Goal: Task Accomplishment & Management: Use online tool/utility

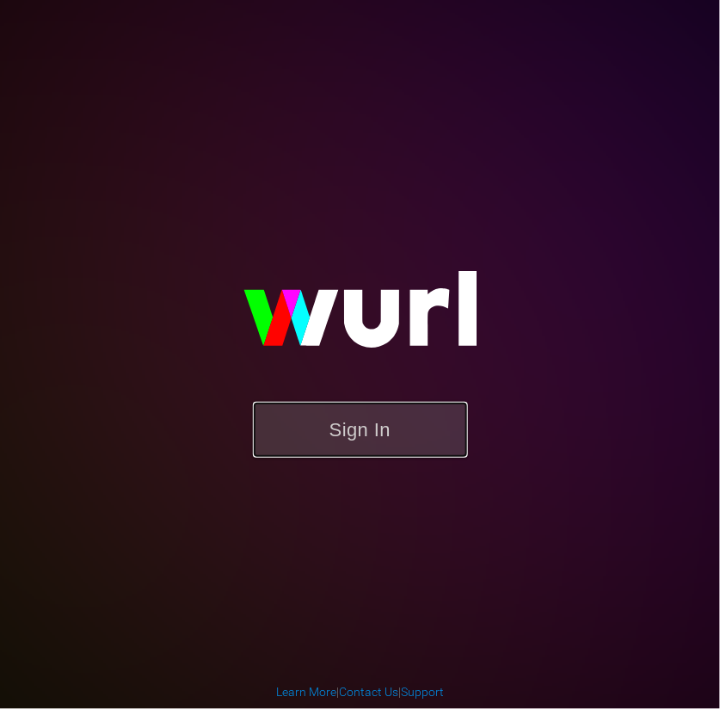
click at [341, 444] on button "Sign In" at bounding box center [360, 430] width 215 height 56
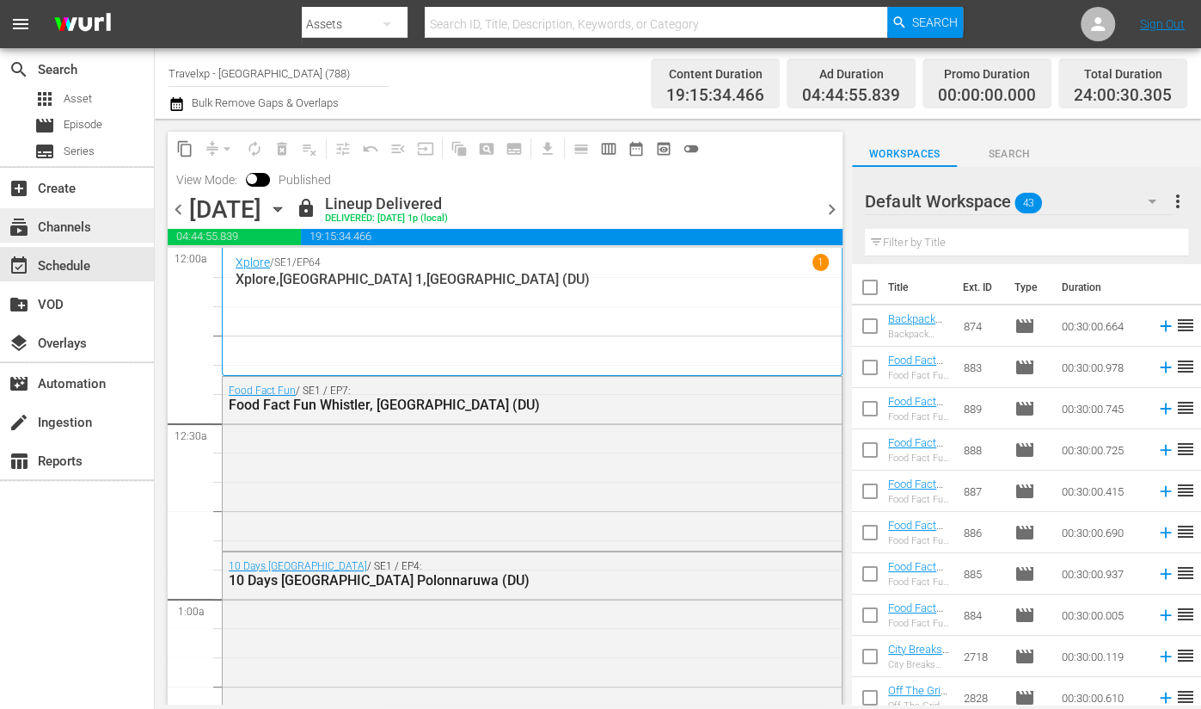
click at [86, 232] on div "subscriptions Channels" at bounding box center [48, 224] width 96 height 15
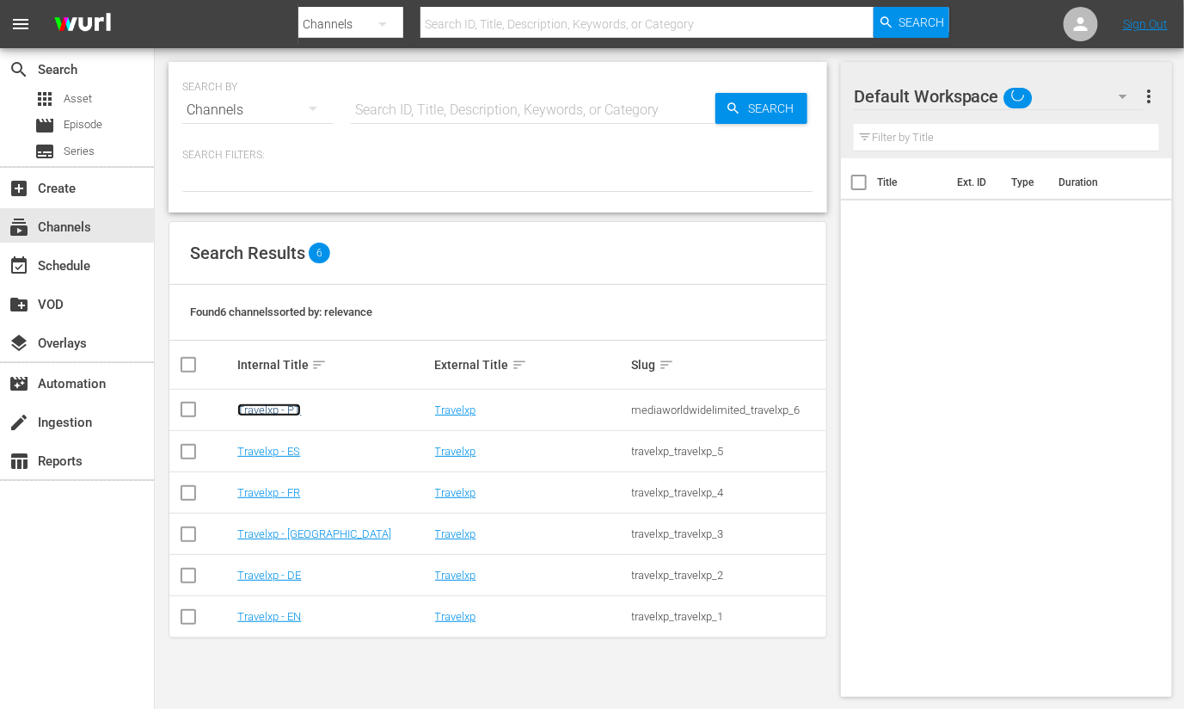
click at [296, 414] on link "Travelxp - PT" at bounding box center [269, 409] width 64 height 13
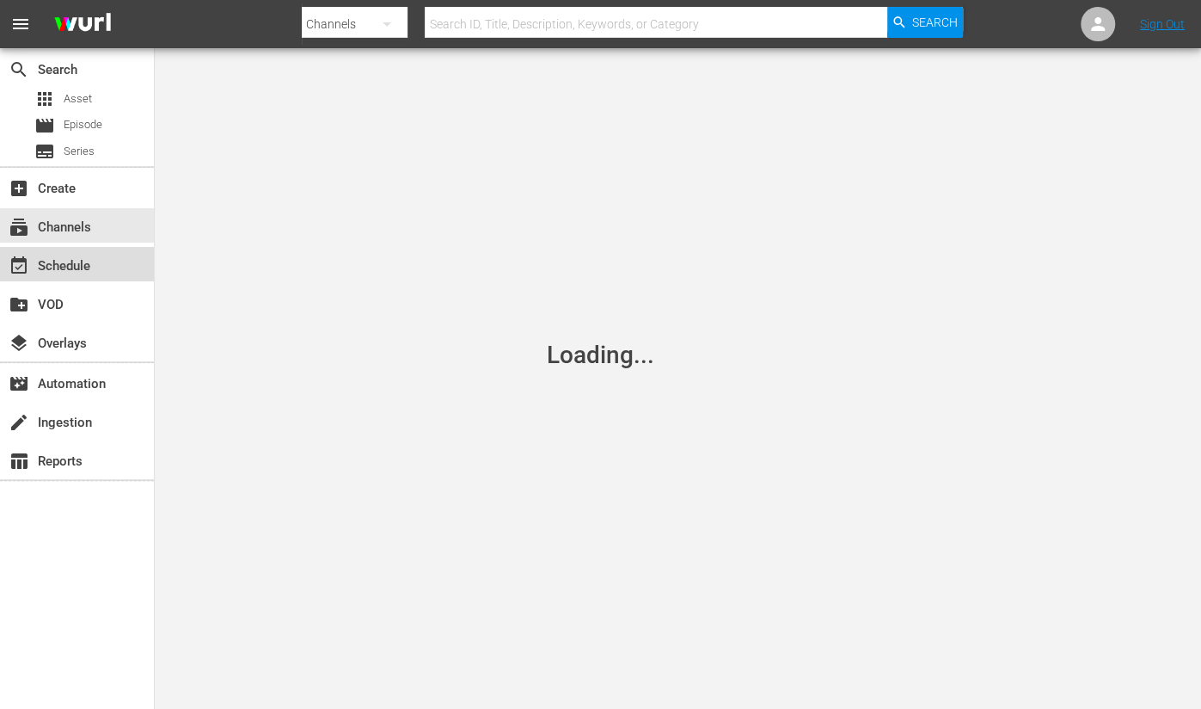
click at [58, 266] on div "event_available Schedule" at bounding box center [48, 262] width 96 height 15
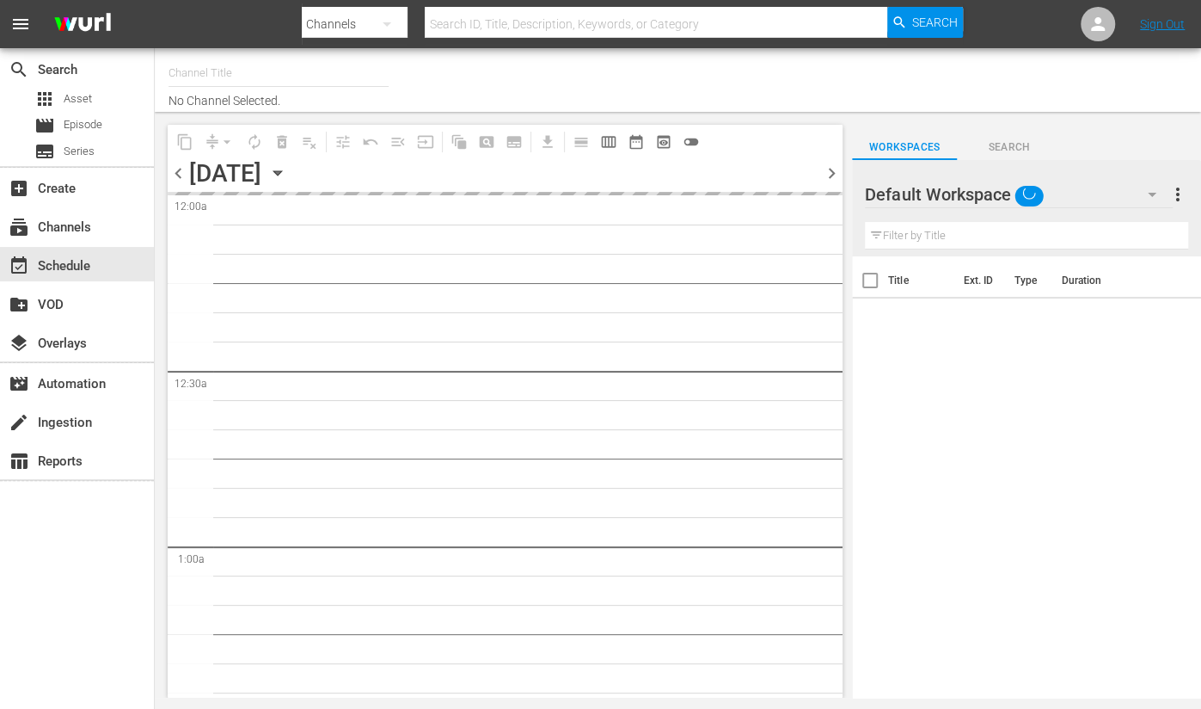
type input "Travelxp - PT (1639)"
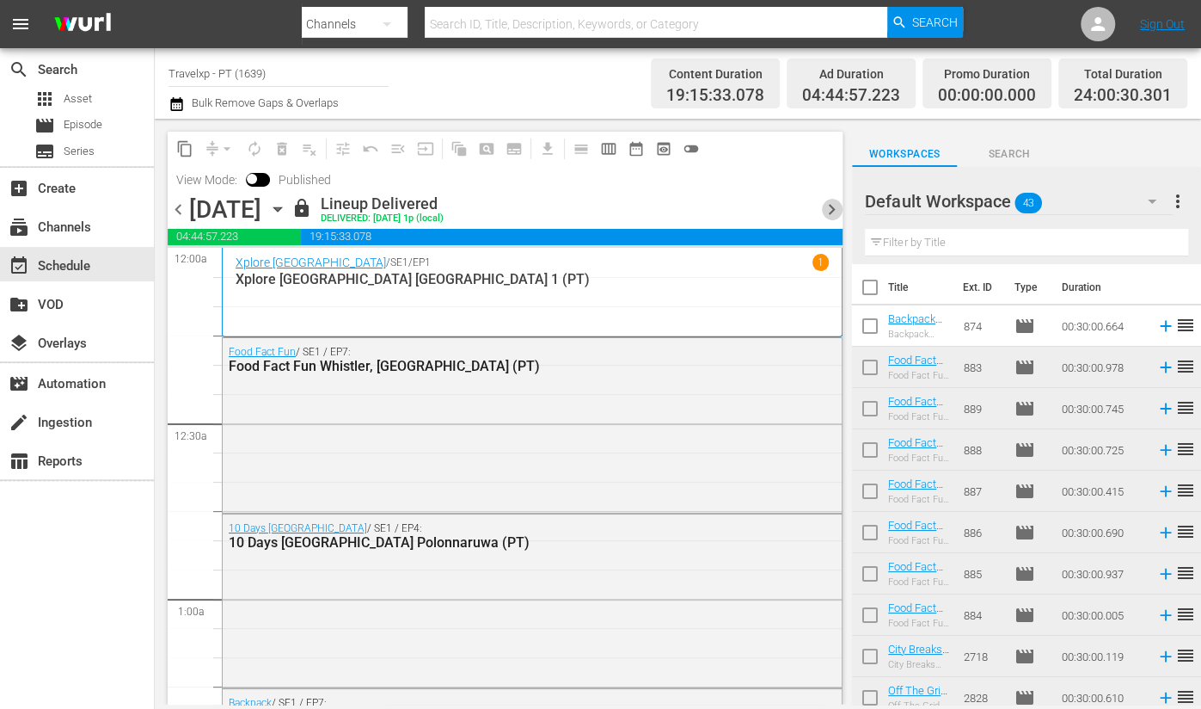
click at [829, 210] on span "chevron_right" at bounding box center [831, 209] width 21 height 21
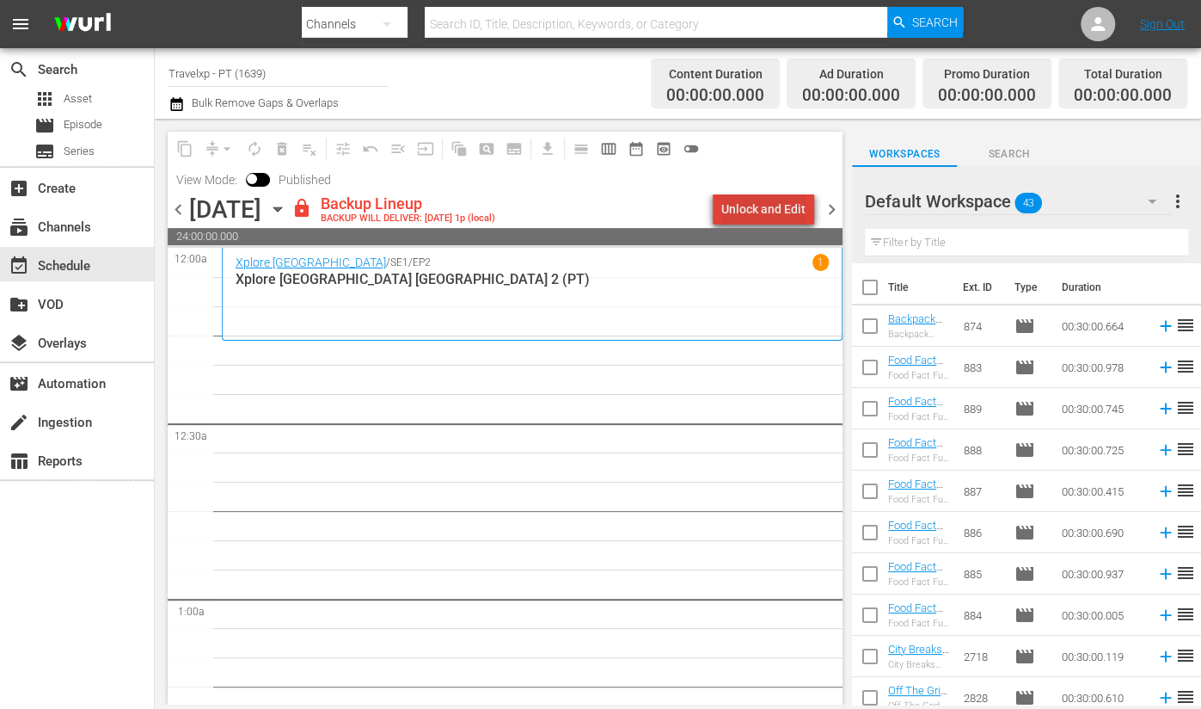
click at [802, 212] on div "Unlock and Edit" at bounding box center [763, 208] width 84 height 31
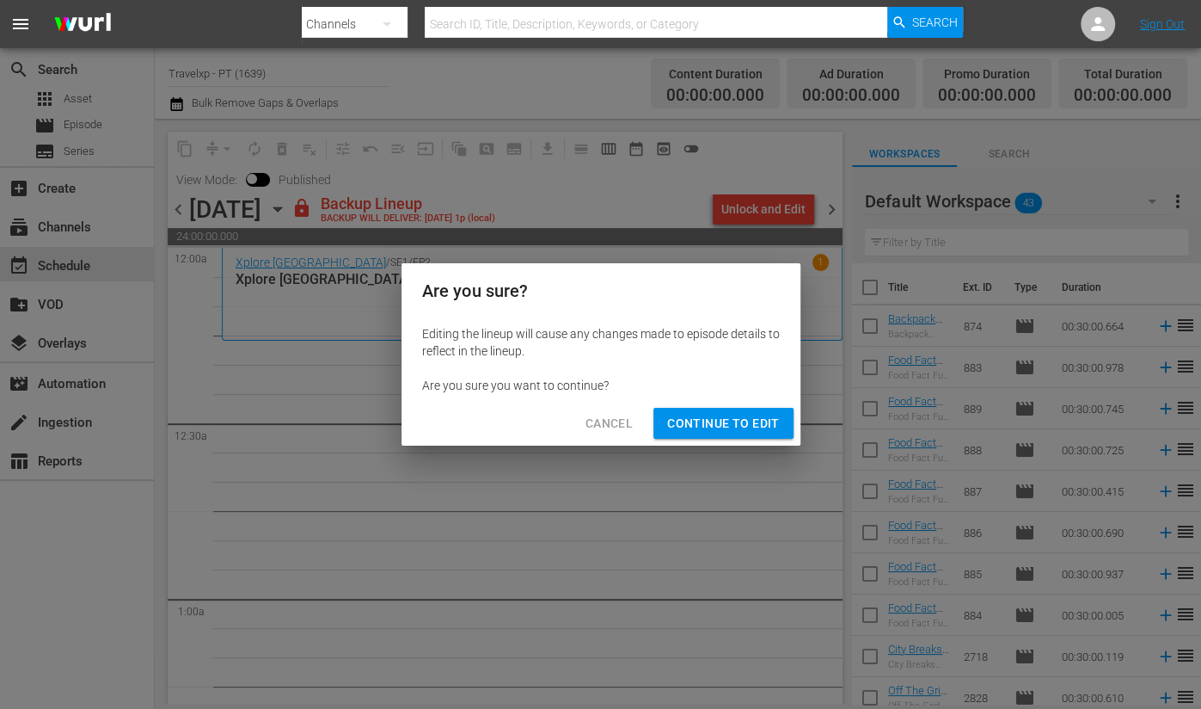
click at [757, 427] on span "Continue to Edit" at bounding box center [723, 423] width 112 height 21
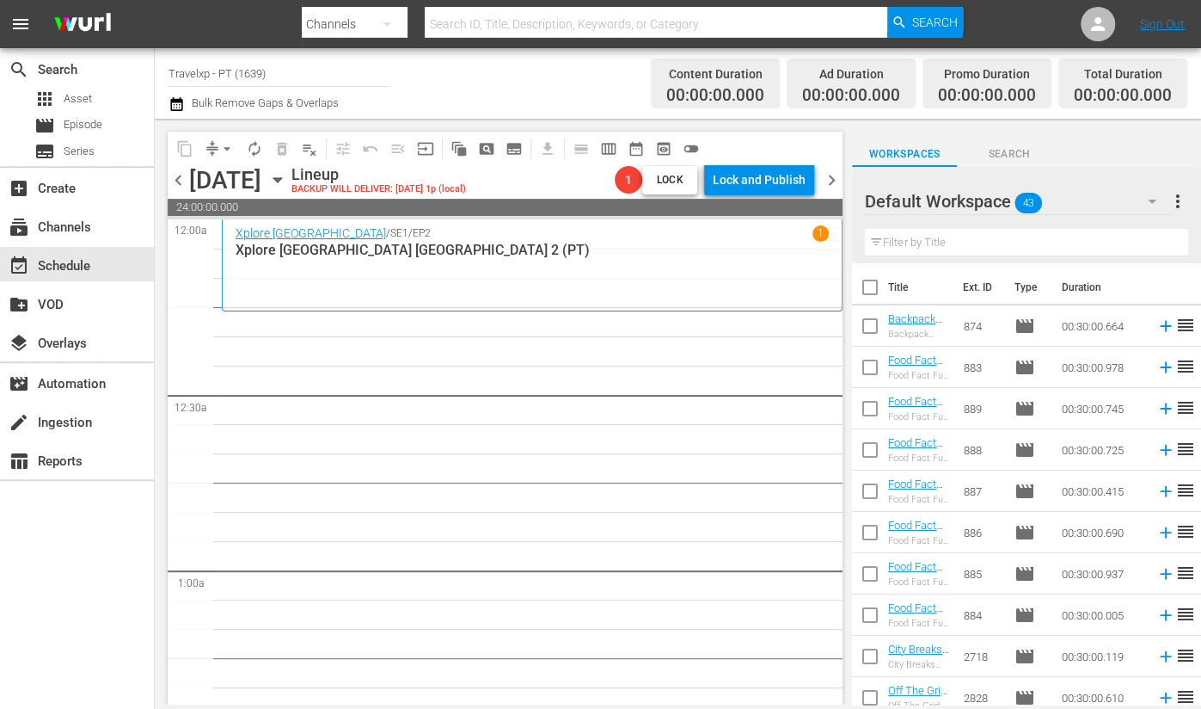
click at [959, 247] on input "text" at bounding box center [1026, 243] width 323 height 28
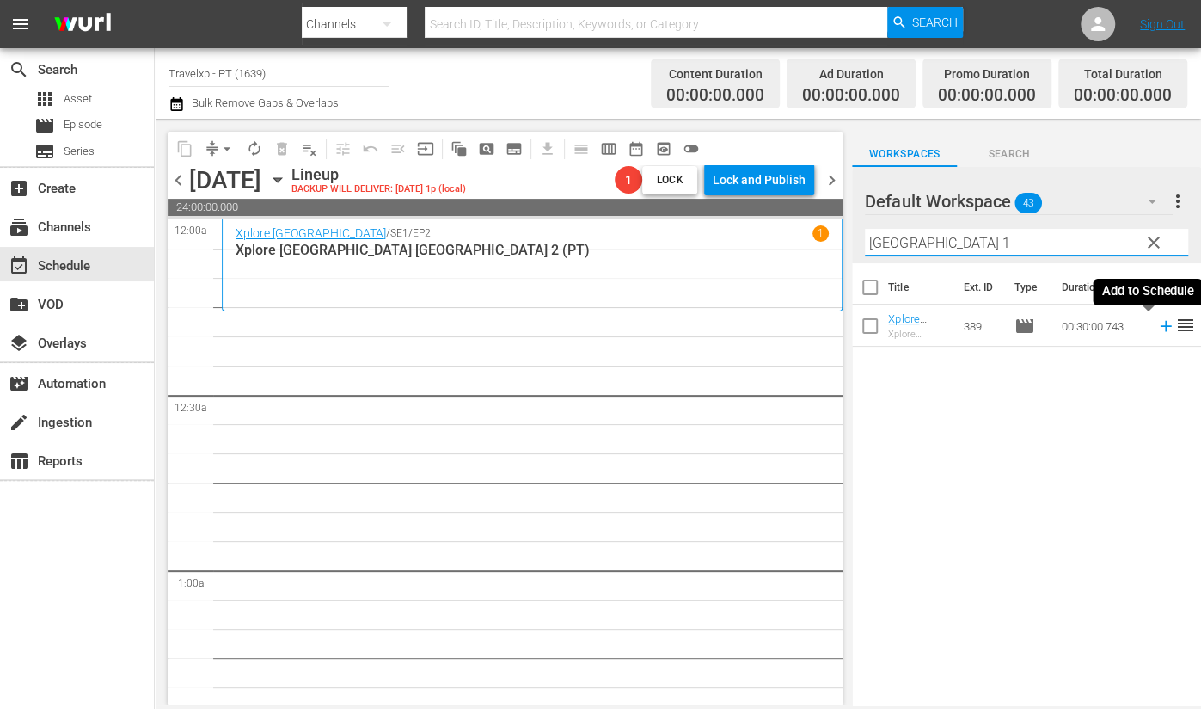
click at [1160, 327] on icon at bounding box center [1165, 326] width 11 height 11
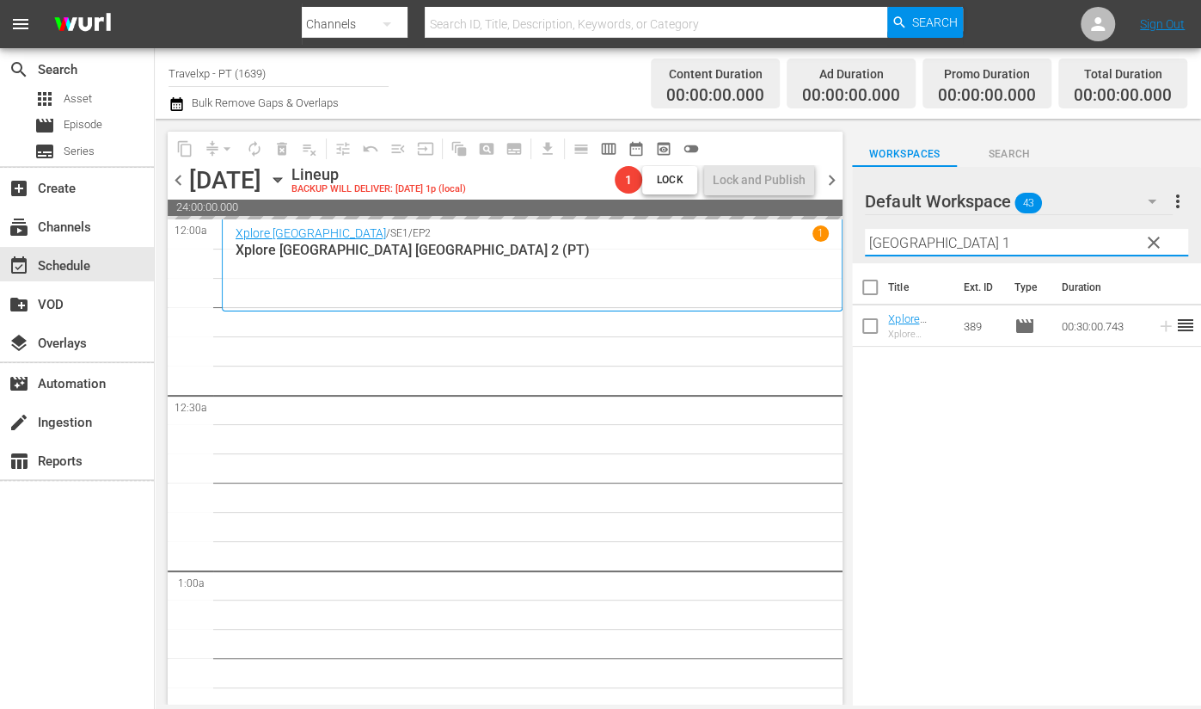
drag, startPoint x: 956, startPoint y: 247, endPoint x: 811, endPoint y: 247, distance: 145.3
click at [811, 247] on div "content_copy compress arrow_drop_down autorenew_outlined delete_forever_outline…" at bounding box center [678, 412] width 1046 height 586
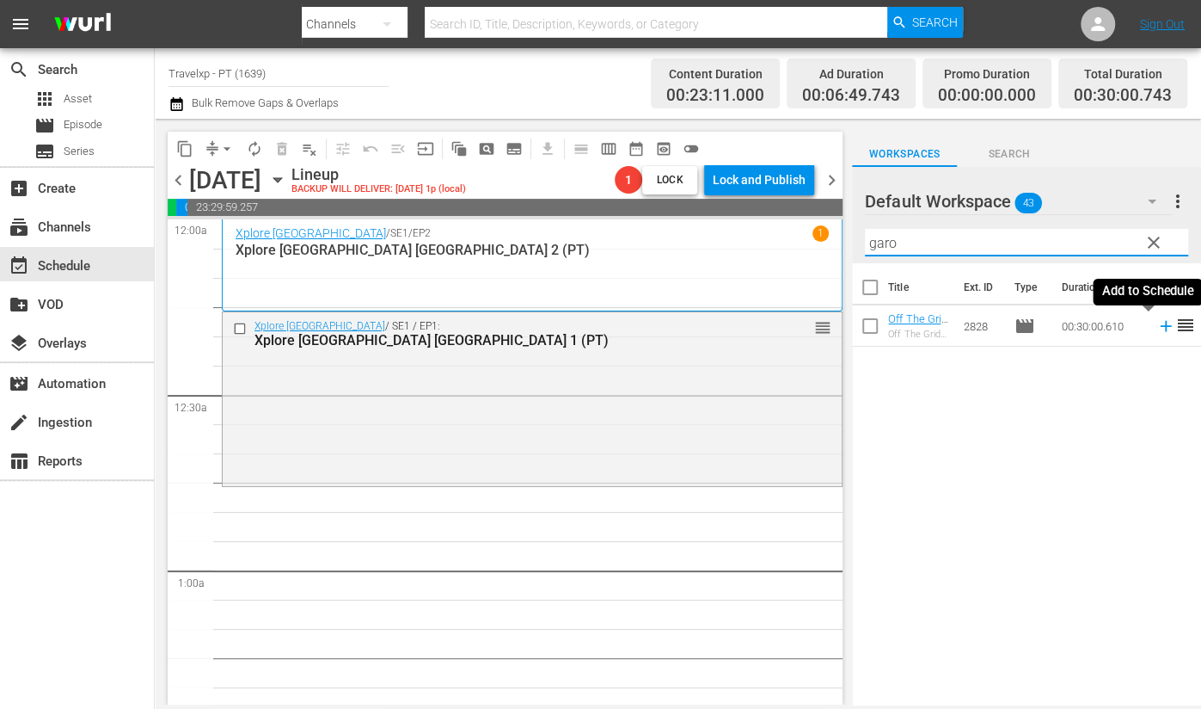
click at [1157, 329] on icon at bounding box center [1166, 325] width 19 height 19
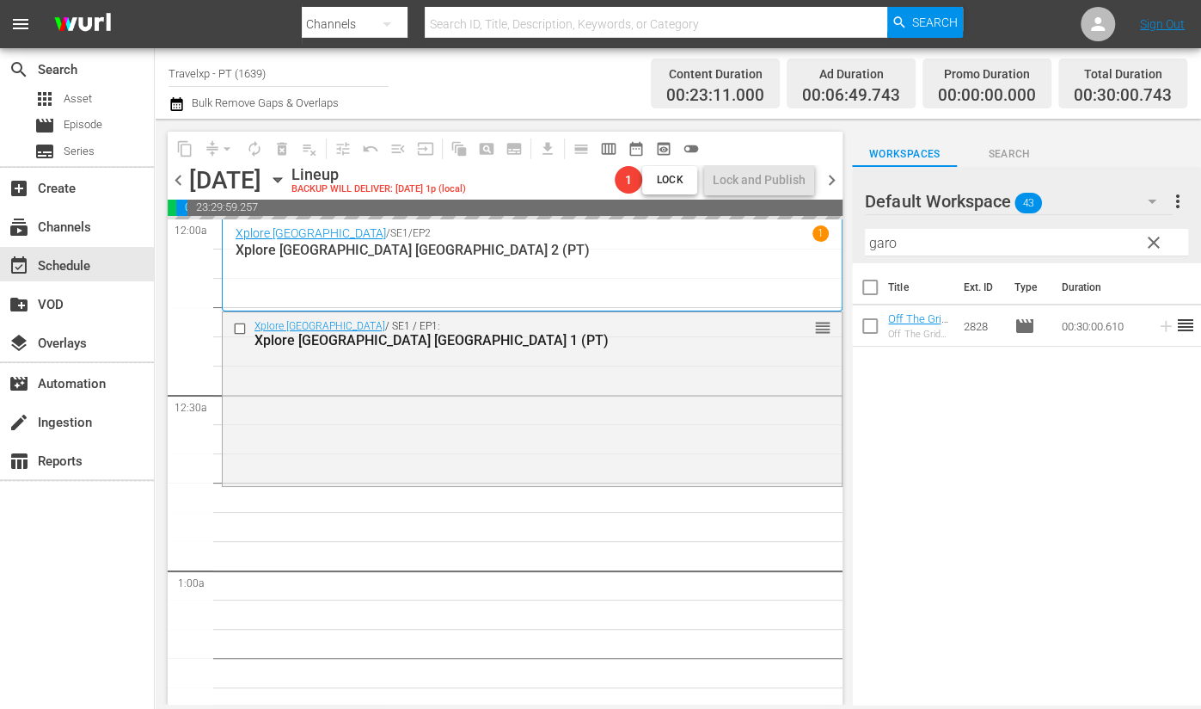
click at [884, 247] on input "garo" at bounding box center [1026, 243] width 323 height 28
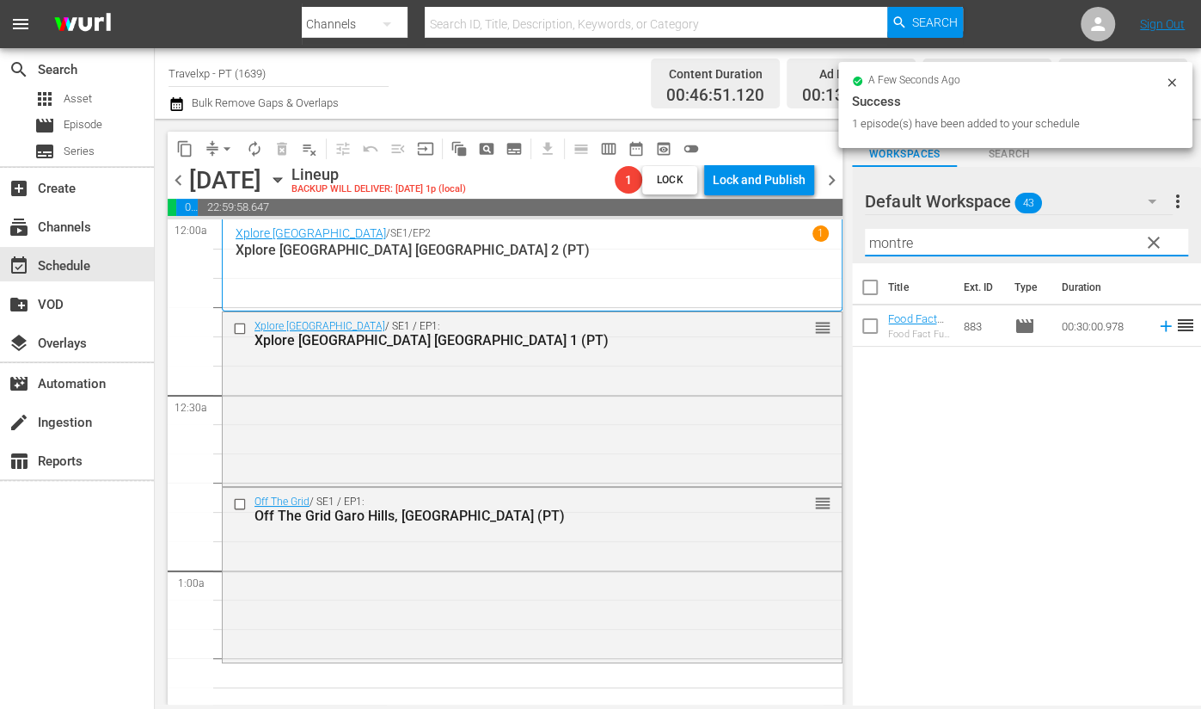
click at [1157, 328] on icon at bounding box center [1166, 325] width 19 height 19
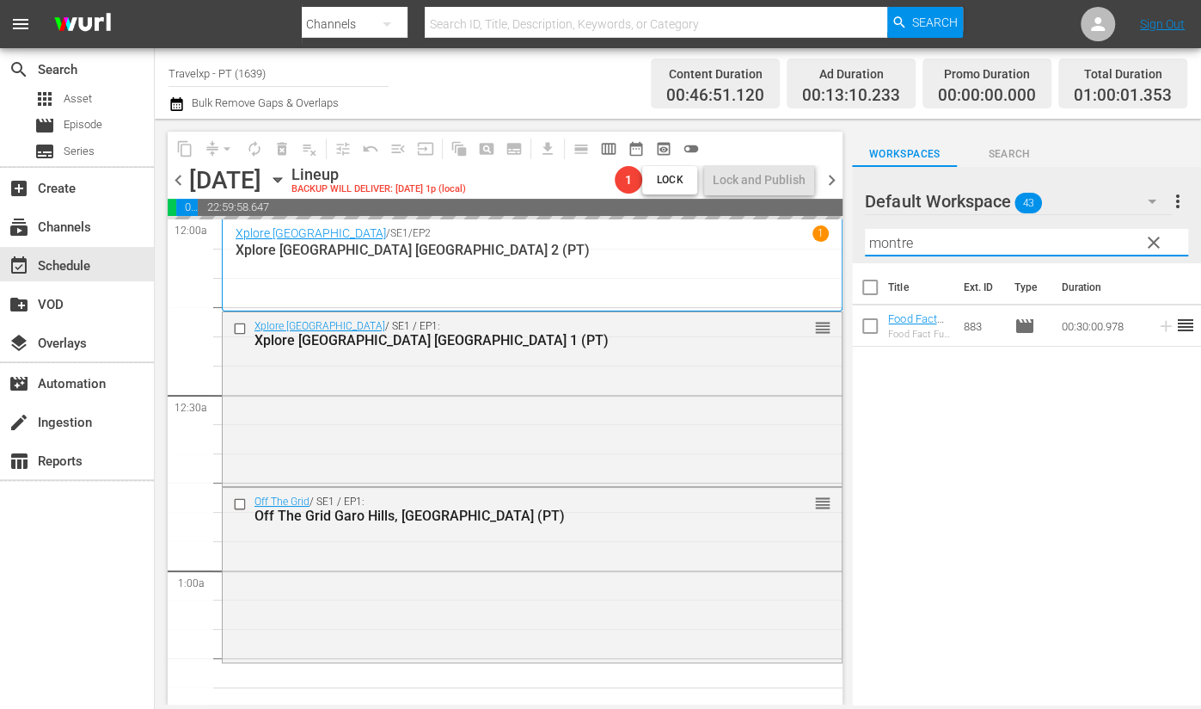
click at [907, 242] on input "montre" at bounding box center [1026, 243] width 323 height 28
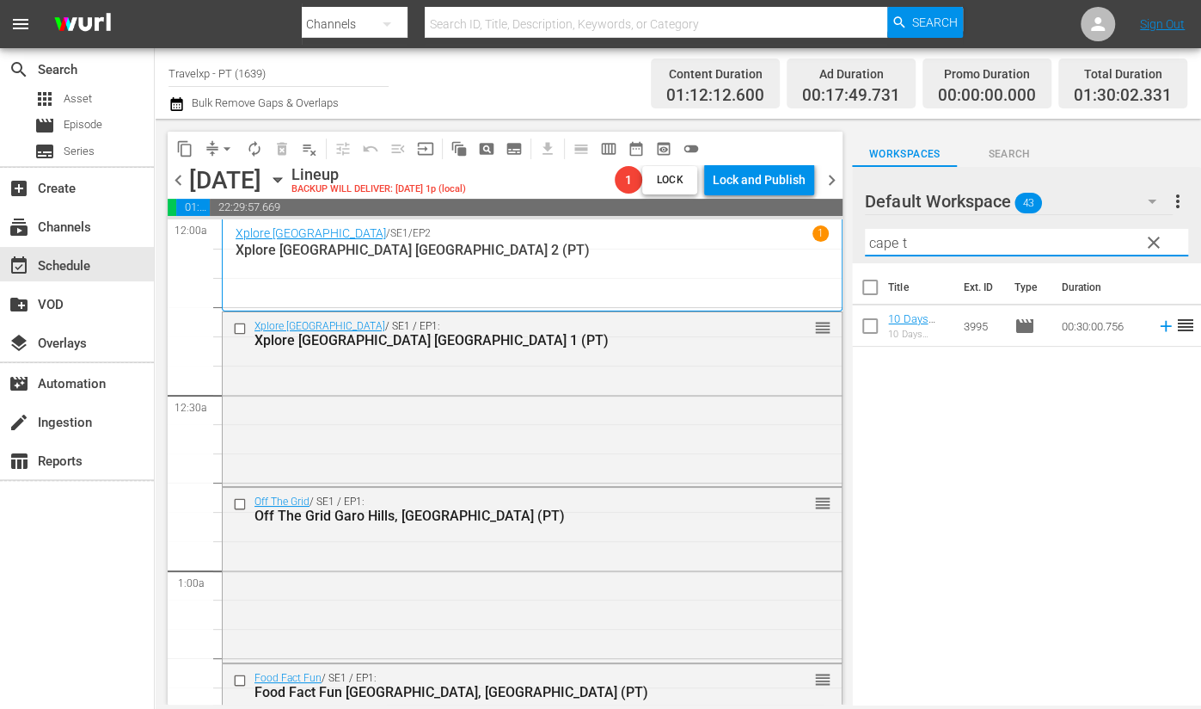
click at [1150, 323] on td at bounding box center [1163, 325] width 26 height 41
click at [1157, 329] on icon at bounding box center [1166, 325] width 19 height 19
drag, startPoint x: 916, startPoint y: 247, endPoint x: 859, endPoint y: 242, distance: 57.0
click at [859, 242] on div "Default Workspace 43 Default more_vert clear Filter by Title cape t" at bounding box center [1026, 215] width 349 height 96
drag, startPoint x: 1148, startPoint y: 328, endPoint x: 1134, endPoint y: 320, distance: 16.2
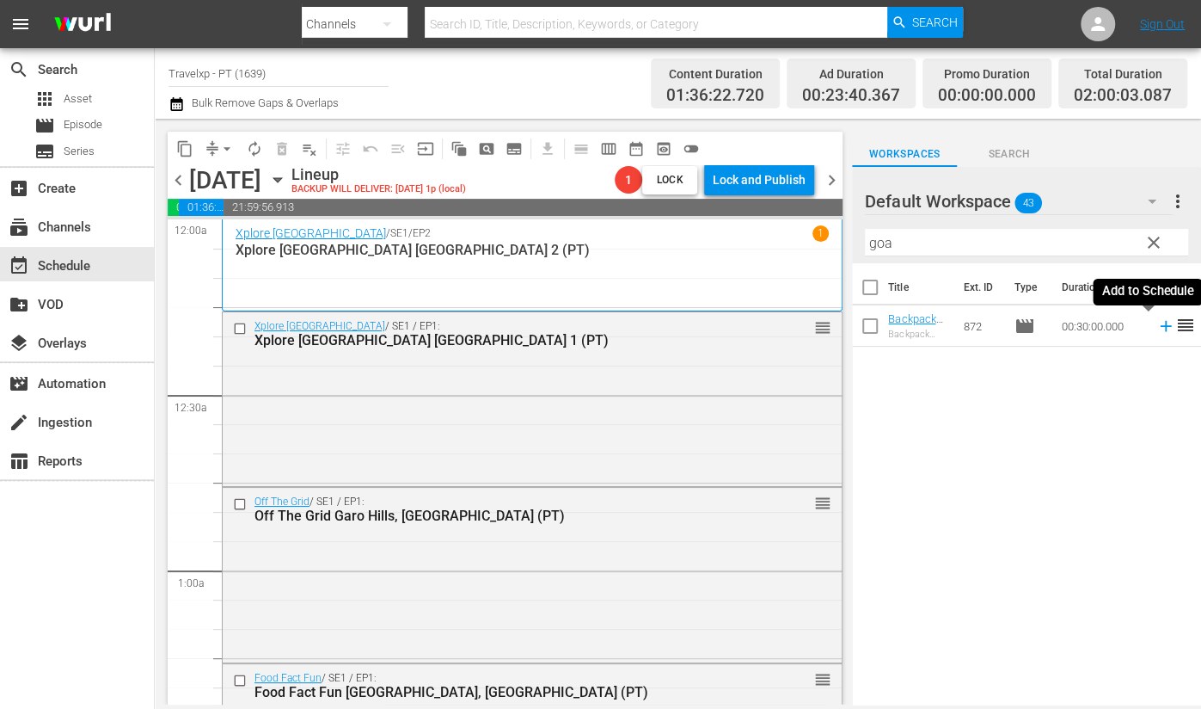
click at [1157, 328] on icon at bounding box center [1166, 325] width 19 height 19
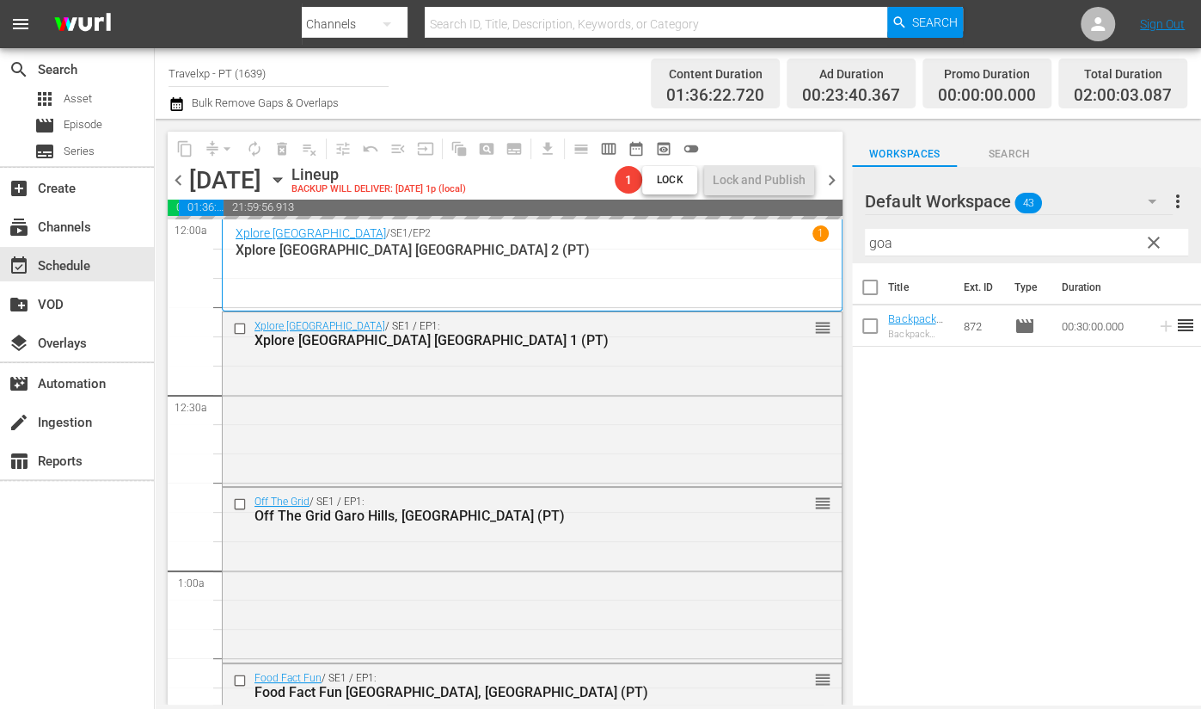
click at [872, 249] on input "goa" at bounding box center [1026, 243] width 323 height 28
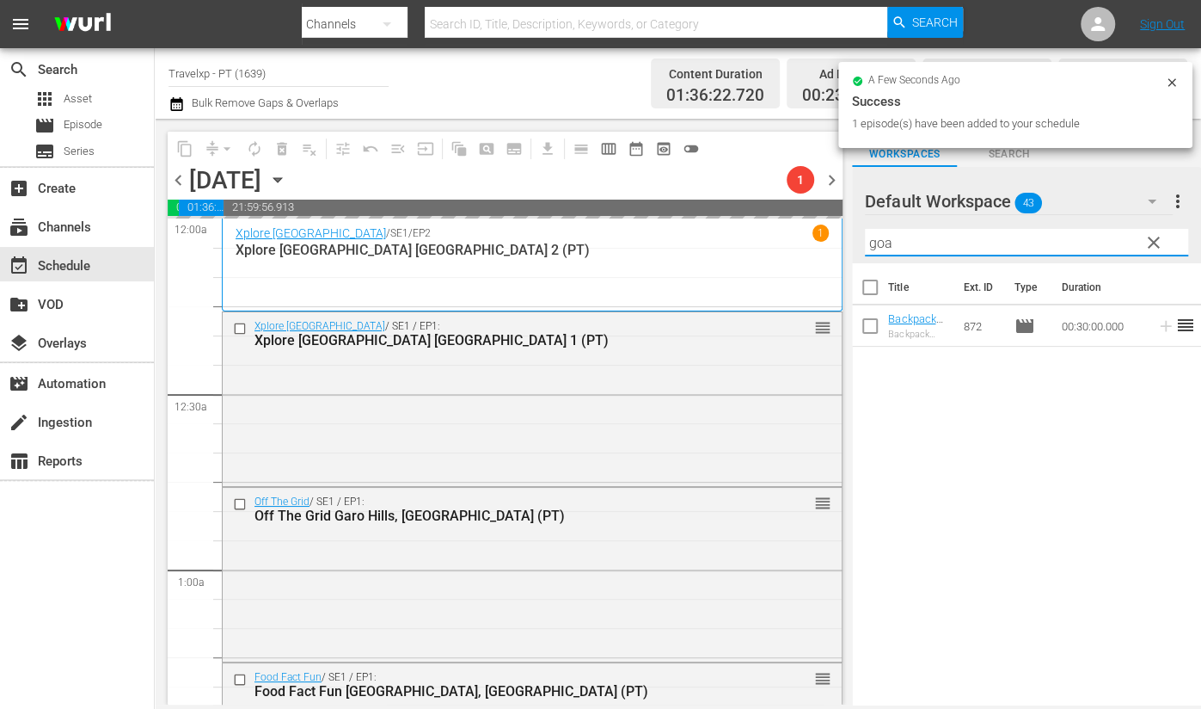
click at [872, 249] on input "goa" at bounding box center [1026, 243] width 323 height 28
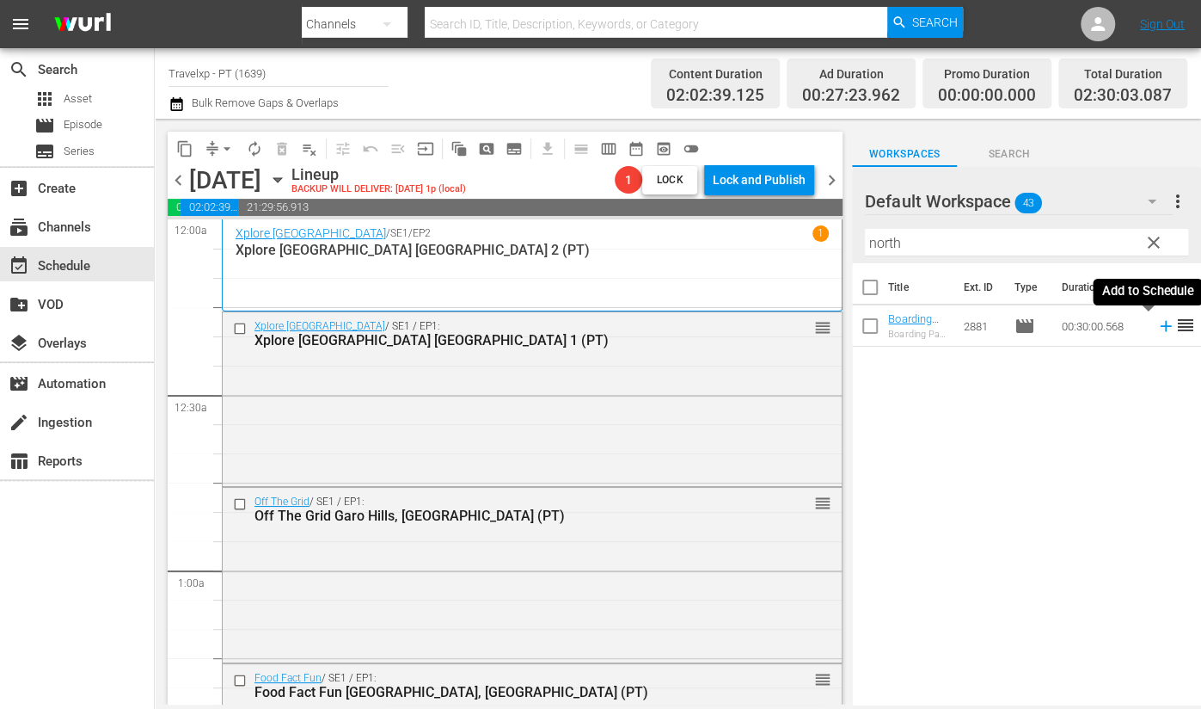
click at [1157, 328] on icon at bounding box center [1166, 325] width 19 height 19
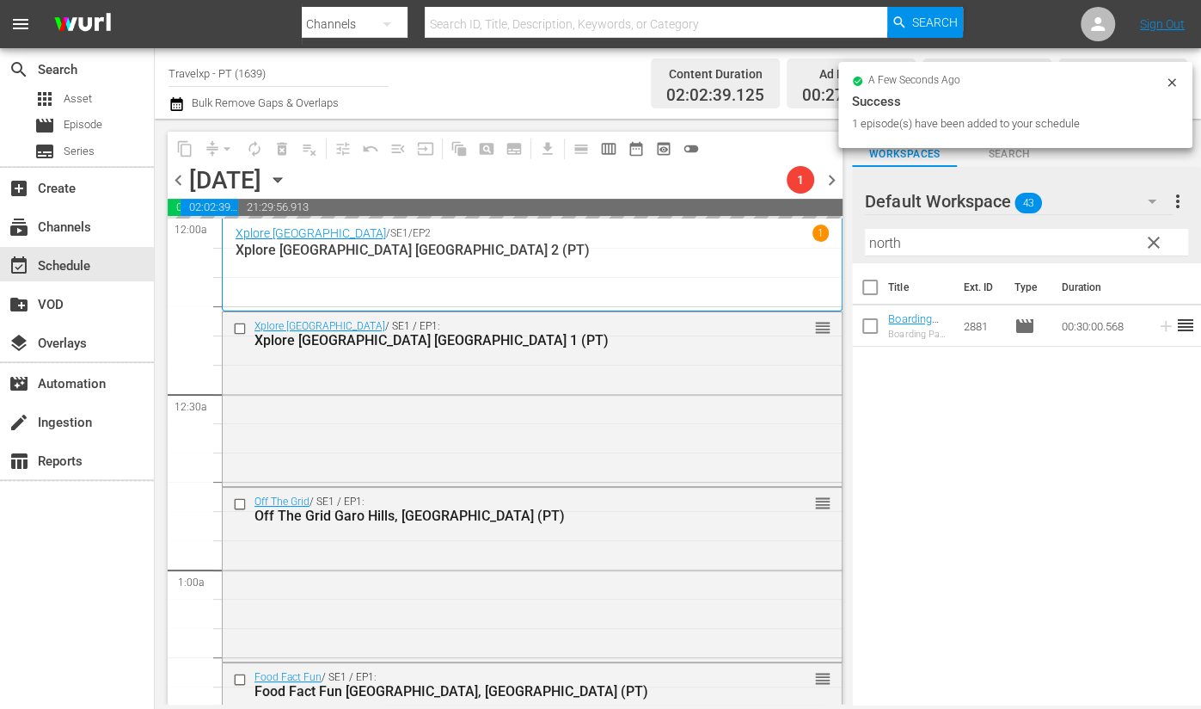
click at [893, 244] on input "north" at bounding box center [1026, 243] width 323 height 28
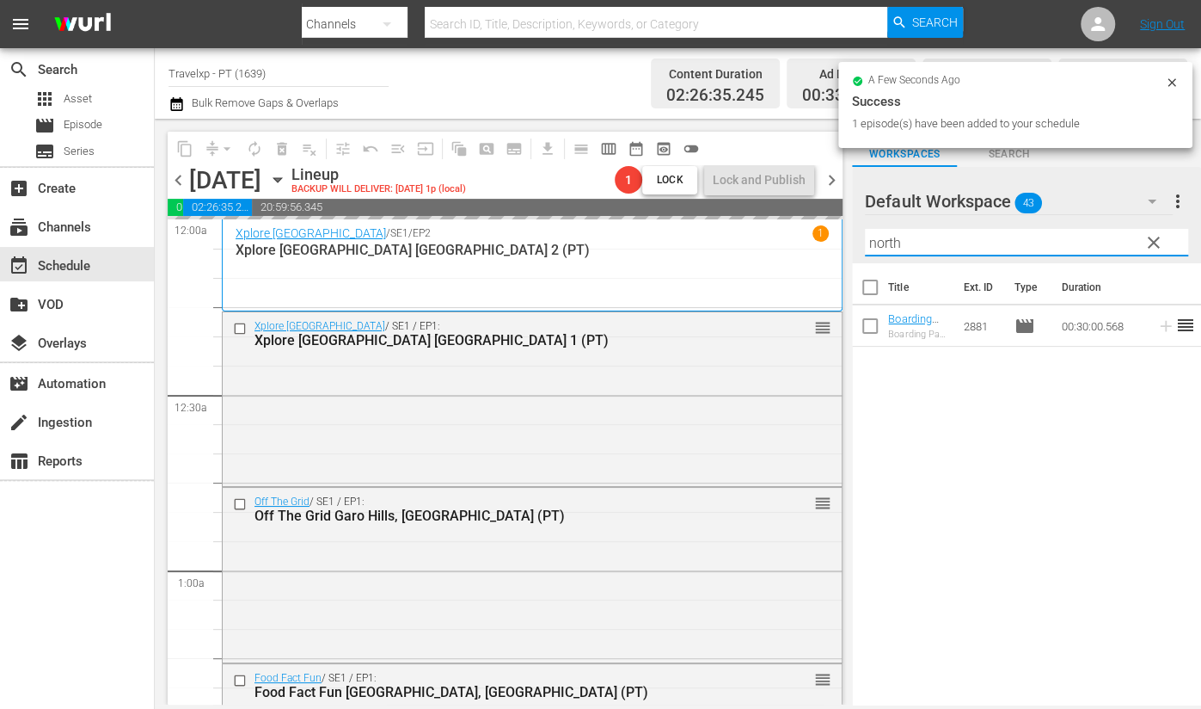
click at [893, 244] on input "north" at bounding box center [1026, 243] width 323 height 28
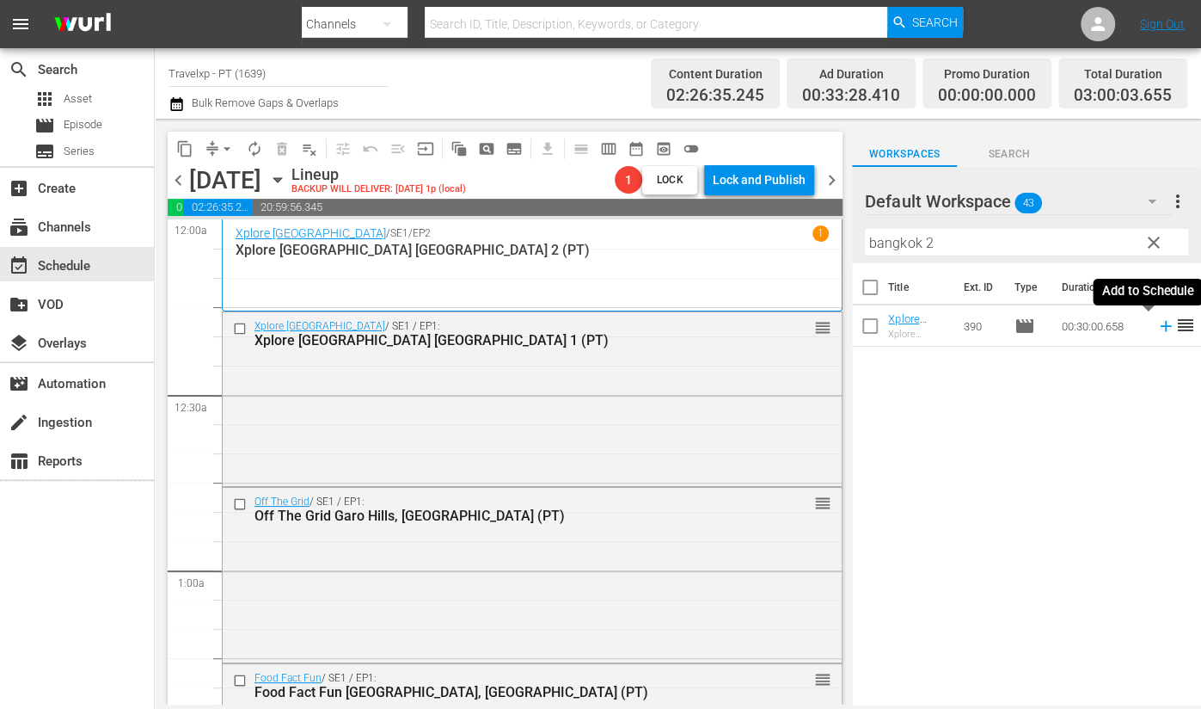
click at [1157, 328] on icon at bounding box center [1166, 325] width 19 height 19
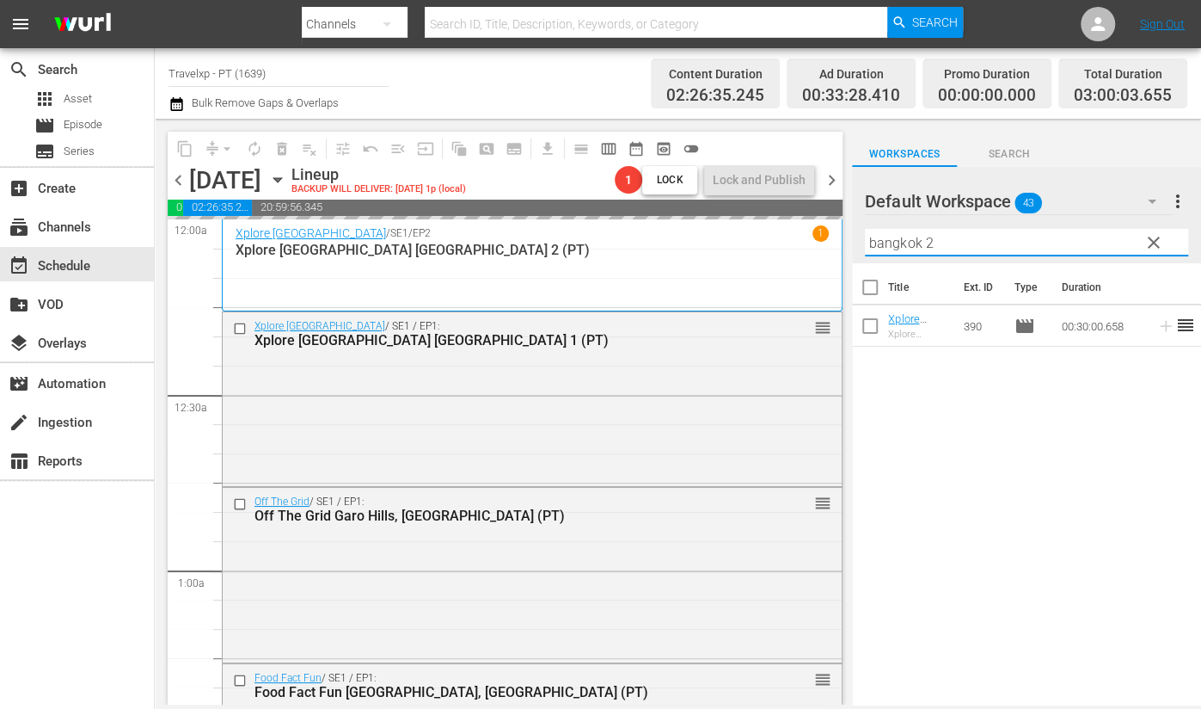
drag, startPoint x: 987, startPoint y: 235, endPoint x: 801, endPoint y: 240, distance: 186.7
click at [801, 240] on div "content_copy compress arrow_drop_down autorenew_outlined delete_forever_outline…" at bounding box center [678, 412] width 1046 height 586
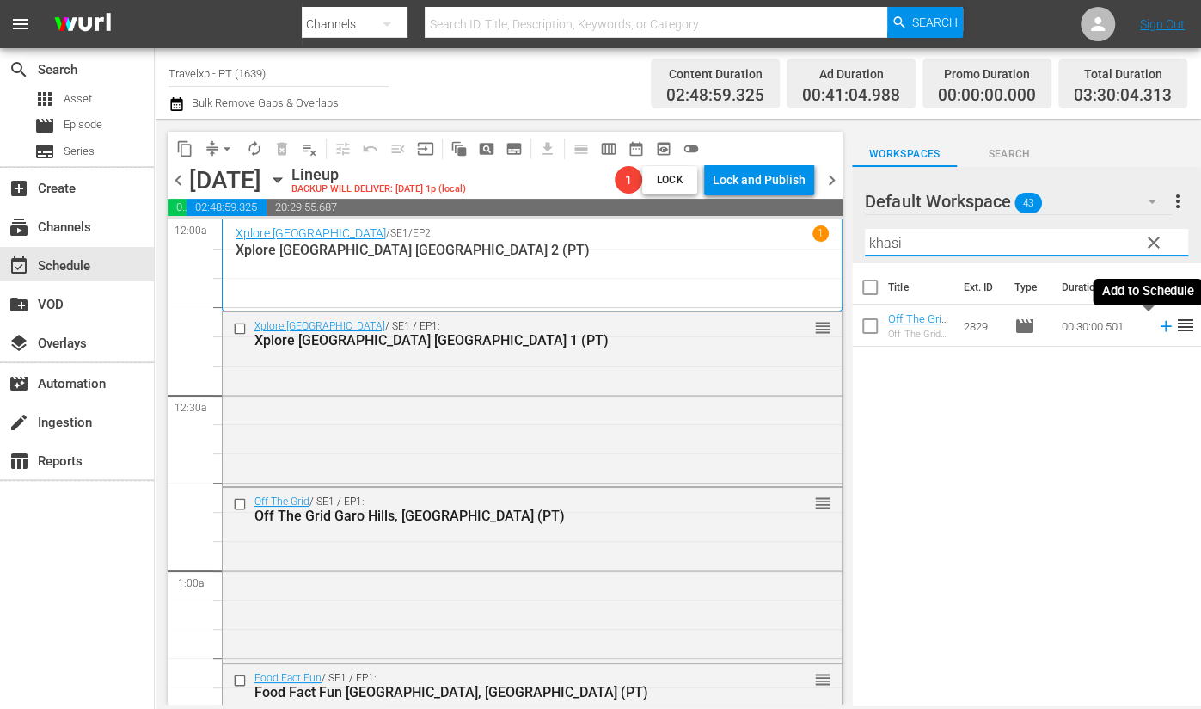
click at [1160, 326] on icon at bounding box center [1165, 326] width 11 height 11
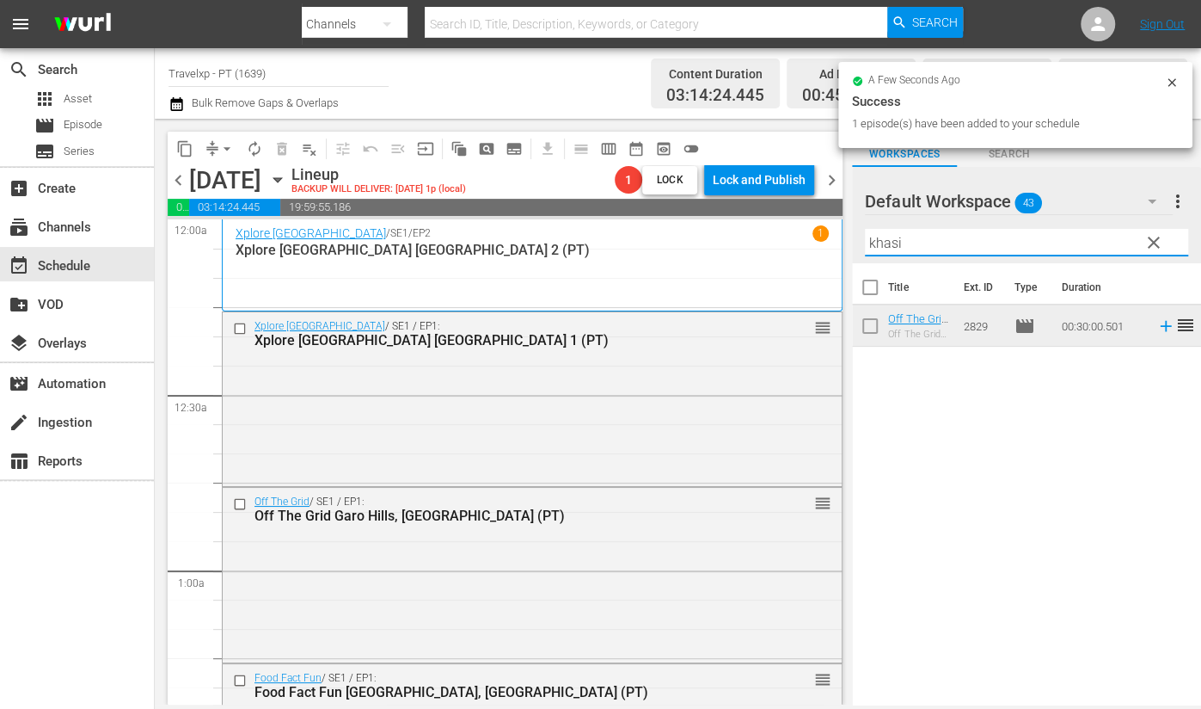
click at [886, 238] on input "khasi" at bounding box center [1026, 243] width 323 height 28
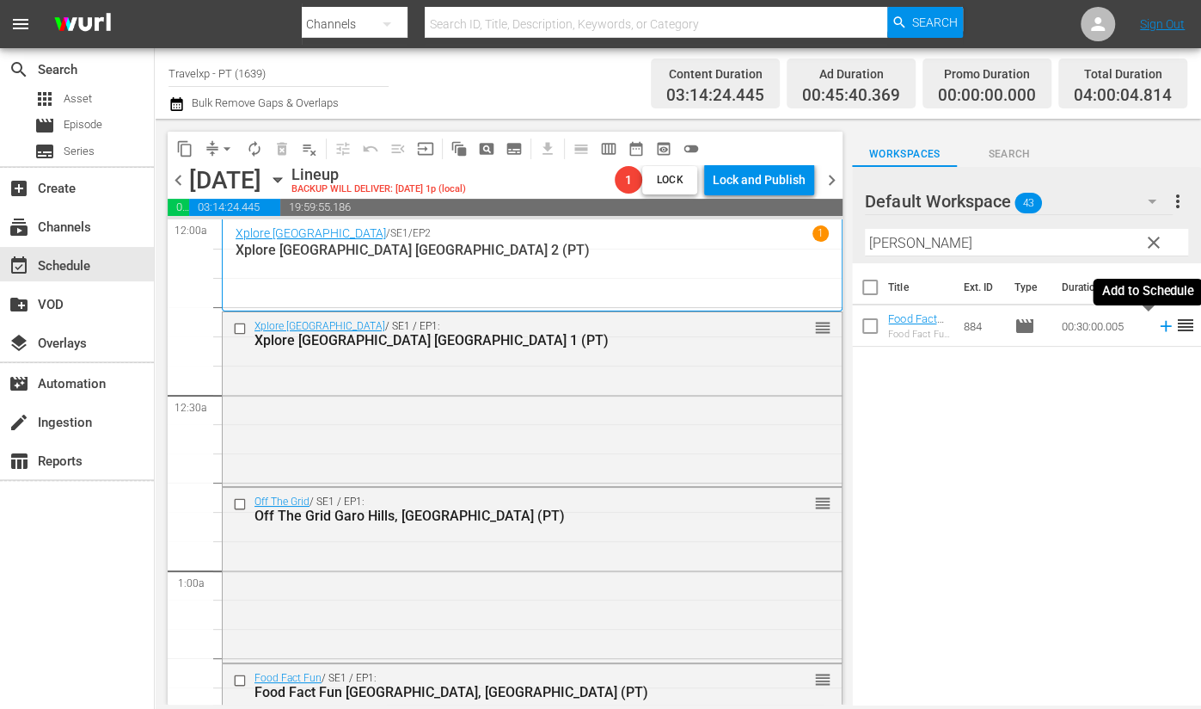
click at [1157, 328] on icon at bounding box center [1166, 325] width 19 height 19
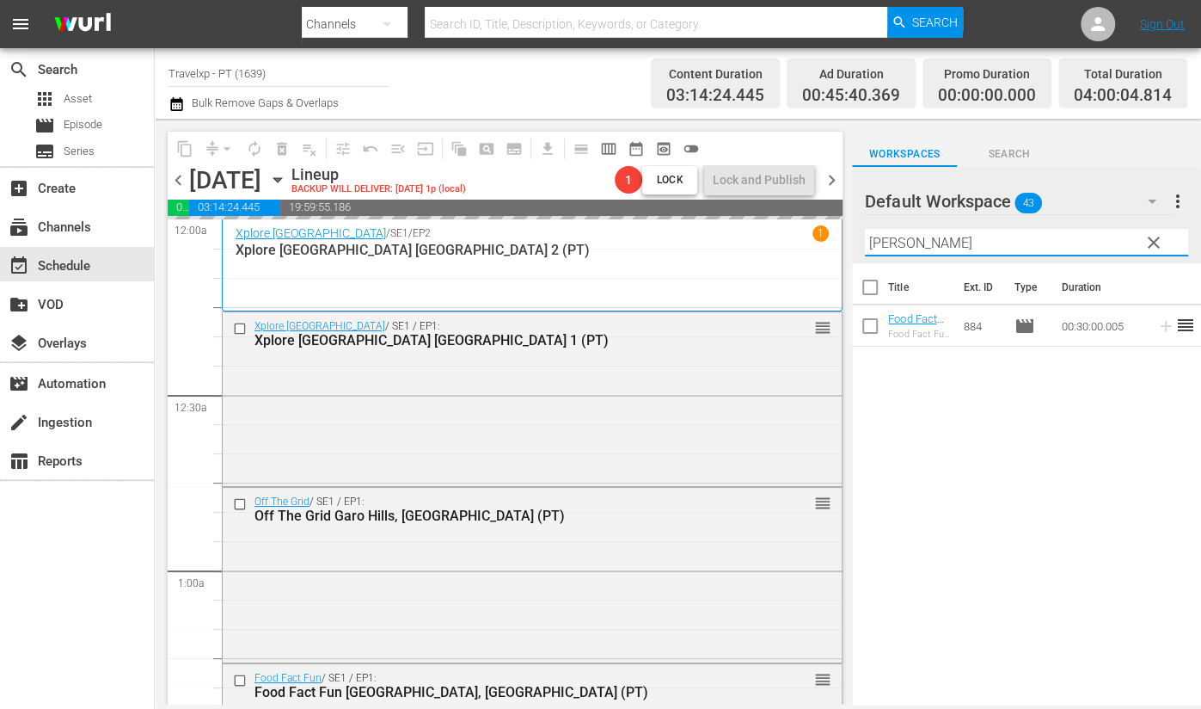
click at [882, 237] on input "quebe" at bounding box center [1026, 243] width 323 height 28
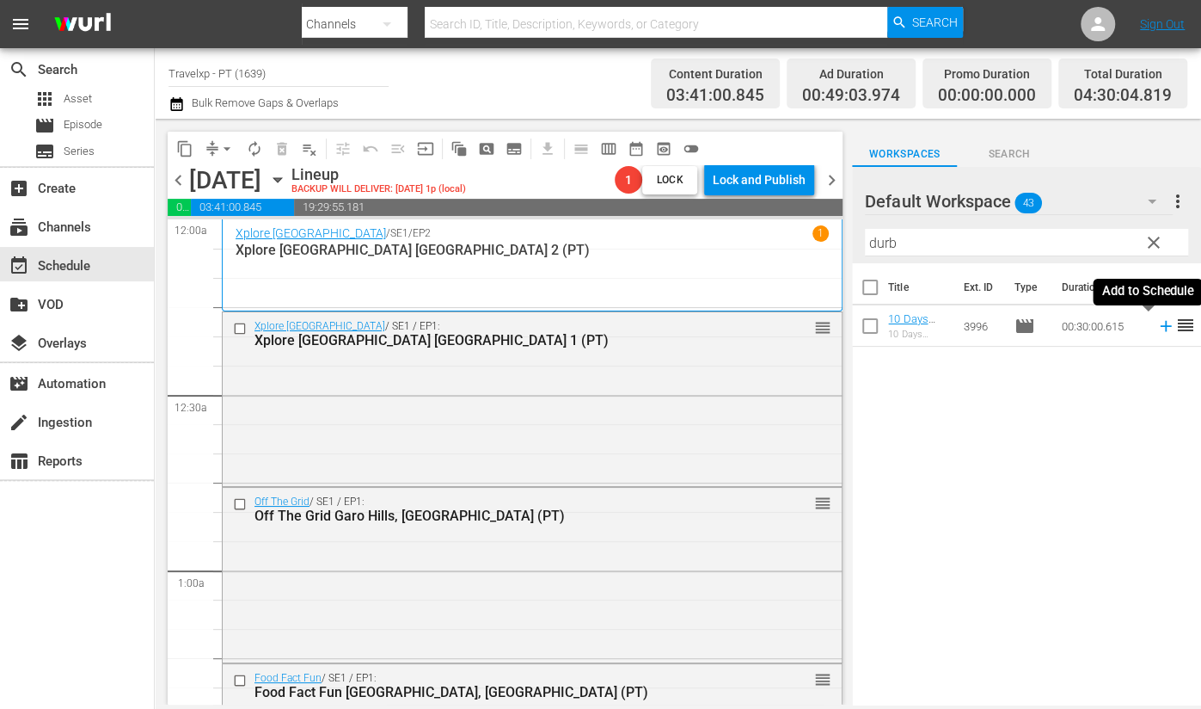
click at [1157, 331] on icon at bounding box center [1166, 325] width 19 height 19
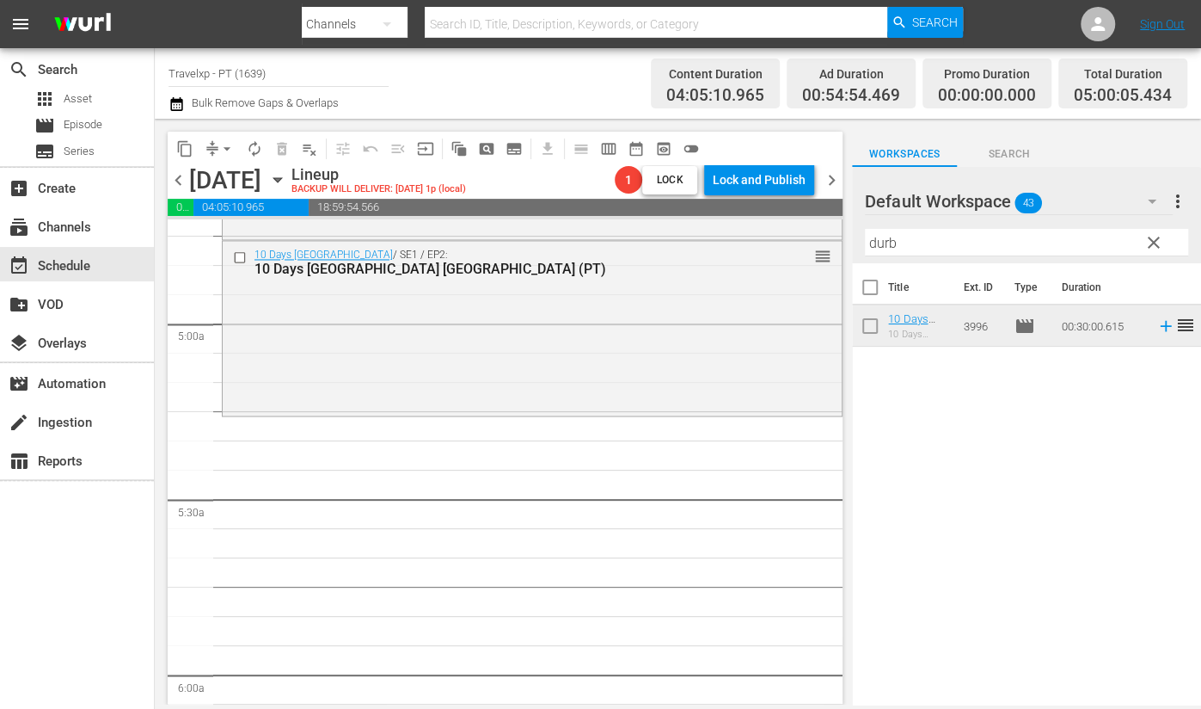
scroll to position [1611, 0]
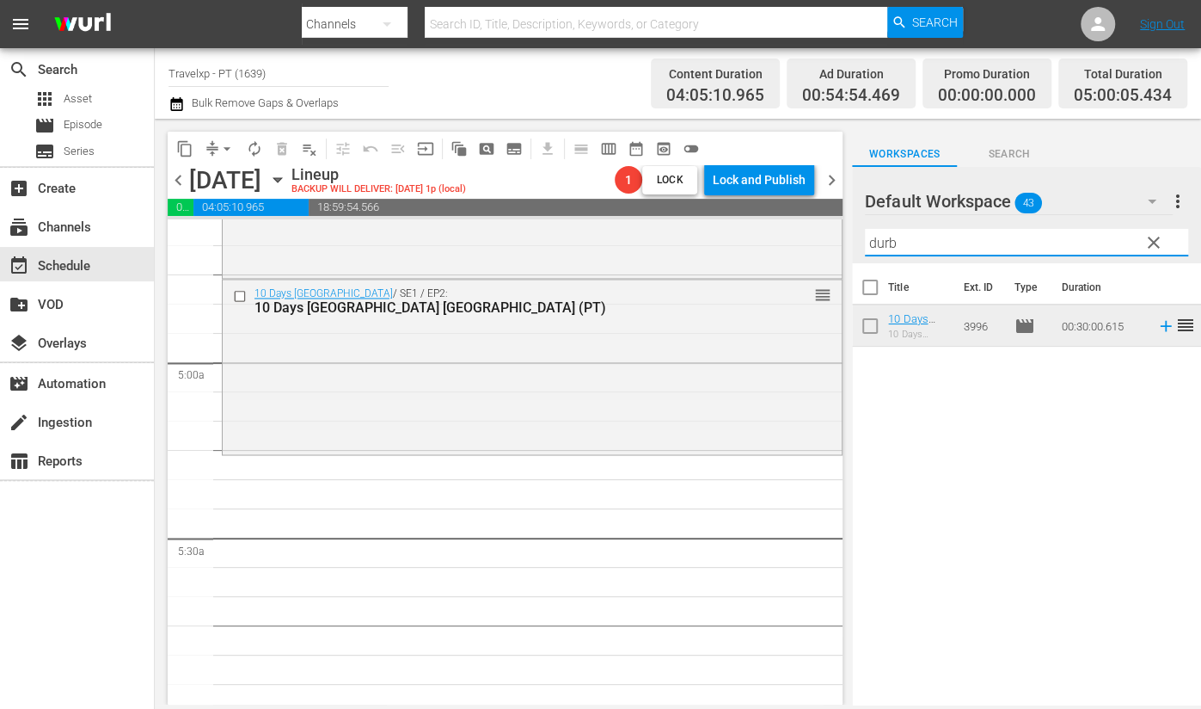
click at [886, 236] on input "durb" at bounding box center [1026, 243] width 323 height 28
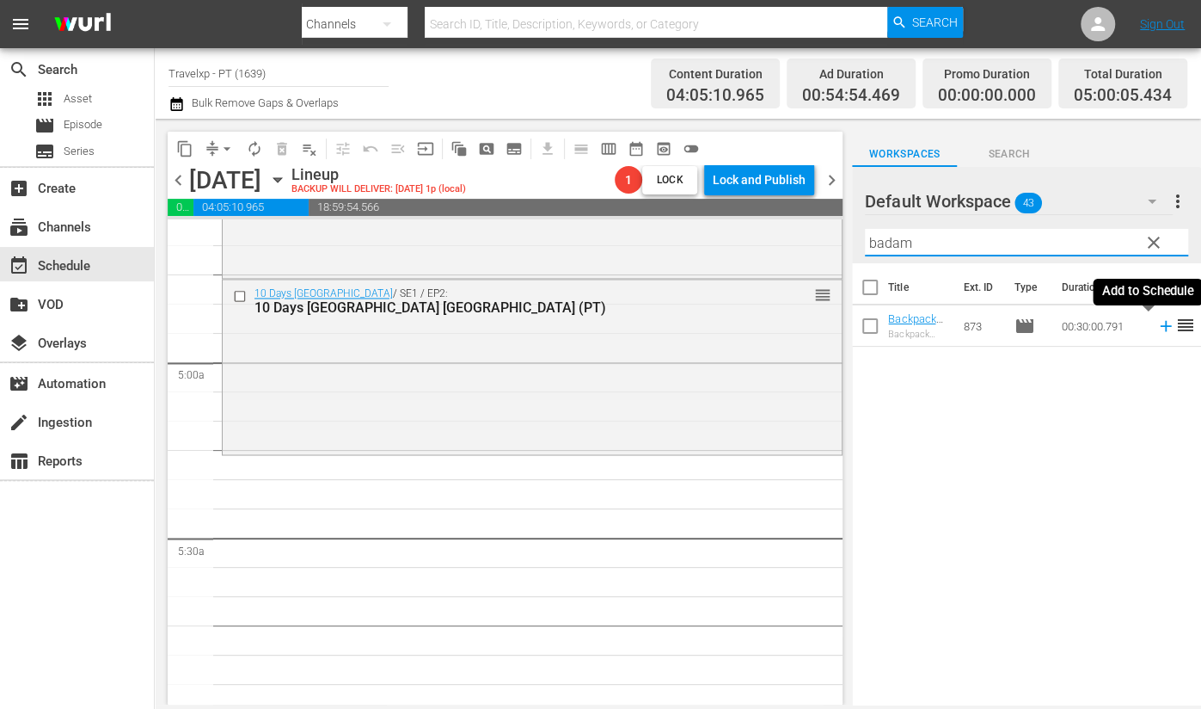
click at [1160, 325] on icon at bounding box center [1165, 326] width 11 height 11
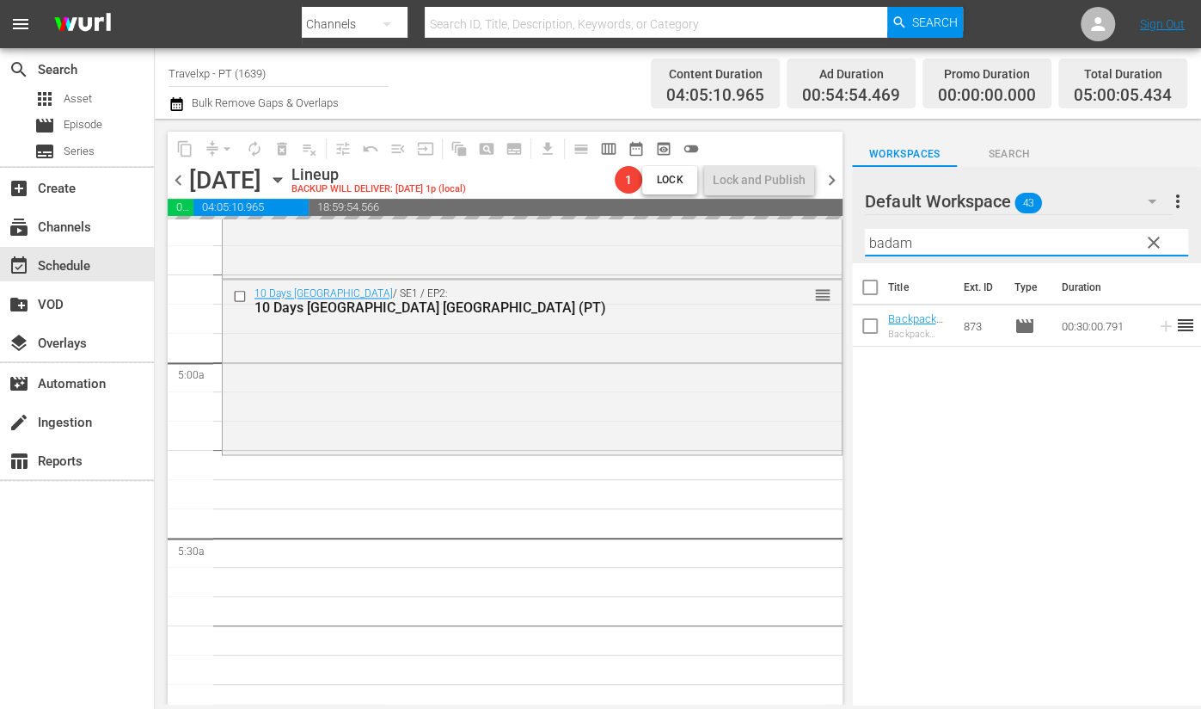
click at [900, 247] on input "badam" at bounding box center [1026, 243] width 323 height 28
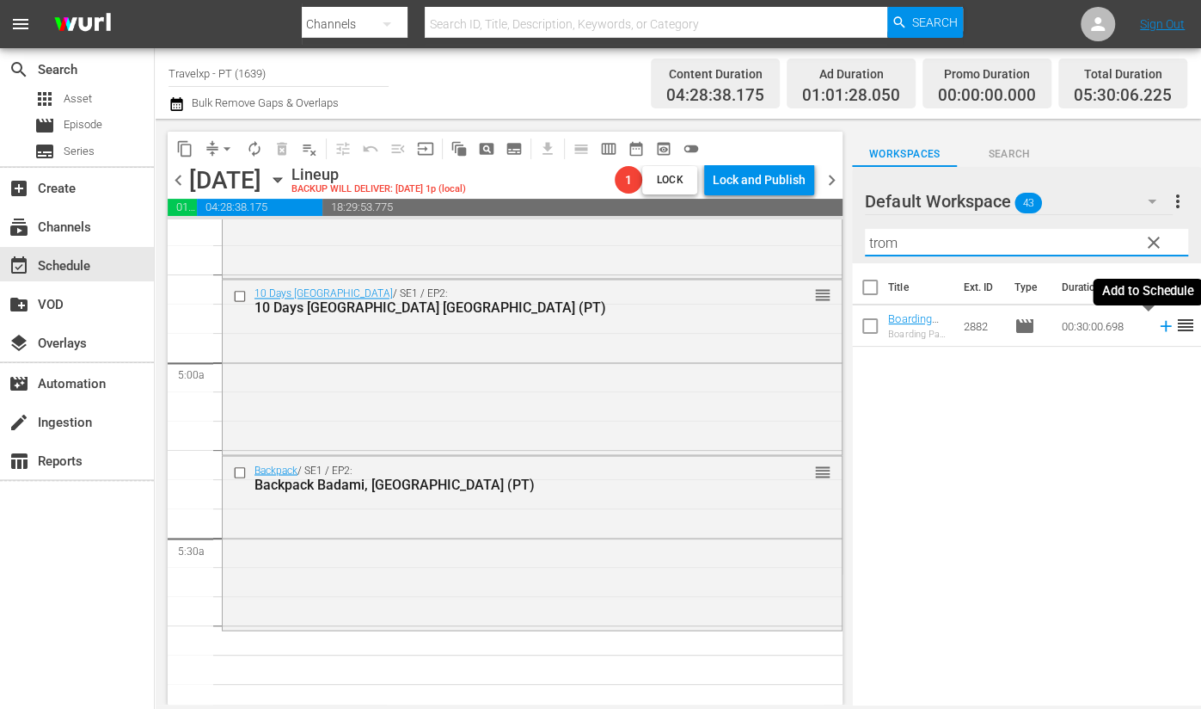
drag, startPoint x: 1147, startPoint y: 327, endPoint x: 1071, endPoint y: 294, distance: 82.4
click at [1157, 327] on icon at bounding box center [1166, 325] width 19 height 19
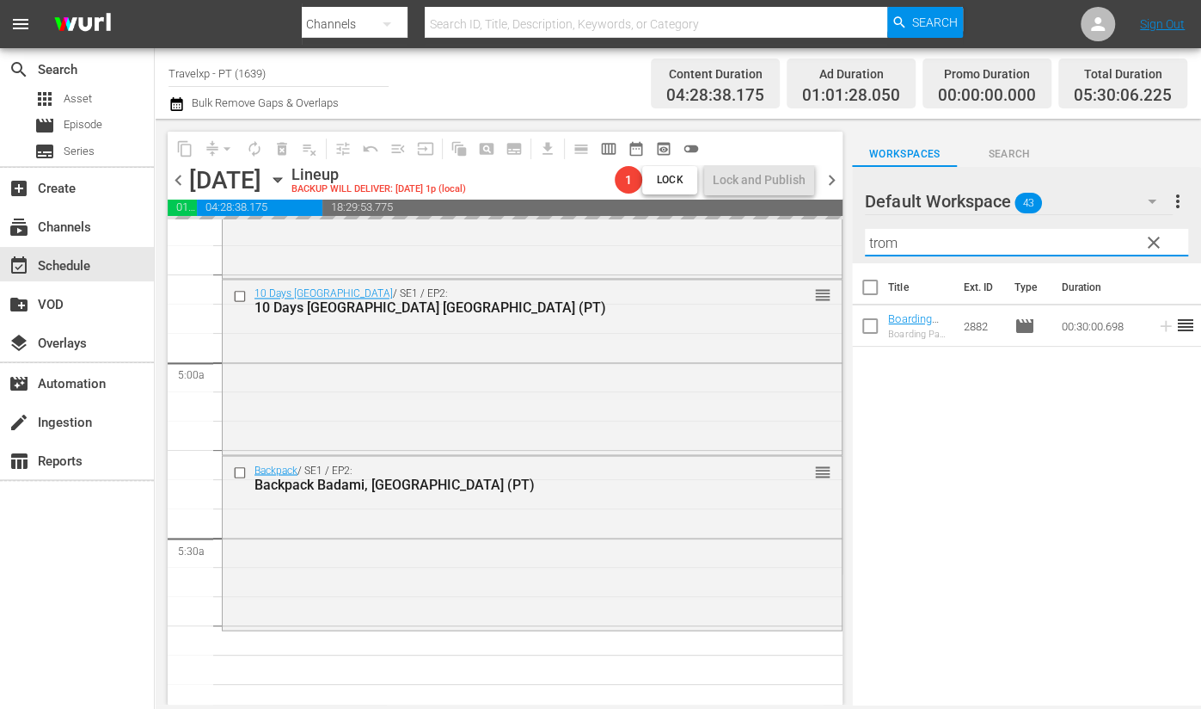
click at [880, 240] on input "trom" at bounding box center [1026, 243] width 323 height 28
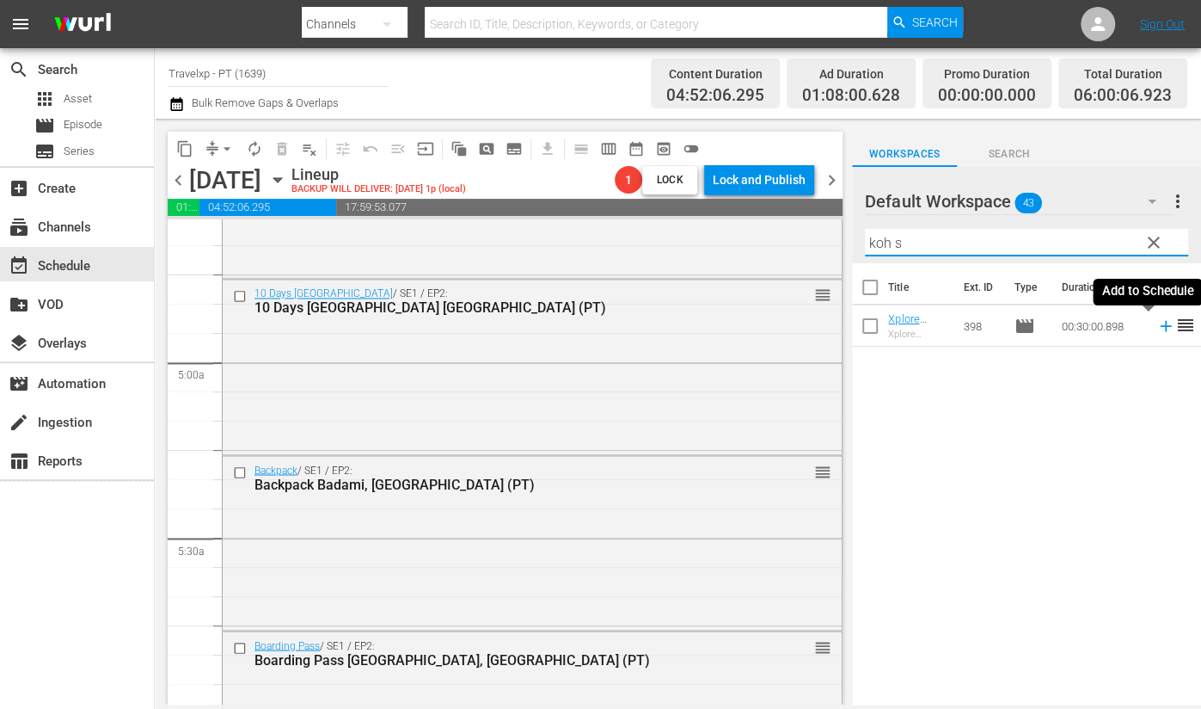
click at [1157, 322] on icon at bounding box center [1166, 325] width 19 height 19
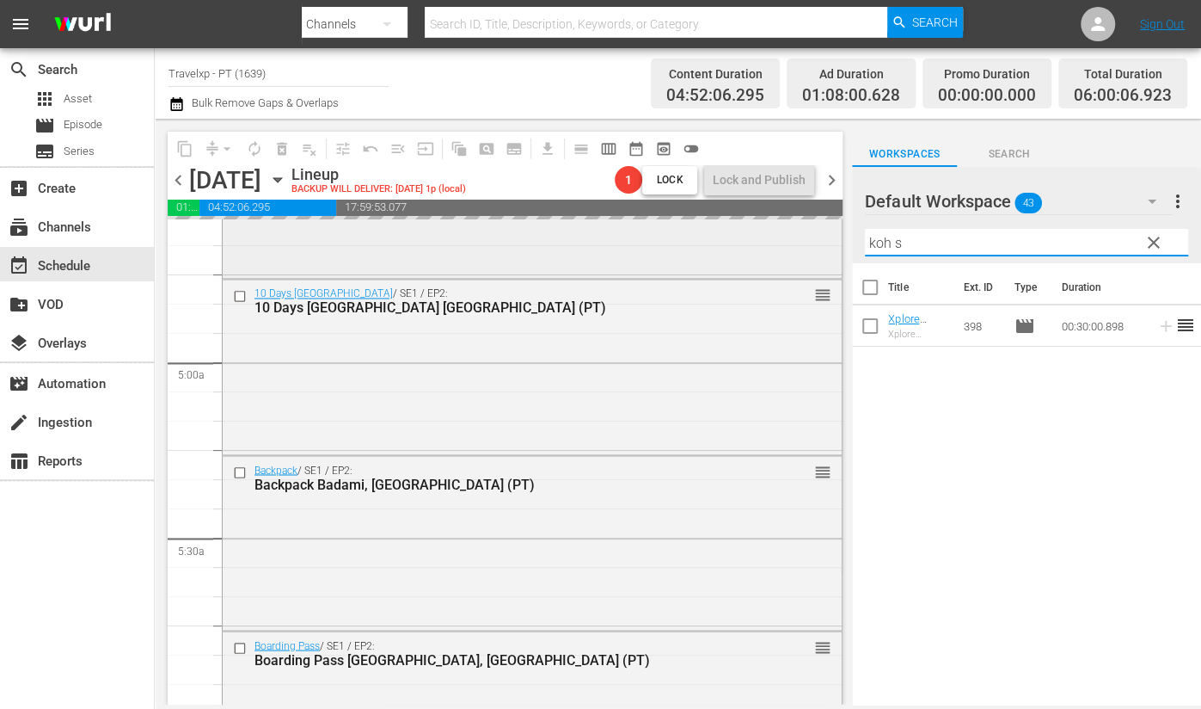
click at [815, 221] on div "content_copy compress arrow_drop_down autorenew_outlined delete_forever_outline…" at bounding box center [678, 412] width 1046 height 586
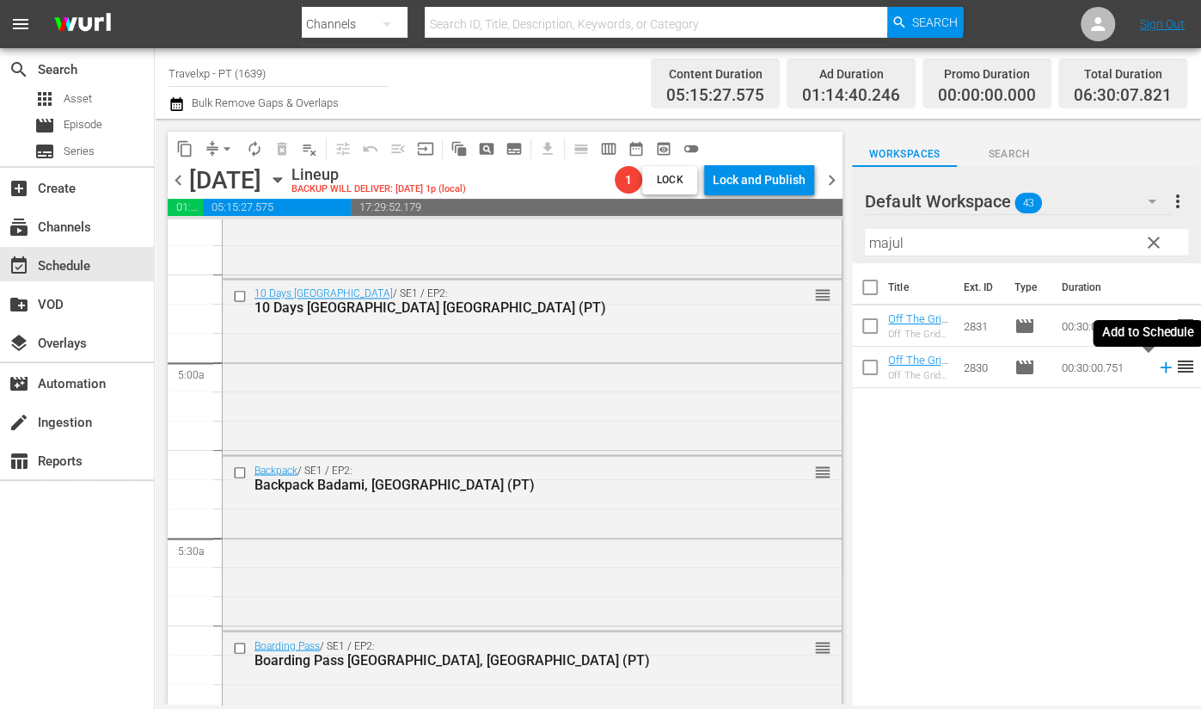
click at [1160, 368] on icon at bounding box center [1165, 367] width 11 height 11
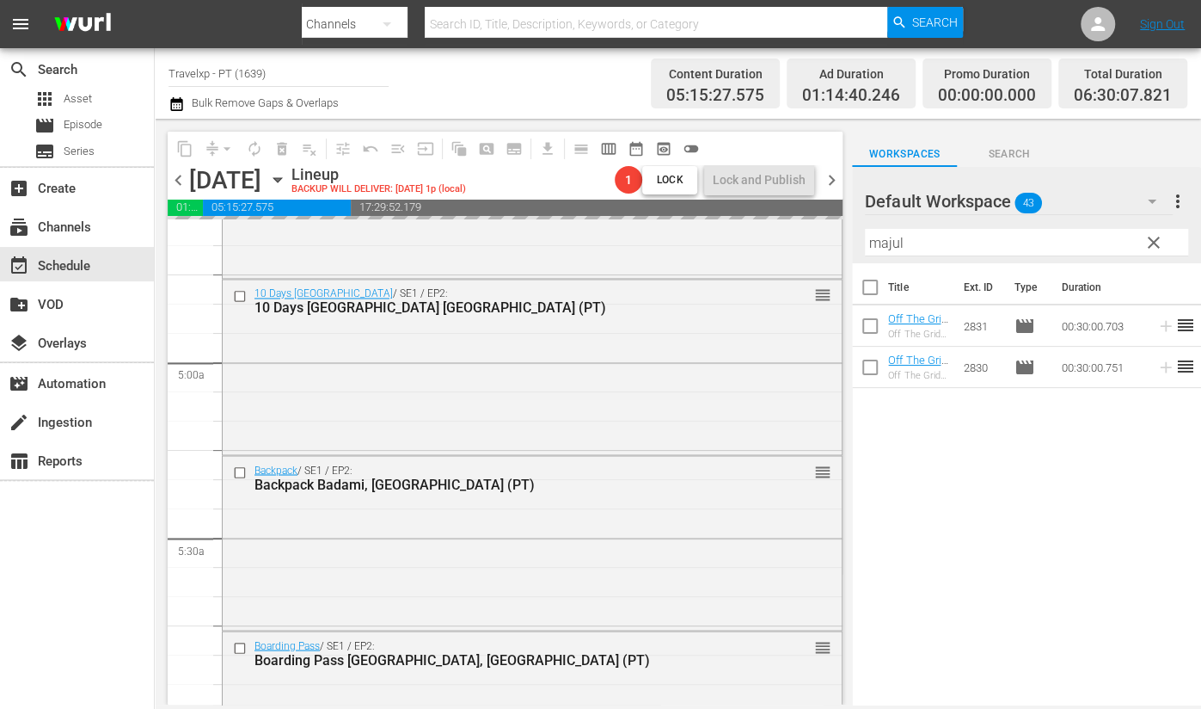
click at [886, 236] on input "majul" at bounding box center [1026, 243] width 323 height 28
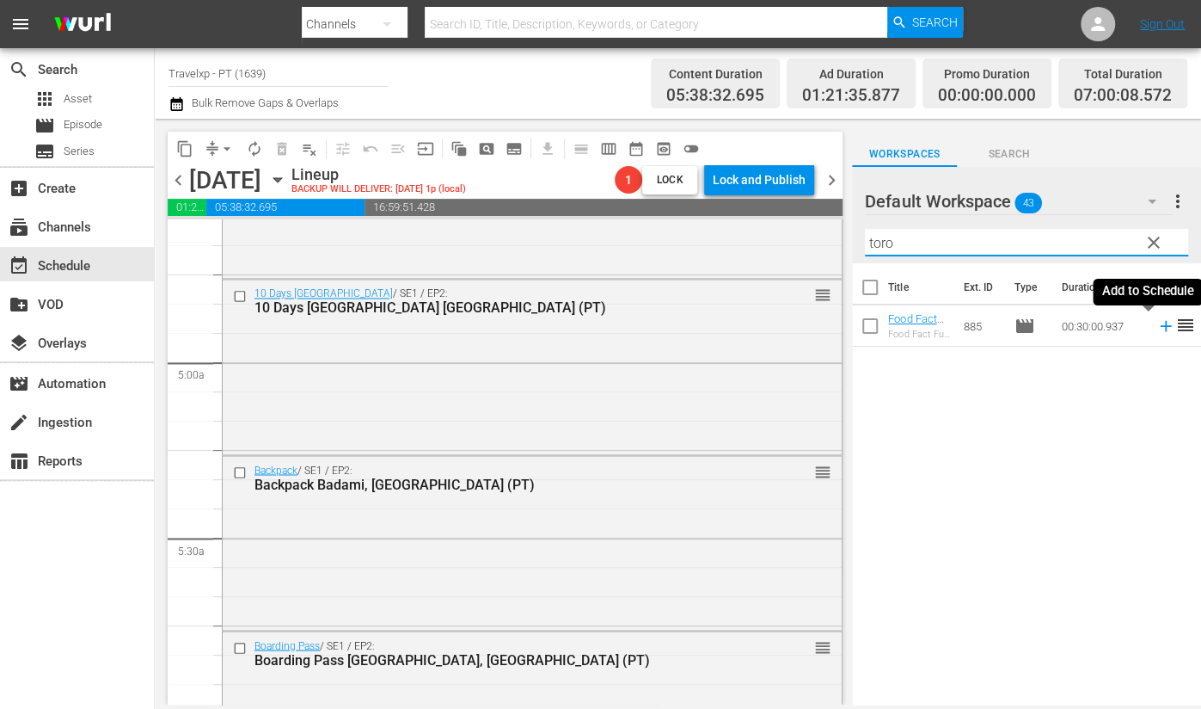
drag, startPoint x: 1147, startPoint y: 328, endPoint x: 1138, endPoint y: 320, distance: 12.8
click at [1157, 328] on icon at bounding box center [1166, 325] width 19 height 19
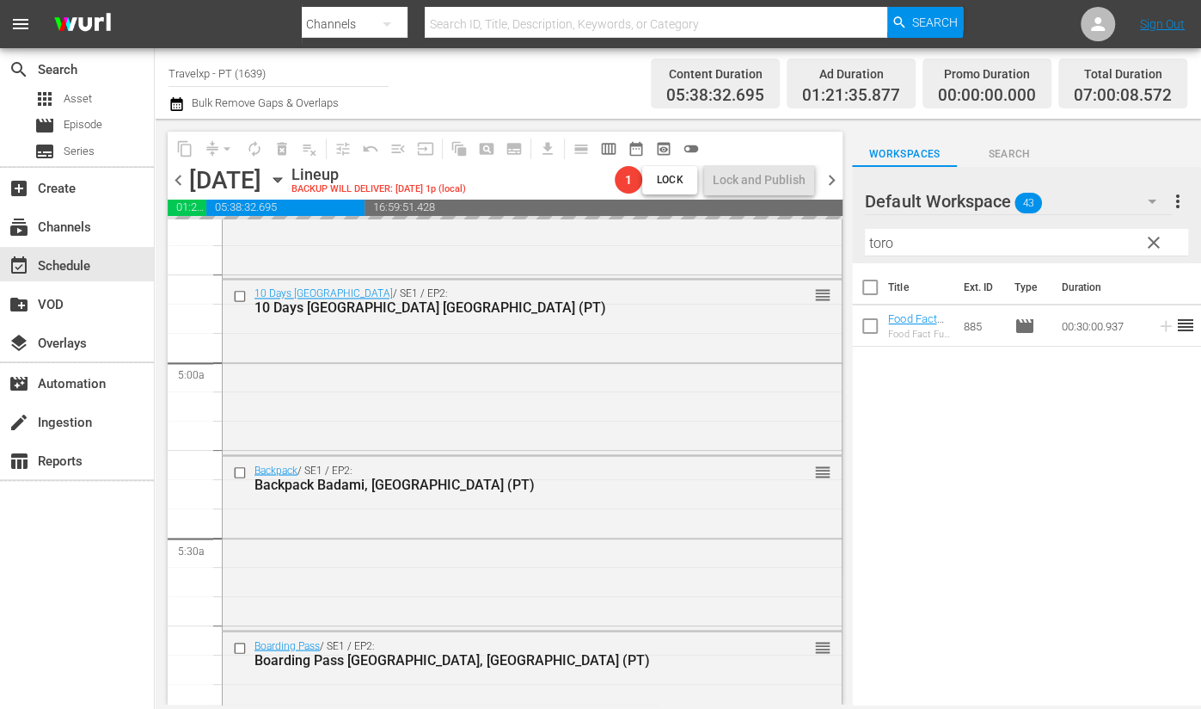
click at [883, 241] on input "toro" at bounding box center [1026, 243] width 323 height 28
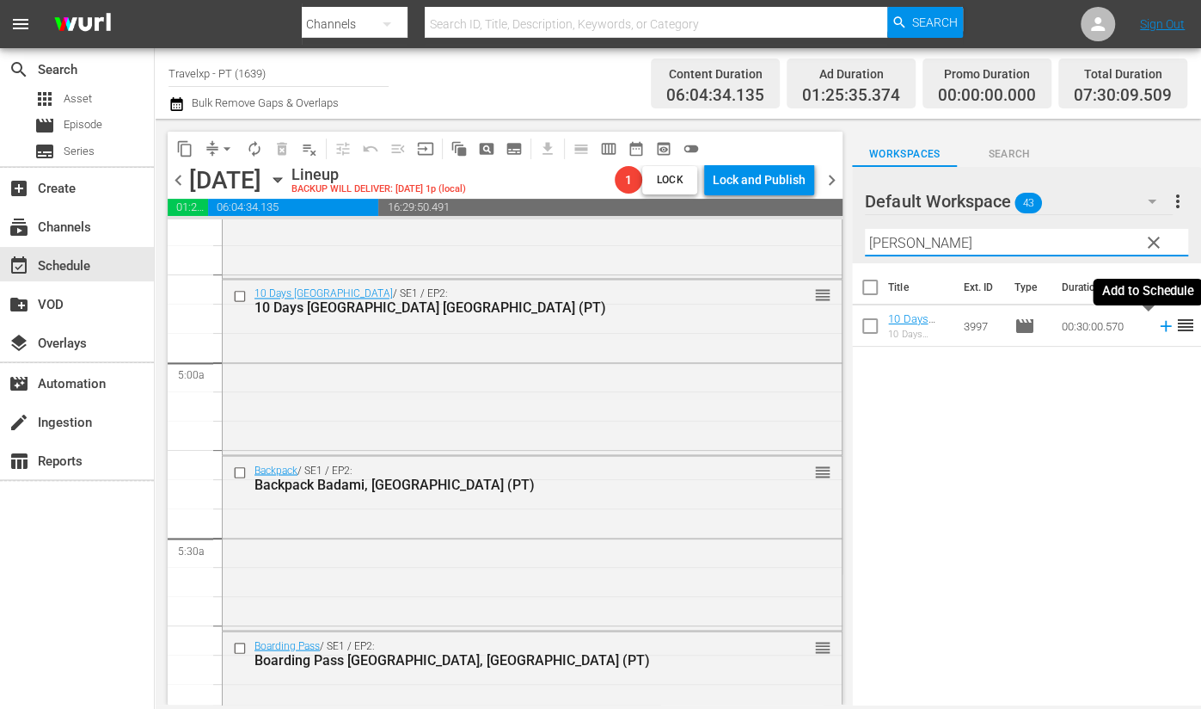
click at [1160, 328] on icon at bounding box center [1165, 326] width 11 height 11
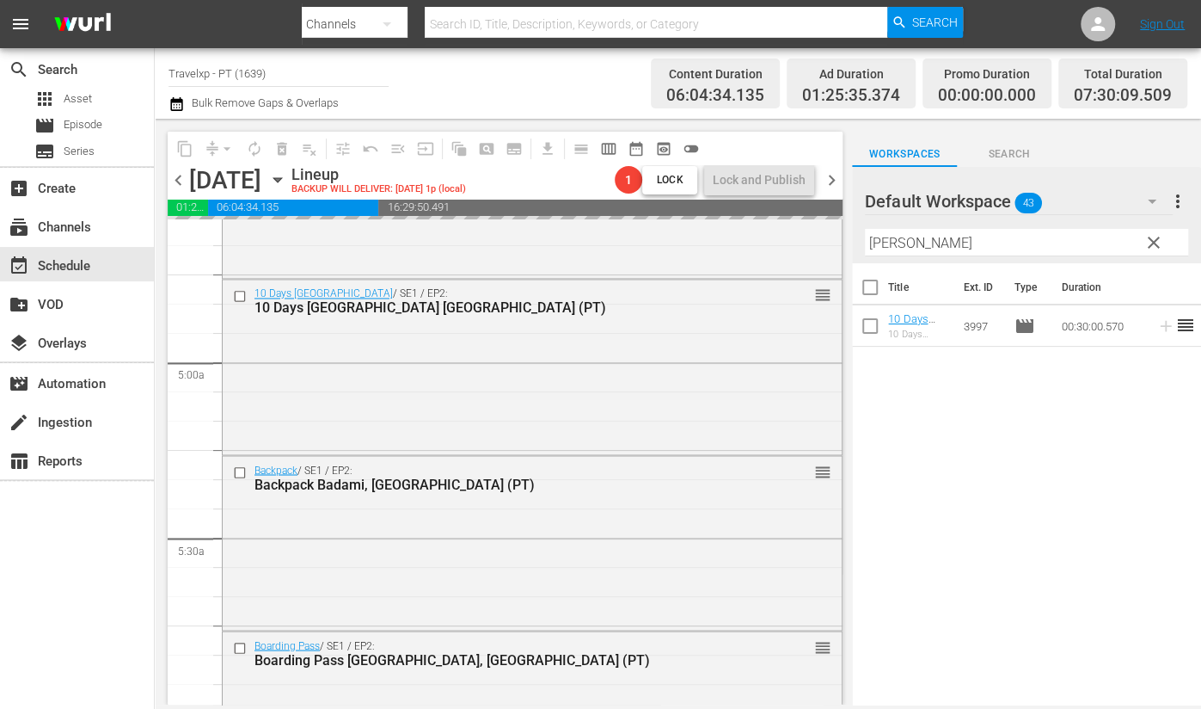
click at [887, 251] on input "krug" at bounding box center [1026, 243] width 323 height 28
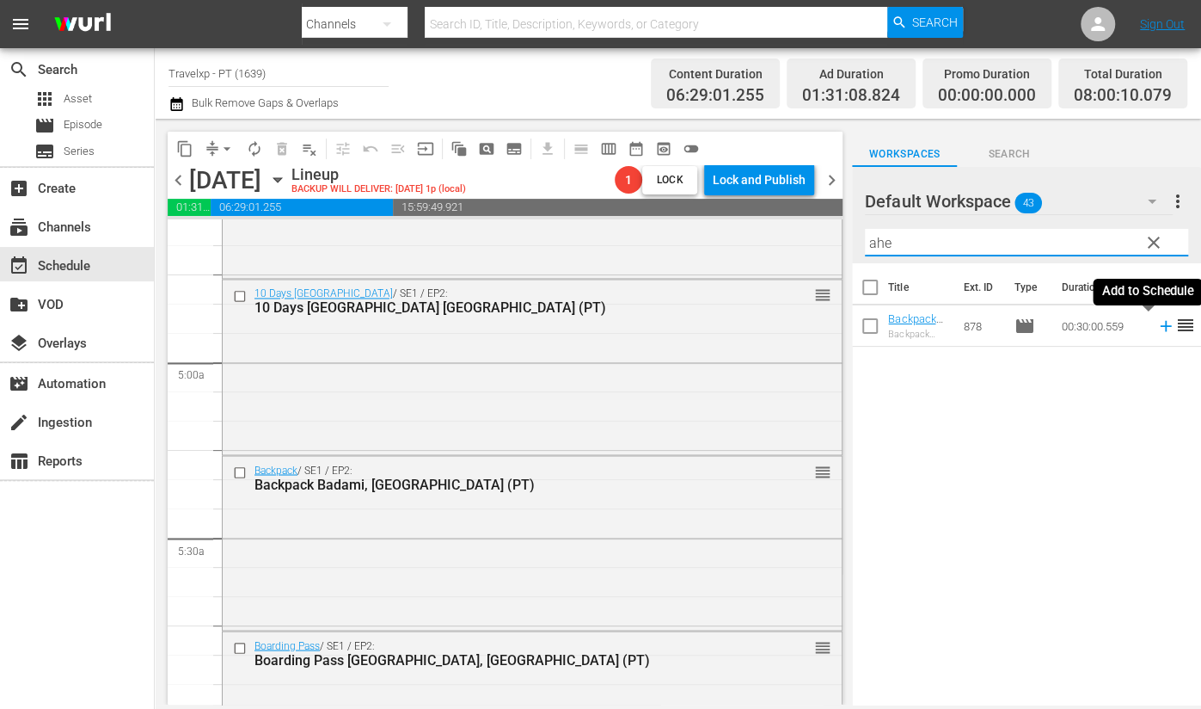
click at [1157, 328] on icon at bounding box center [1166, 325] width 19 height 19
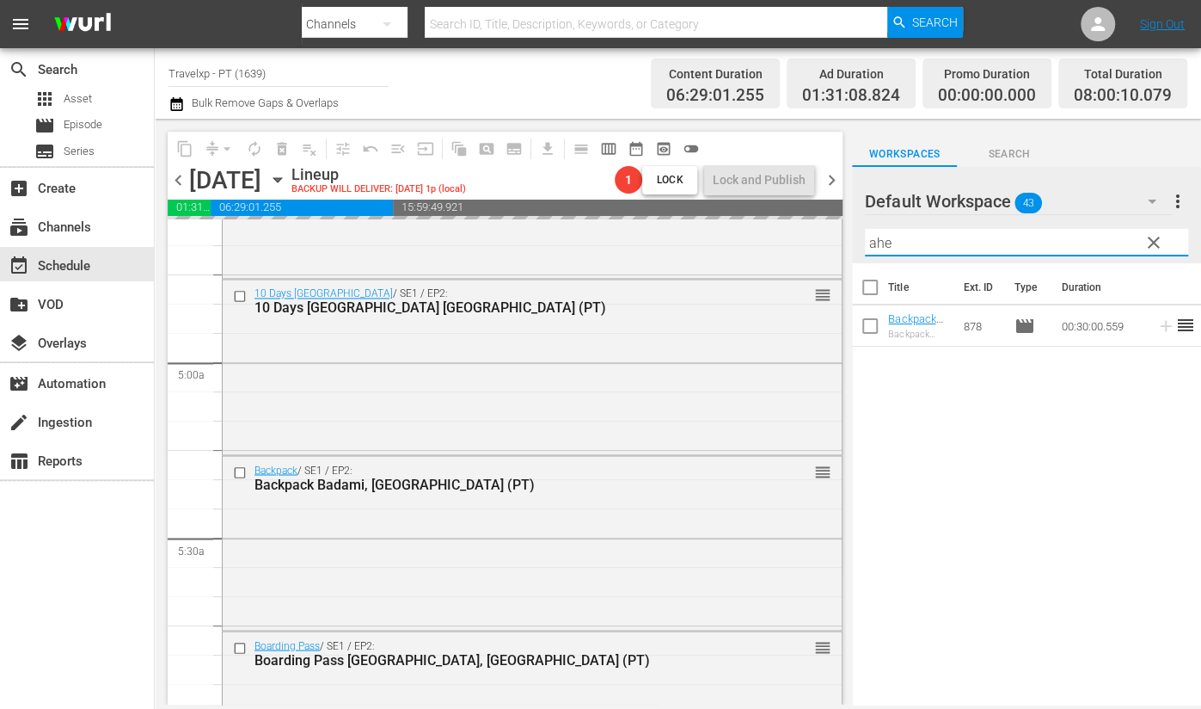
click at [882, 247] on input "ahe" at bounding box center [1026, 243] width 323 height 28
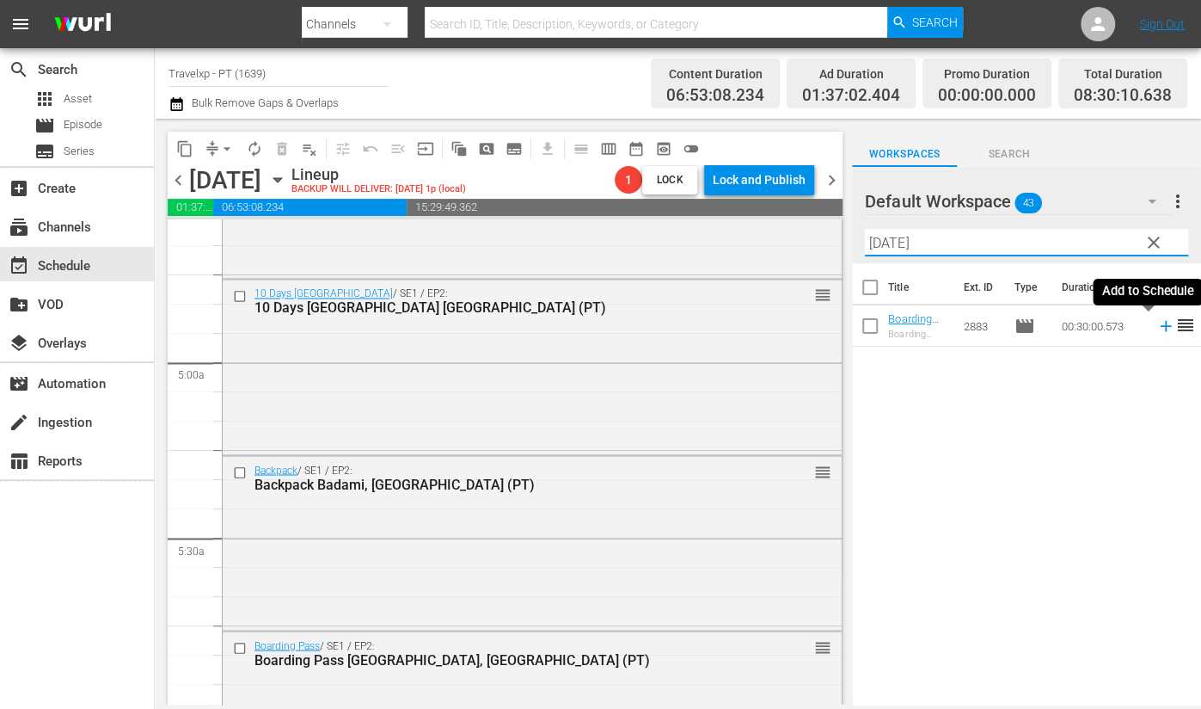
drag, startPoint x: 1149, startPoint y: 324, endPoint x: 951, endPoint y: 255, distance: 209.4
click at [1160, 324] on icon at bounding box center [1165, 326] width 11 height 11
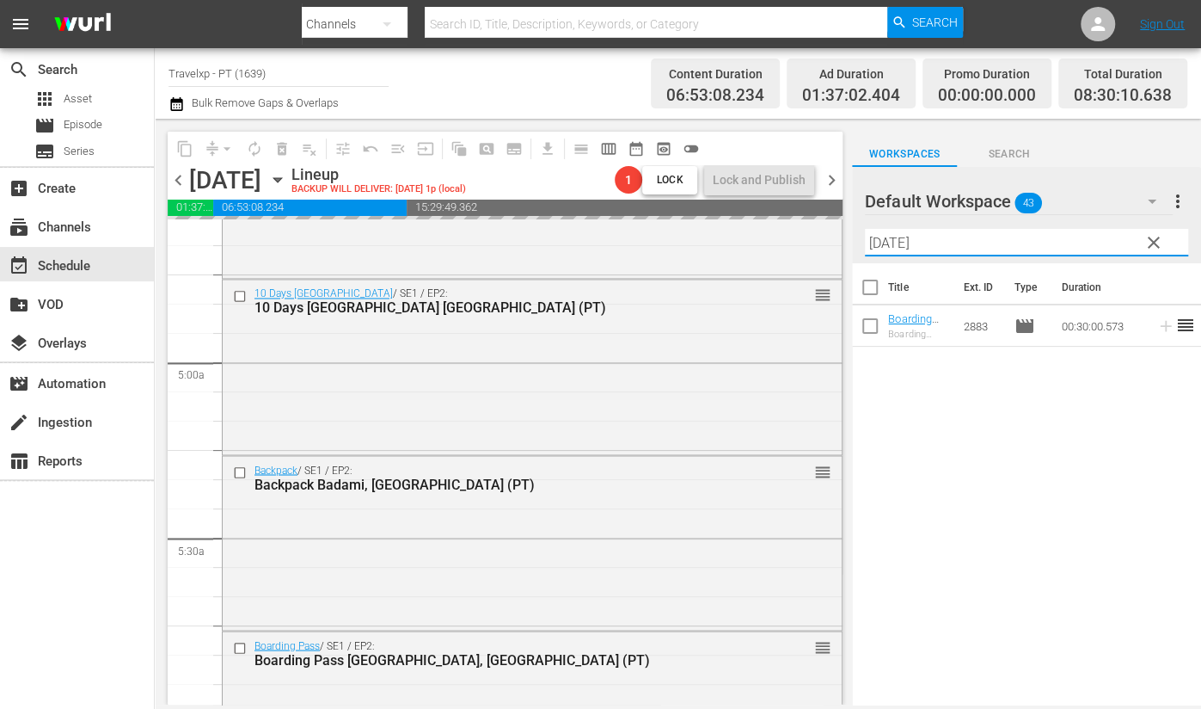
click at [890, 244] on input "pola" at bounding box center [1026, 243] width 323 height 28
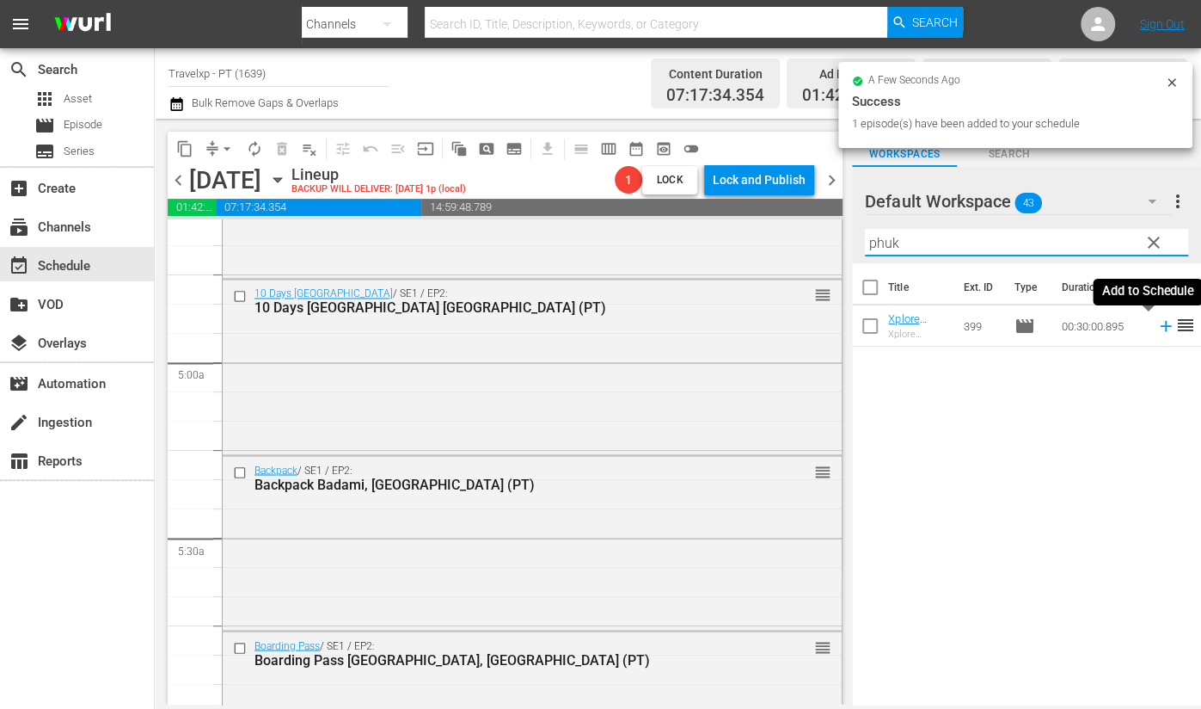
click at [1157, 328] on icon at bounding box center [1166, 325] width 19 height 19
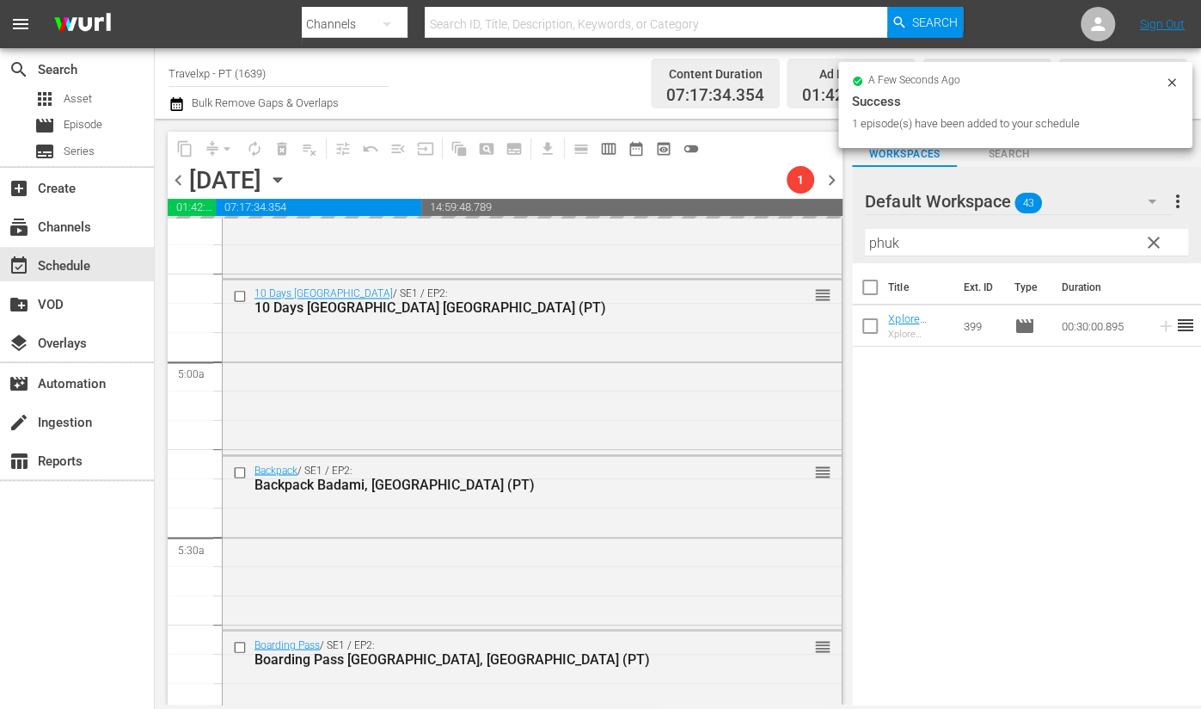
click at [886, 245] on input "phuk" at bounding box center [1026, 243] width 323 height 28
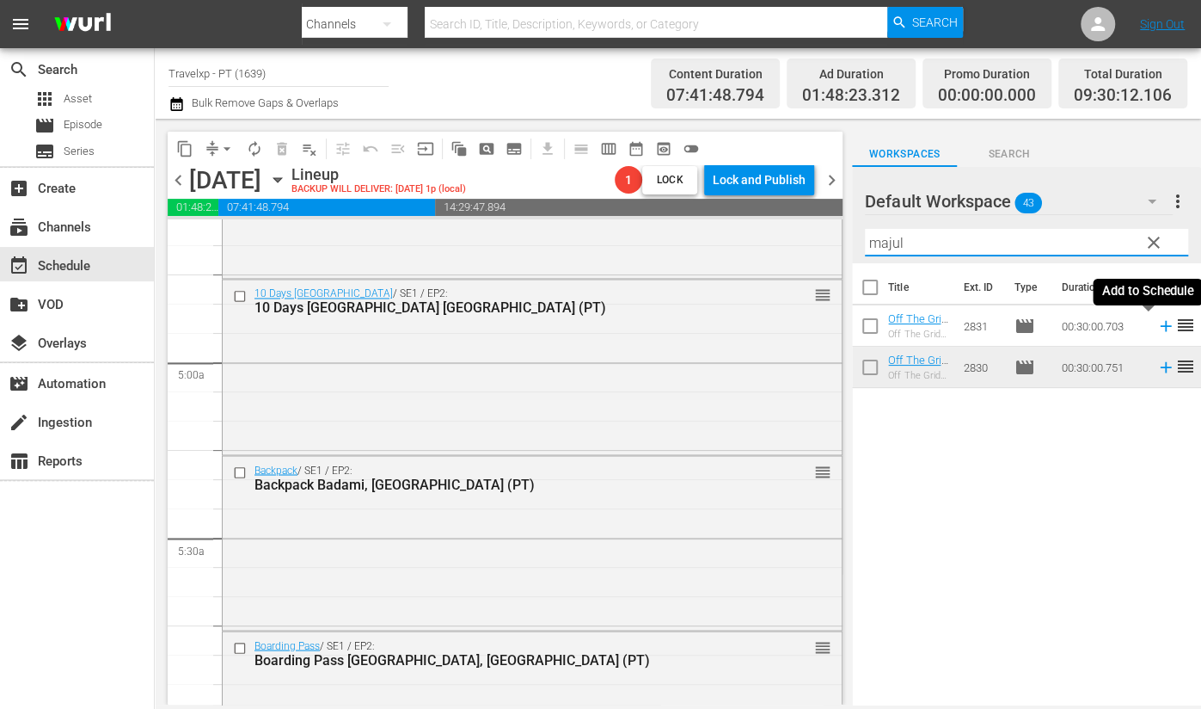
click at [1157, 324] on icon at bounding box center [1166, 325] width 19 height 19
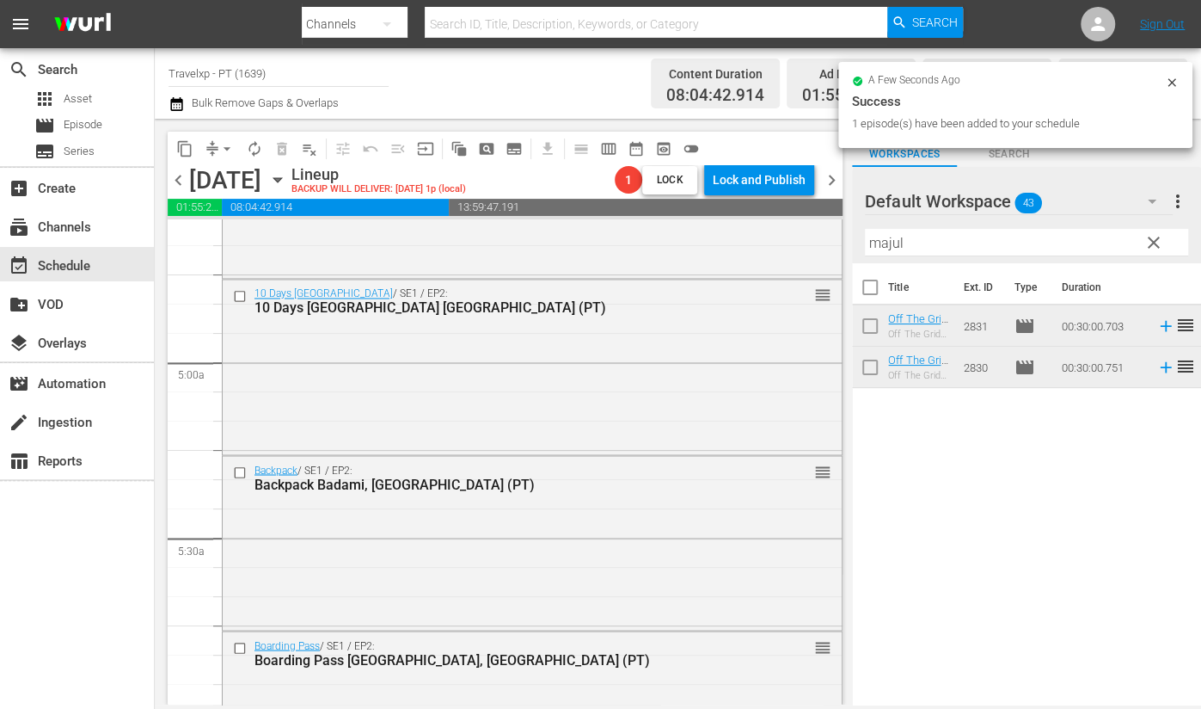
click at [890, 248] on input "majul" at bounding box center [1026, 243] width 323 height 28
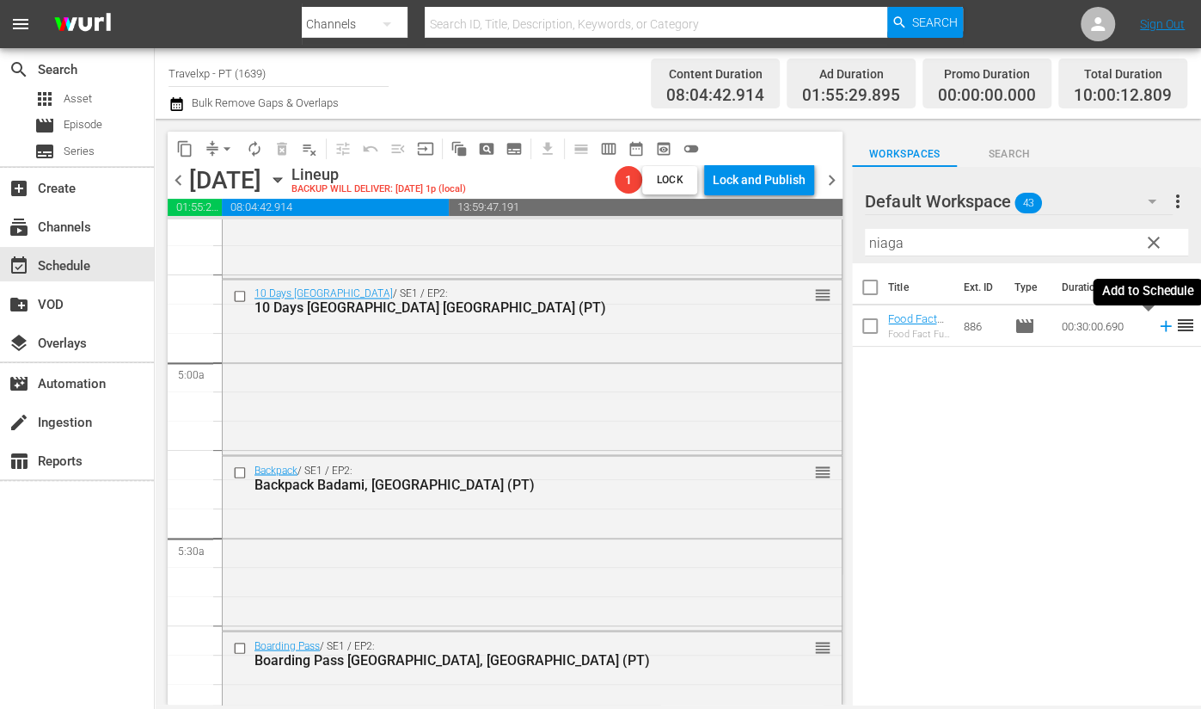
click at [1160, 325] on icon at bounding box center [1165, 326] width 11 height 11
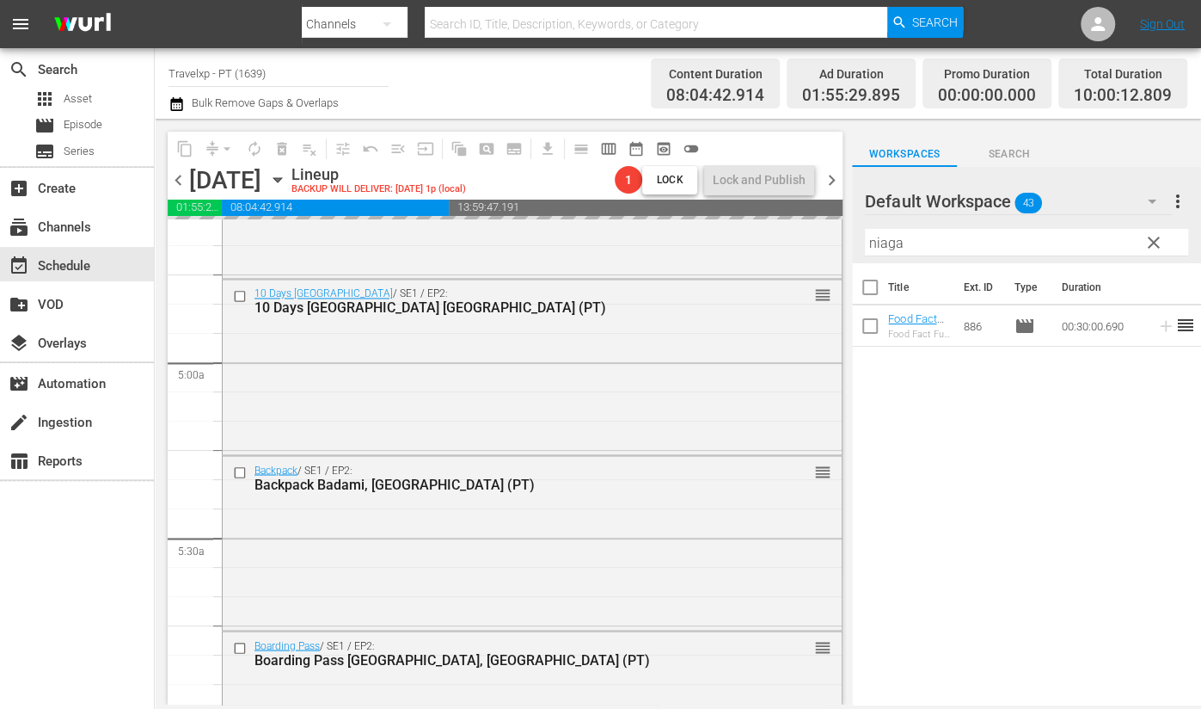
click at [879, 244] on input "niaga" at bounding box center [1026, 243] width 323 height 28
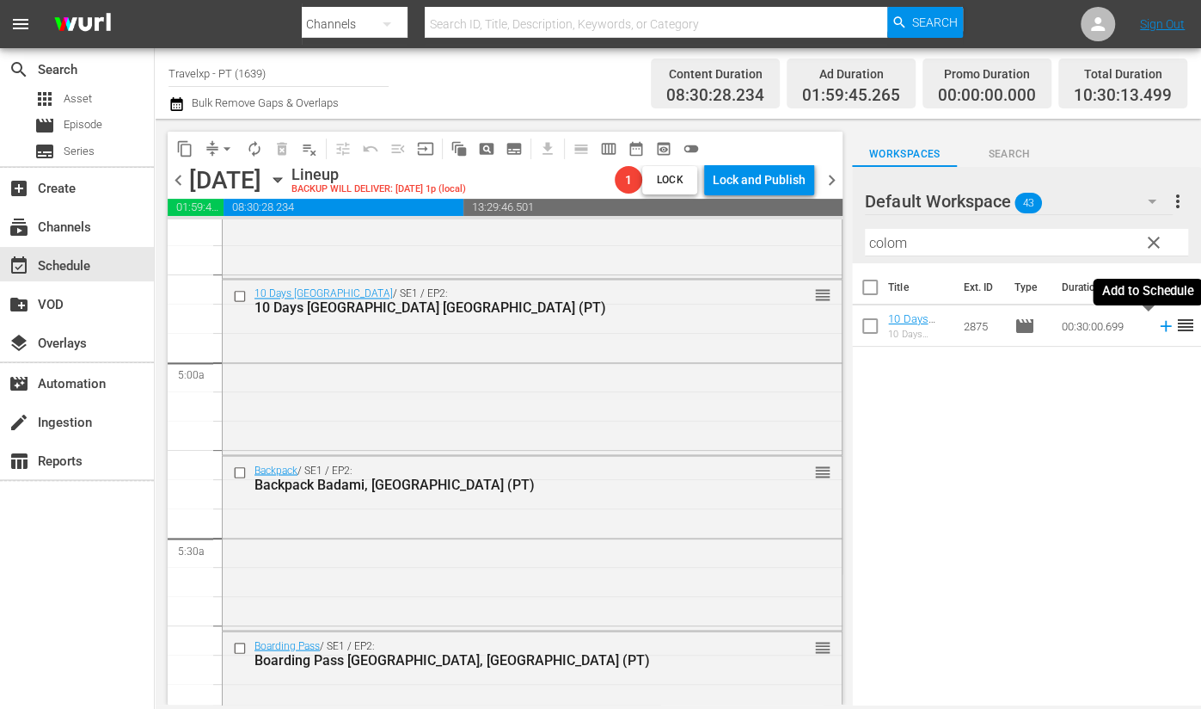
click at [1160, 325] on icon at bounding box center [1165, 326] width 11 height 11
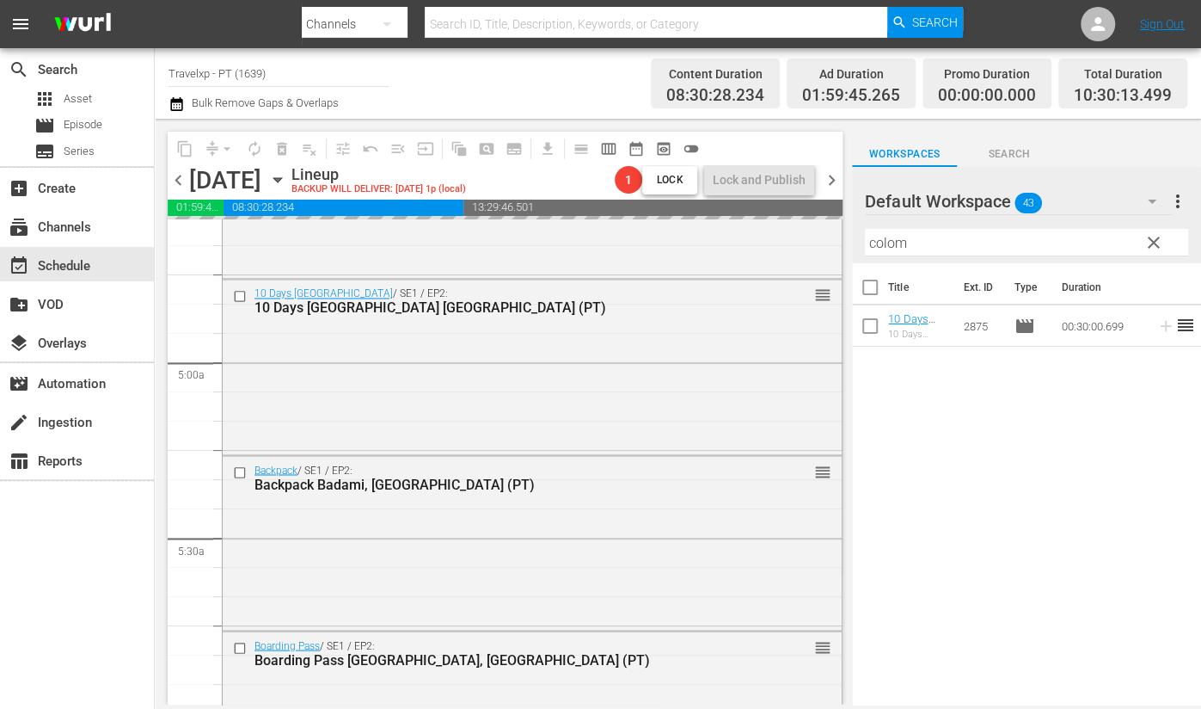
click at [885, 243] on input "colom" at bounding box center [1026, 243] width 323 height 28
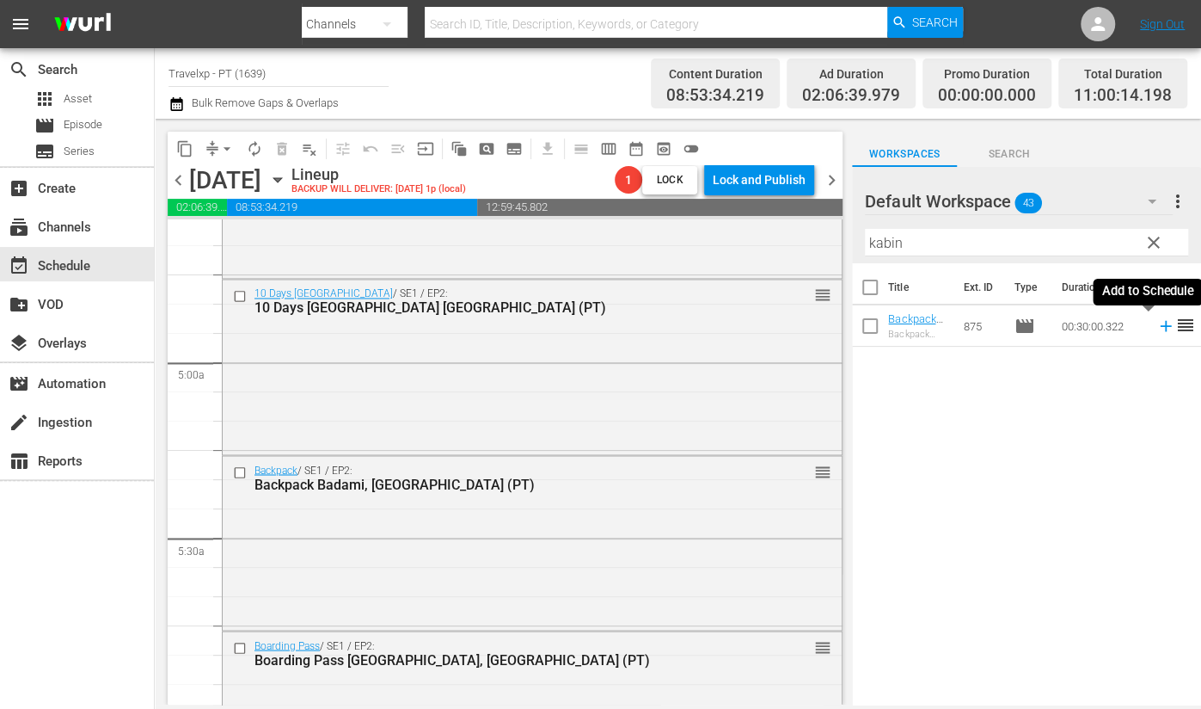
click at [1157, 328] on icon at bounding box center [1166, 325] width 19 height 19
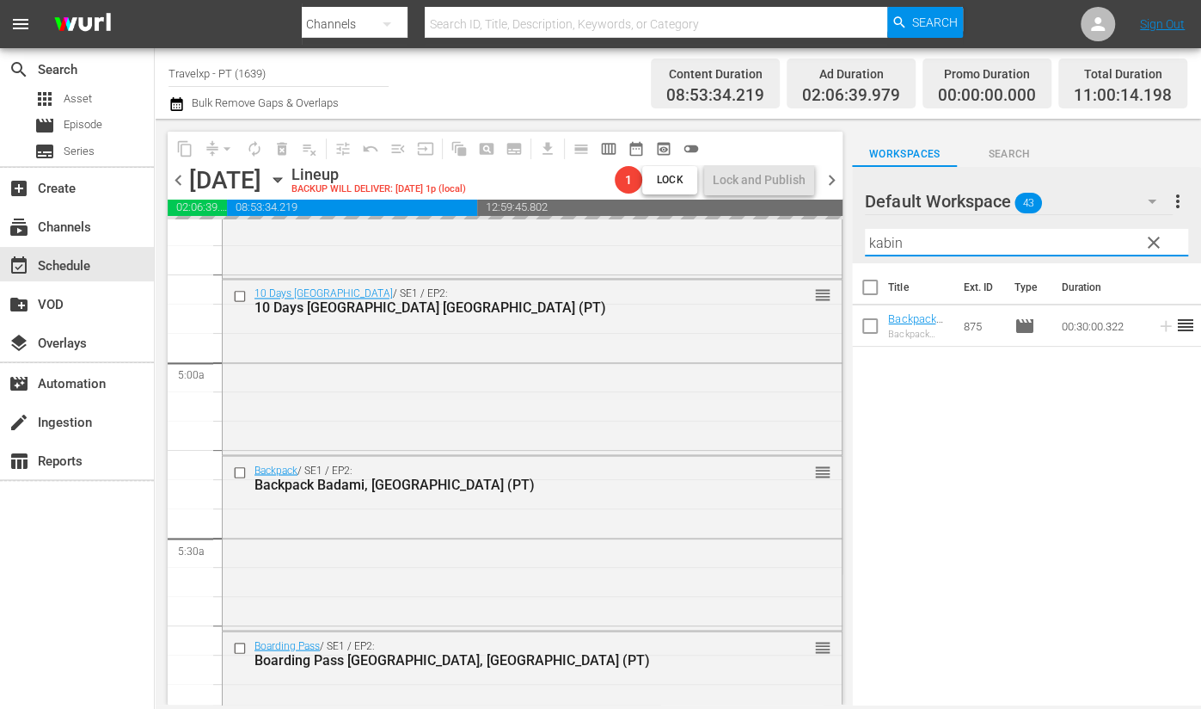
click at [877, 246] on input "kabin" at bounding box center [1026, 243] width 323 height 28
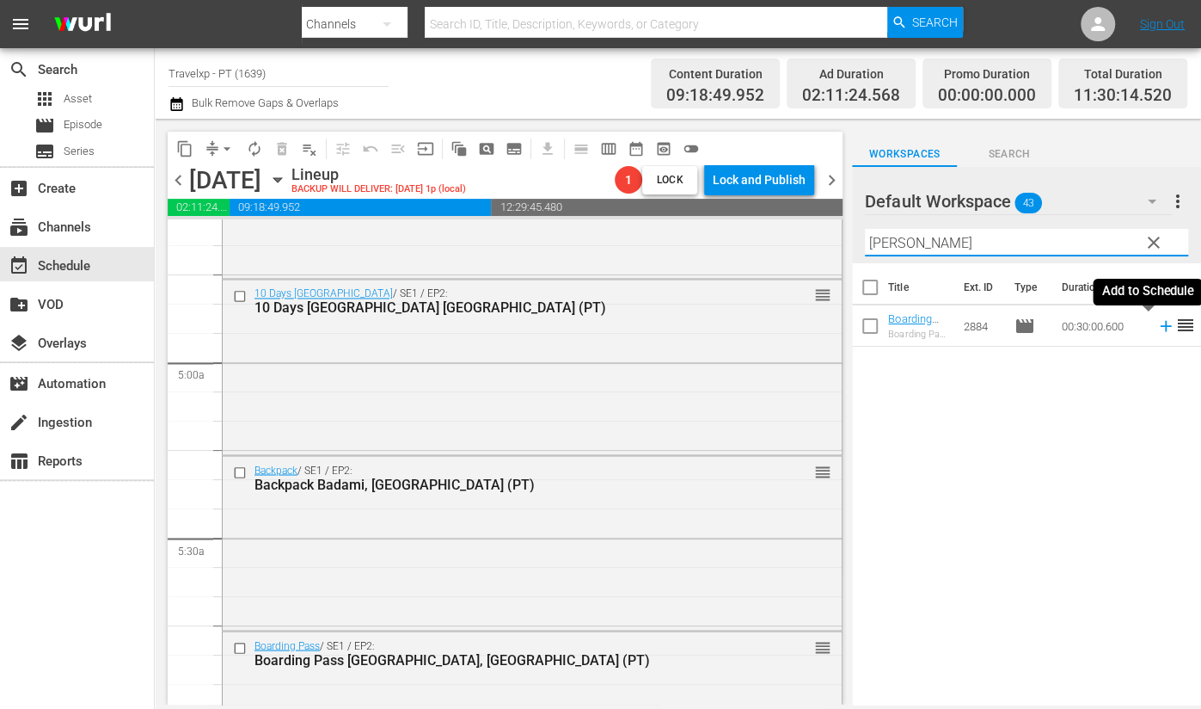
click at [1157, 329] on icon at bounding box center [1166, 325] width 19 height 19
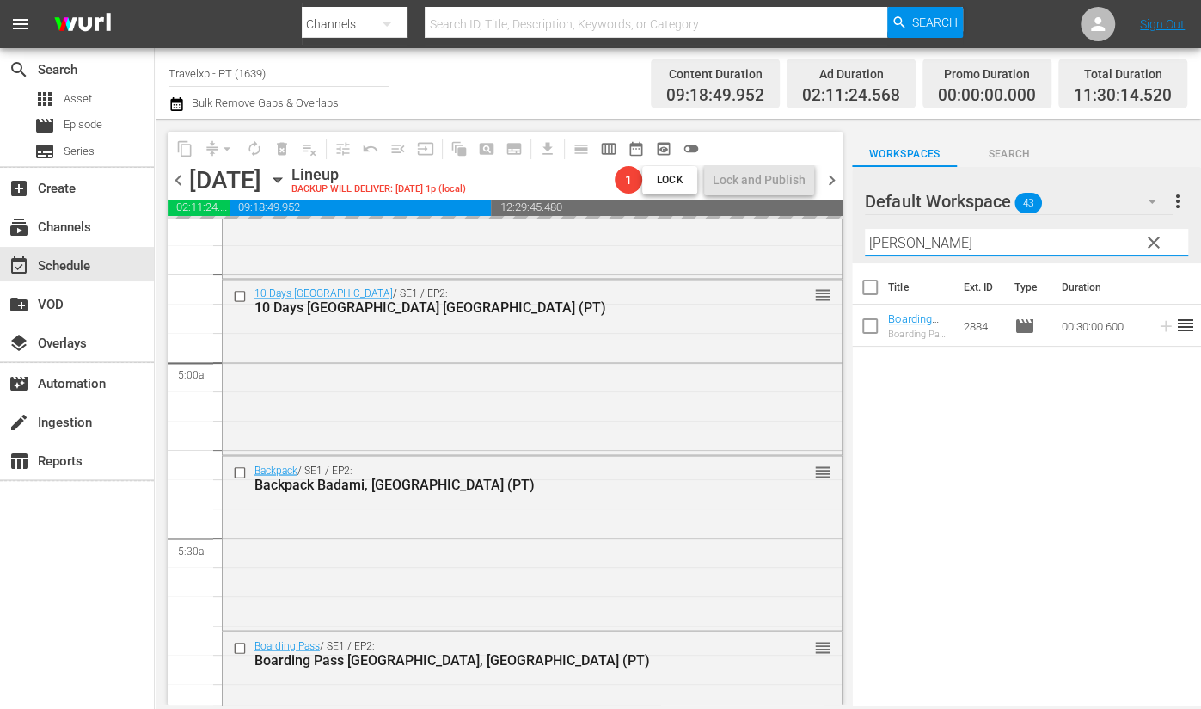
click at [893, 248] on input "bronn" at bounding box center [1026, 243] width 323 height 28
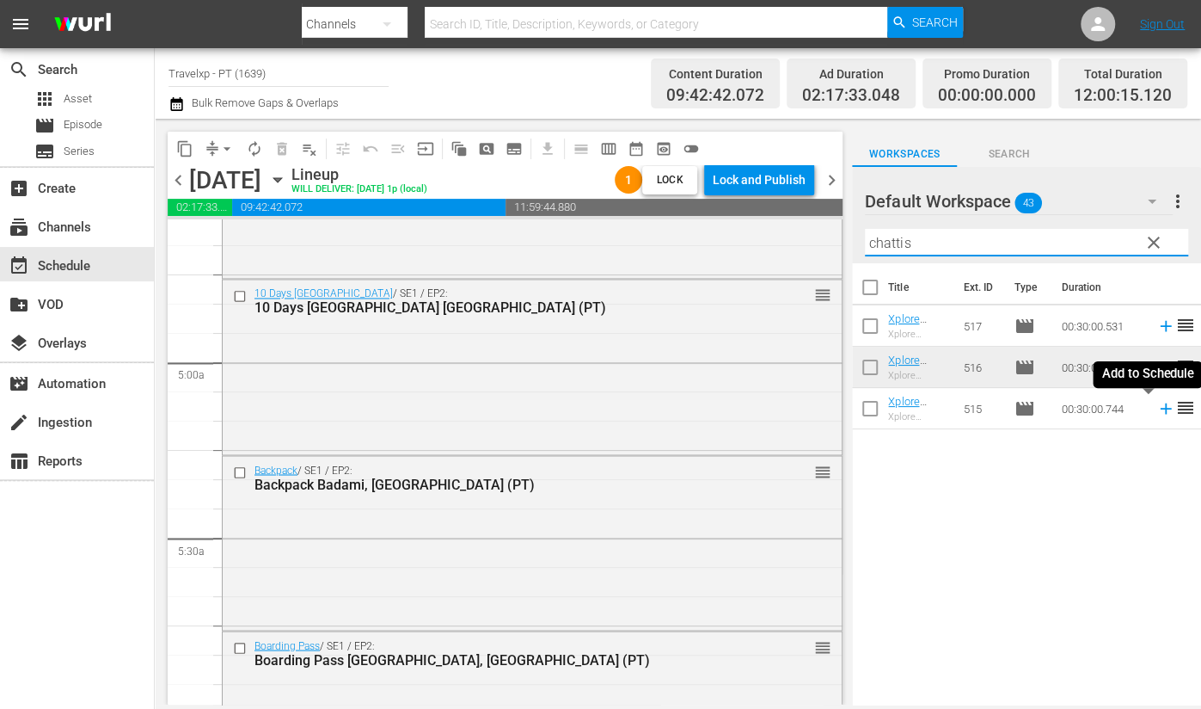
drag, startPoint x: 1153, startPoint y: 410, endPoint x: 929, endPoint y: 247, distance: 277.6
click at [1160, 409] on icon at bounding box center [1165, 408] width 11 height 11
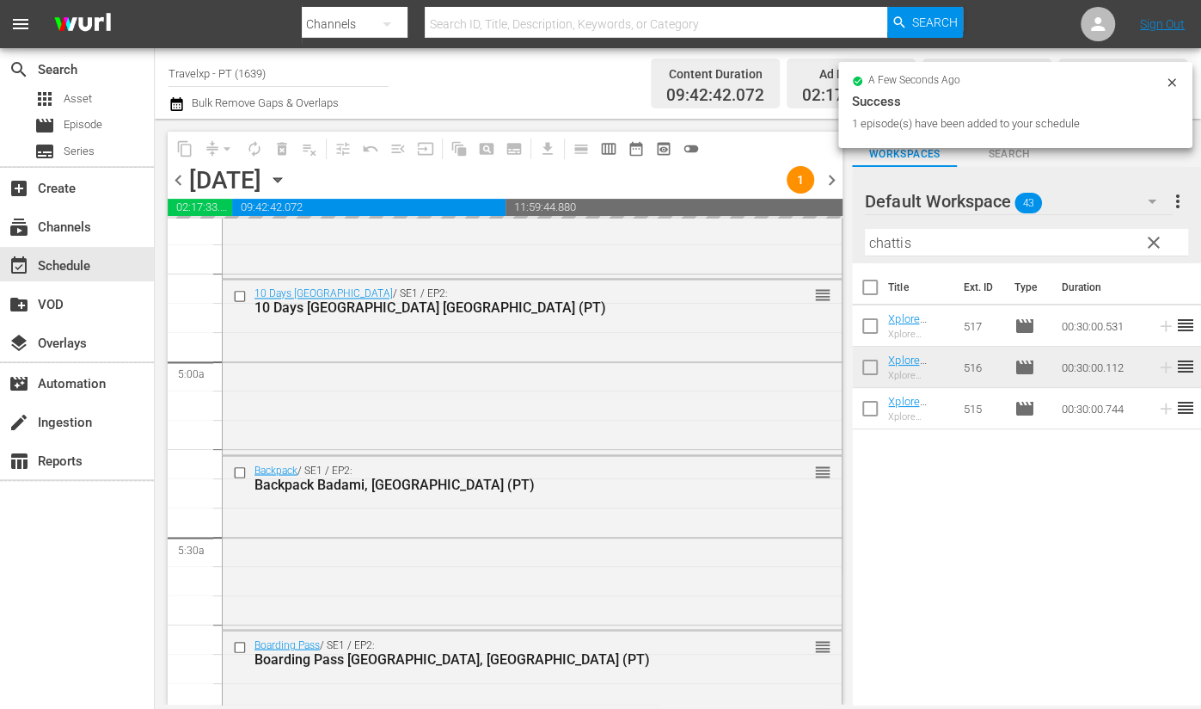
click at [900, 247] on input "chattis" at bounding box center [1026, 243] width 323 height 28
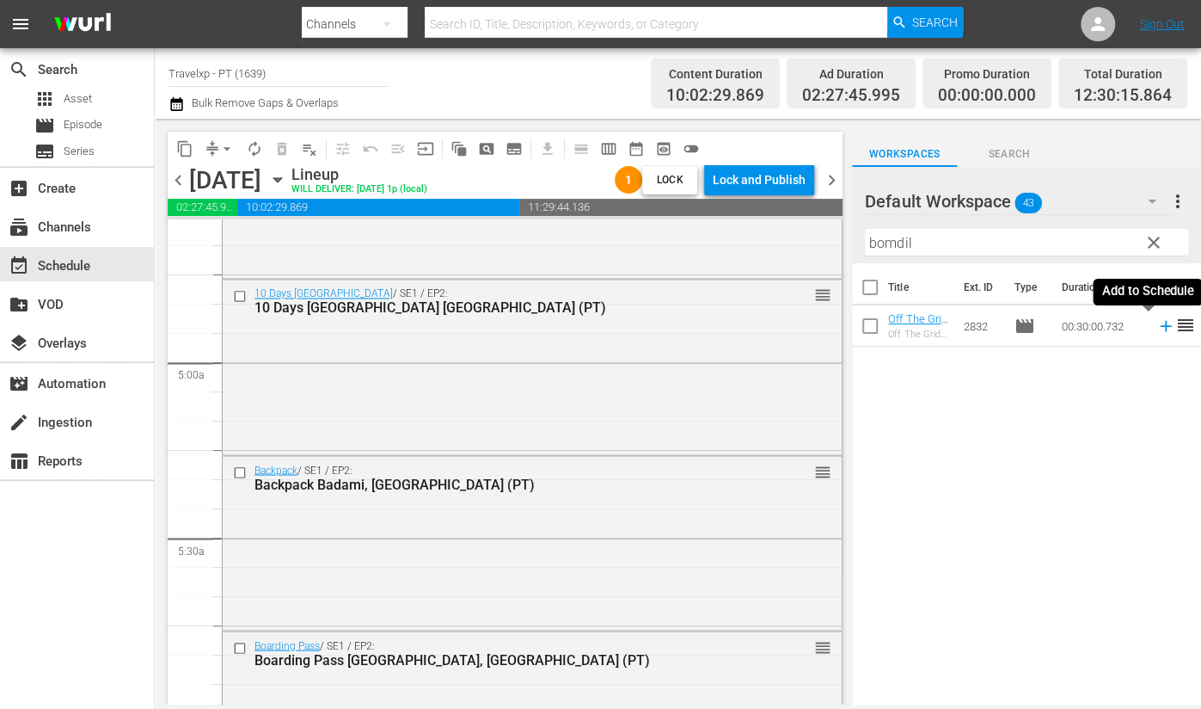
click at [1160, 326] on icon at bounding box center [1165, 326] width 11 height 11
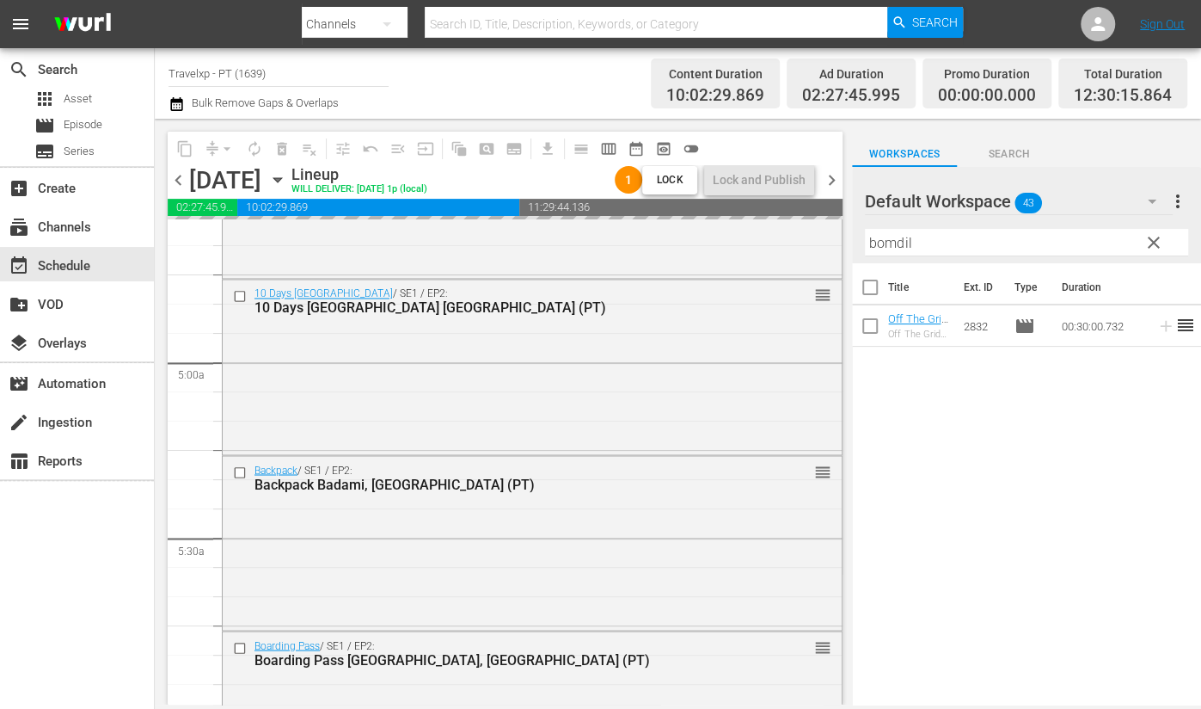
click at [886, 239] on input "bomdil" at bounding box center [1026, 243] width 323 height 28
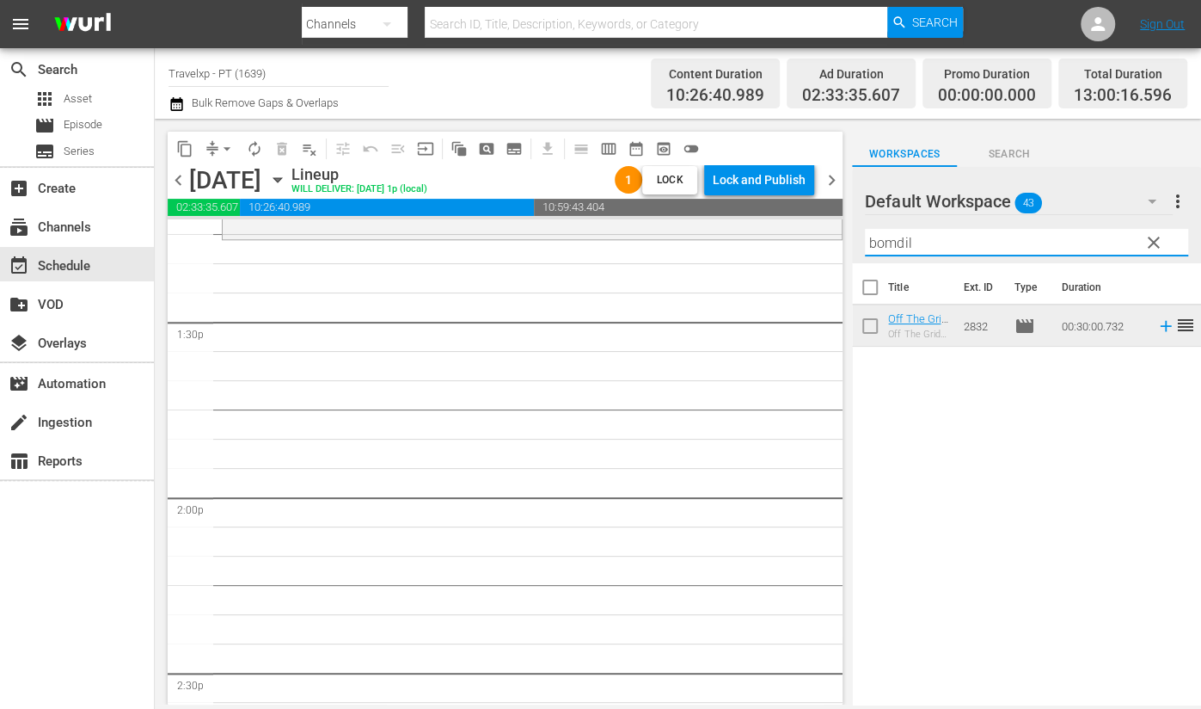
scroll to position [4407, 0]
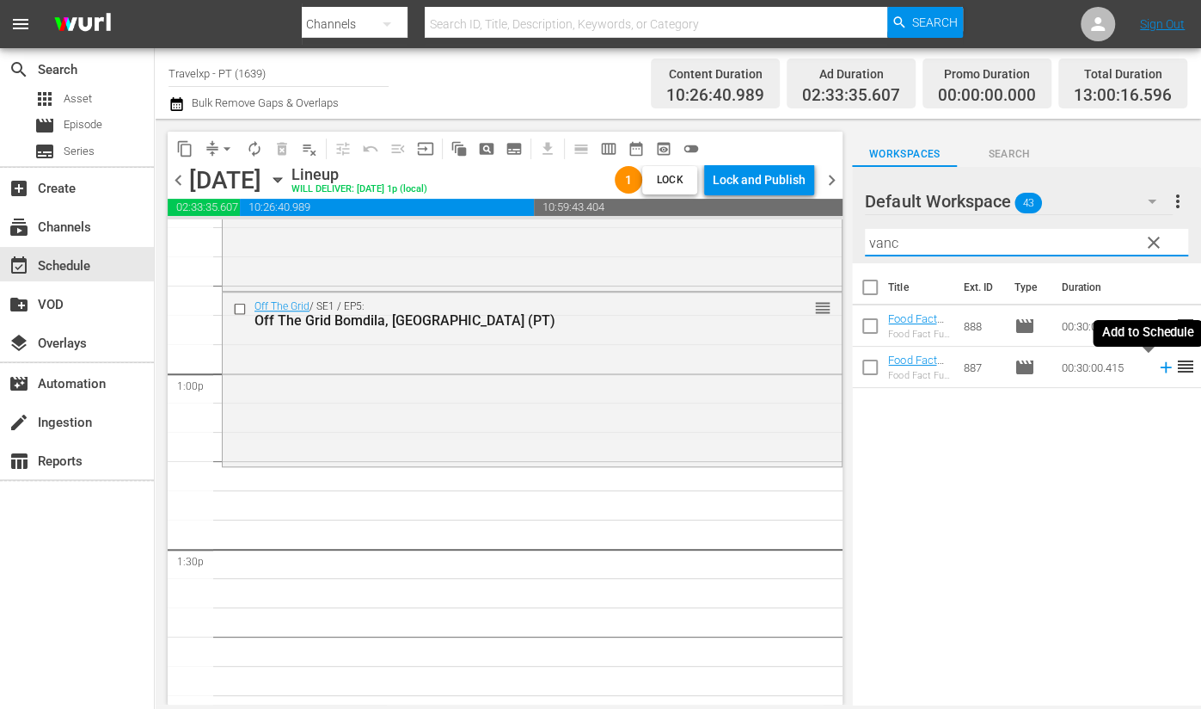
click at [1160, 367] on icon at bounding box center [1165, 367] width 11 height 11
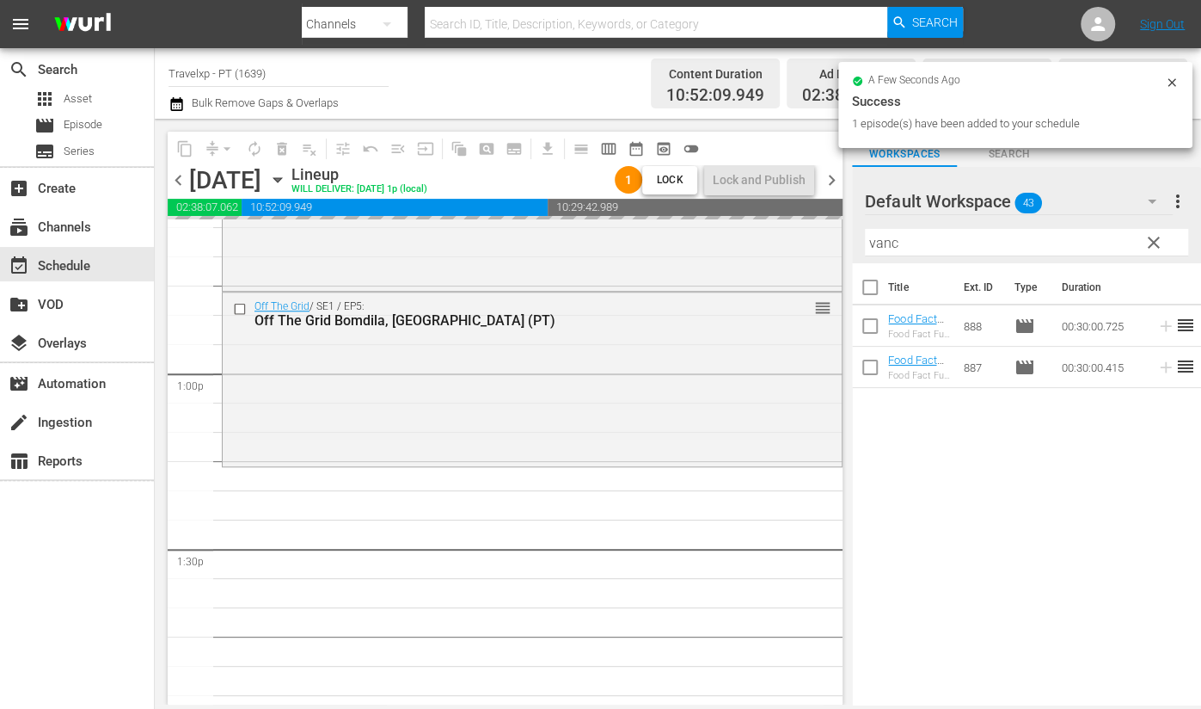
click at [885, 241] on input "vanc" at bounding box center [1026, 243] width 323 height 28
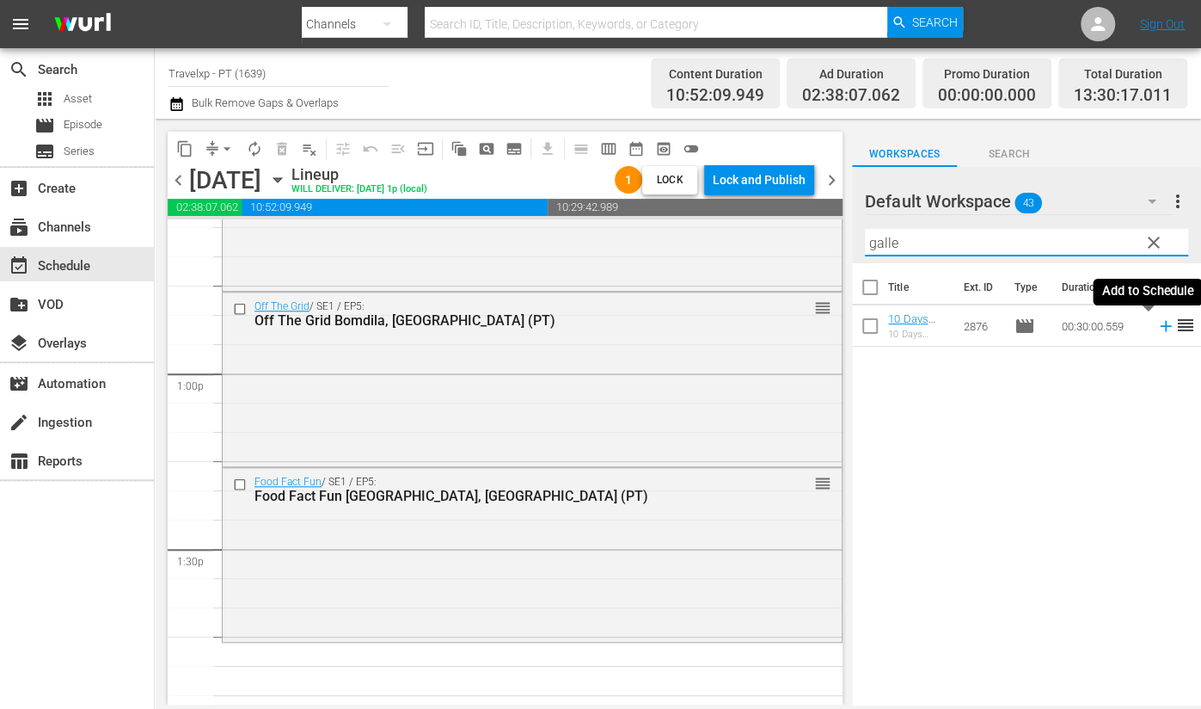
click at [1160, 326] on icon at bounding box center [1165, 326] width 11 height 11
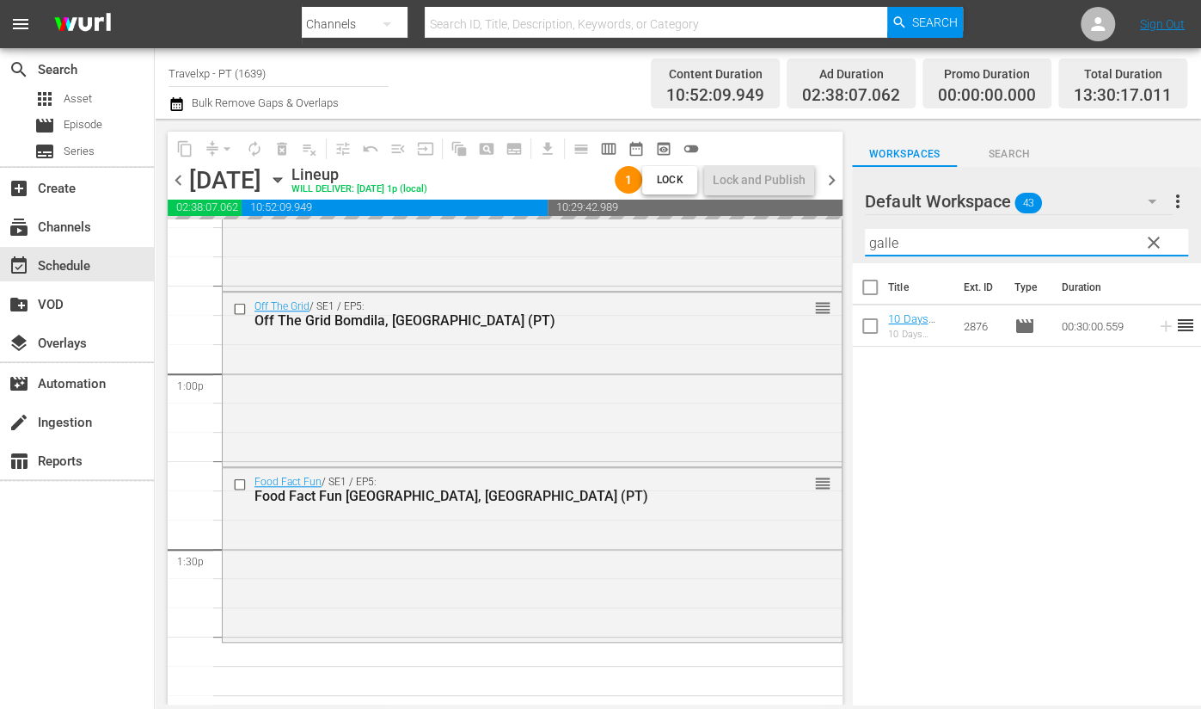
click at [902, 238] on input "galle" at bounding box center [1026, 243] width 323 height 28
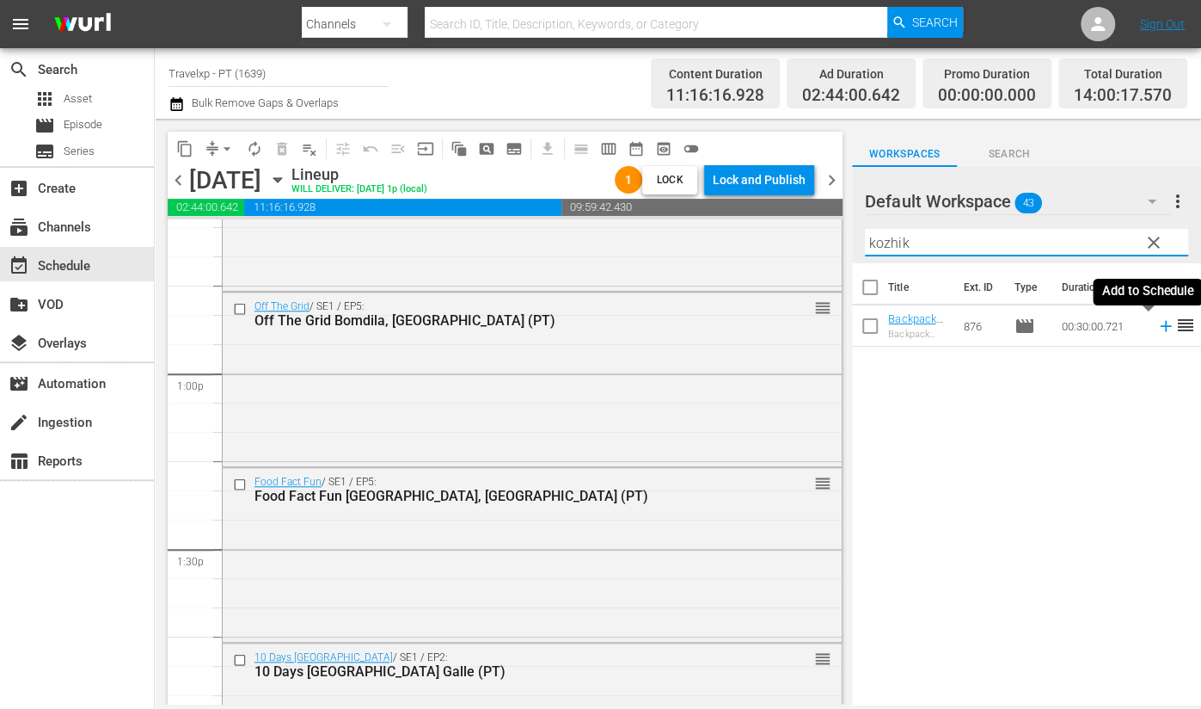
click at [1157, 322] on icon at bounding box center [1166, 325] width 19 height 19
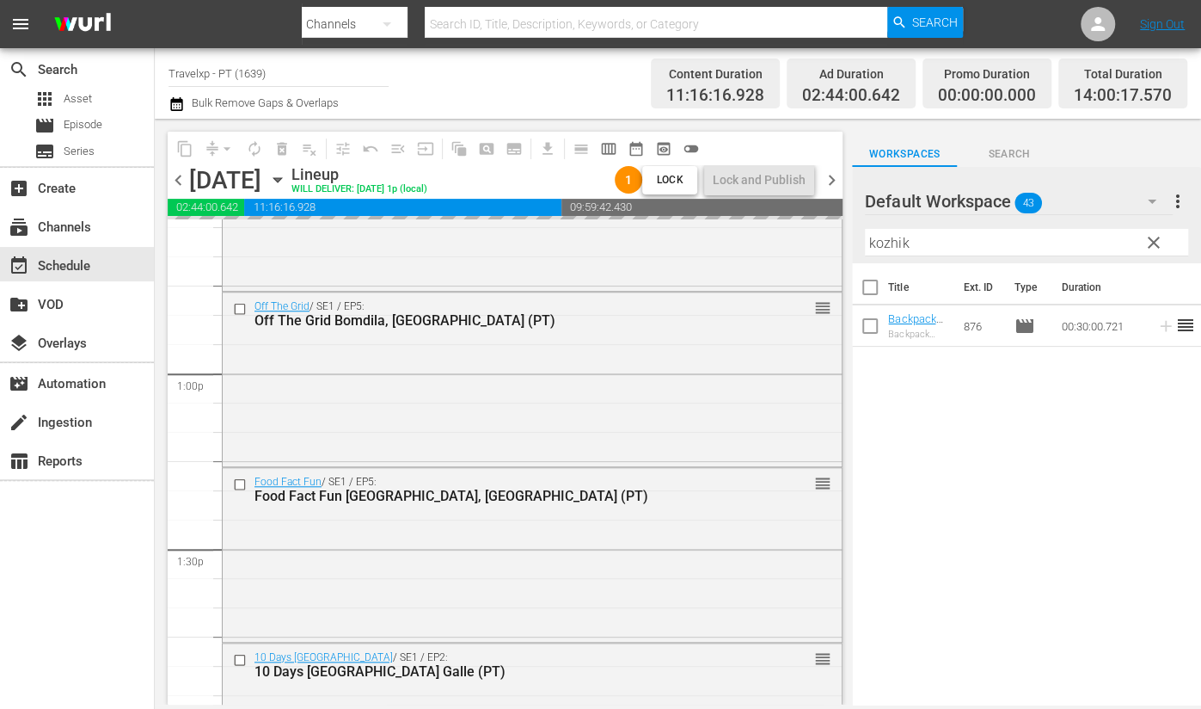
click at [886, 239] on input "kozhik" at bounding box center [1026, 243] width 323 height 28
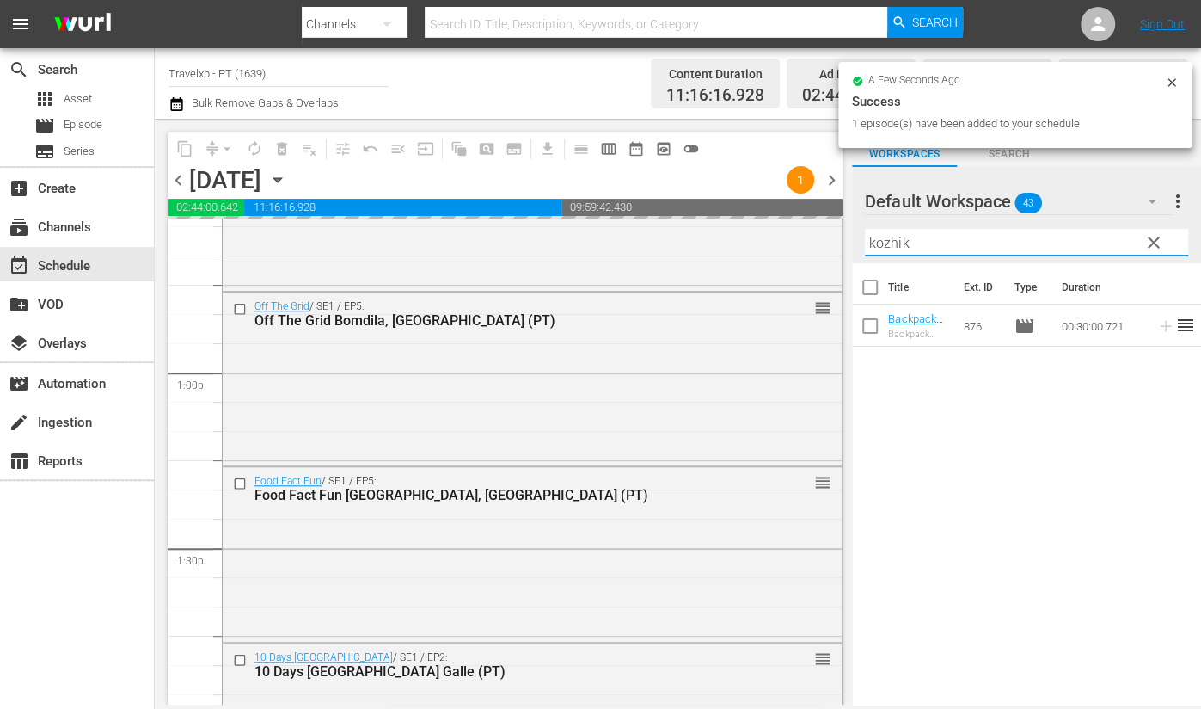
click at [886, 239] on input "kozhik" at bounding box center [1026, 243] width 323 height 28
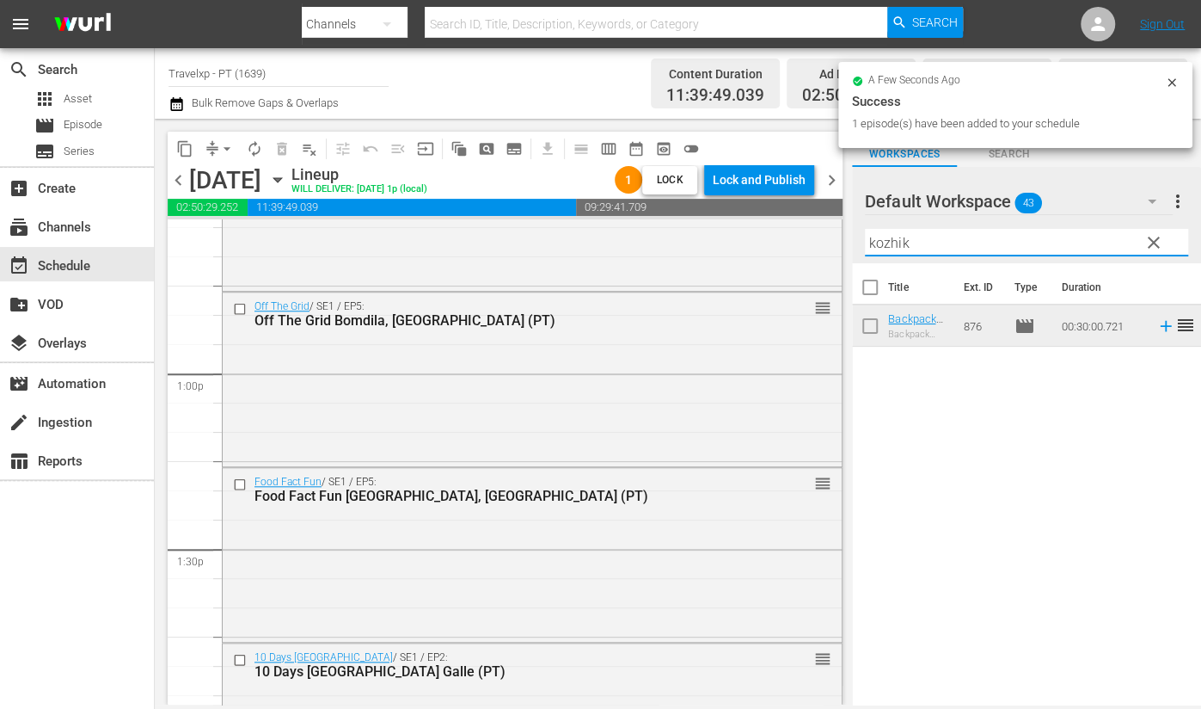
type input "p"
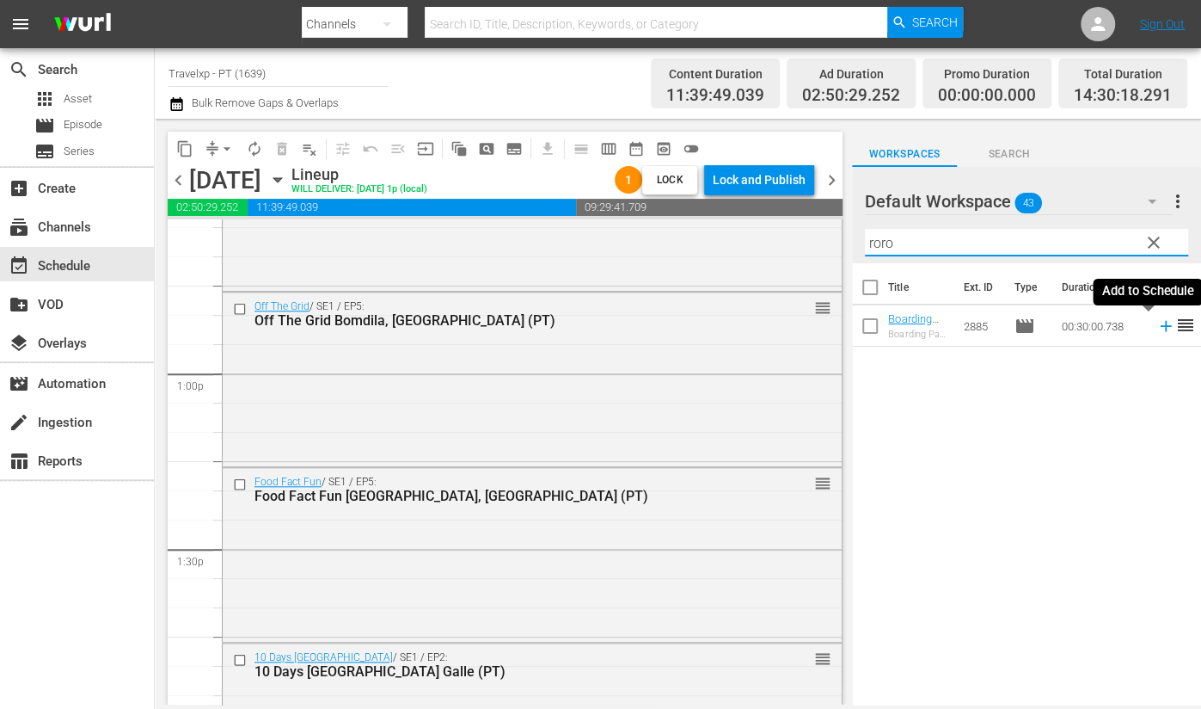
click at [1160, 327] on icon at bounding box center [1165, 326] width 11 height 11
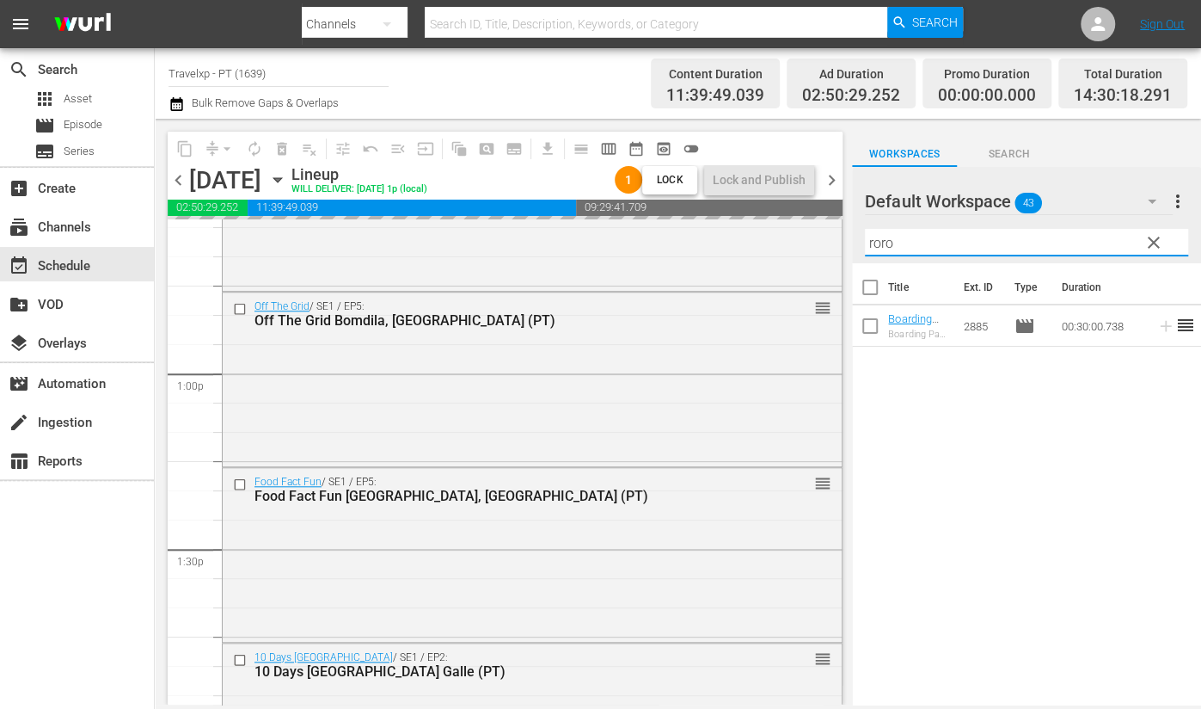
click at [886, 237] on input "roro" at bounding box center [1026, 243] width 323 height 28
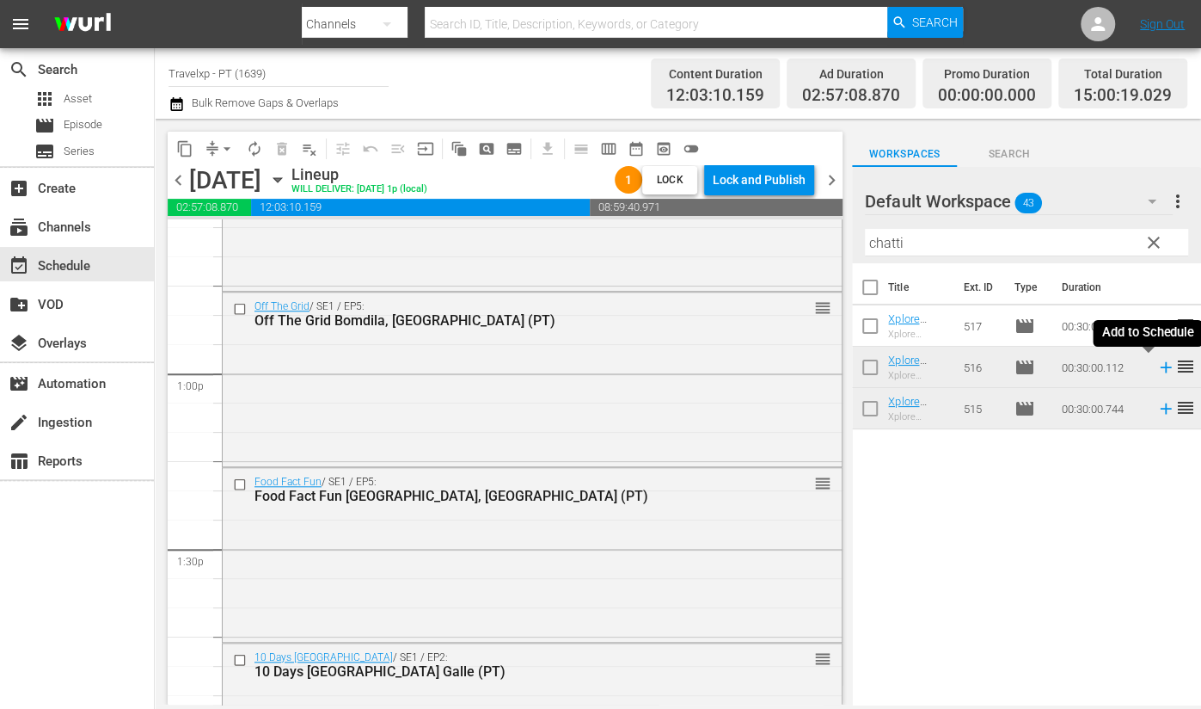
click at [1157, 369] on icon at bounding box center [1166, 367] width 19 height 19
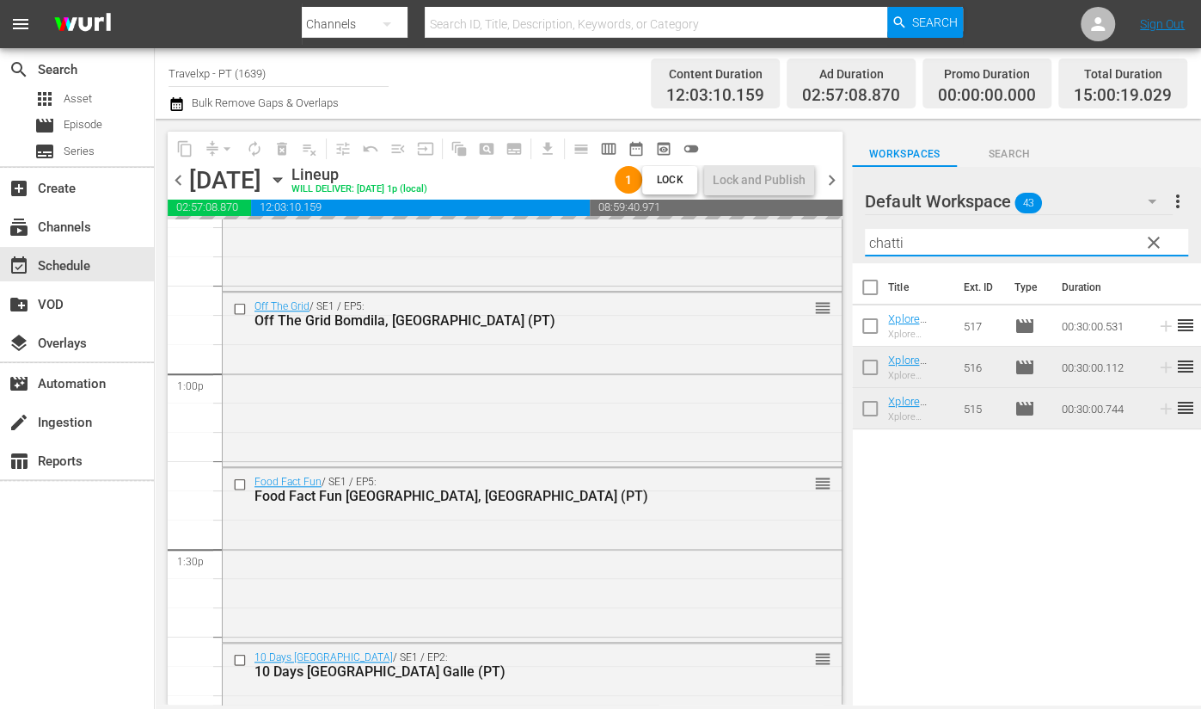
click at [881, 247] on input "chatti" at bounding box center [1026, 243] width 323 height 28
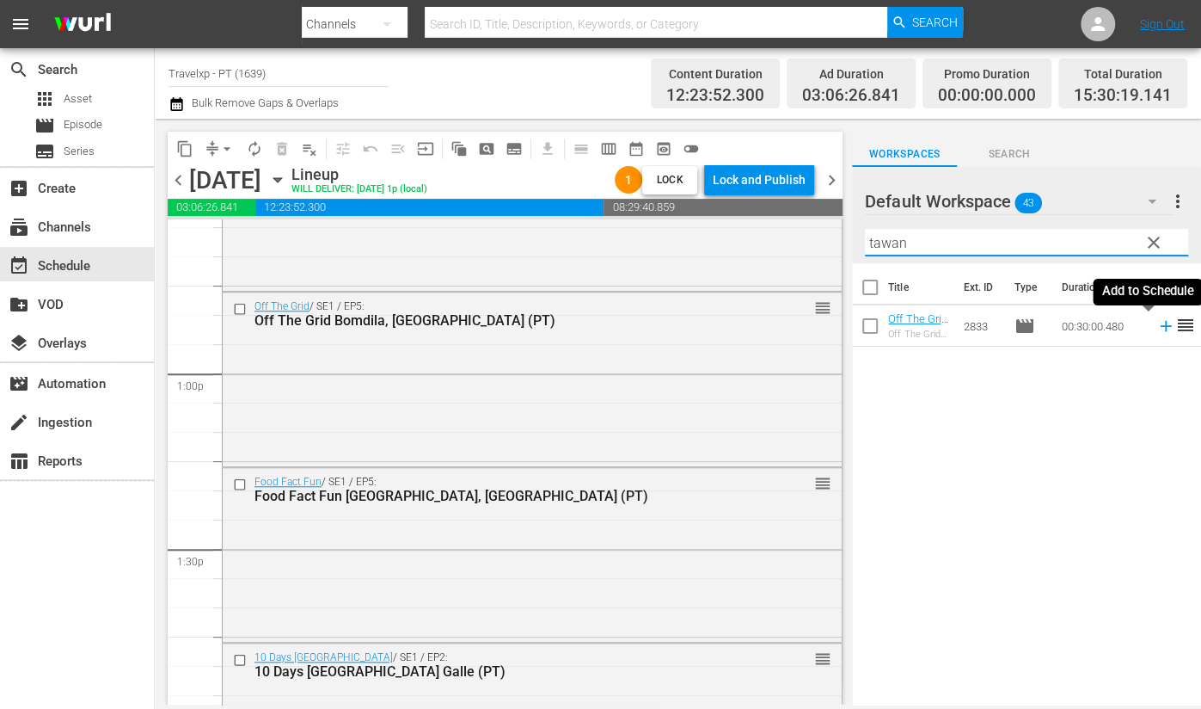
click at [1157, 324] on icon at bounding box center [1166, 325] width 19 height 19
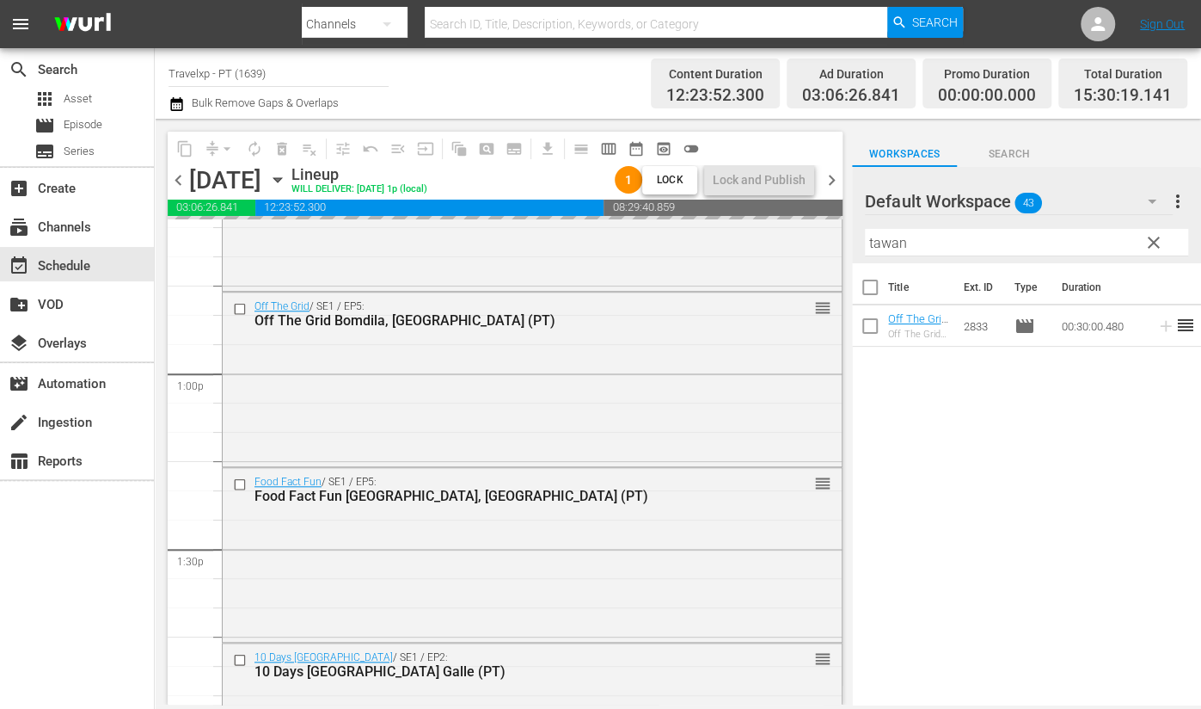
click at [894, 242] on input "tawan" at bounding box center [1026, 243] width 323 height 28
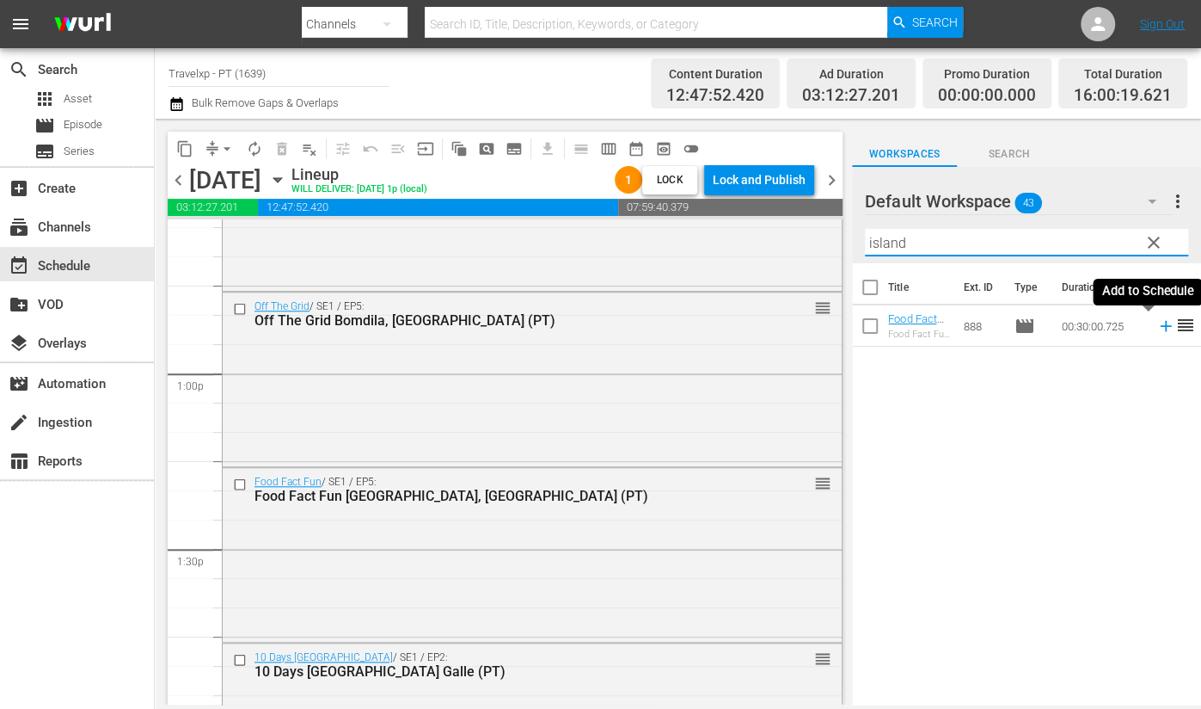
click at [1157, 324] on icon at bounding box center [1166, 325] width 19 height 19
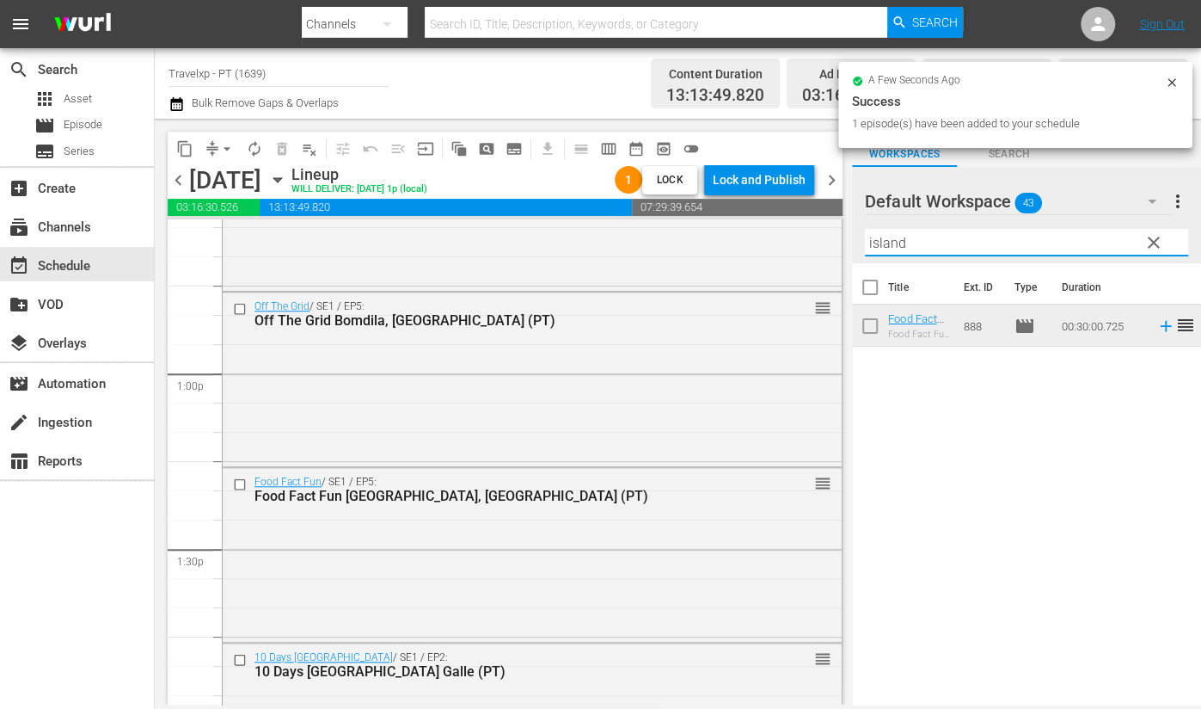
click at [895, 241] on input "island" at bounding box center [1026, 243] width 323 height 28
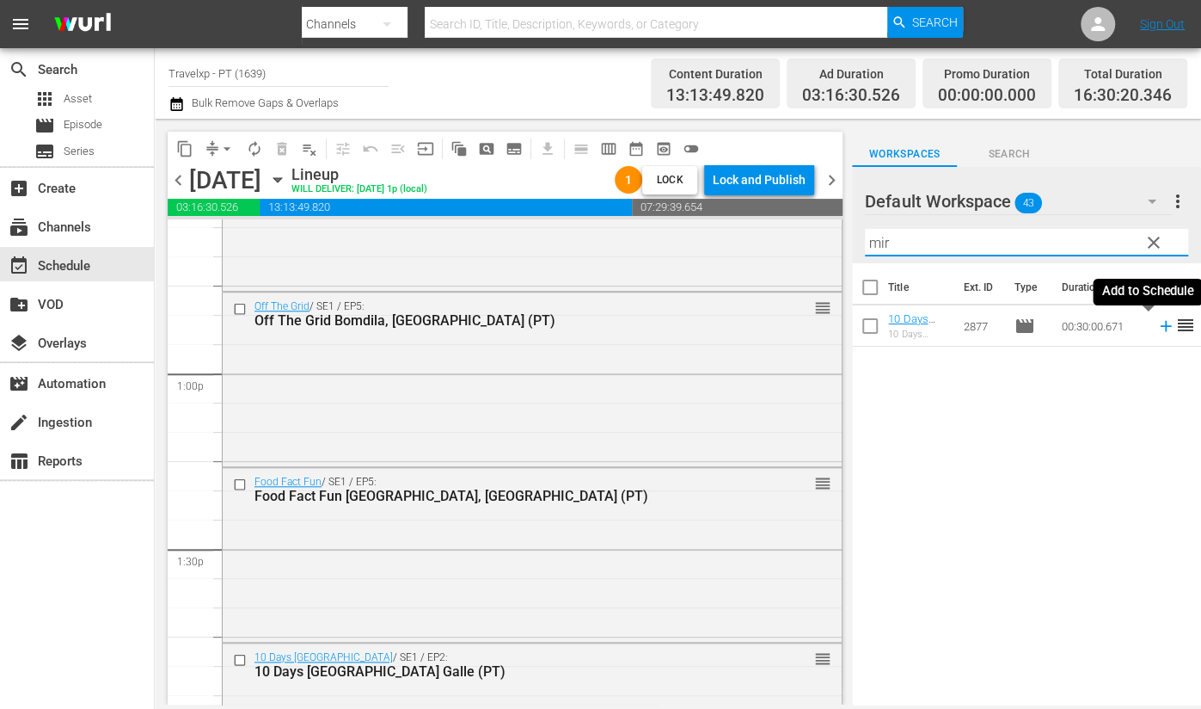
click at [1157, 328] on icon at bounding box center [1166, 325] width 19 height 19
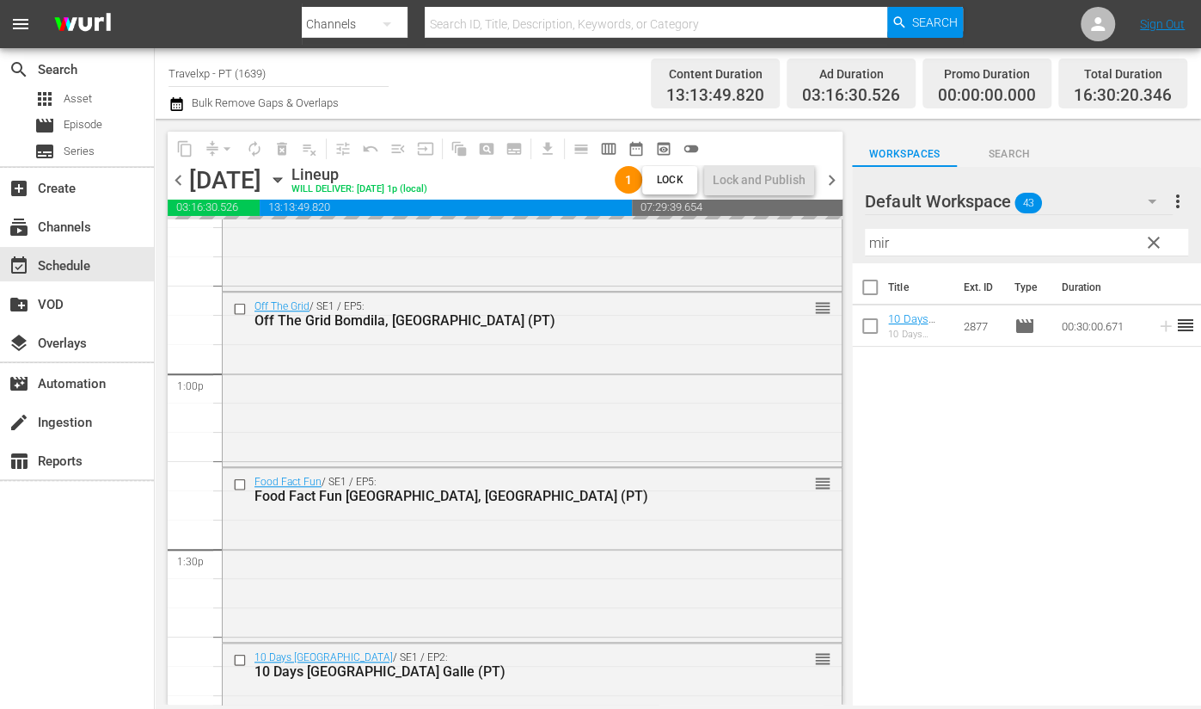
click at [886, 242] on input "mir" at bounding box center [1026, 243] width 323 height 28
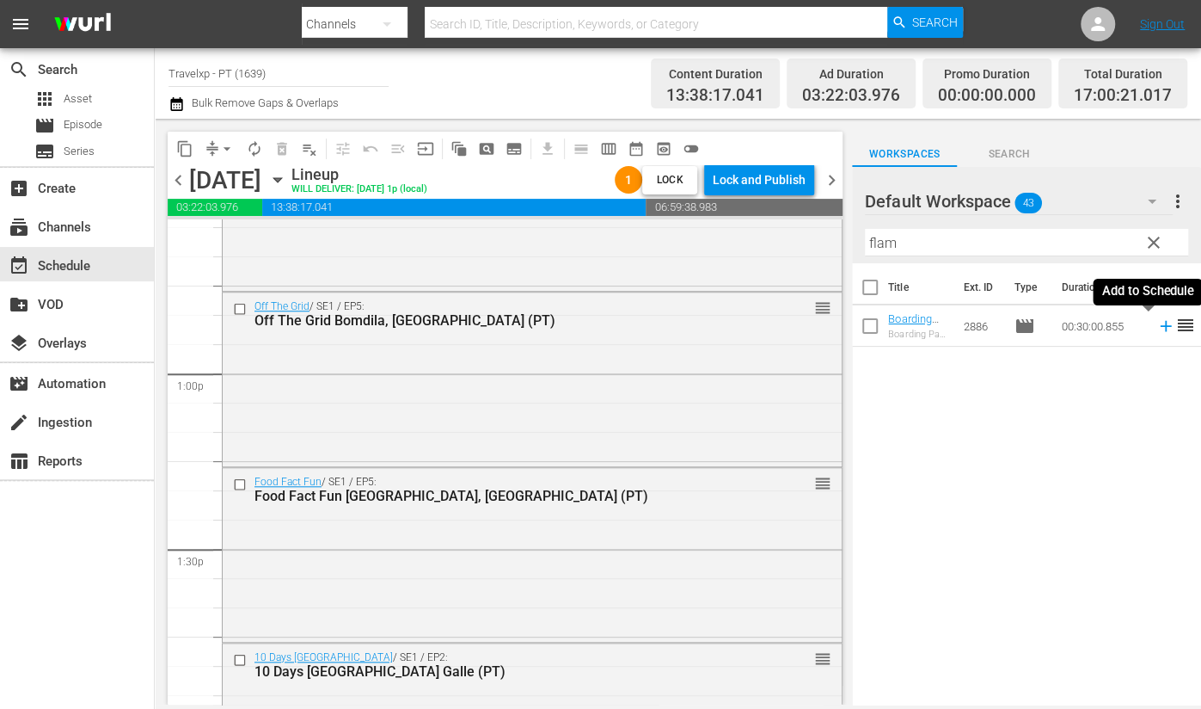
click at [1157, 327] on icon at bounding box center [1166, 325] width 19 height 19
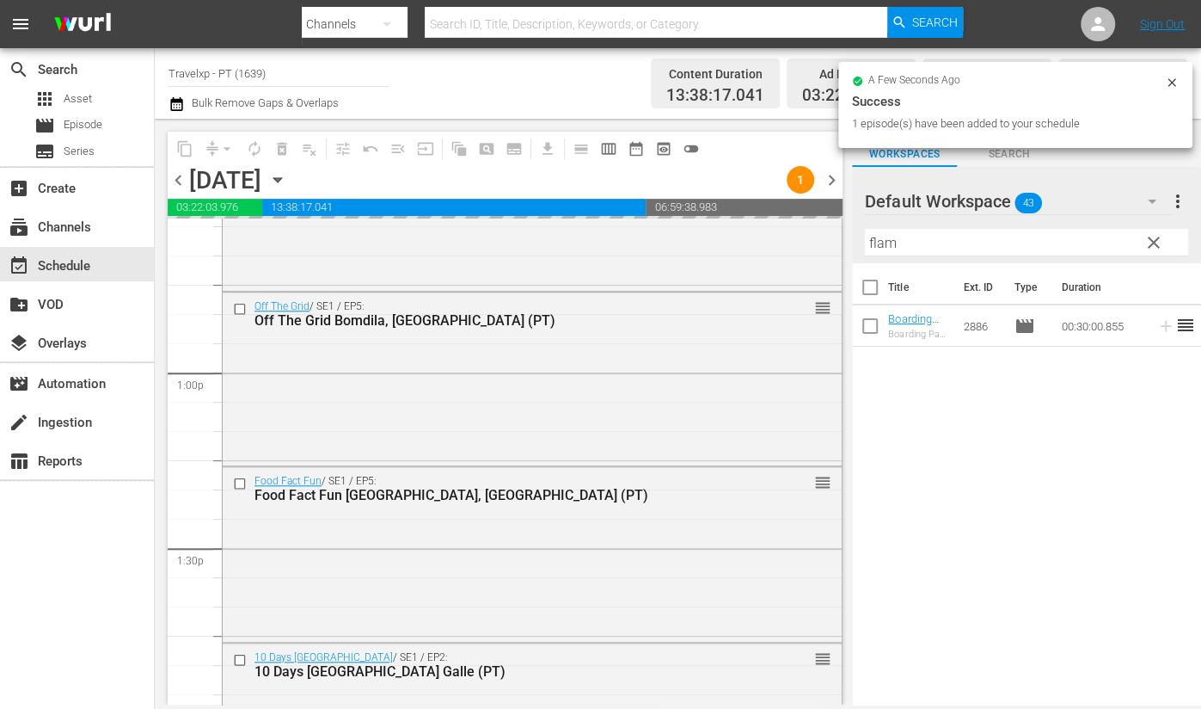
click at [883, 242] on input "flam" at bounding box center [1026, 243] width 323 height 28
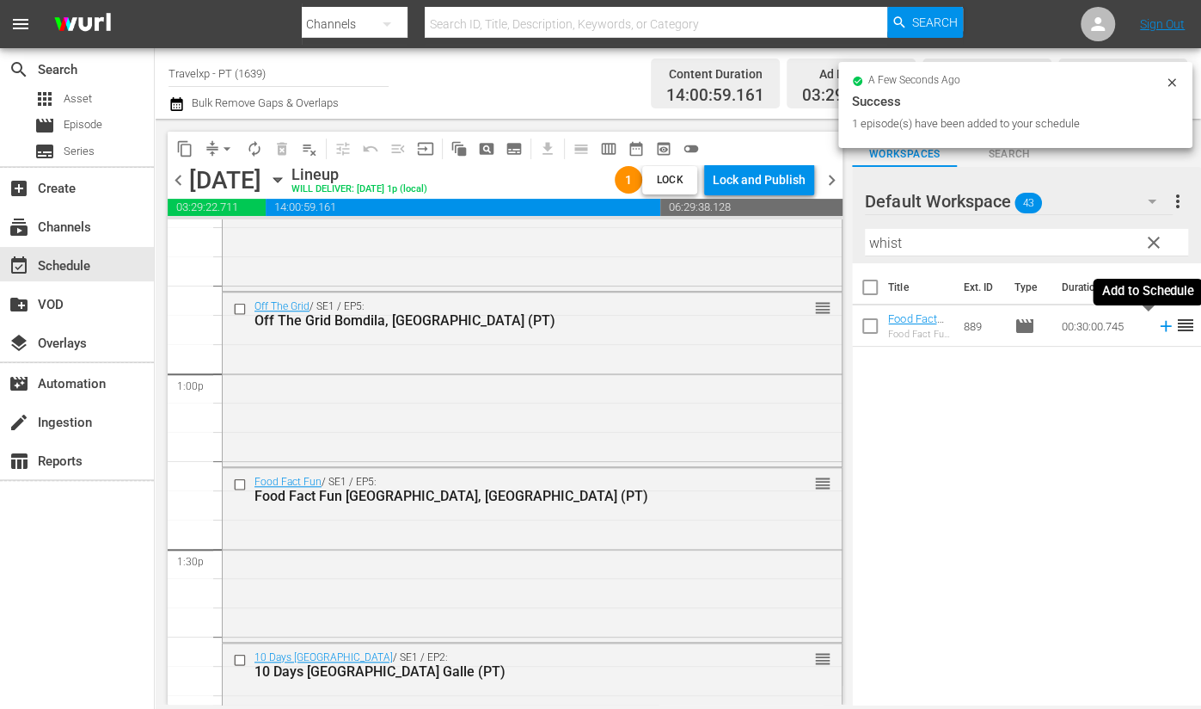
click at [1160, 325] on icon at bounding box center [1165, 326] width 11 height 11
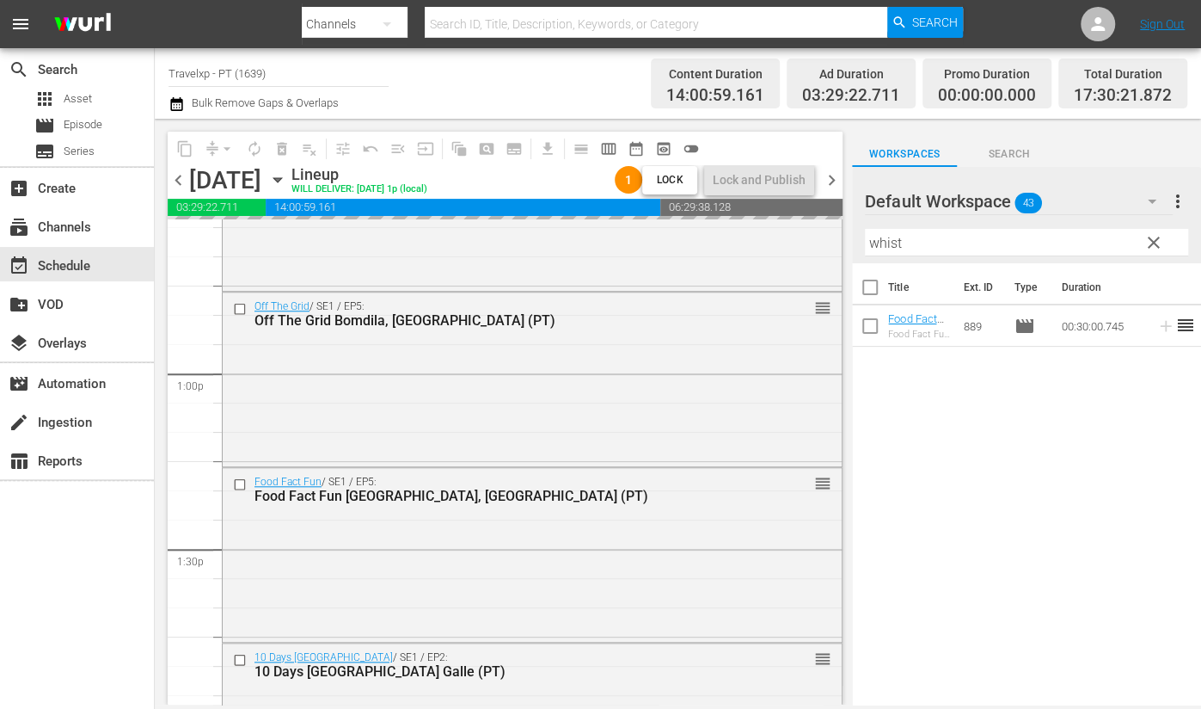
click at [890, 238] on input "whist" at bounding box center [1026, 243] width 323 height 28
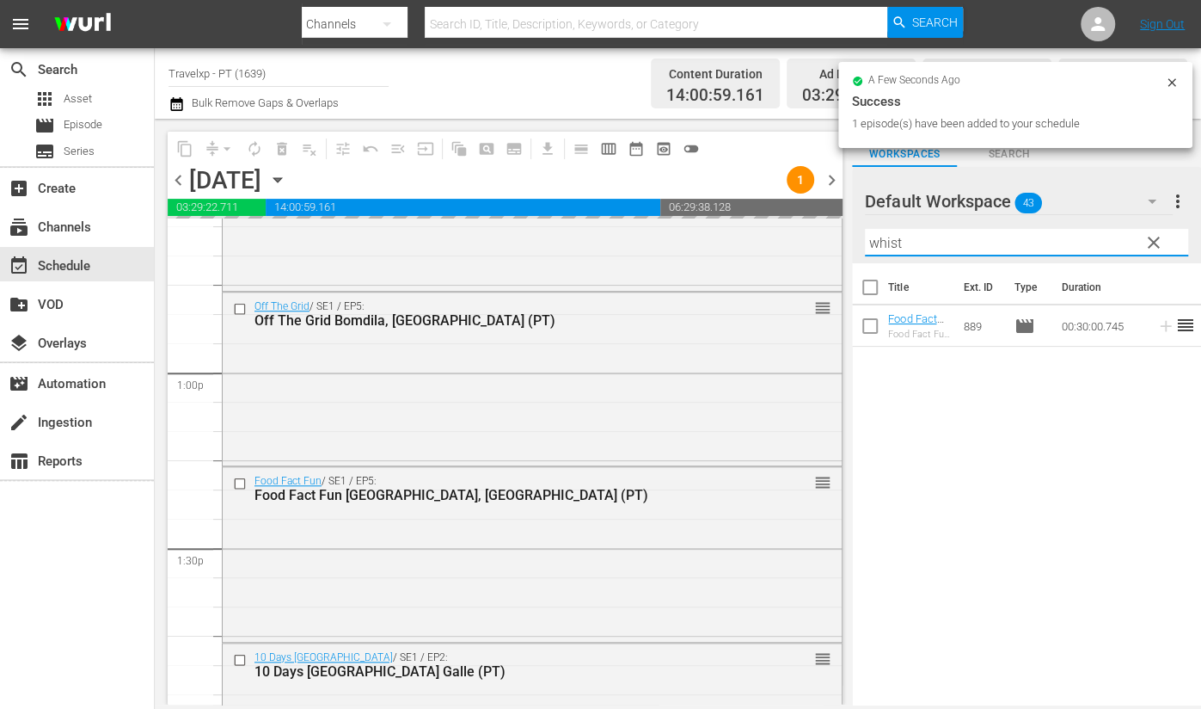
click at [890, 238] on input "whist" at bounding box center [1026, 243] width 323 height 28
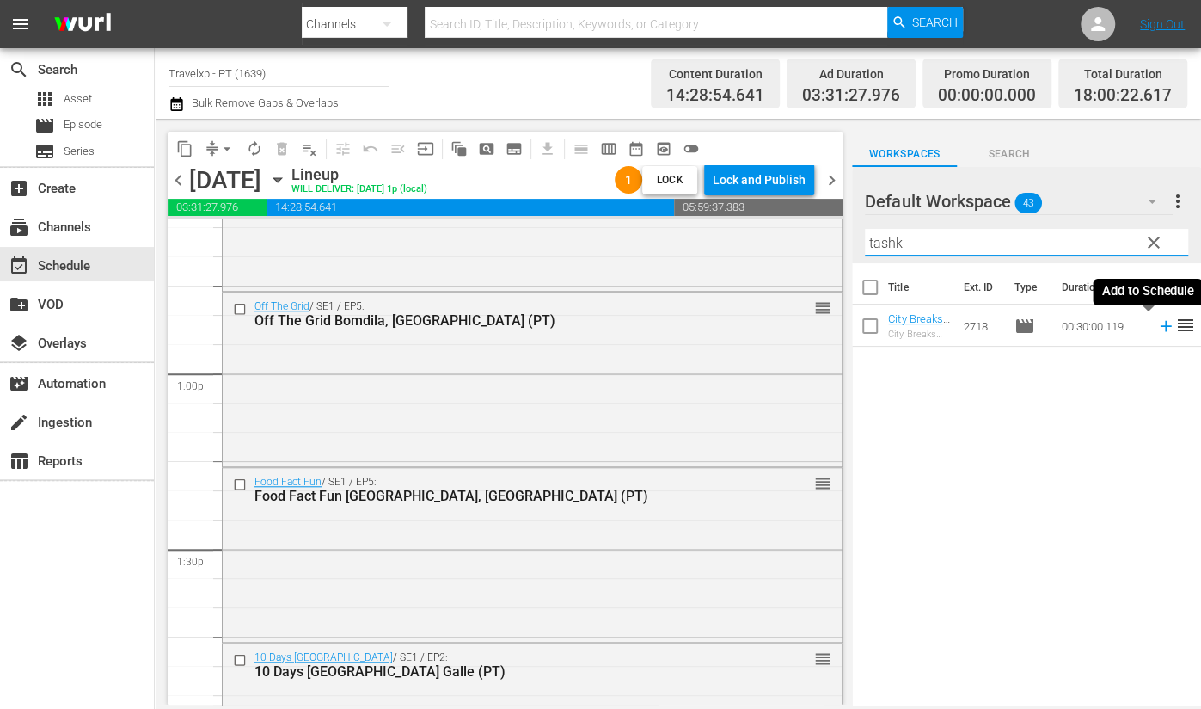
click at [1160, 328] on icon at bounding box center [1165, 326] width 11 height 11
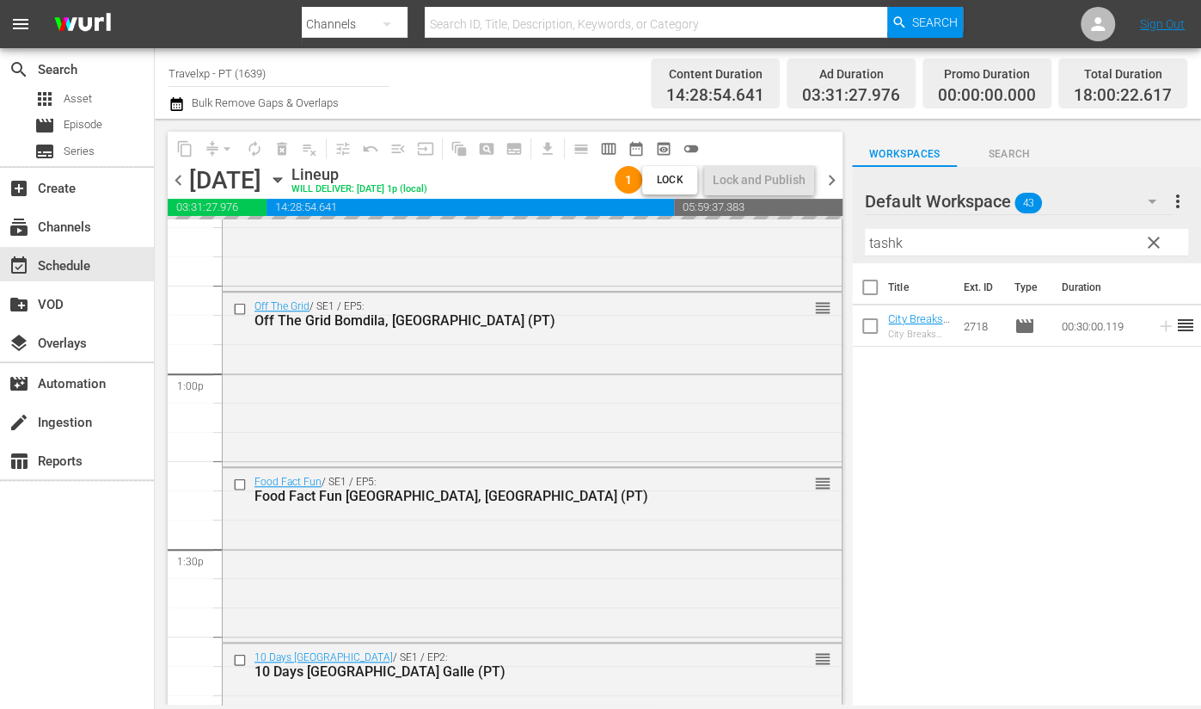
click at [886, 242] on input "tashk" at bounding box center [1026, 243] width 323 height 28
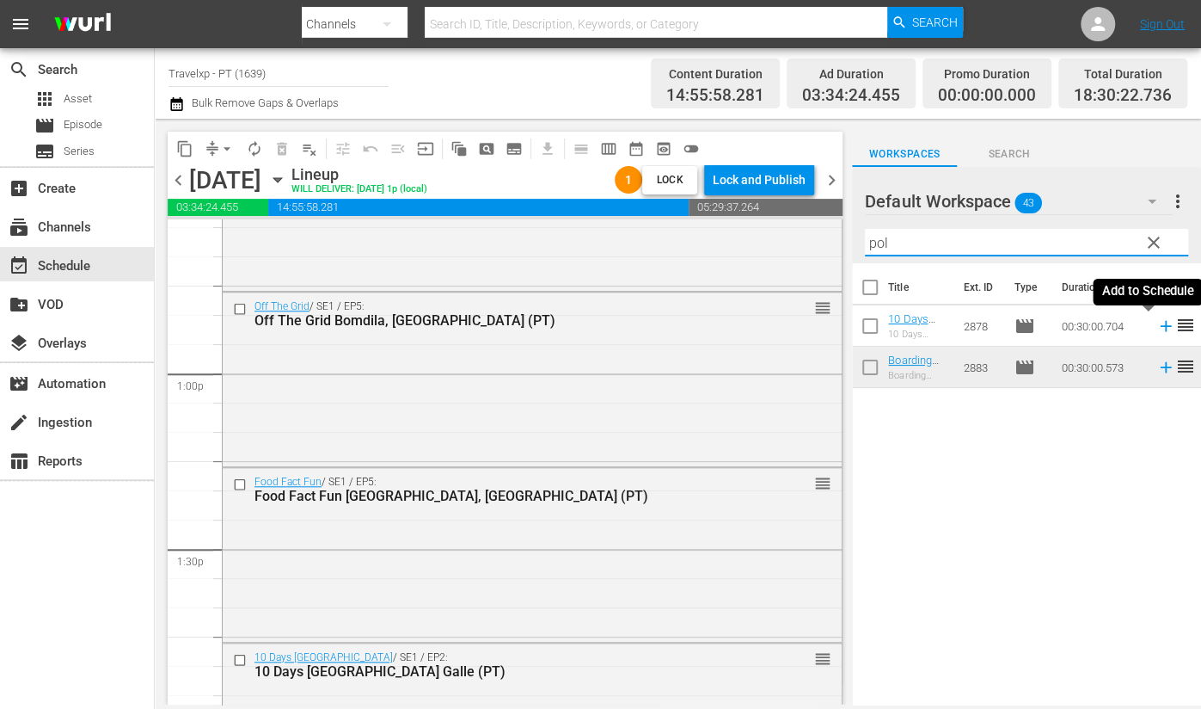
click at [1160, 328] on icon at bounding box center [1165, 326] width 11 height 11
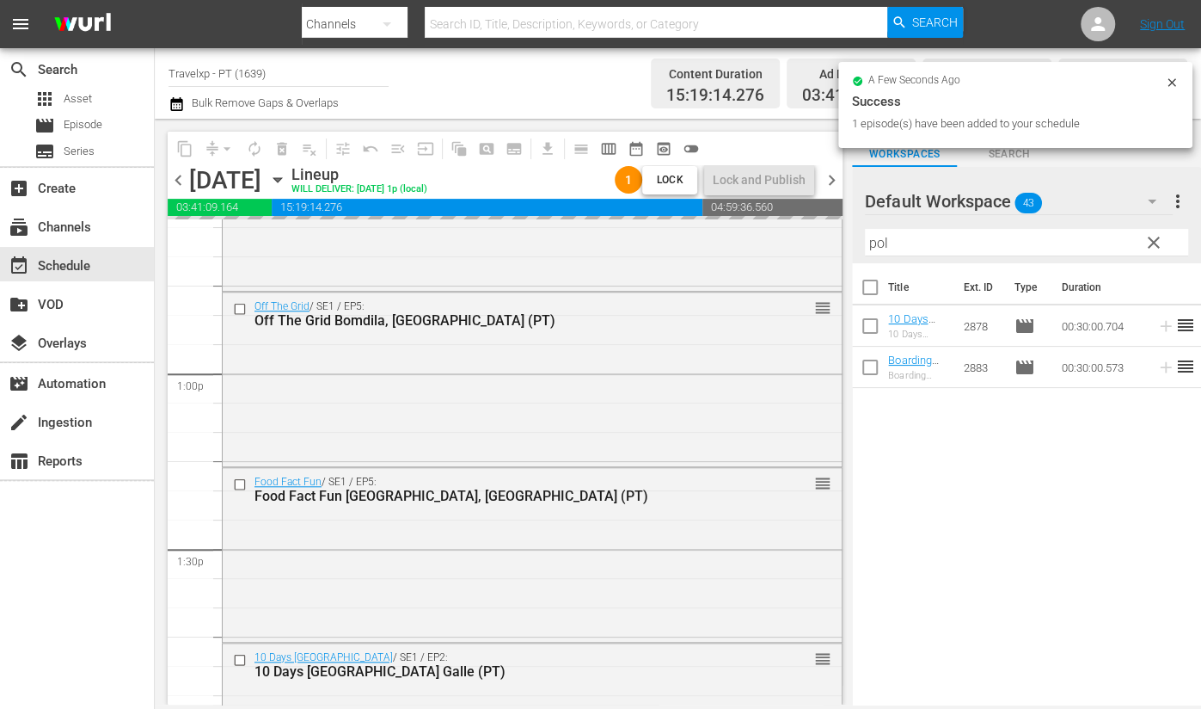
click at [880, 245] on input "pol" at bounding box center [1026, 243] width 323 height 28
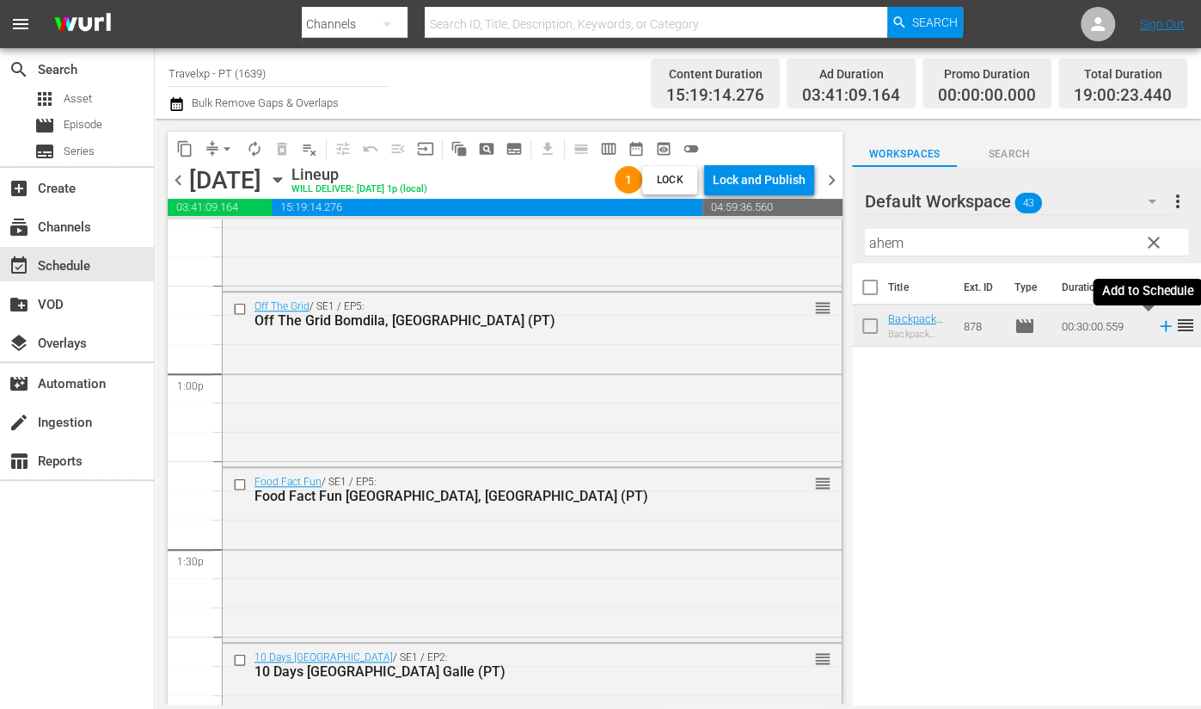
click at [1160, 326] on icon at bounding box center [1165, 326] width 11 height 11
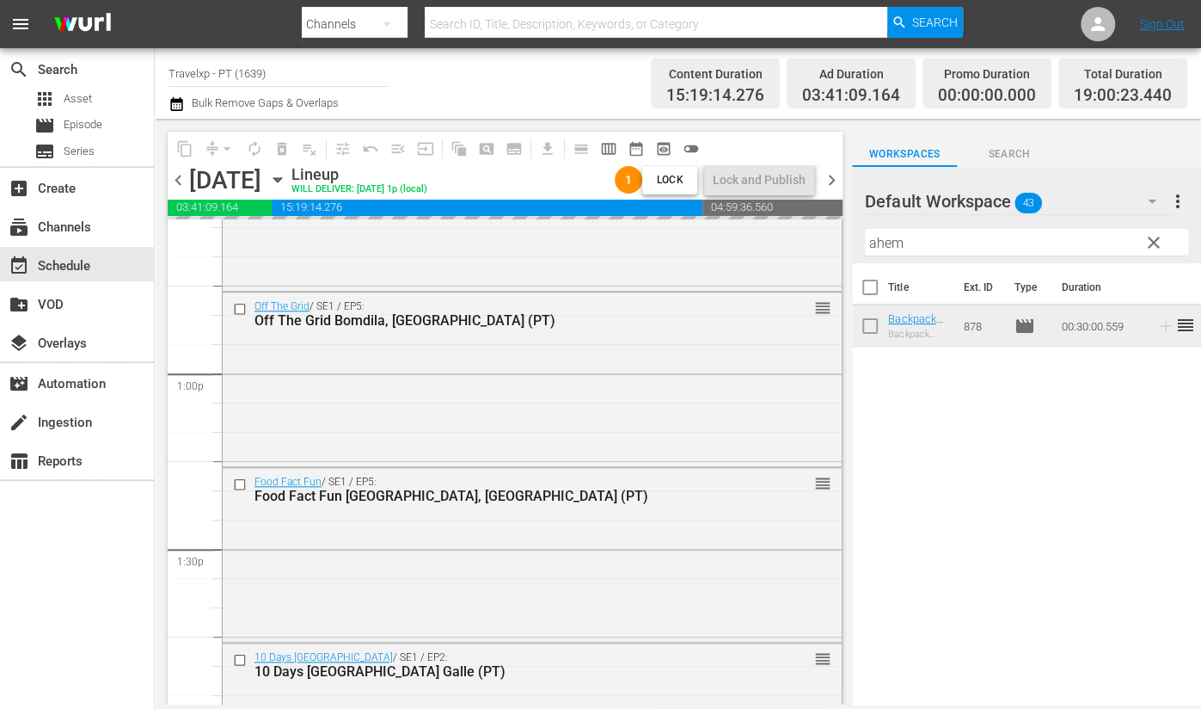
click at [874, 236] on input "ahem" at bounding box center [1026, 243] width 323 height 28
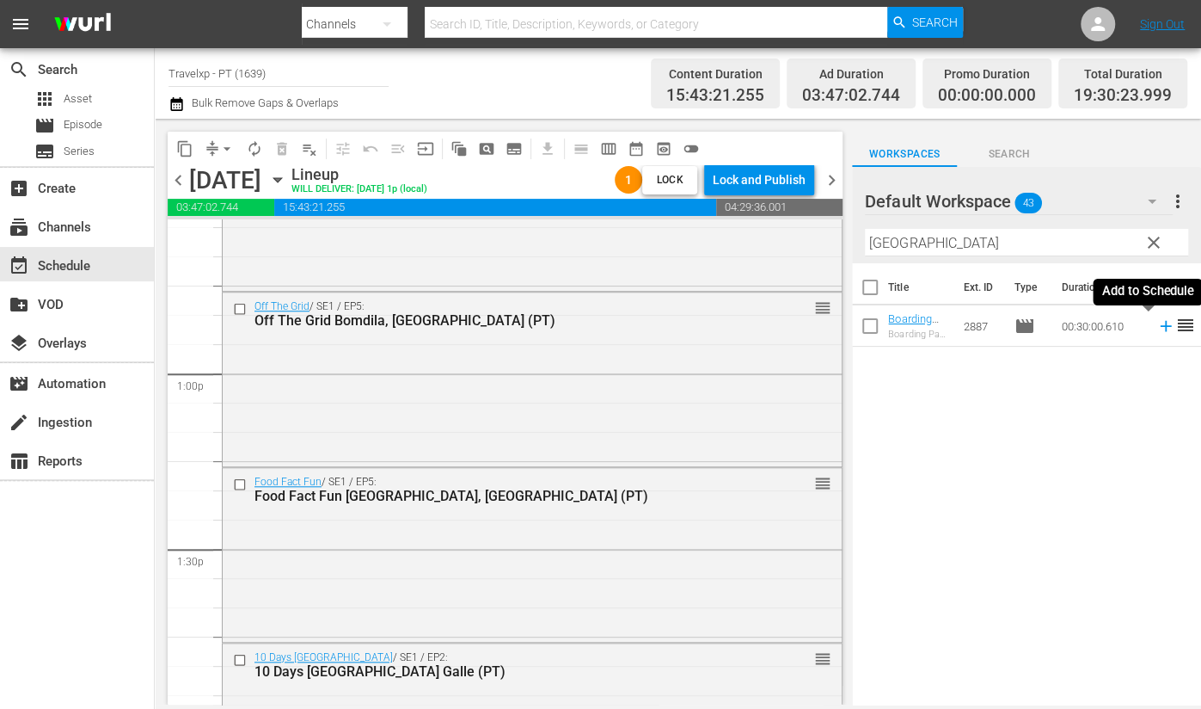
click at [1157, 324] on icon at bounding box center [1166, 325] width 19 height 19
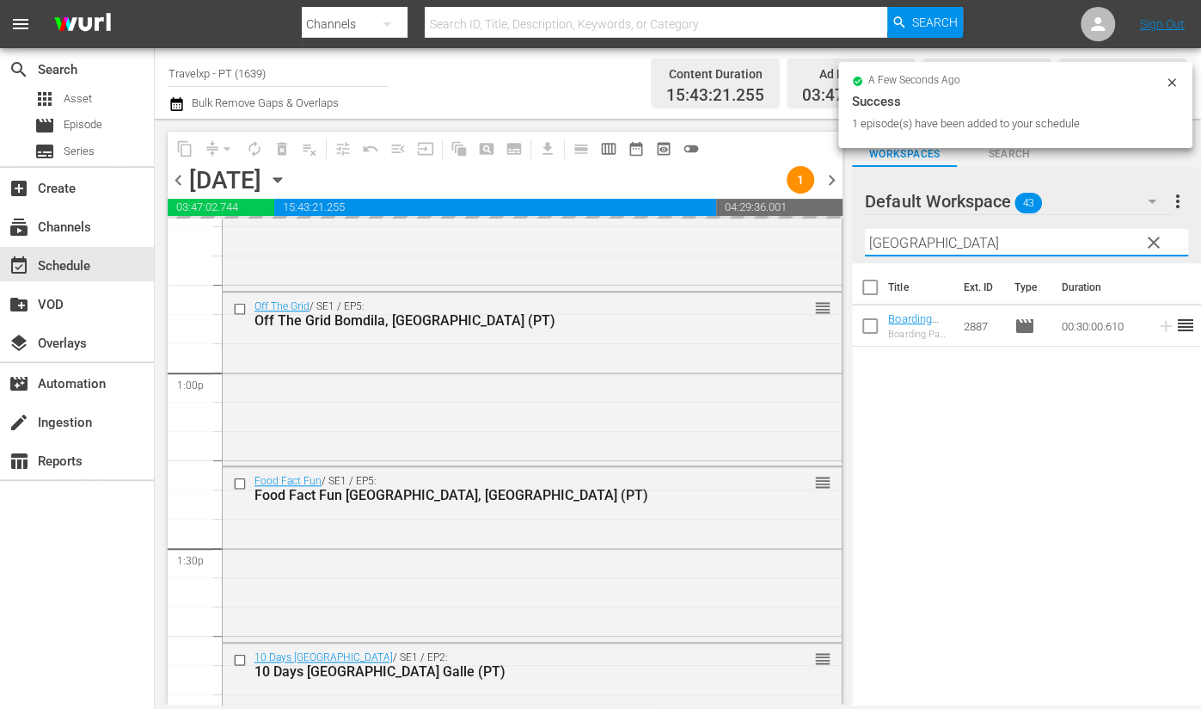
click at [878, 238] on input "[GEOGRAPHIC_DATA]" at bounding box center [1026, 243] width 323 height 28
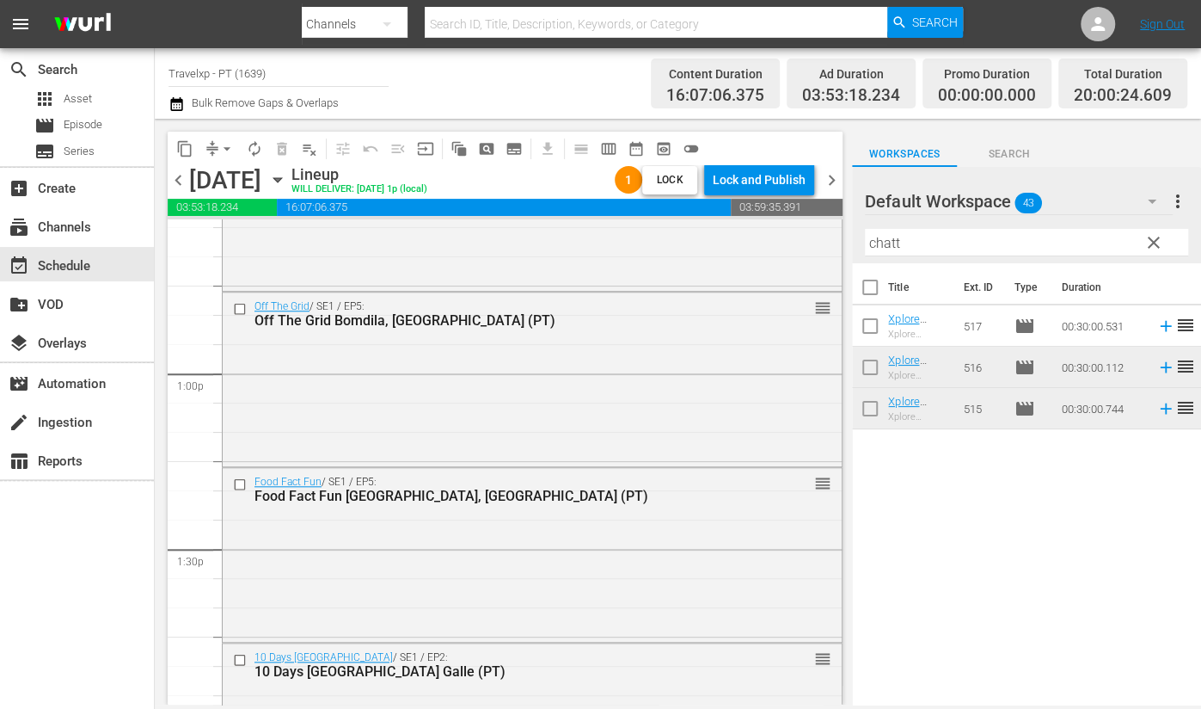
click at [1080, 512] on div "Title Ext. ID Type Duration Xplore India Chattisgarh 3 (PT) Xplore India Chatti…" at bounding box center [1026, 485] width 349 height 444
click at [1160, 326] on icon at bounding box center [1165, 326] width 11 height 11
click at [886, 244] on input "chatt" at bounding box center [1026, 243] width 323 height 28
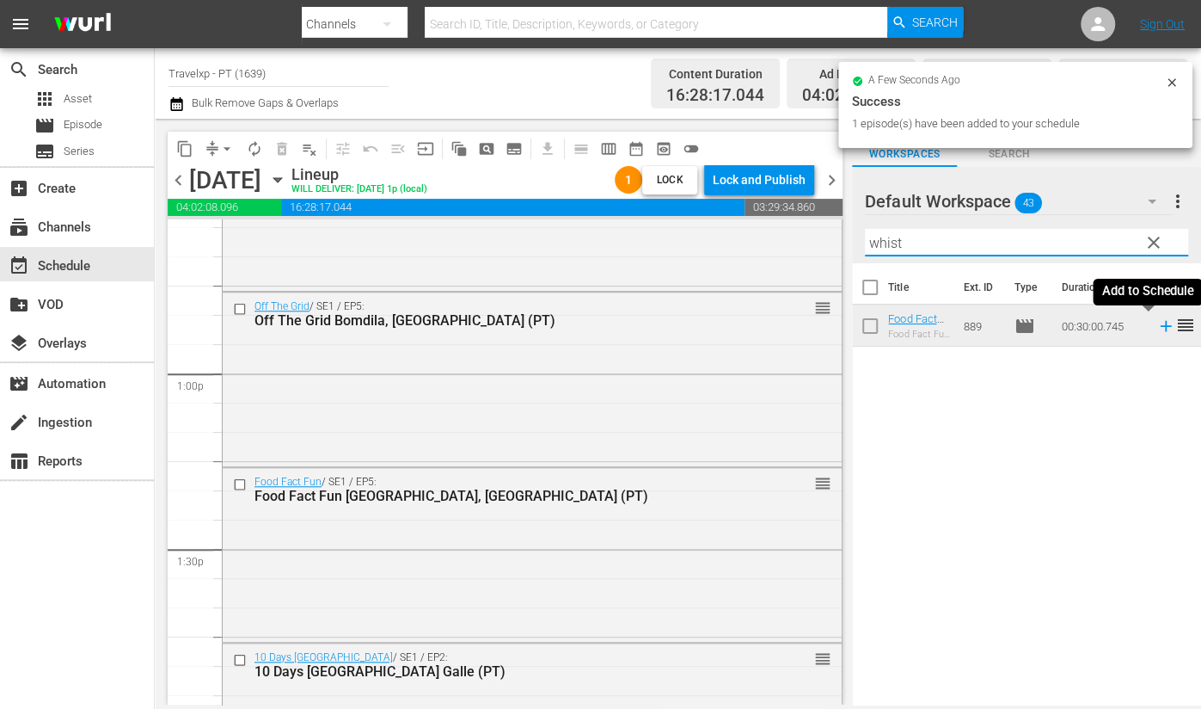
click at [1157, 328] on icon at bounding box center [1166, 325] width 19 height 19
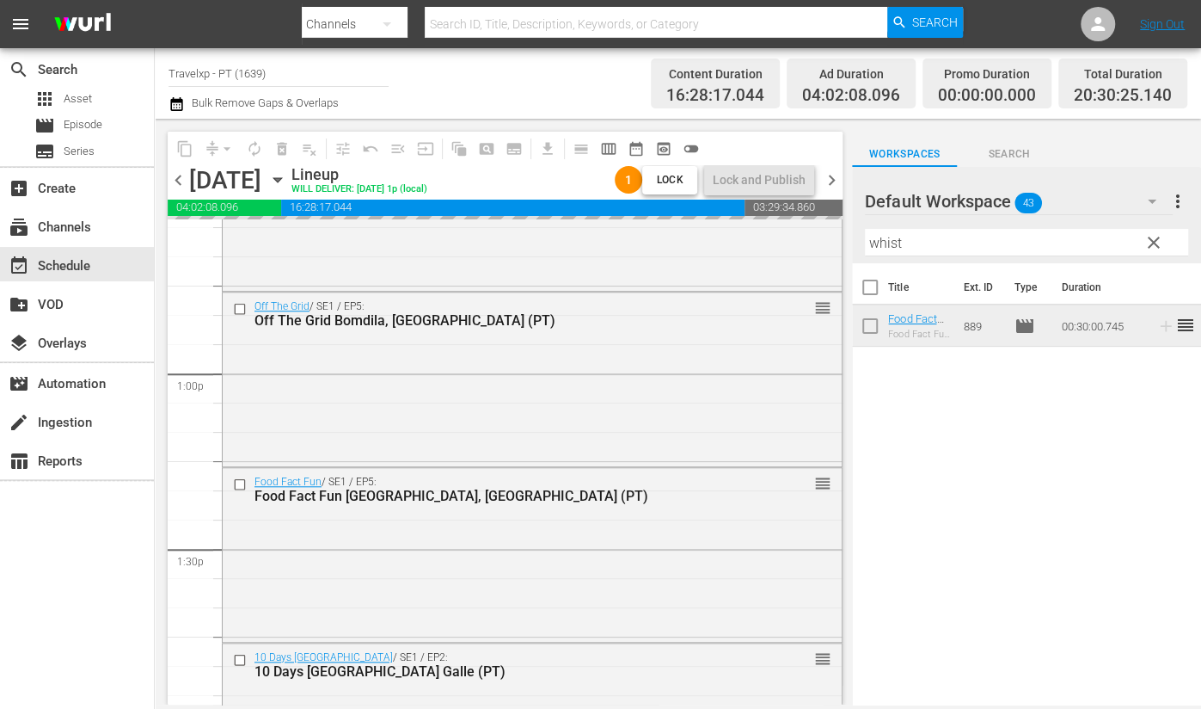
click at [886, 249] on input "whist" at bounding box center [1026, 243] width 323 height 28
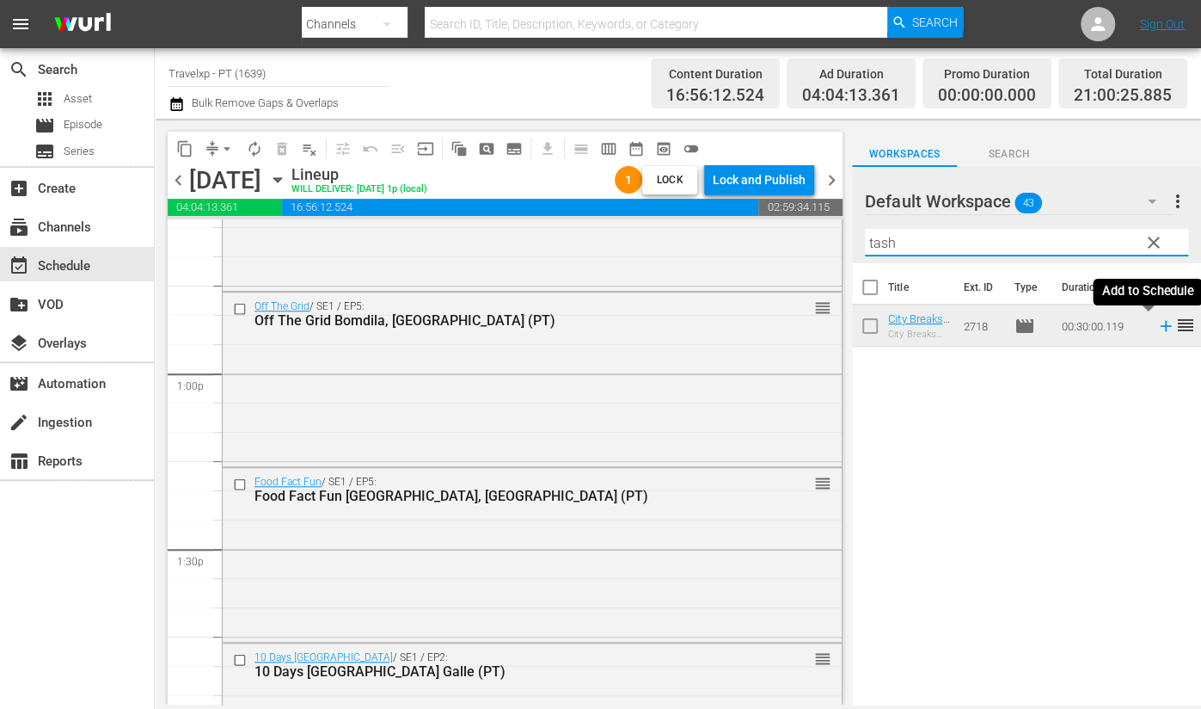
click at [1157, 328] on icon at bounding box center [1166, 325] width 19 height 19
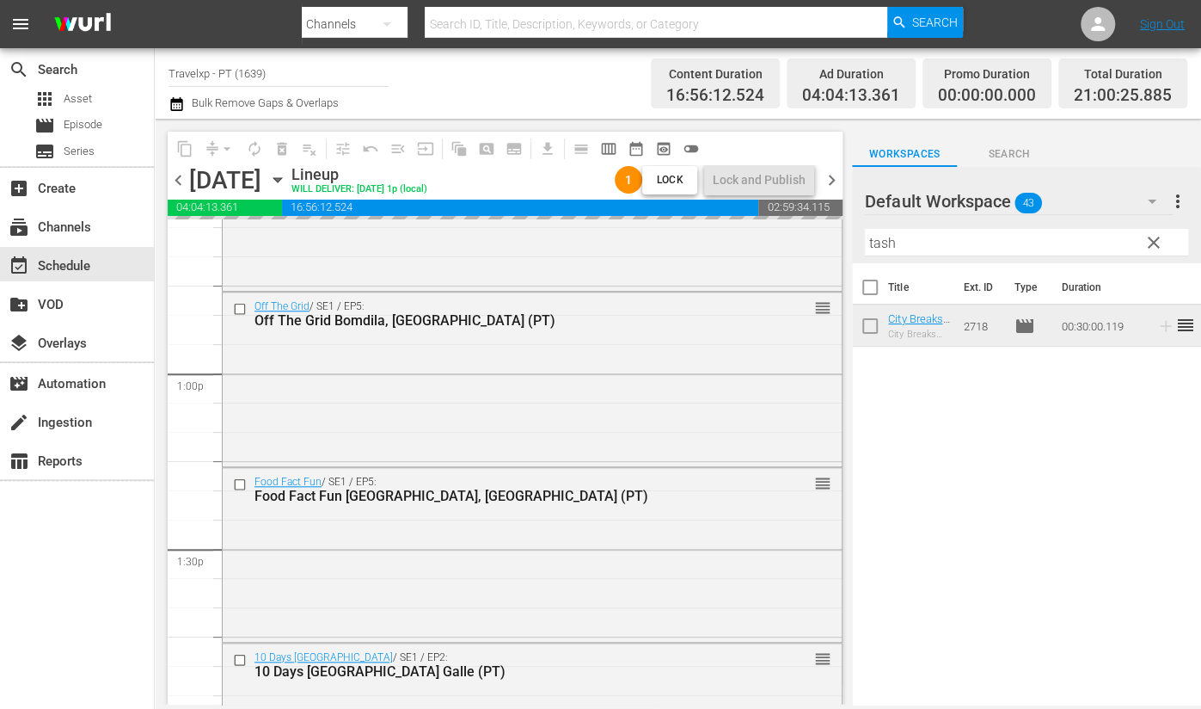
click at [881, 242] on input "tash" at bounding box center [1026, 243] width 323 height 28
click at [879, 242] on input "tash" at bounding box center [1026, 243] width 323 height 28
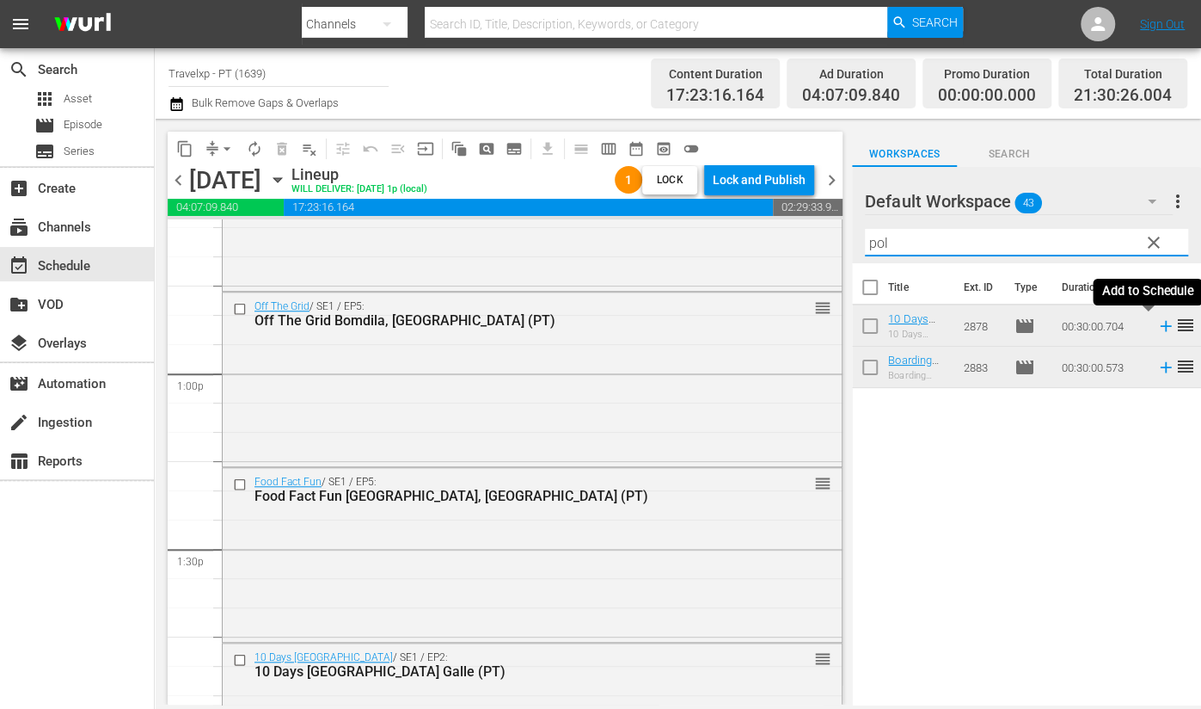
type input "pol"
click at [1160, 326] on icon at bounding box center [1165, 326] width 11 height 11
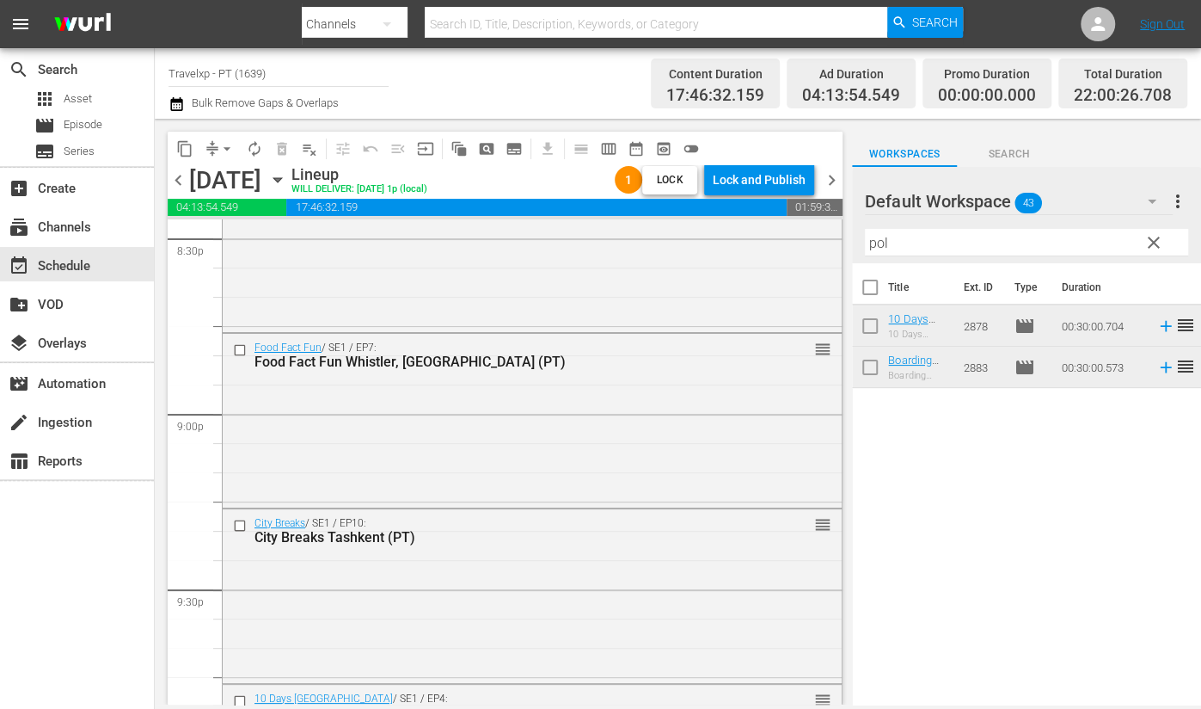
scroll to position [7309, 0]
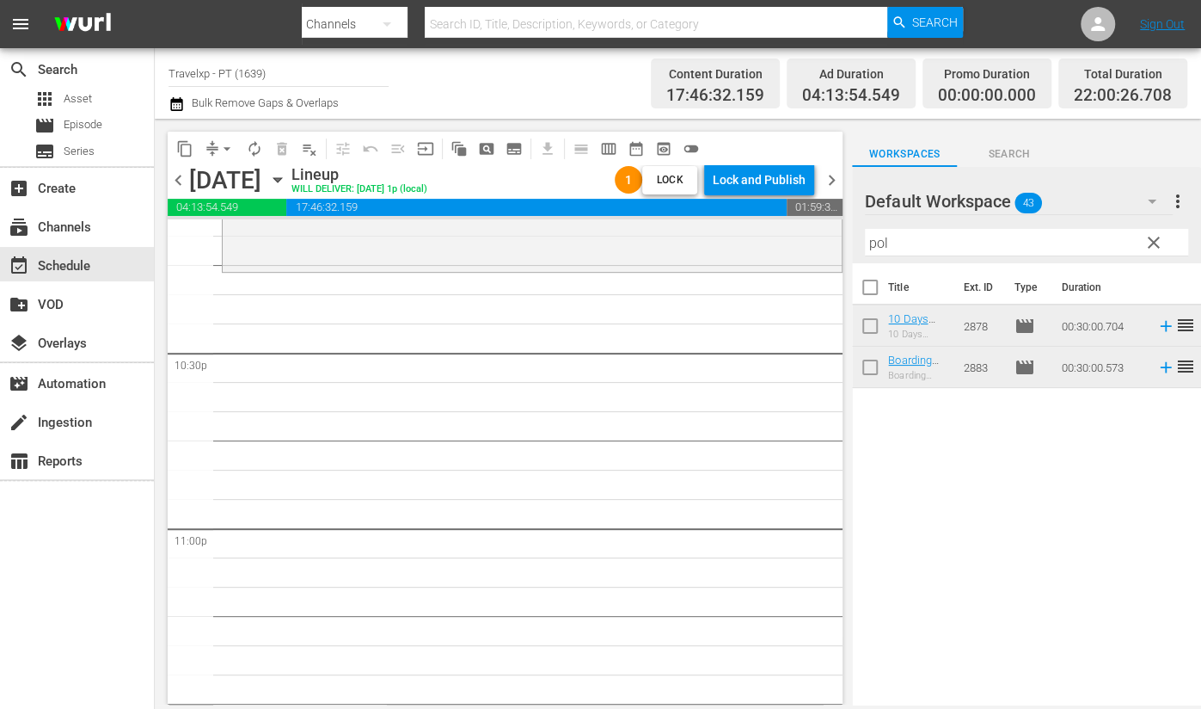
scroll to position [7626, 0]
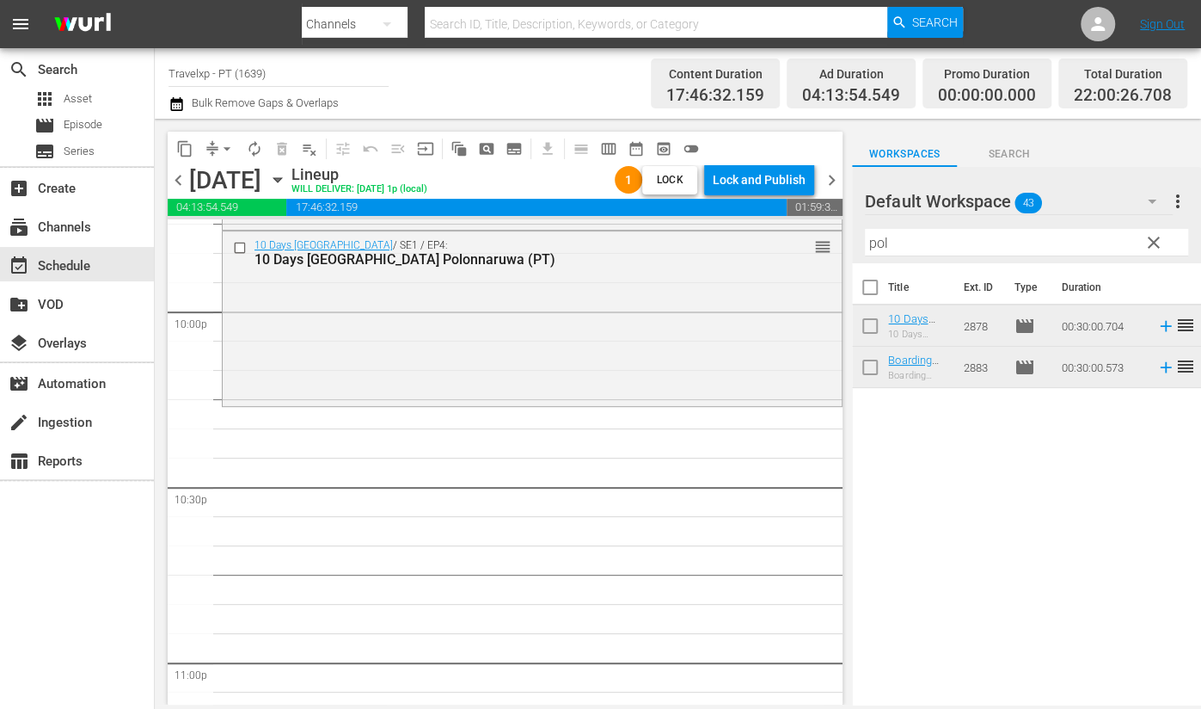
click at [880, 239] on input "pol" at bounding box center [1026, 243] width 323 height 28
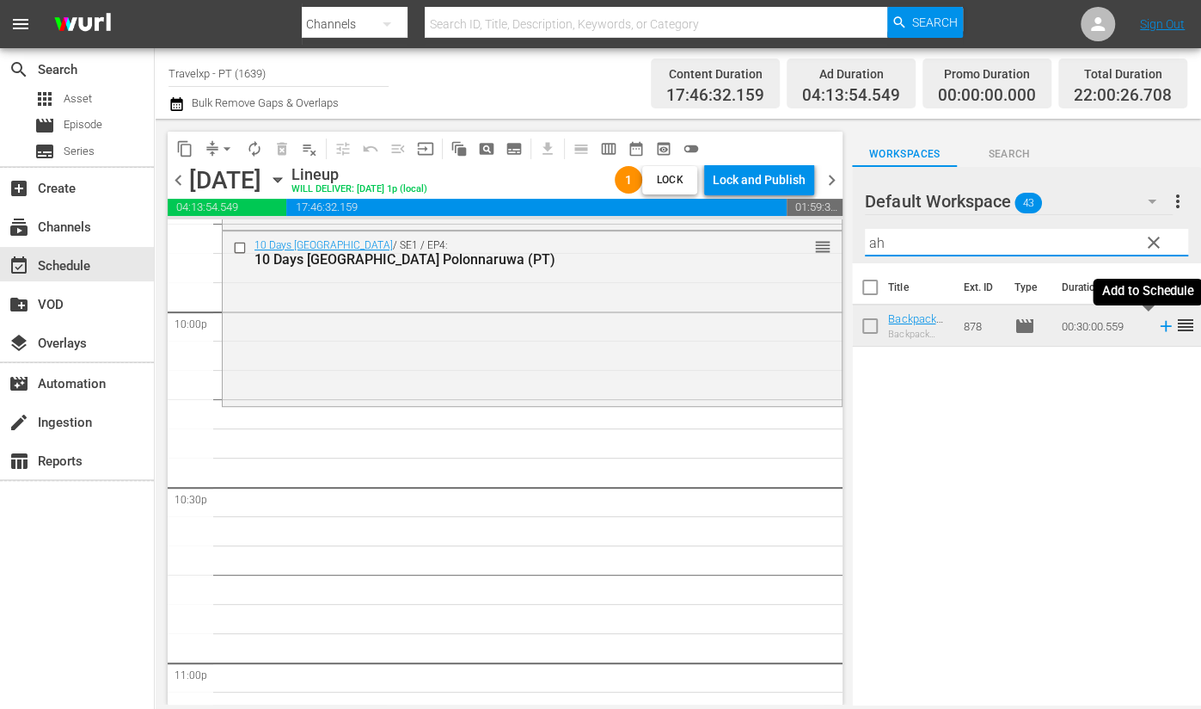
click at [1157, 324] on icon at bounding box center [1166, 325] width 19 height 19
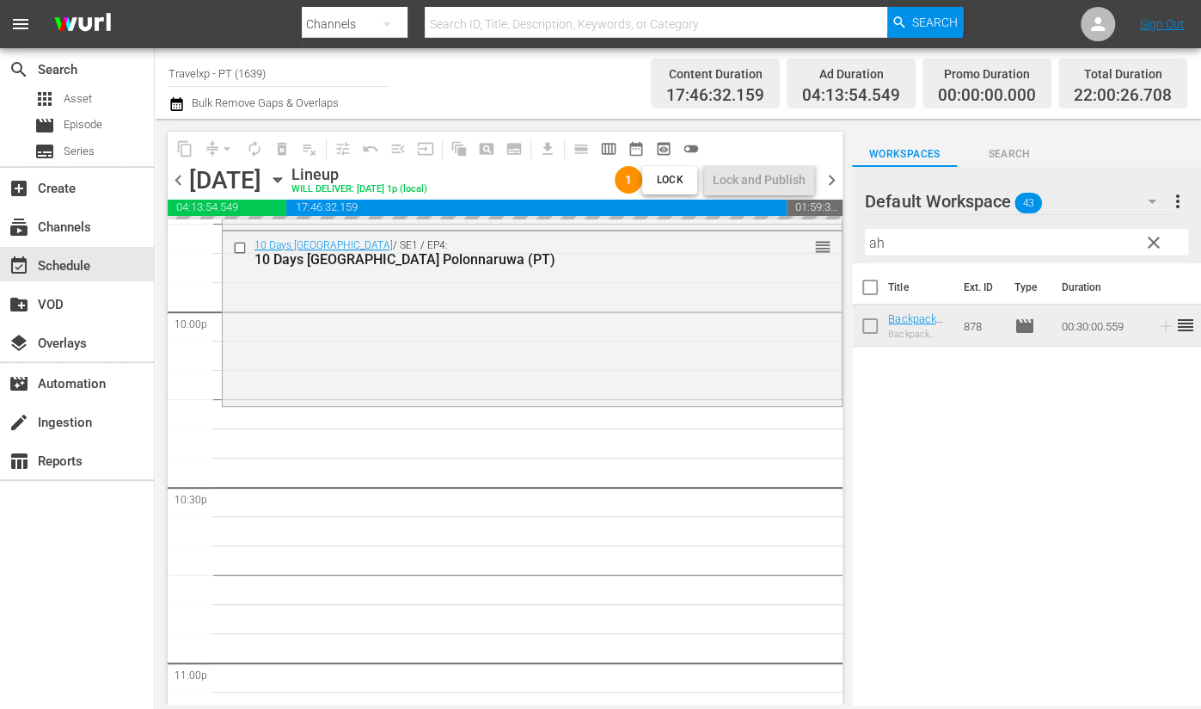
click at [876, 242] on input "ah" at bounding box center [1026, 243] width 323 height 28
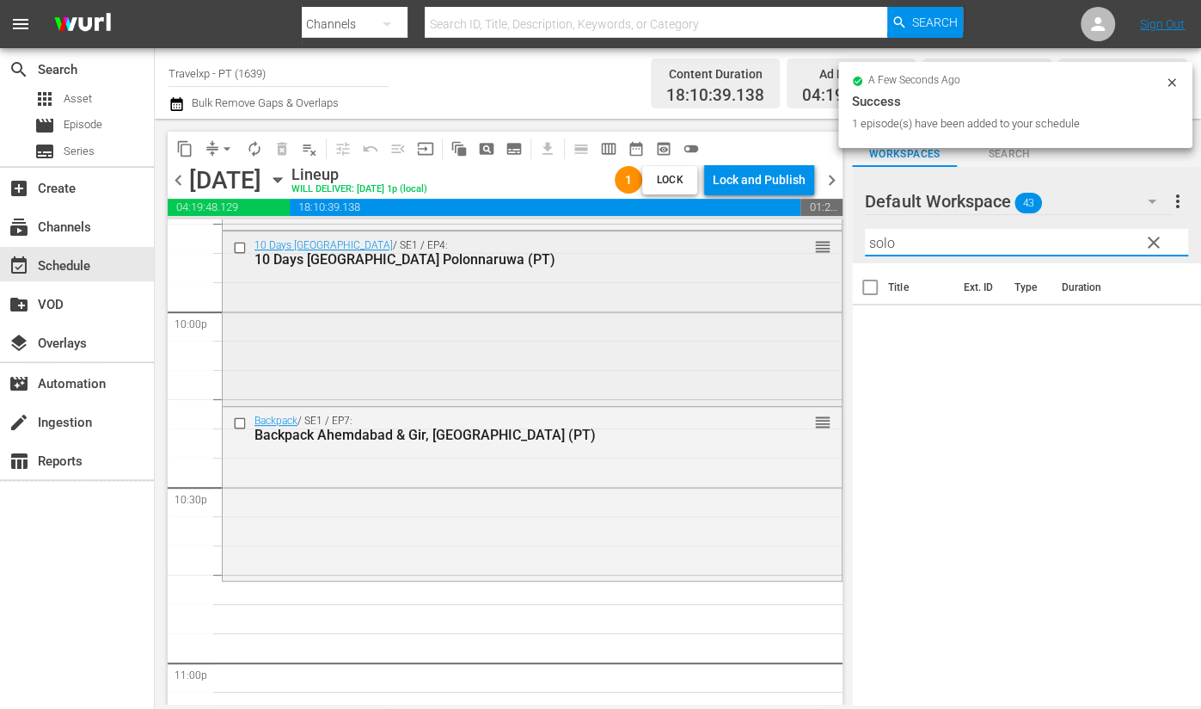
drag, startPoint x: 907, startPoint y: 241, endPoint x: 819, endPoint y: 241, distance: 88.6
click at [819, 241] on div "content_copy compress arrow_drop_down autorenew_outlined delete_forever_outline…" at bounding box center [678, 412] width 1046 height 586
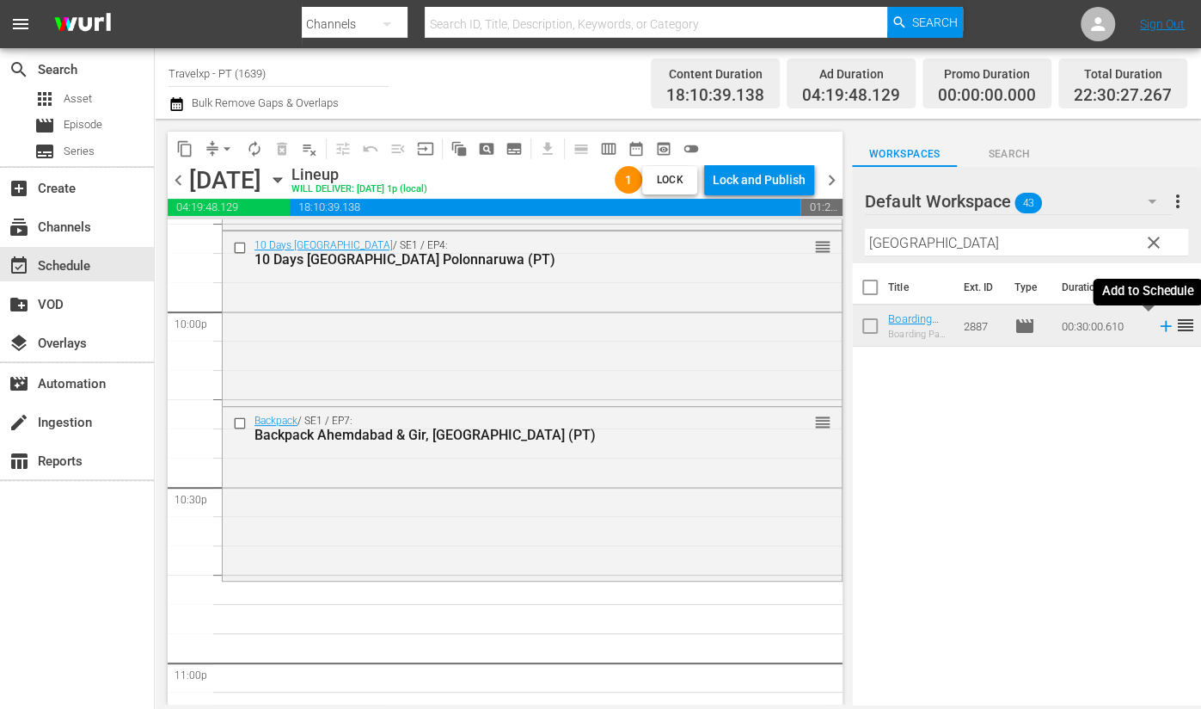
click at [1160, 330] on icon at bounding box center [1165, 326] width 11 height 11
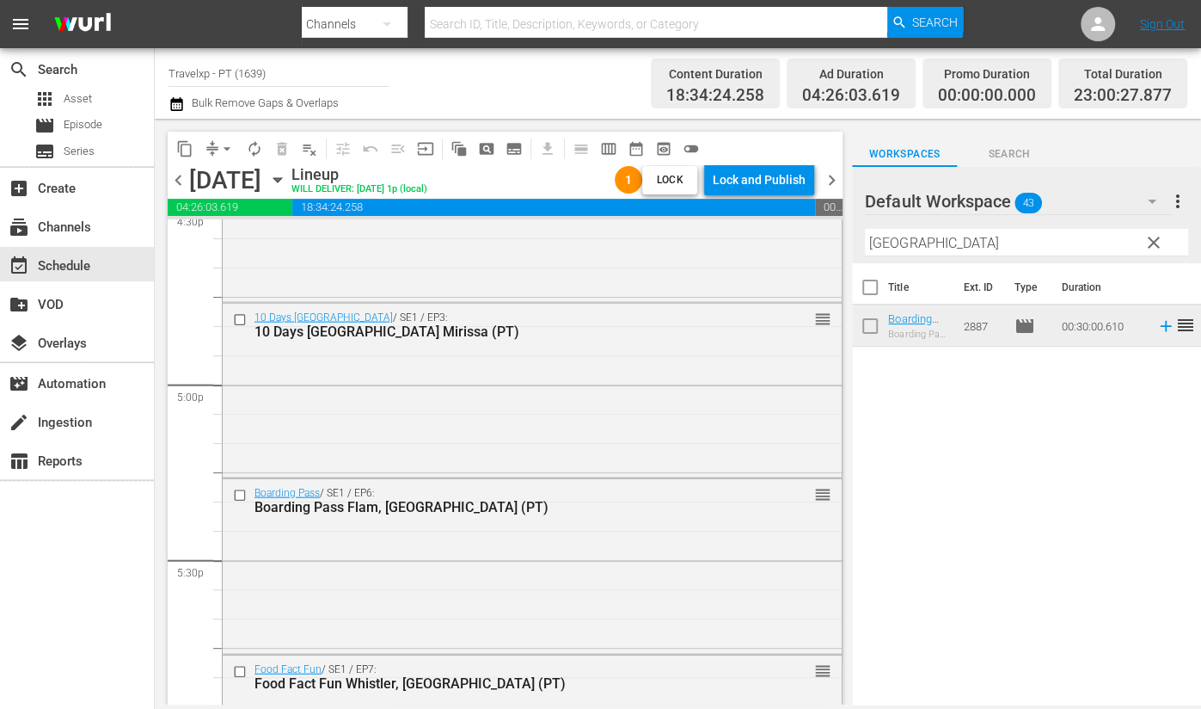
scroll to position [5891, 0]
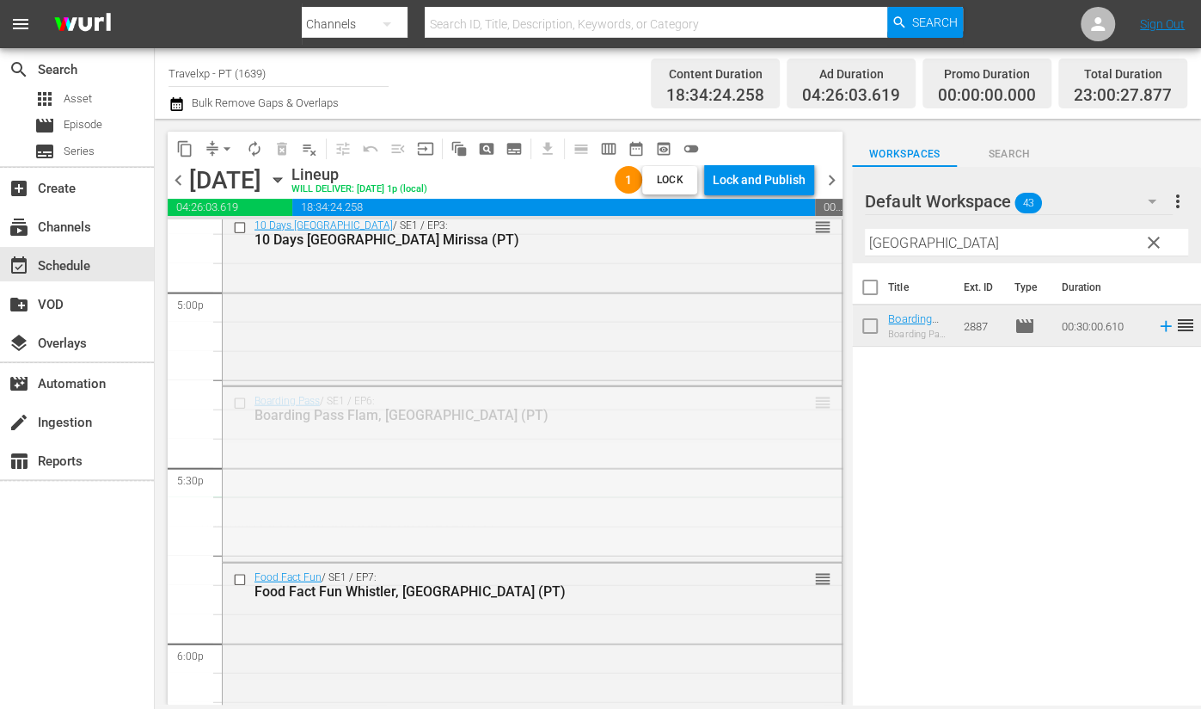
drag, startPoint x: 806, startPoint y: 406, endPoint x: 806, endPoint y: 500, distance: 93.7
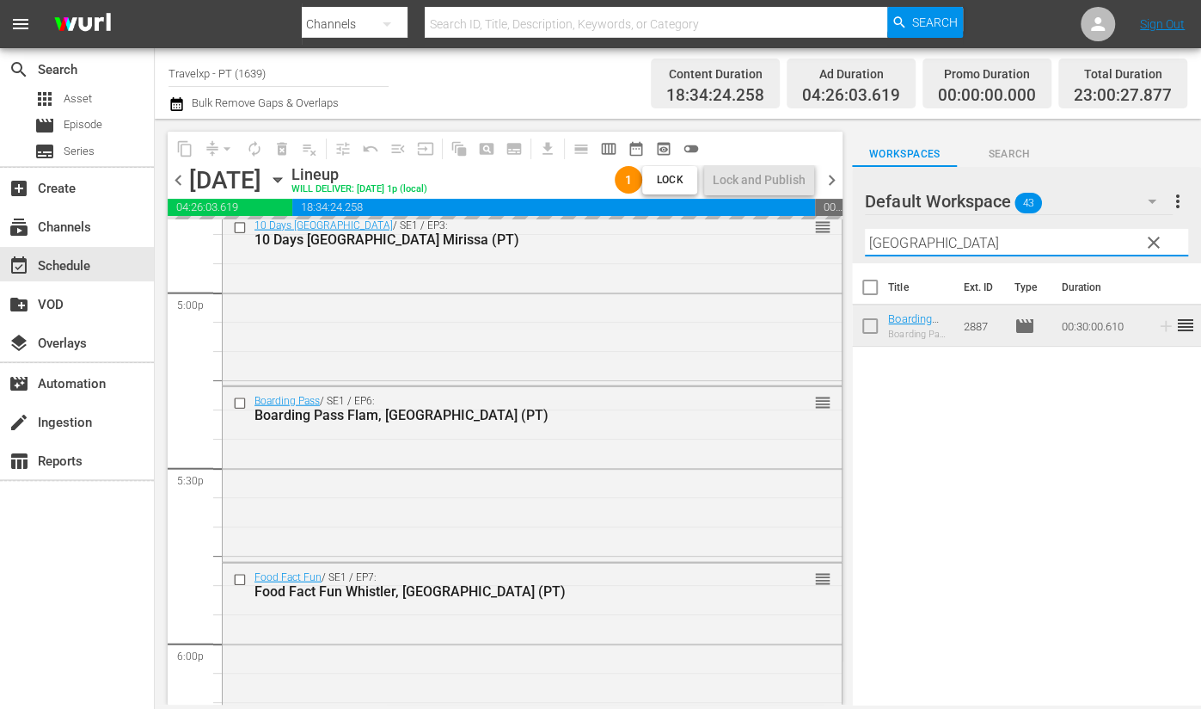
click at [883, 235] on input "[GEOGRAPHIC_DATA]" at bounding box center [1026, 243] width 323 height 28
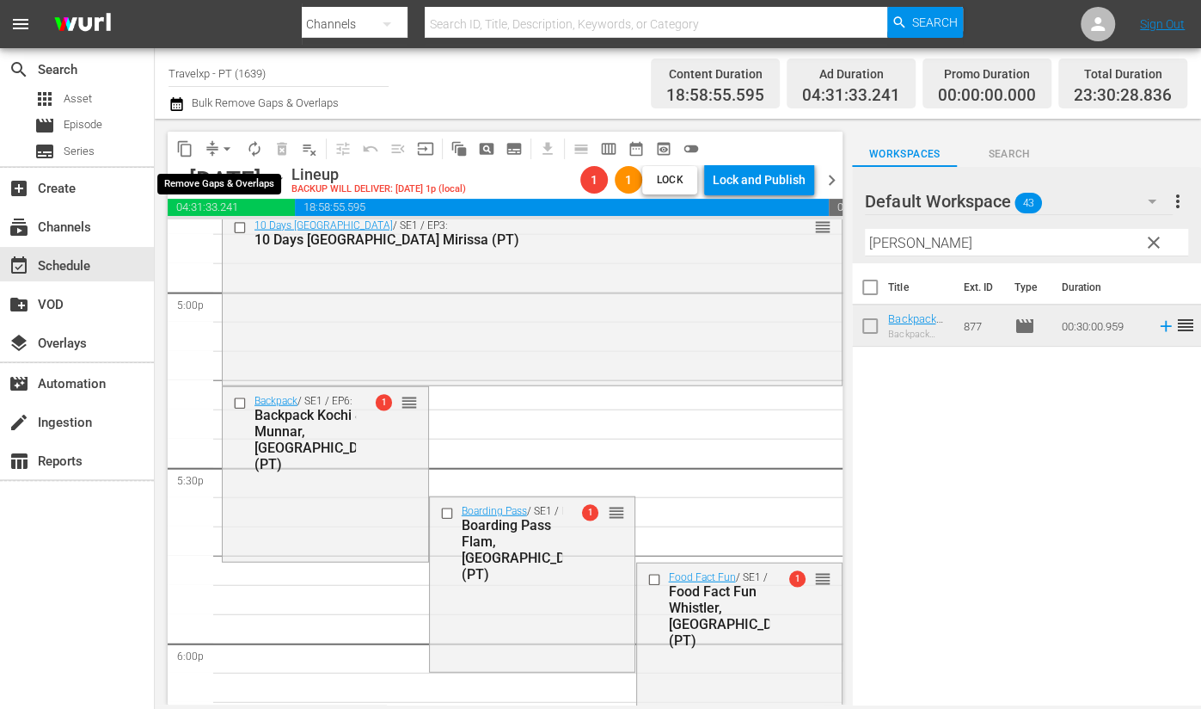
click at [225, 147] on span "arrow_drop_down" at bounding box center [226, 148] width 17 height 17
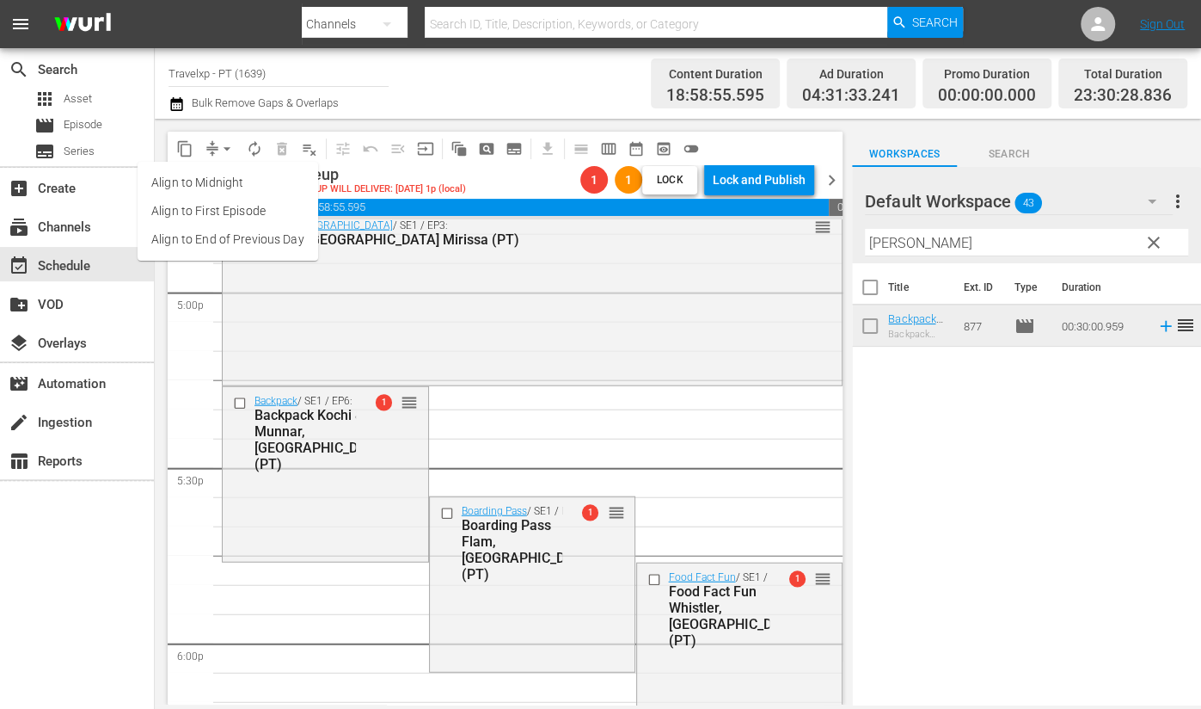
click at [262, 242] on li "Align to End of Previous Day" at bounding box center [228, 239] width 181 height 28
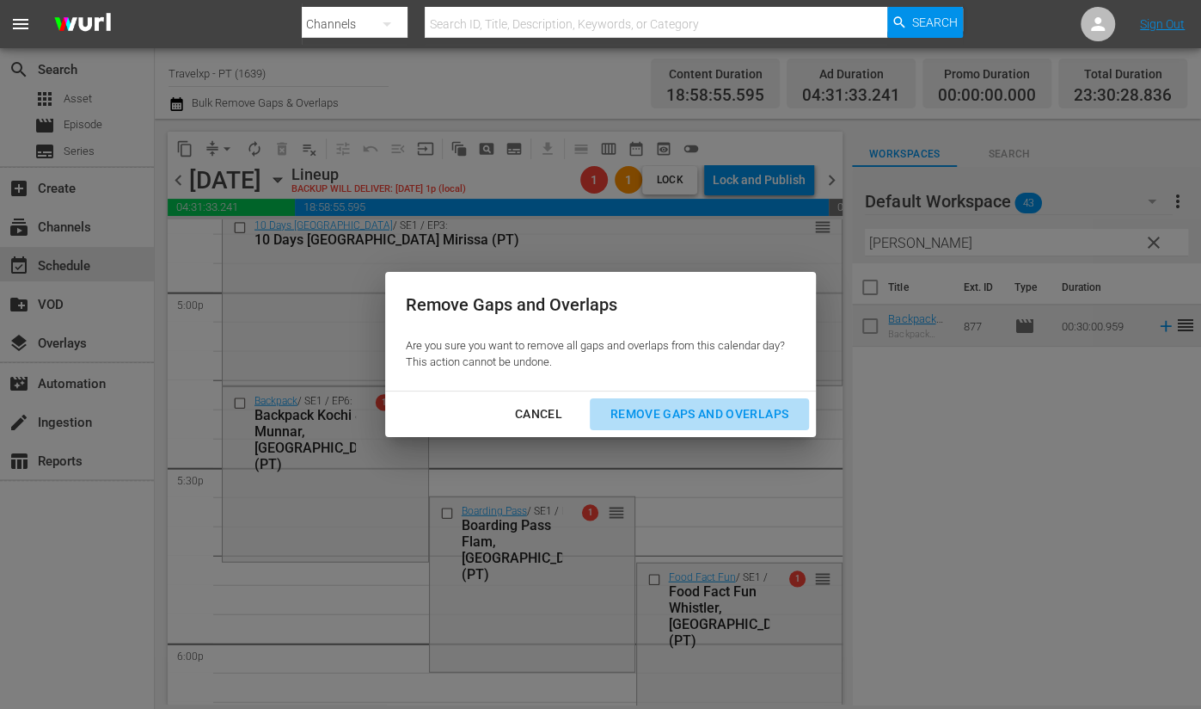
click at [697, 414] on div "Remove Gaps and Overlaps" at bounding box center [700, 413] width 206 height 21
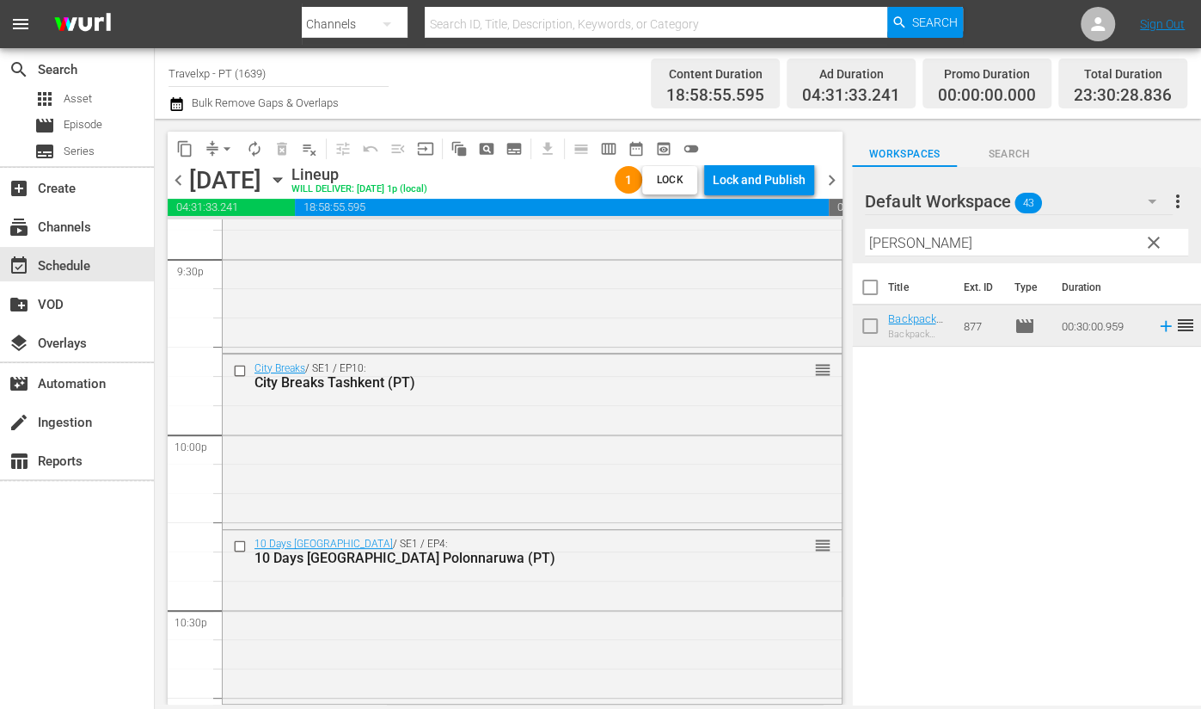
scroll to position [7933, 0]
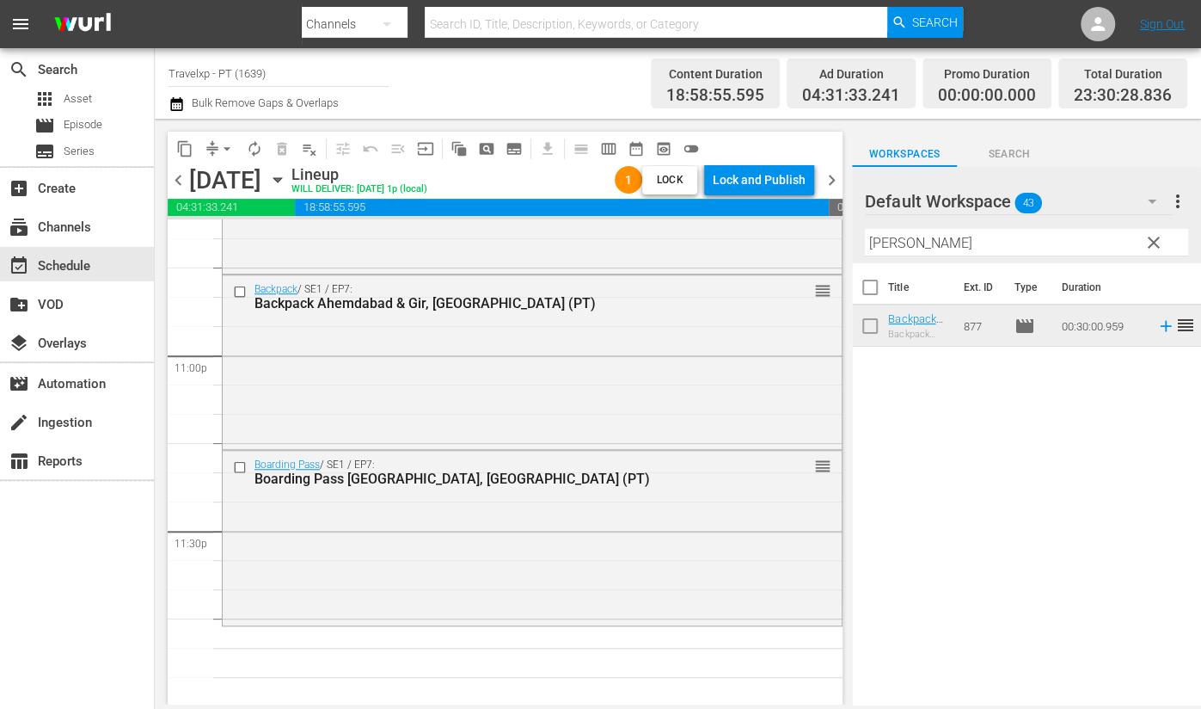
click at [885, 239] on input "koch" at bounding box center [1026, 243] width 323 height 28
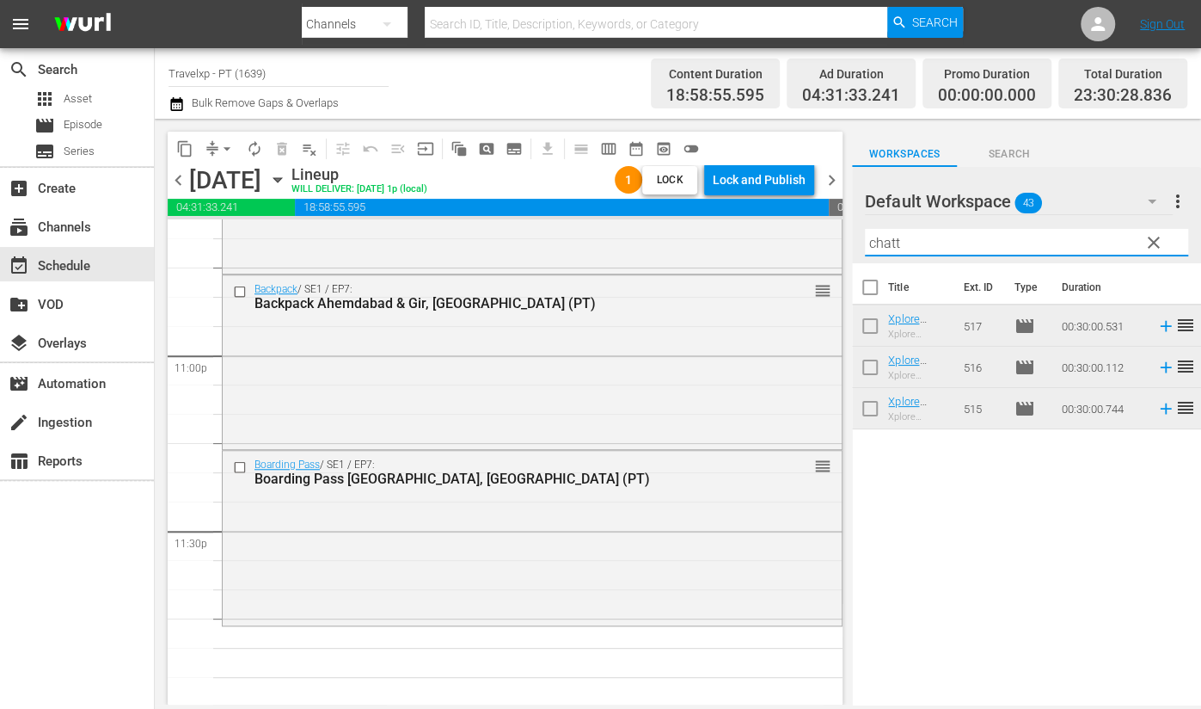
type input "chatt"
click at [1020, 494] on div "Title Ext. ID Type Duration Xplore [GEOGRAPHIC_DATA] [GEOGRAPHIC_DATA] 3 (PT) X…" at bounding box center [1026, 485] width 349 height 444
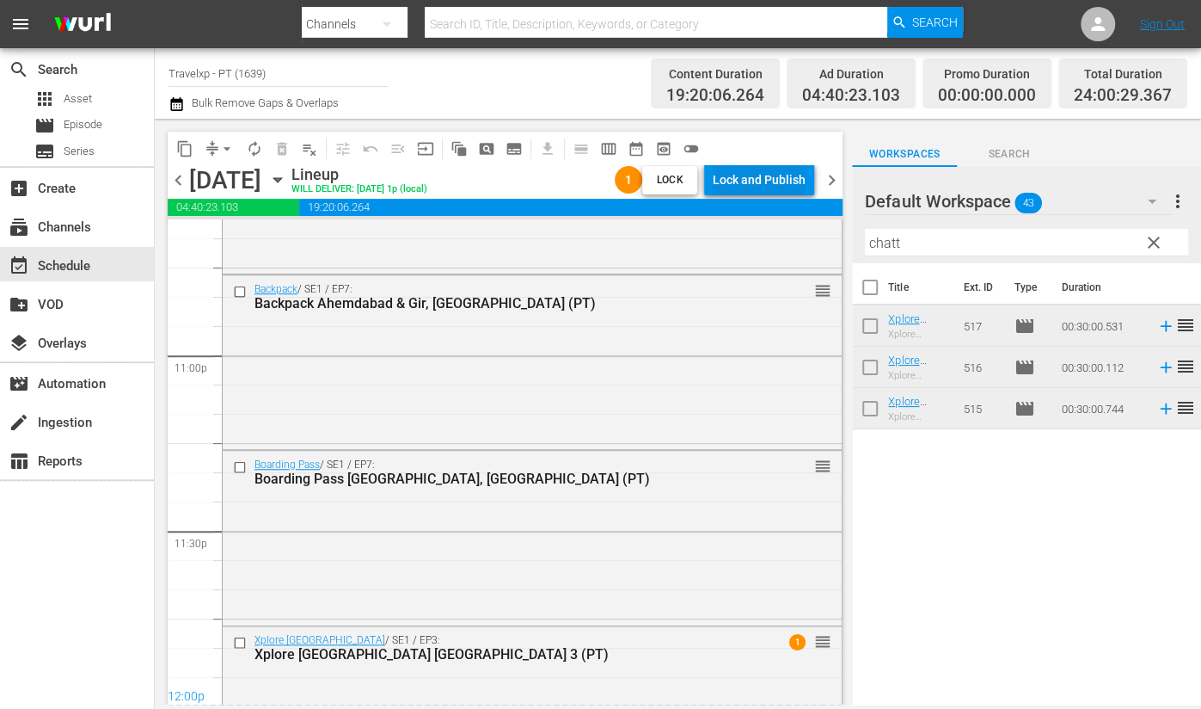
click at [765, 178] on div "Lock and Publish" at bounding box center [759, 179] width 93 height 31
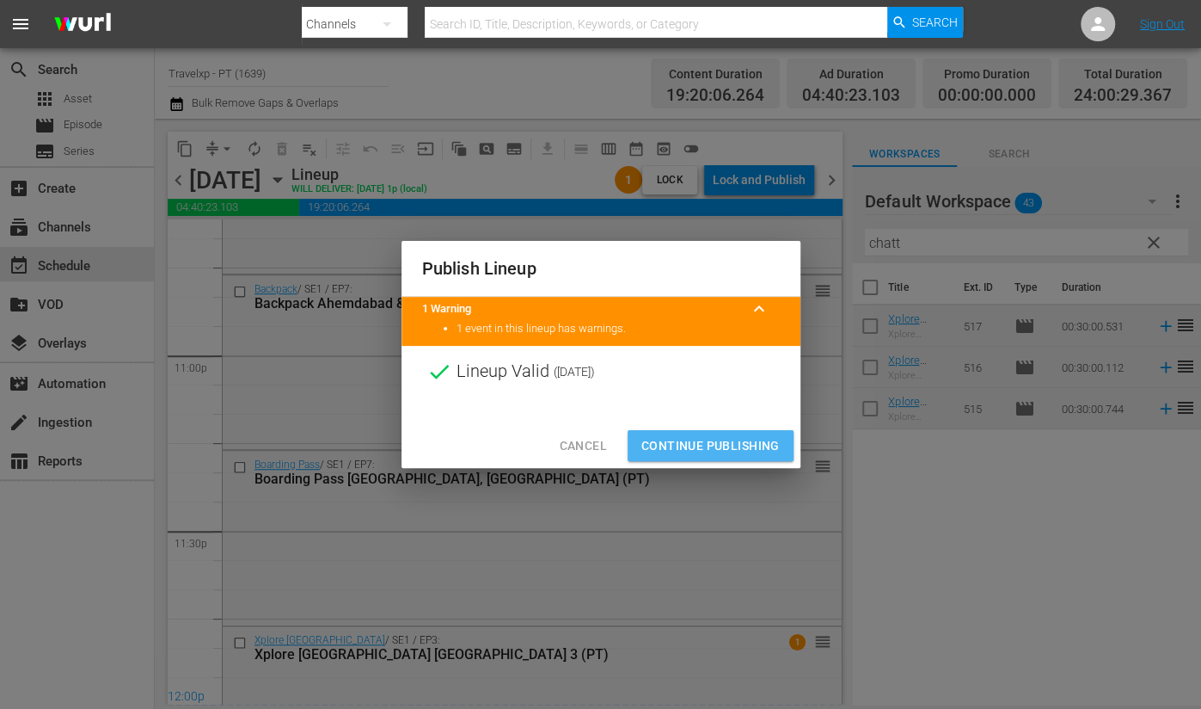
click at [727, 449] on span "Continue Publishing" at bounding box center [710, 445] width 138 height 21
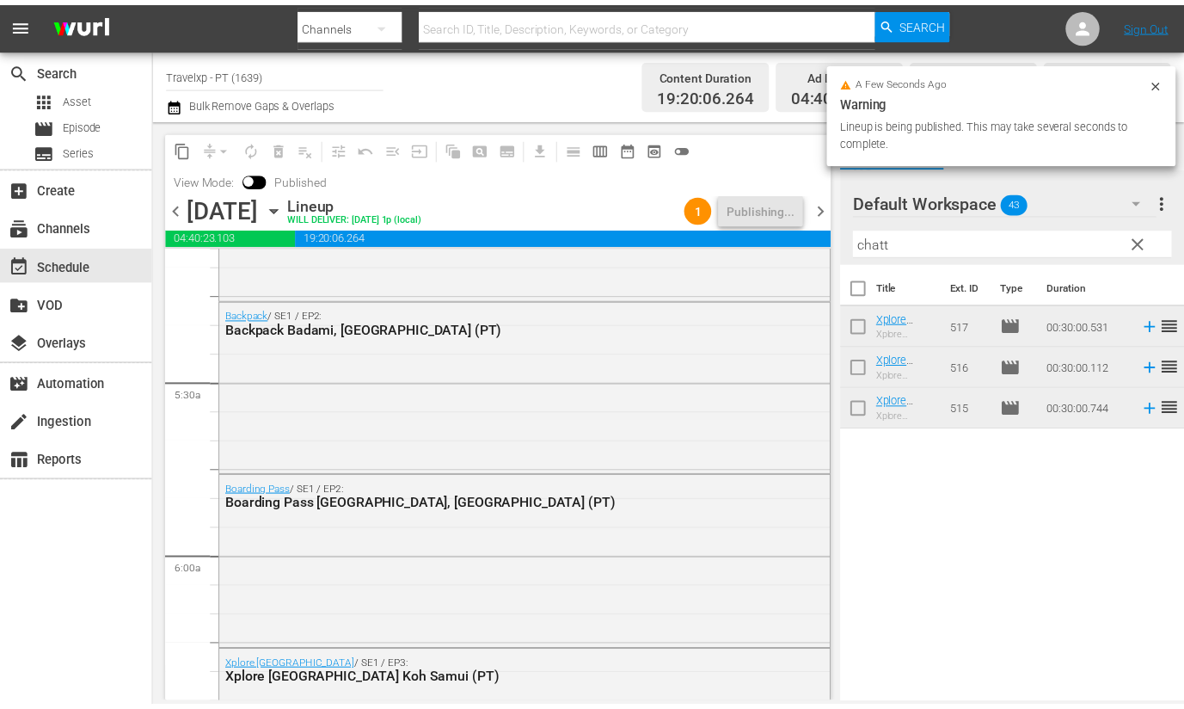
scroll to position [0, 0]
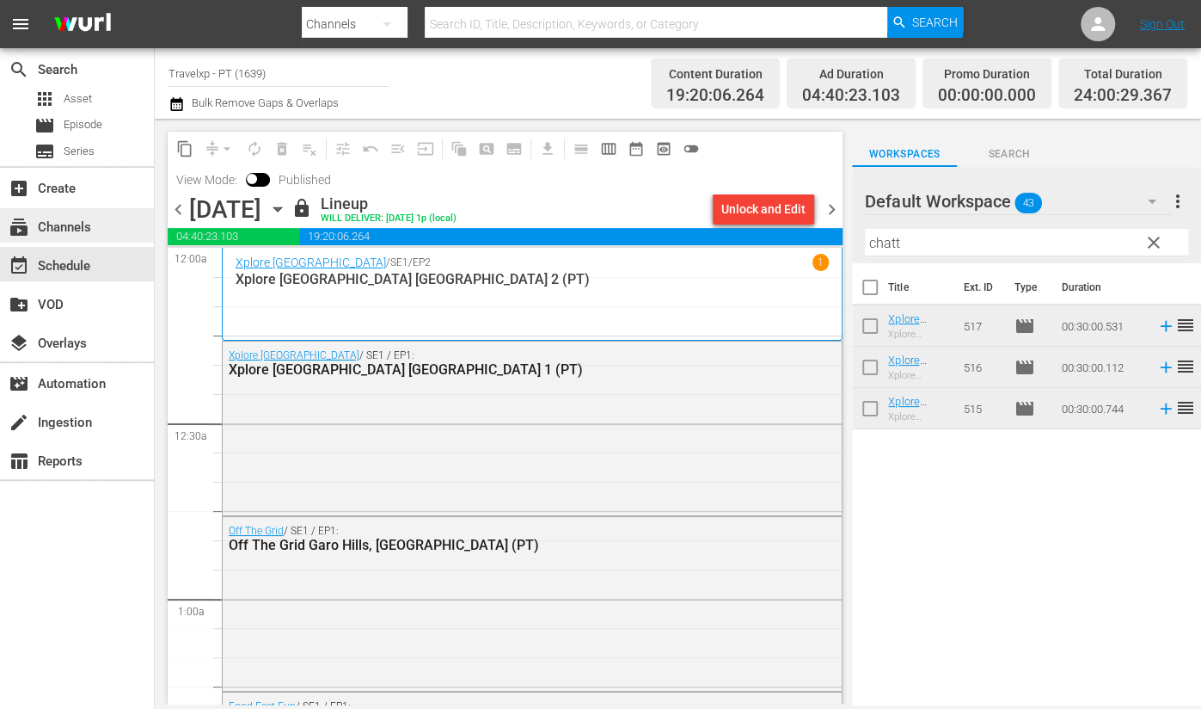
click at [83, 217] on div "subscriptions Channels" at bounding box center [48, 224] width 96 height 15
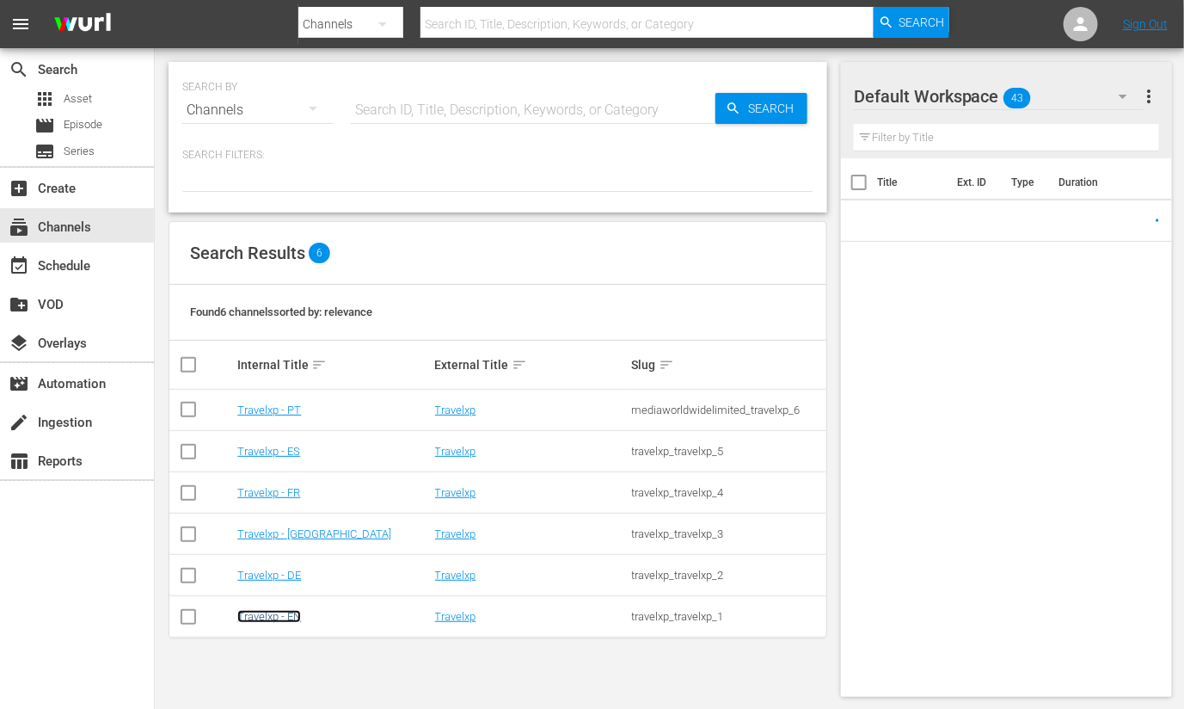
click at [284, 614] on link "Travelxp - EN" at bounding box center [269, 616] width 64 height 13
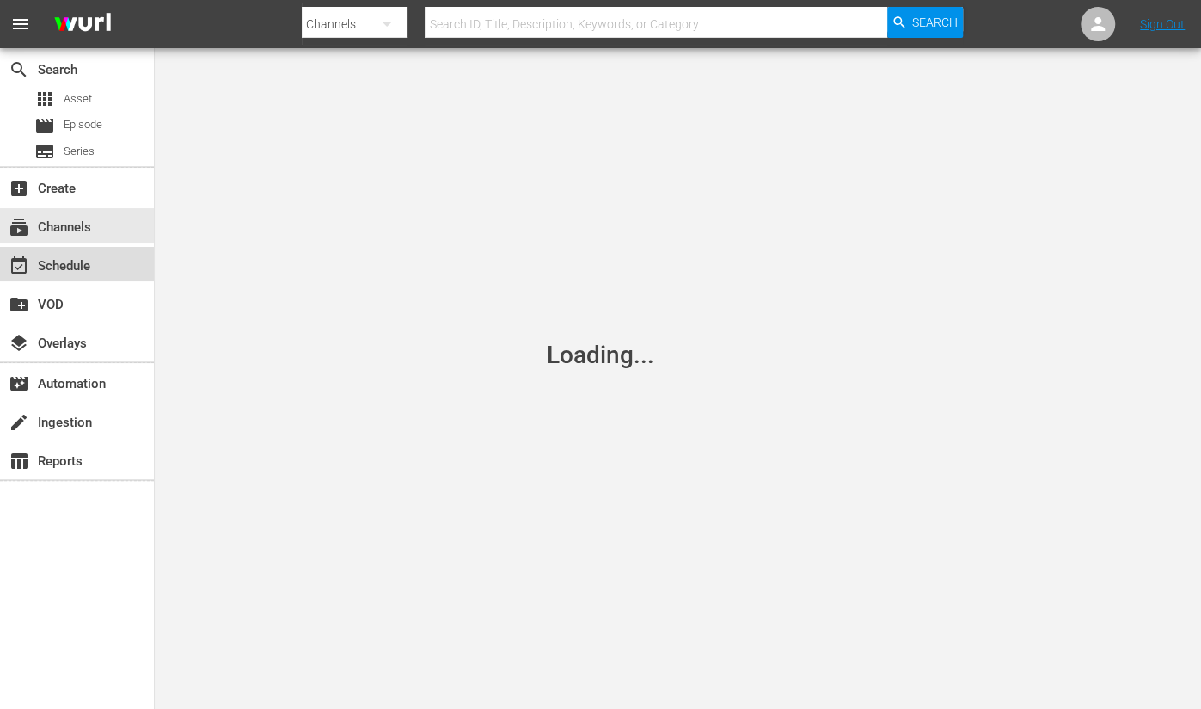
click at [100, 273] on div "event_available Schedule" at bounding box center [77, 264] width 154 height 34
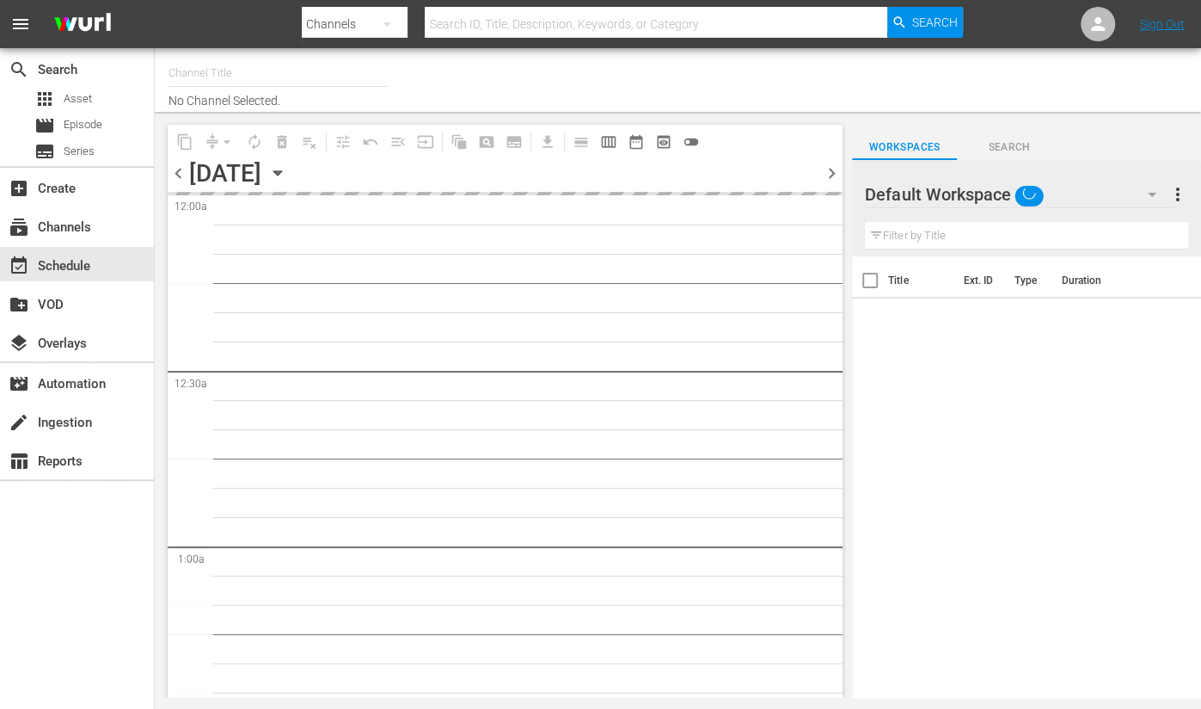
type input "Travelxp - EN (473)"
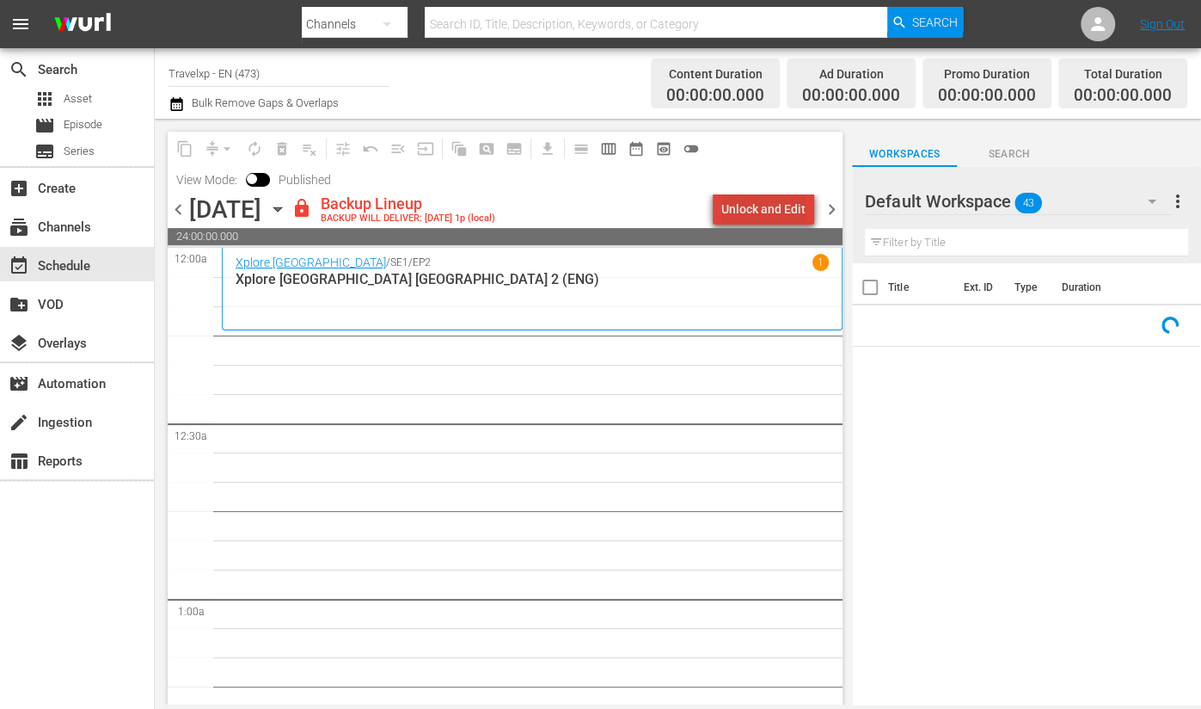
click at [784, 208] on div "Unlock and Edit" at bounding box center [763, 208] width 84 height 31
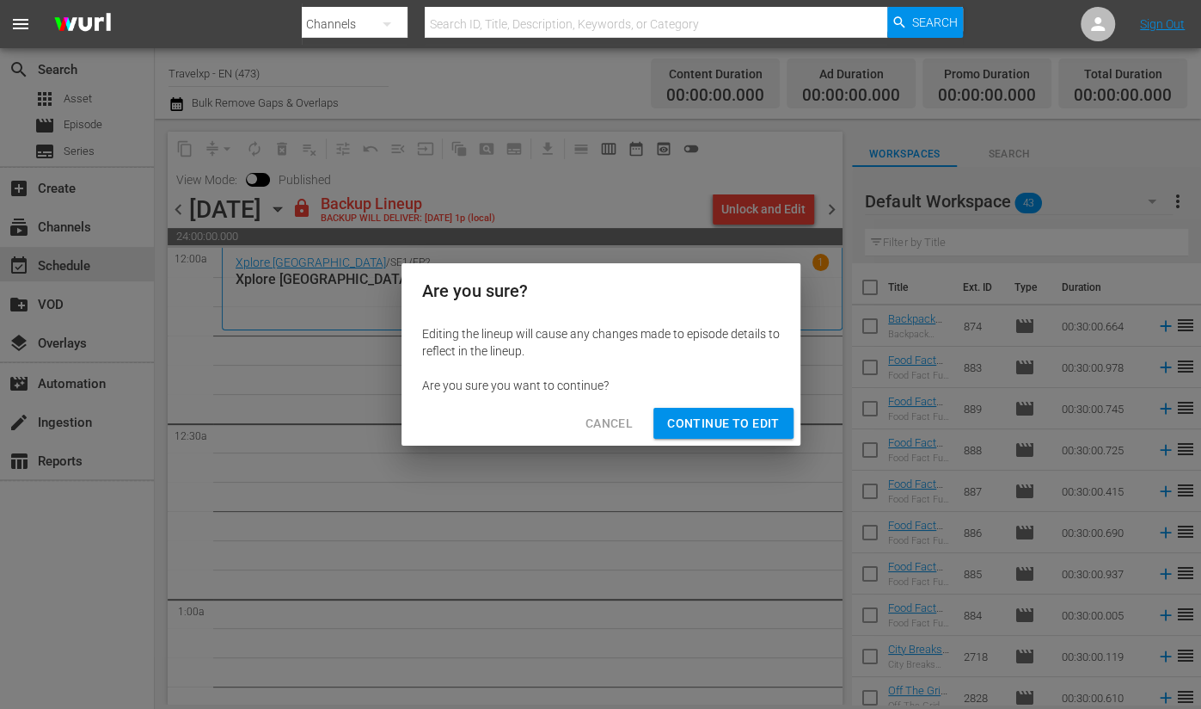
click at [734, 426] on span "Continue to Edit" at bounding box center [723, 423] width 112 height 21
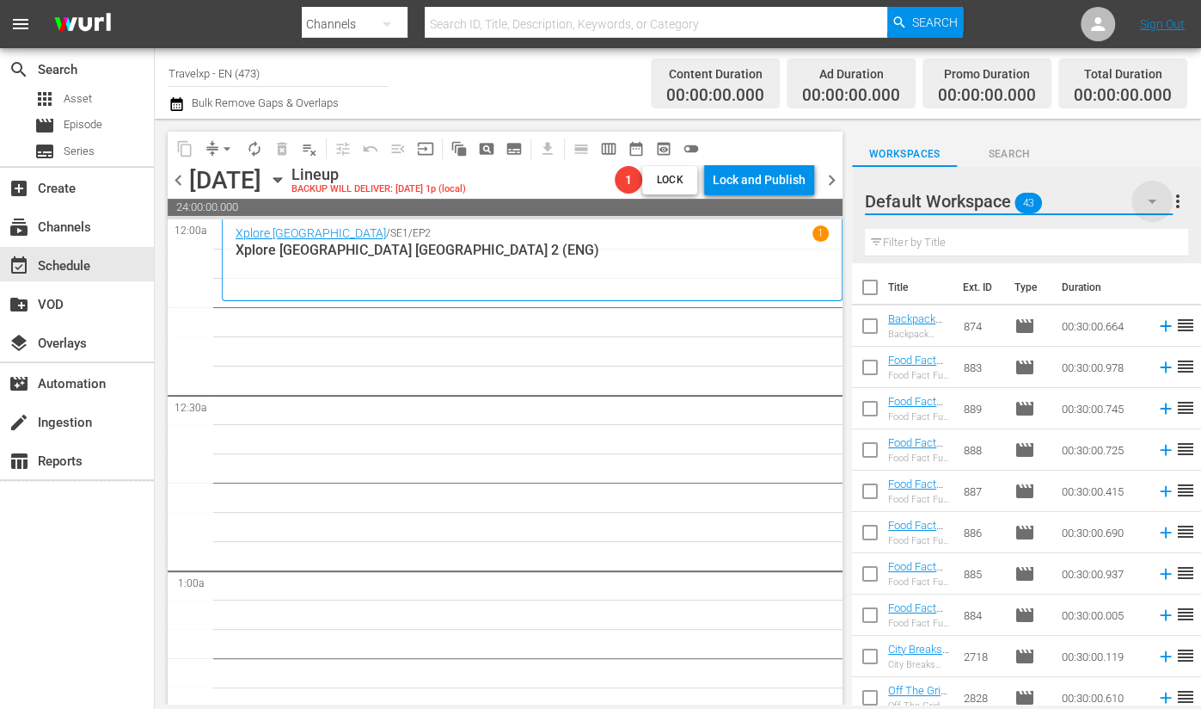
click at [1154, 201] on icon "button" at bounding box center [1152, 201] width 9 height 4
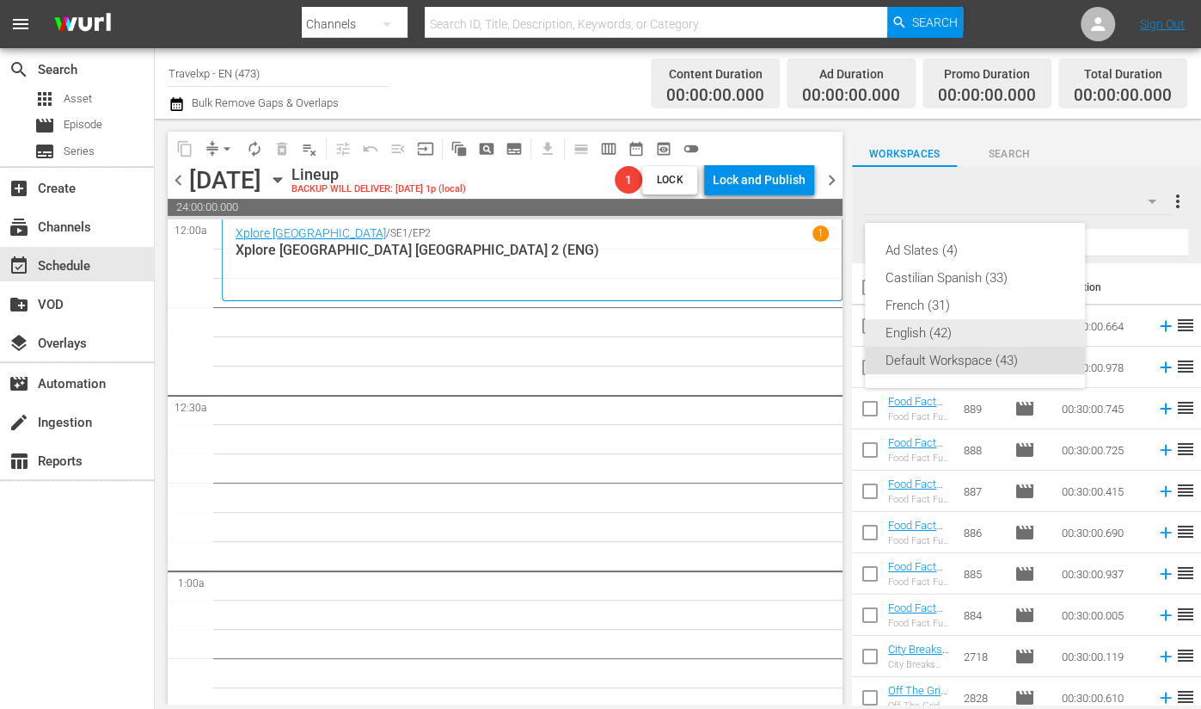
click at [926, 337] on div "English (42)" at bounding box center [975, 333] width 179 height 28
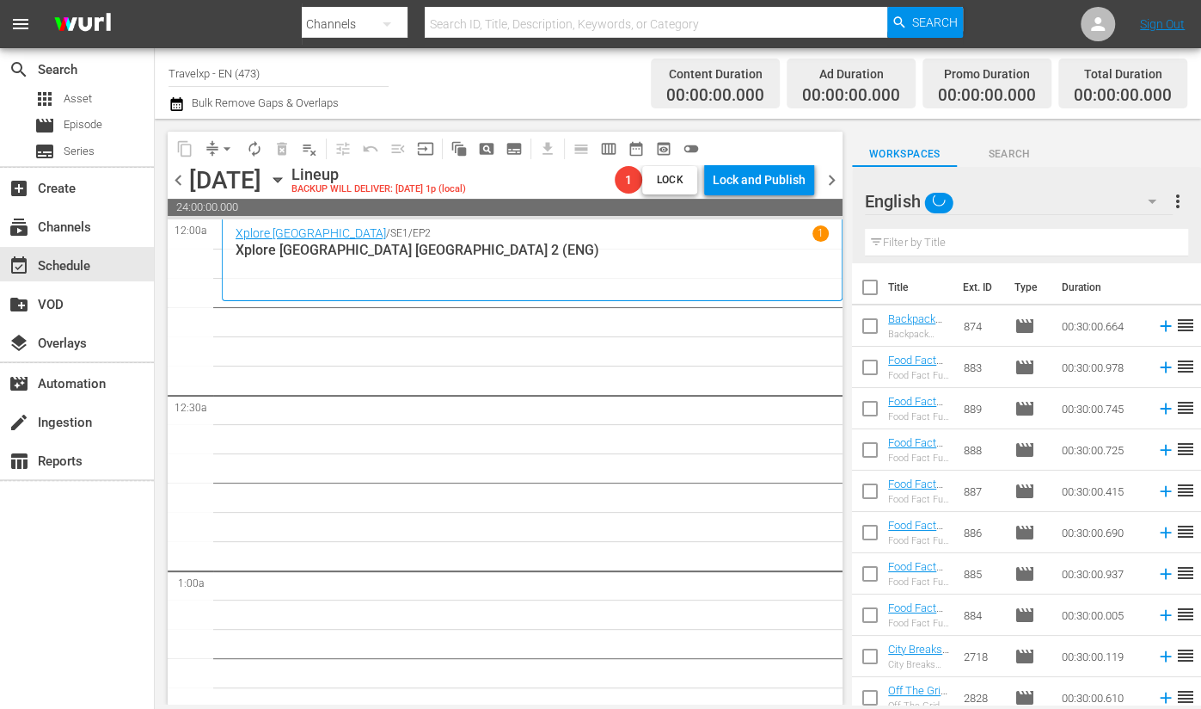
click at [944, 242] on input "text" at bounding box center [1026, 243] width 323 height 28
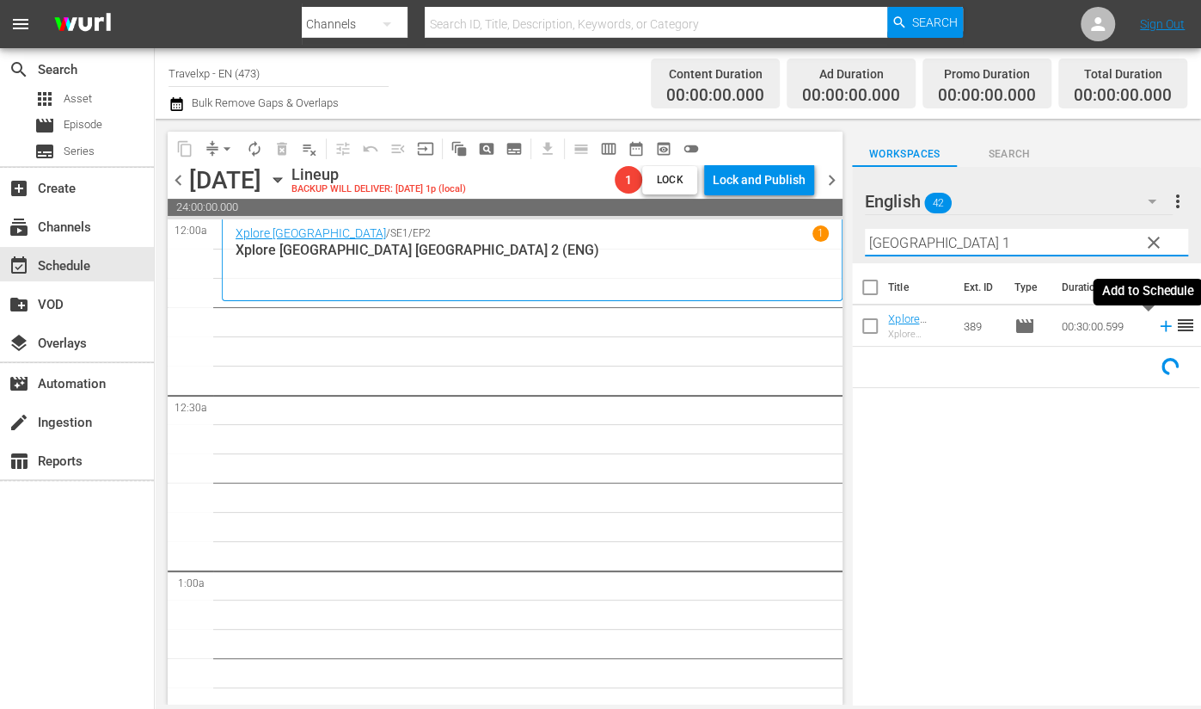
click at [1160, 325] on icon at bounding box center [1165, 326] width 11 height 11
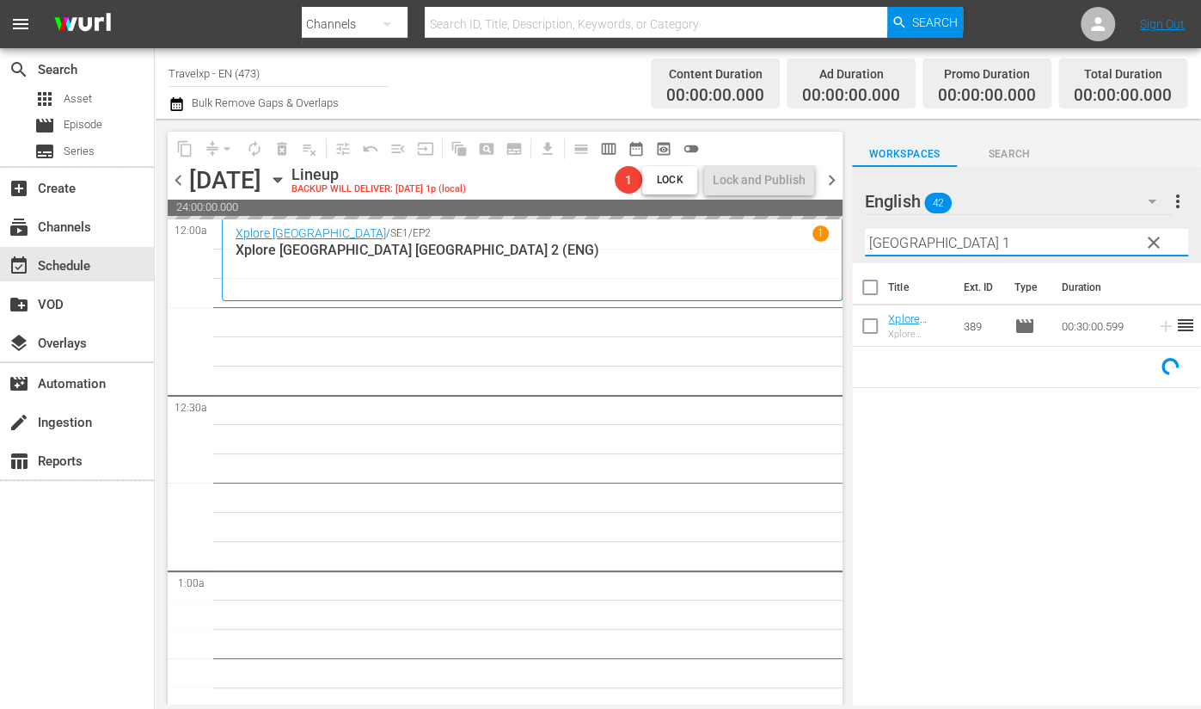
drag, startPoint x: 954, startPoint y: 248, endPoint x: 847, endPoint y: 236, distance: 108.2
click at [847, 236] on div "content_copy compress arrow_drop_down autorenew_outlined delete_forever_outline…" at bounding box center [678, 412] width 1046 height 586
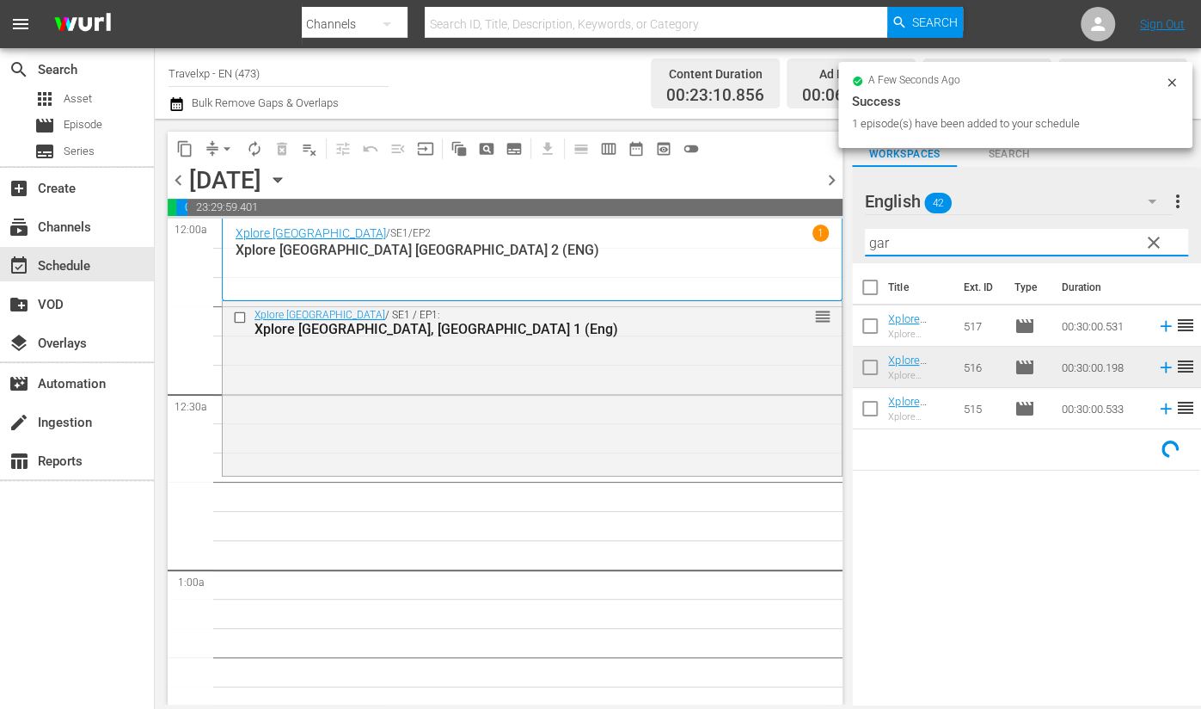
type input "garo"
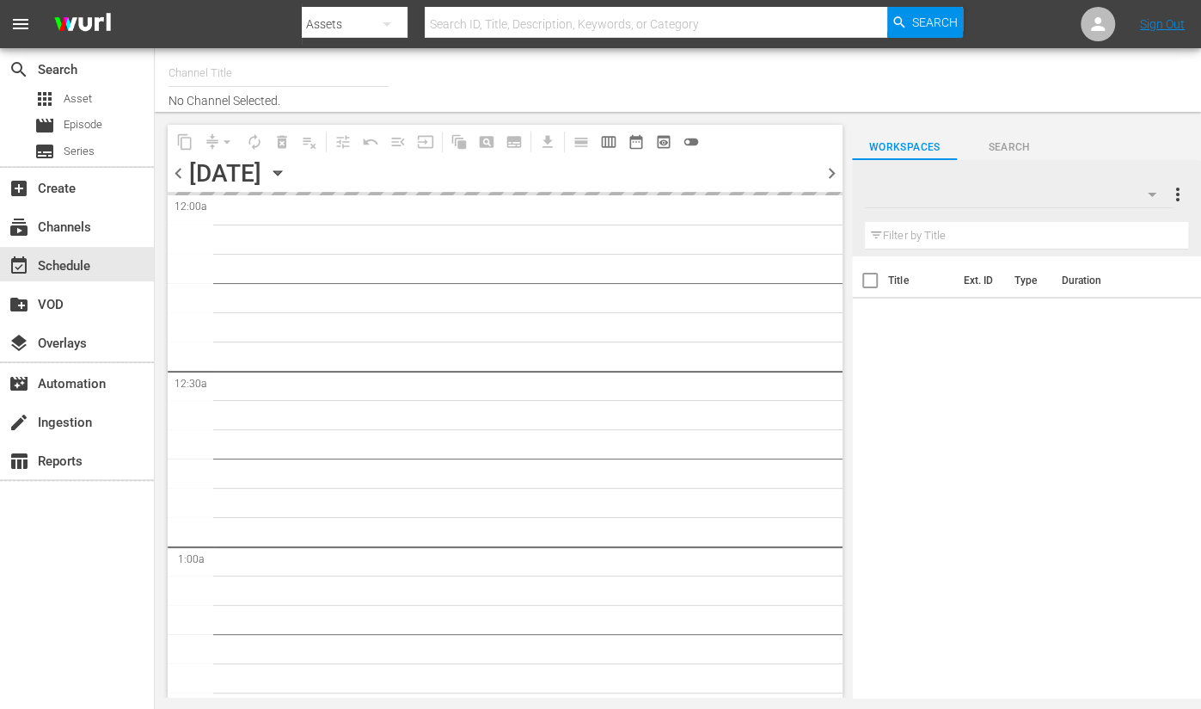
type input "Travelxp - EN (473)"
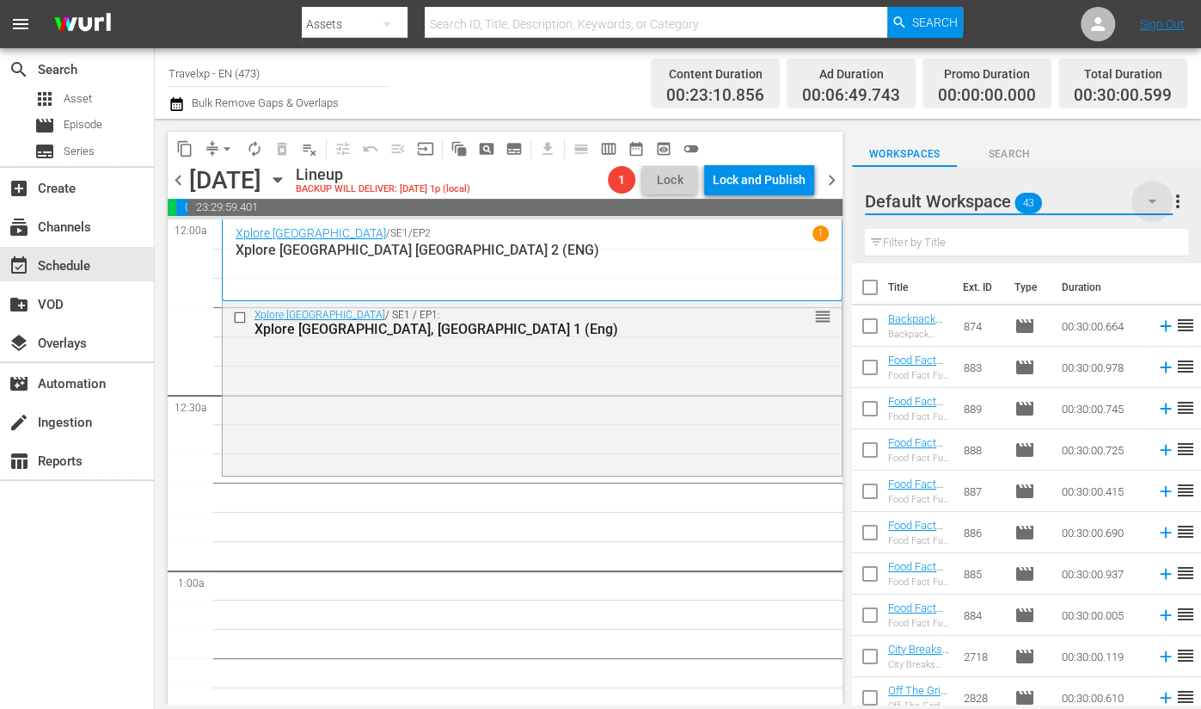
click at [1157, 197] on icon "button" at bounding box center [1152, 201] width 21 height 21
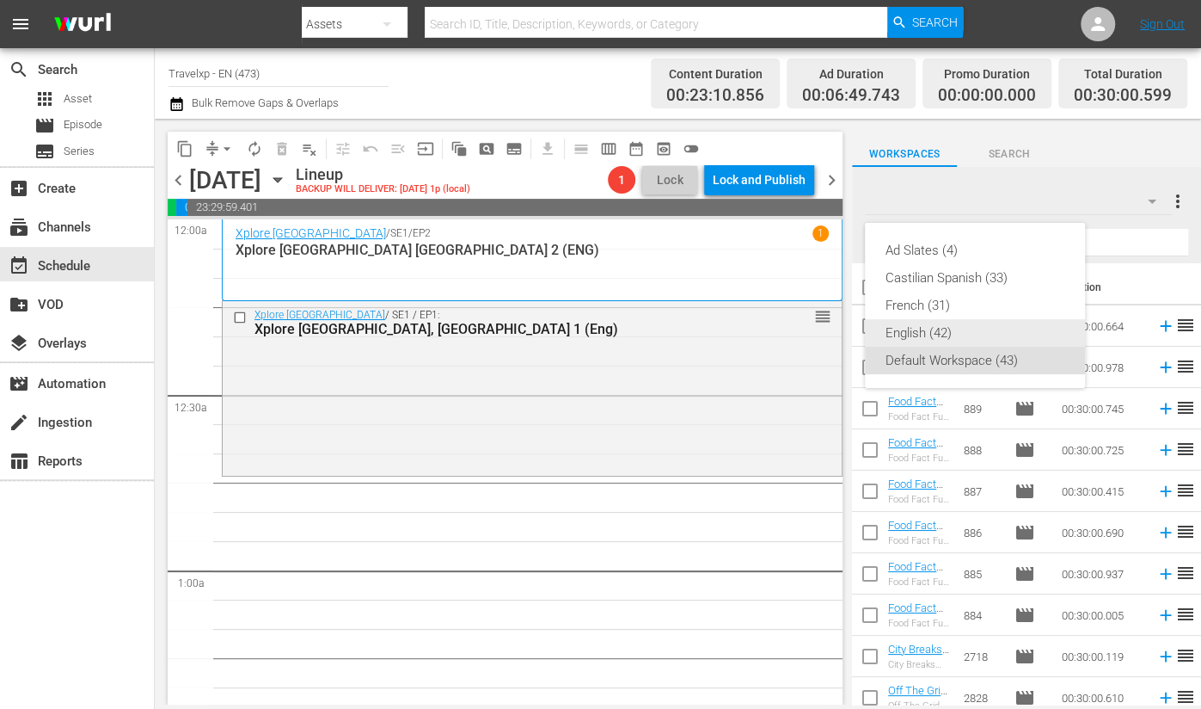
click at [919, 334] on div "English (42)" at bounding box center [975, 333] width 179 height 28
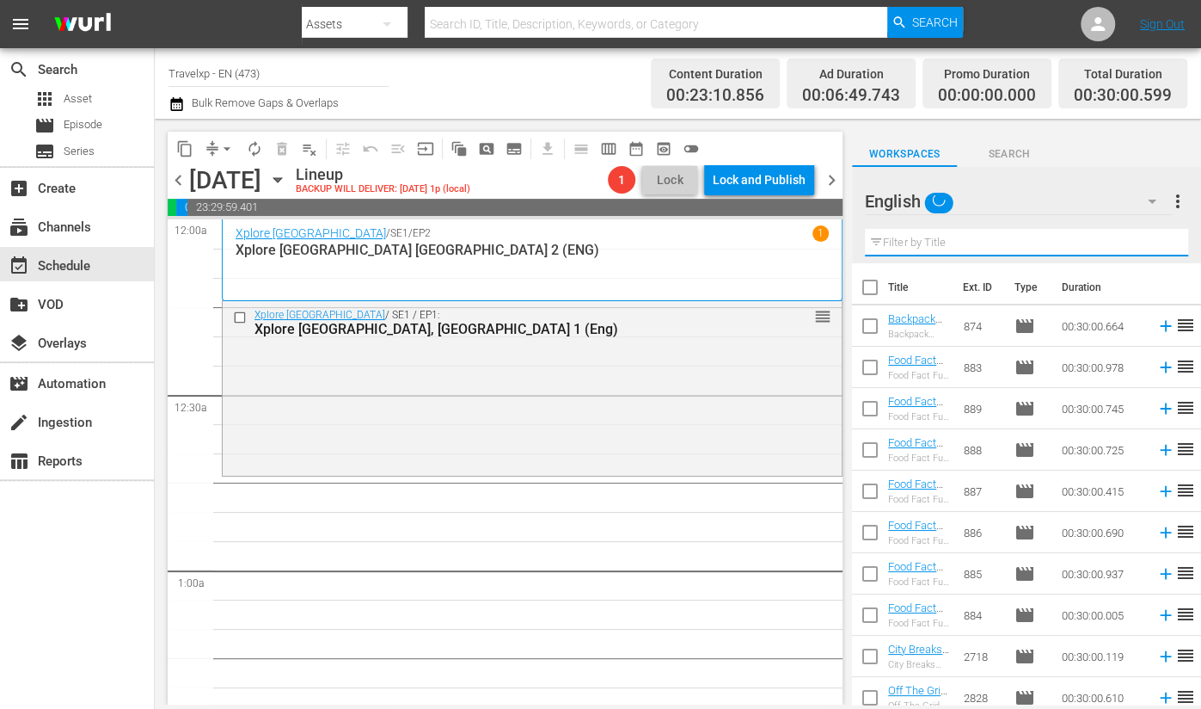
click at [966, 242] on input "text" at bounding box center [1026, 243] width 323 height 28
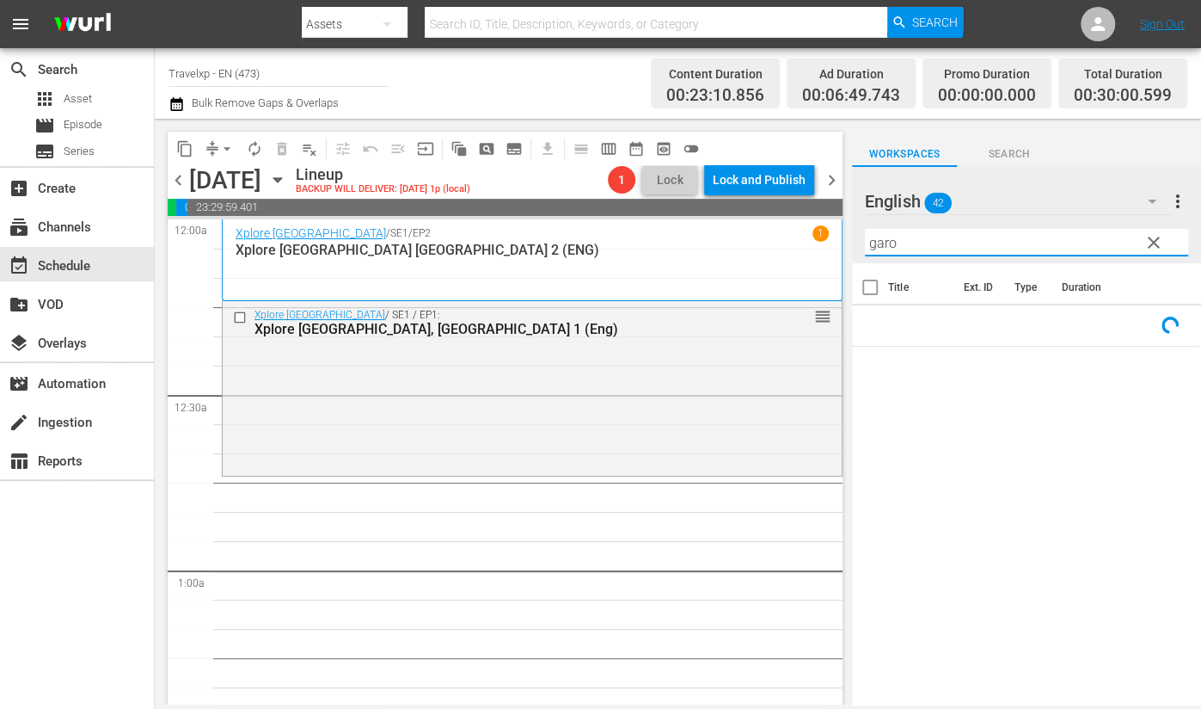
type input "garo"
click at [1151, 241] on span "clear" at bounding box center [1154, 242] width 21 height 21
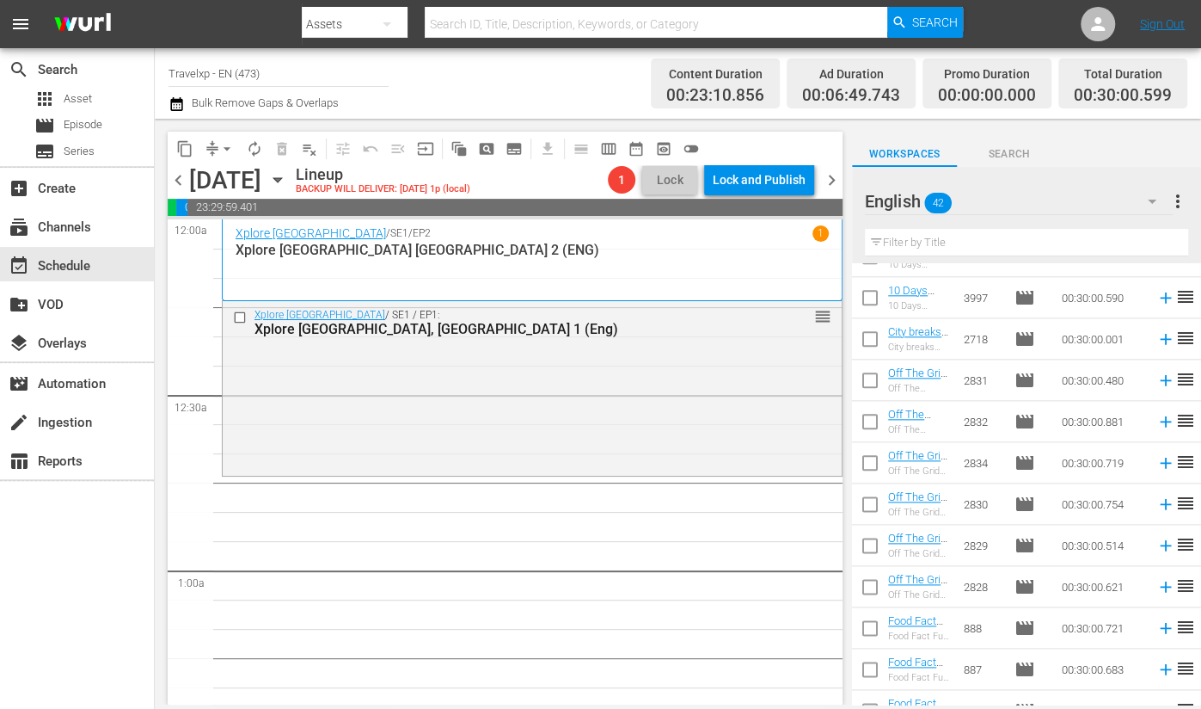
scroll to position [1200, 0]
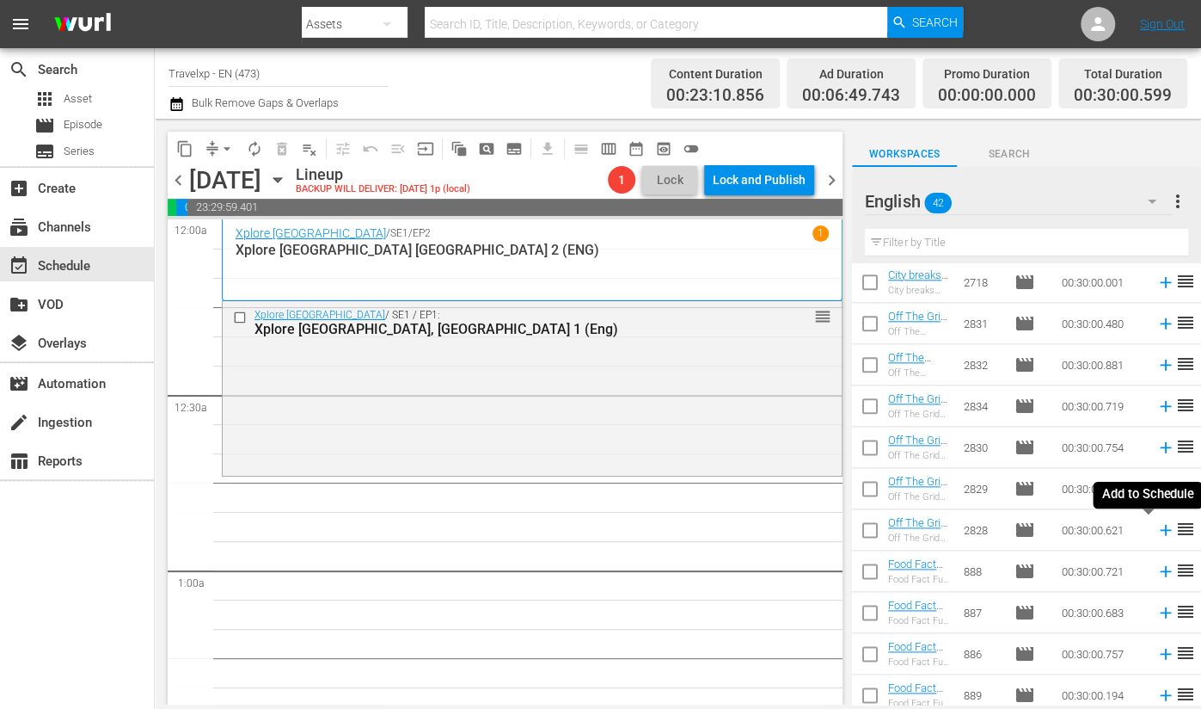
drag, startPoint x: 1146, startPoint y: 530, endPoint x: 1115, endPoint y: 448, distance: 87.4
click at [1157, 531] on icon at bounding box center [1166, 529] width 19 height 19
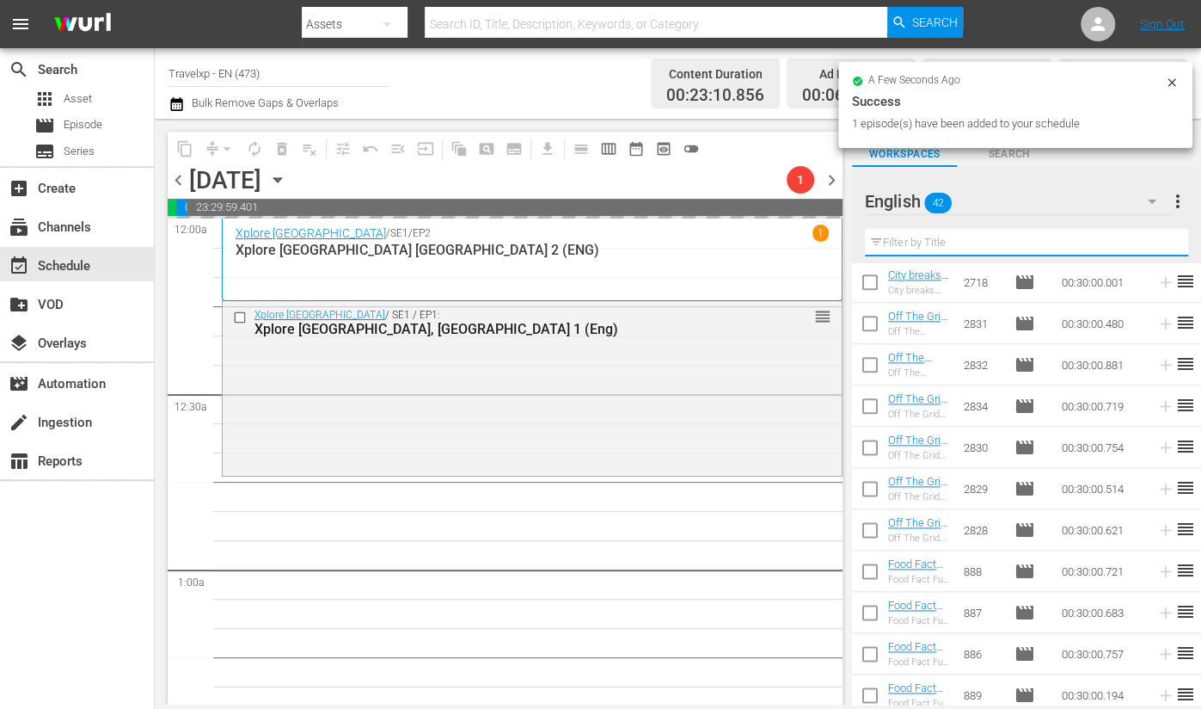
click at [924, 238] on input "text" at bounding box center [1026, 243] width 323 height 28
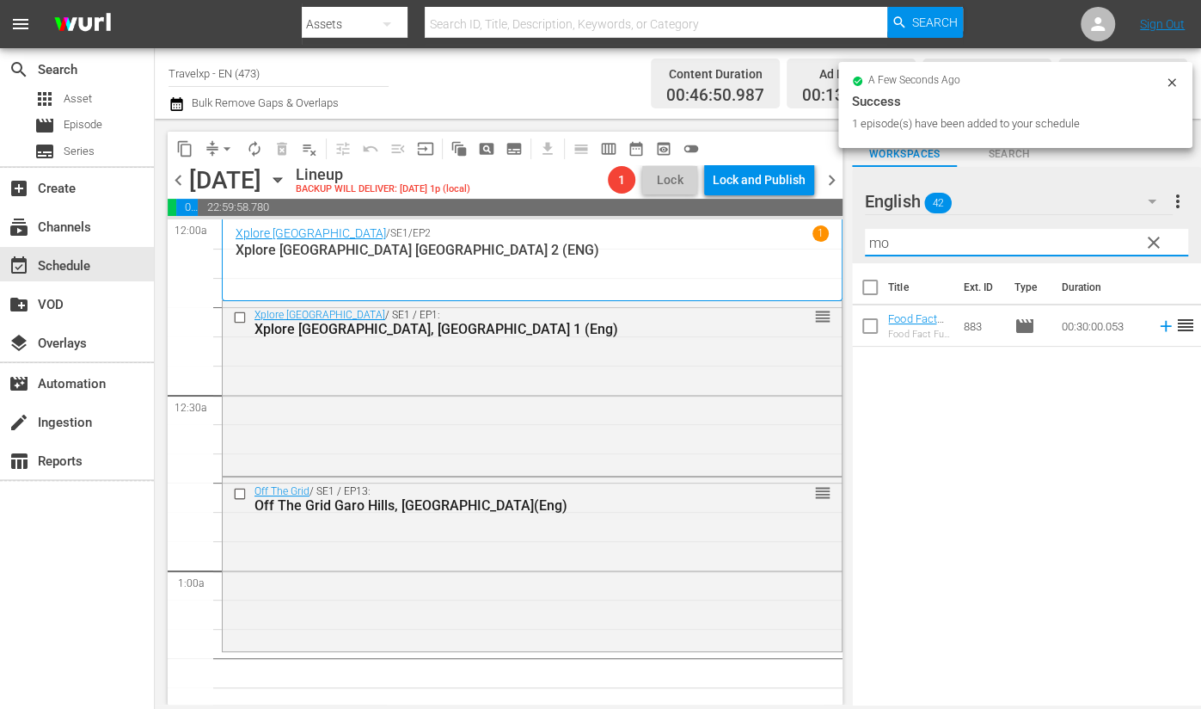
scroll to position [0, 0]
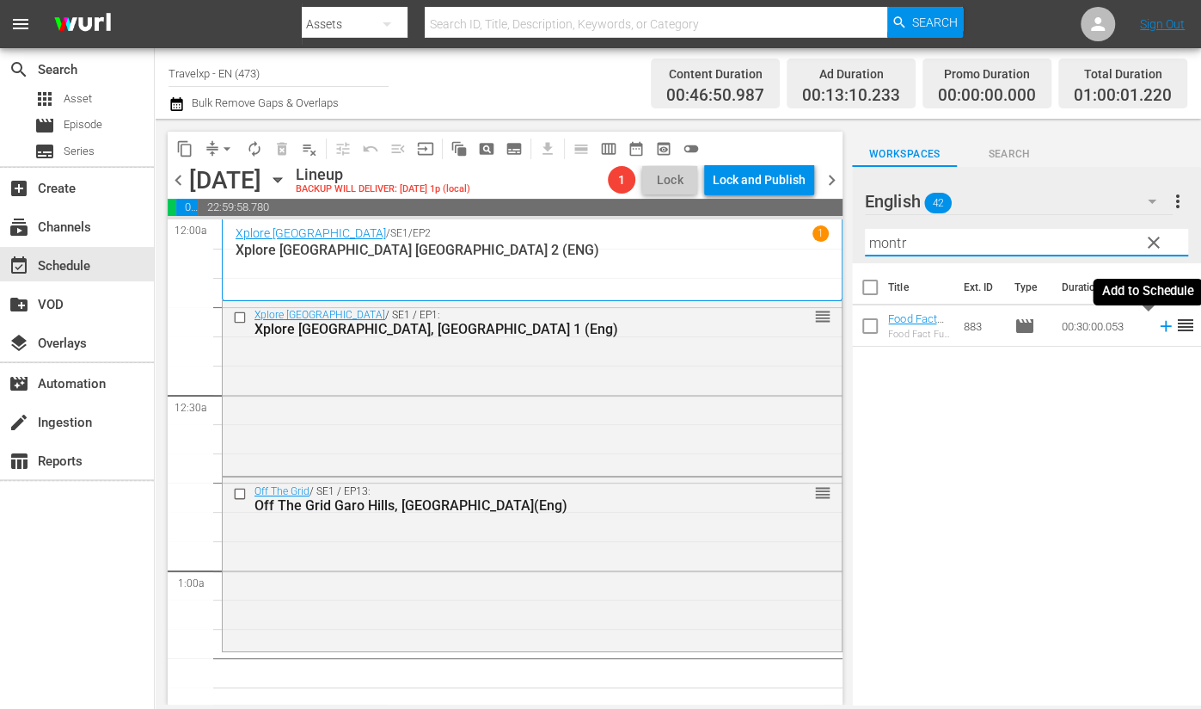
click at [1160, 326] on icon at bounding box center [1165, 326] width 11 height 11
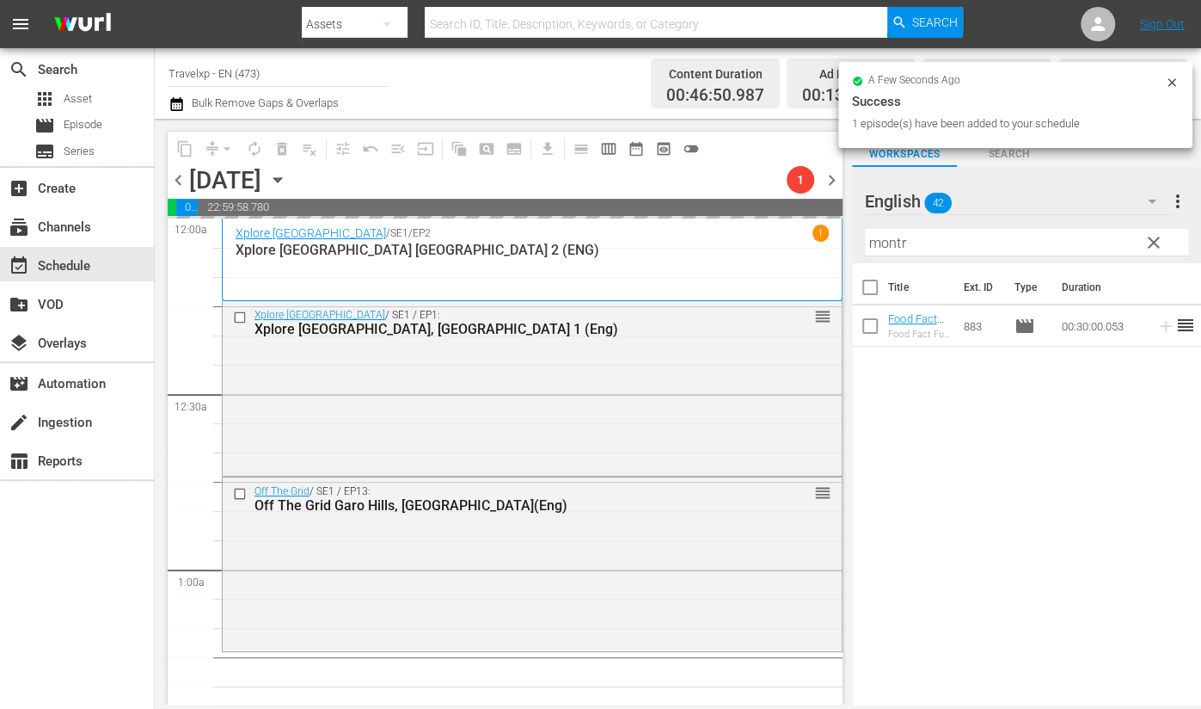
click at [897, 242] on input "montr" at bounding box center [1026, 243] width 323 height 28
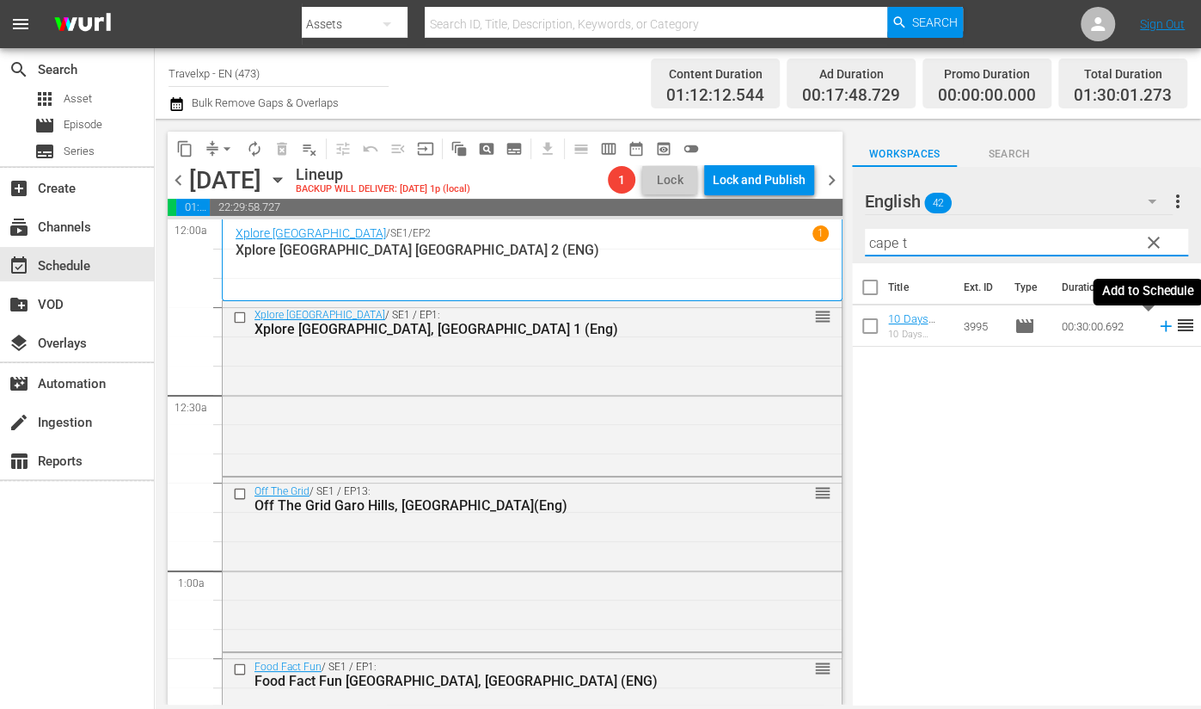
click at [1160, 326] on icon at bounding box center [1165, 326] width 11 height 11
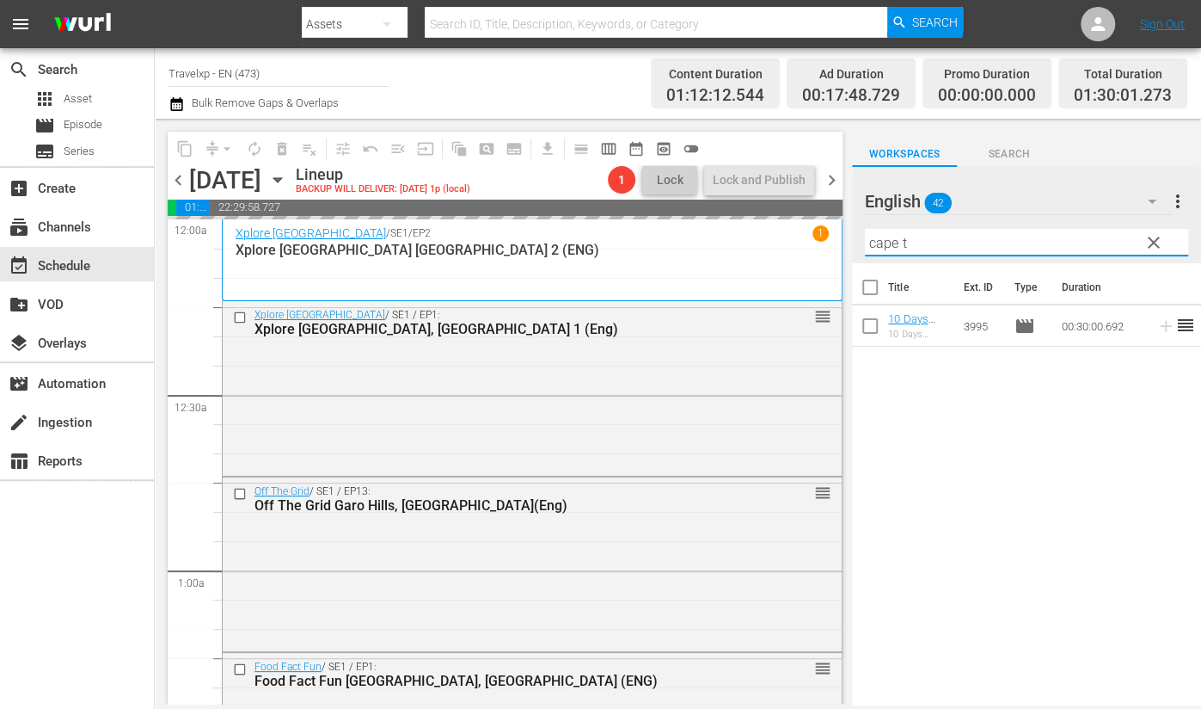
drag, startPoint x: 927, startPoint y: 239, endPoint x: 770, endPoint y: 239, distance: 157.4
click at [770, 239] on div "content_copy compress arrow_drop_down autorenew_outlined delete_forever_outline…" at bounding box center [678, 412] width 1046 height 586
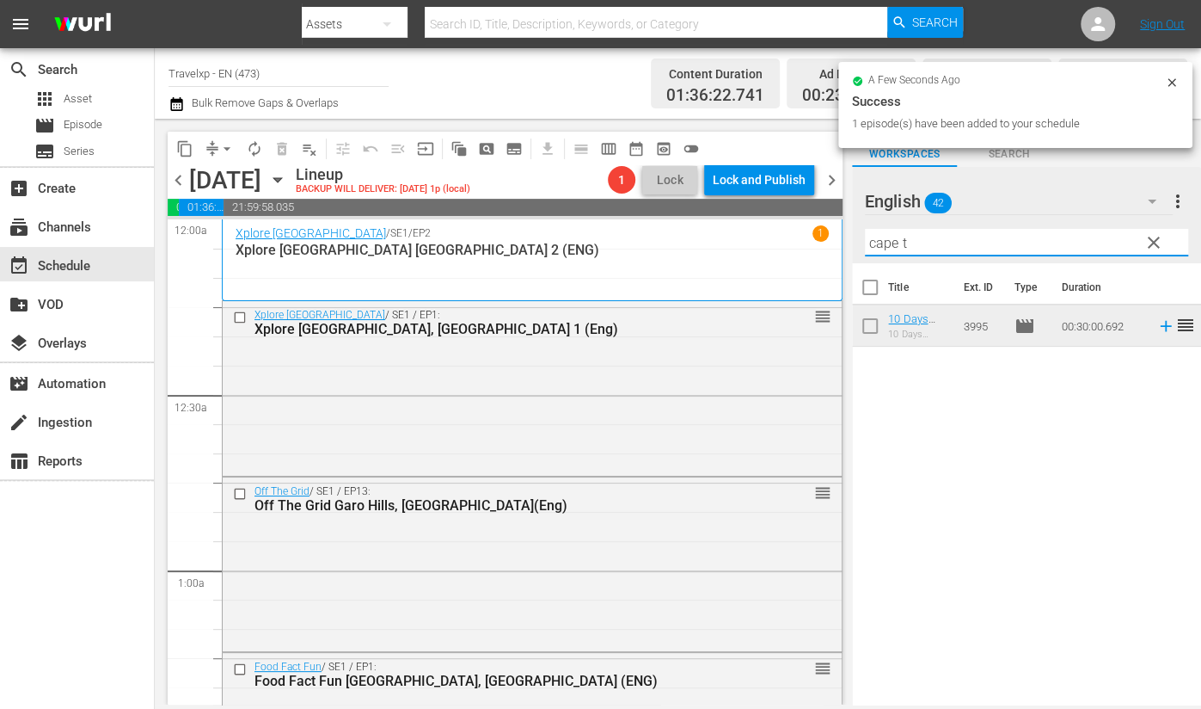
type input "o"
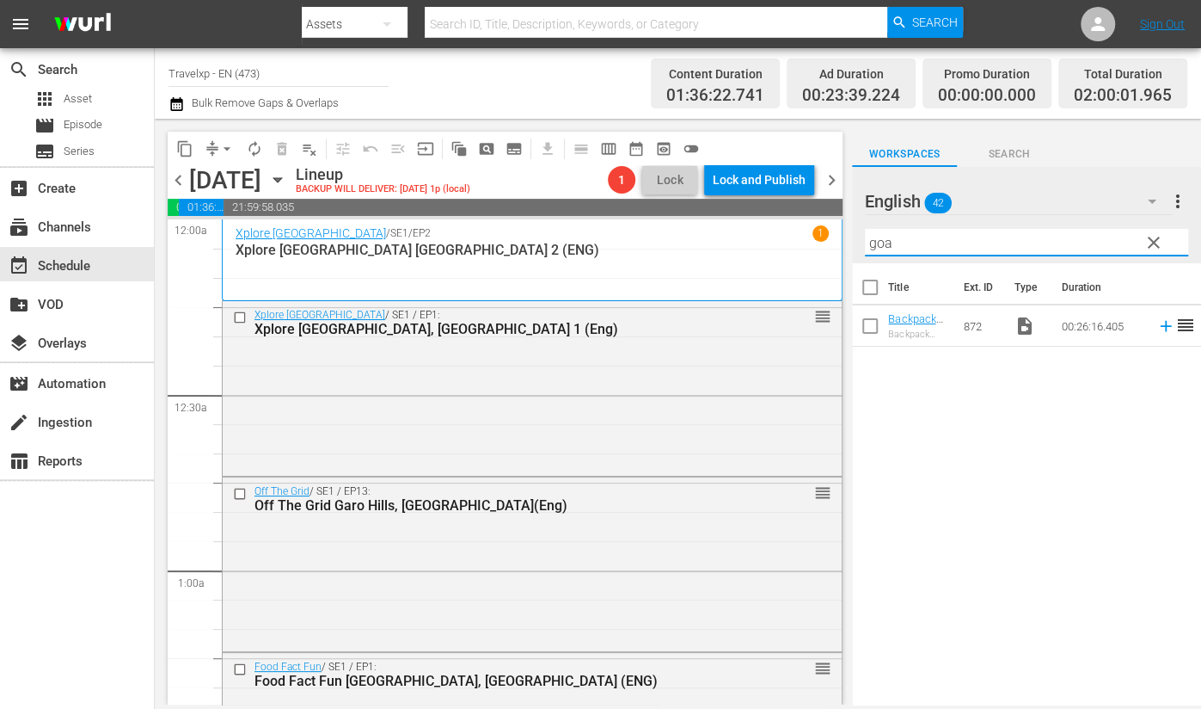
click at [1160, 323] on icon at bounding box center [1165, 326] width 11 height 11
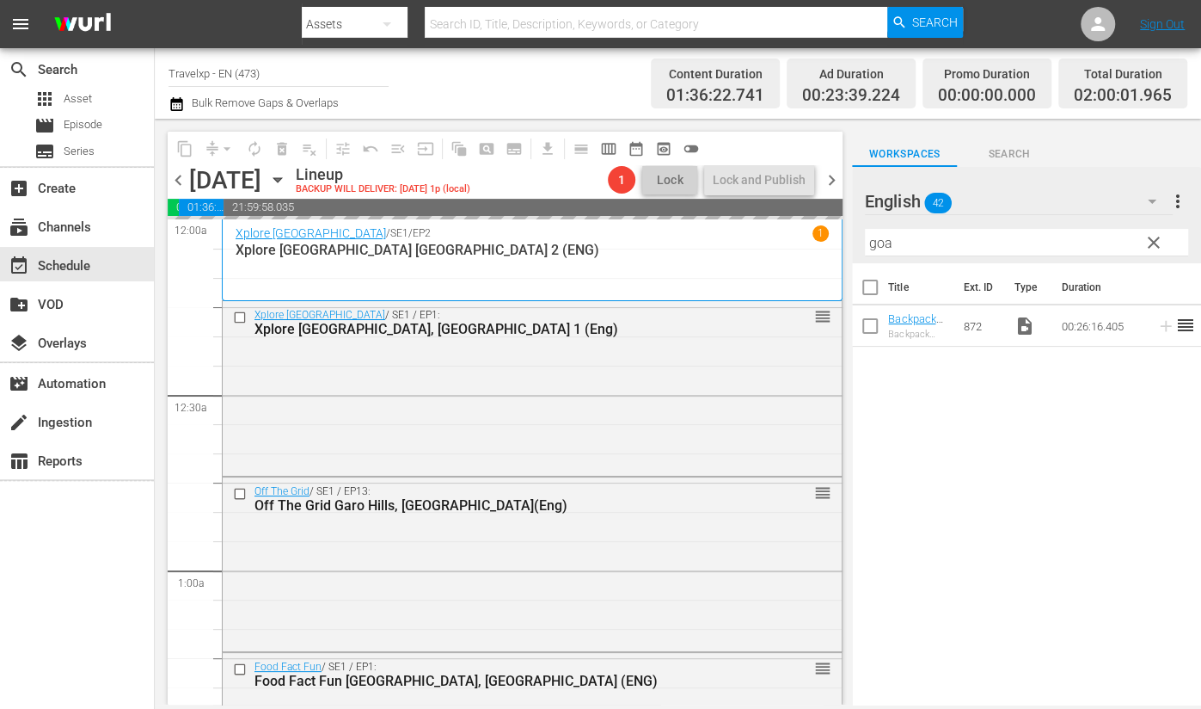
click at [885, 247] on input "goa" at bounding box center [1026, 243] width 323 height 28
type input "north"
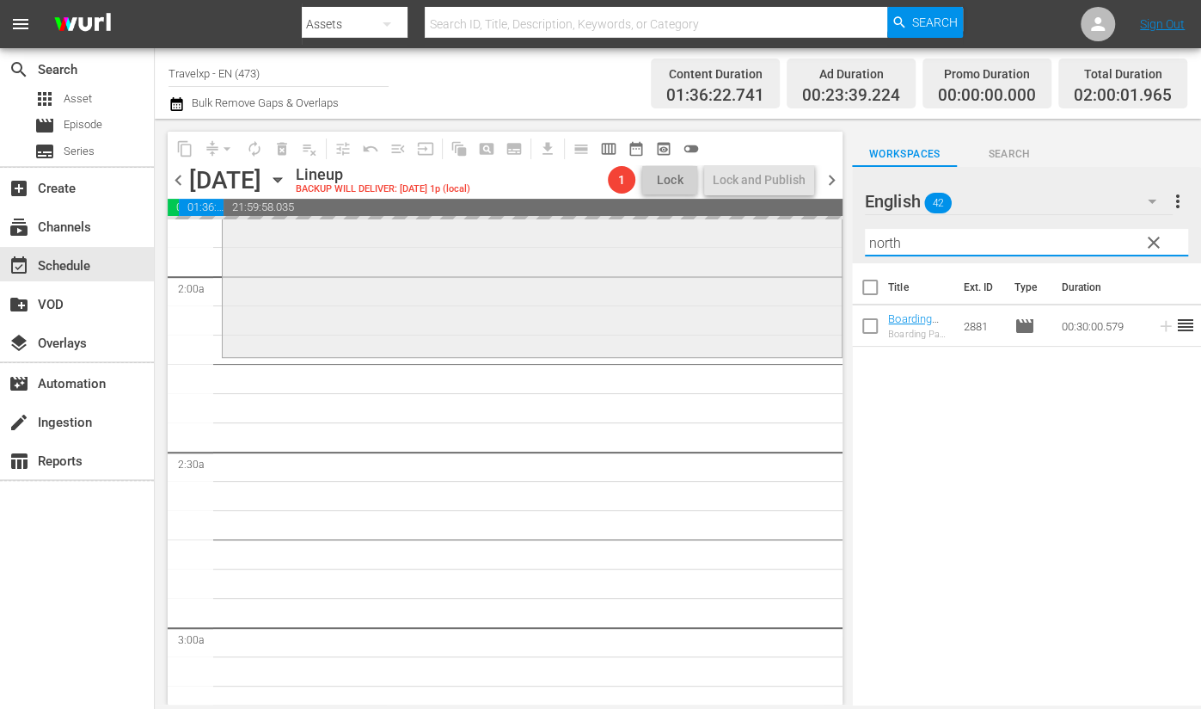
scroll to position [537, 0]
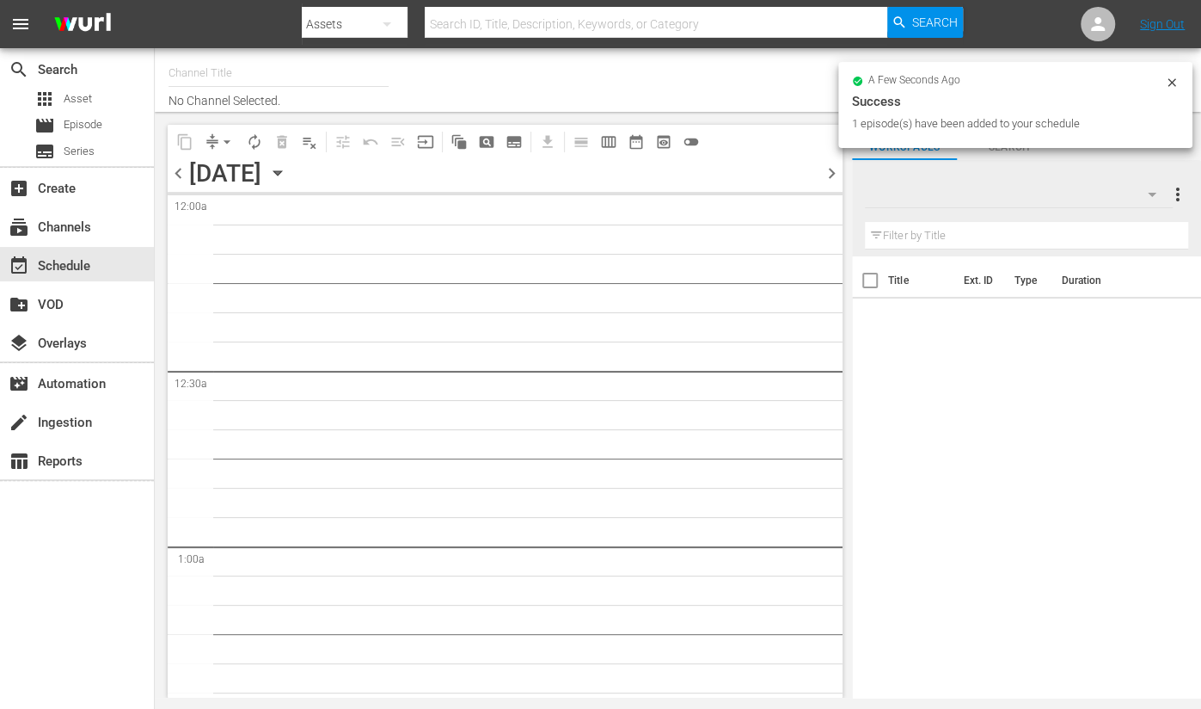
type input "Travelxp - EN (473)"
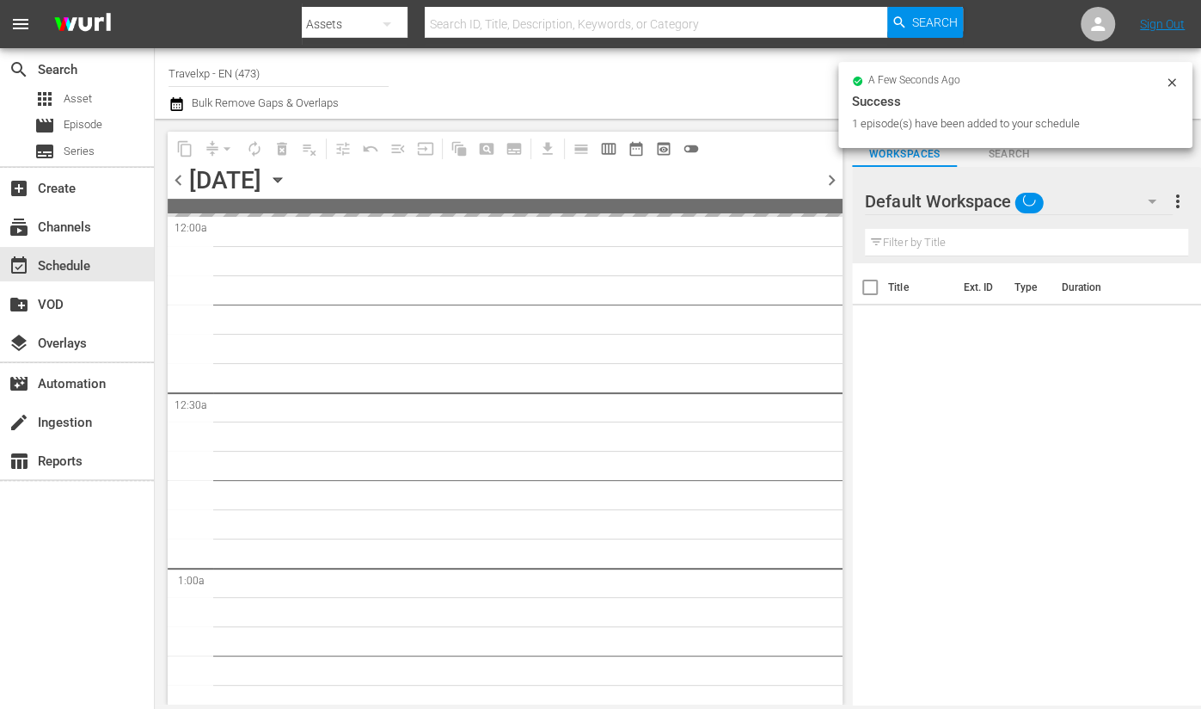
click at [1148, 0] on div "search Search apps Asset movie Episode subtitles Series add_box Create subscrip…" at bounding box center [678, 0] width 1046 height 0
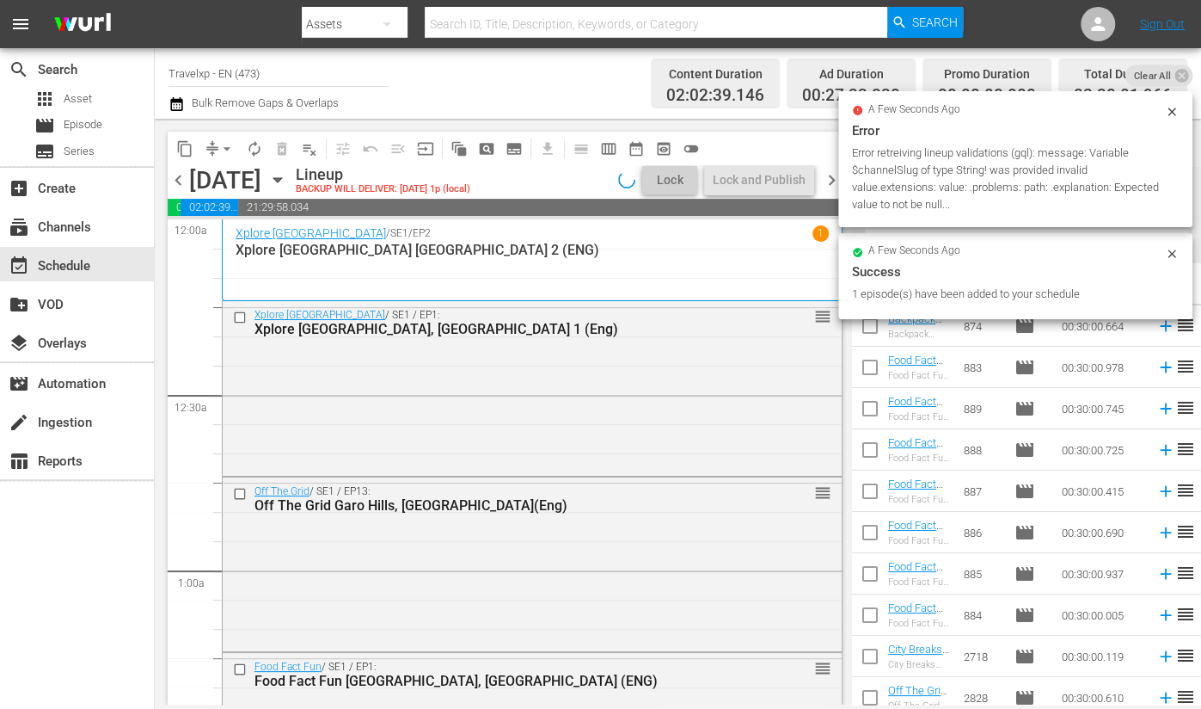
click at [1174, 109] on icon at bounding box center [1172, 111] width 8 height 8
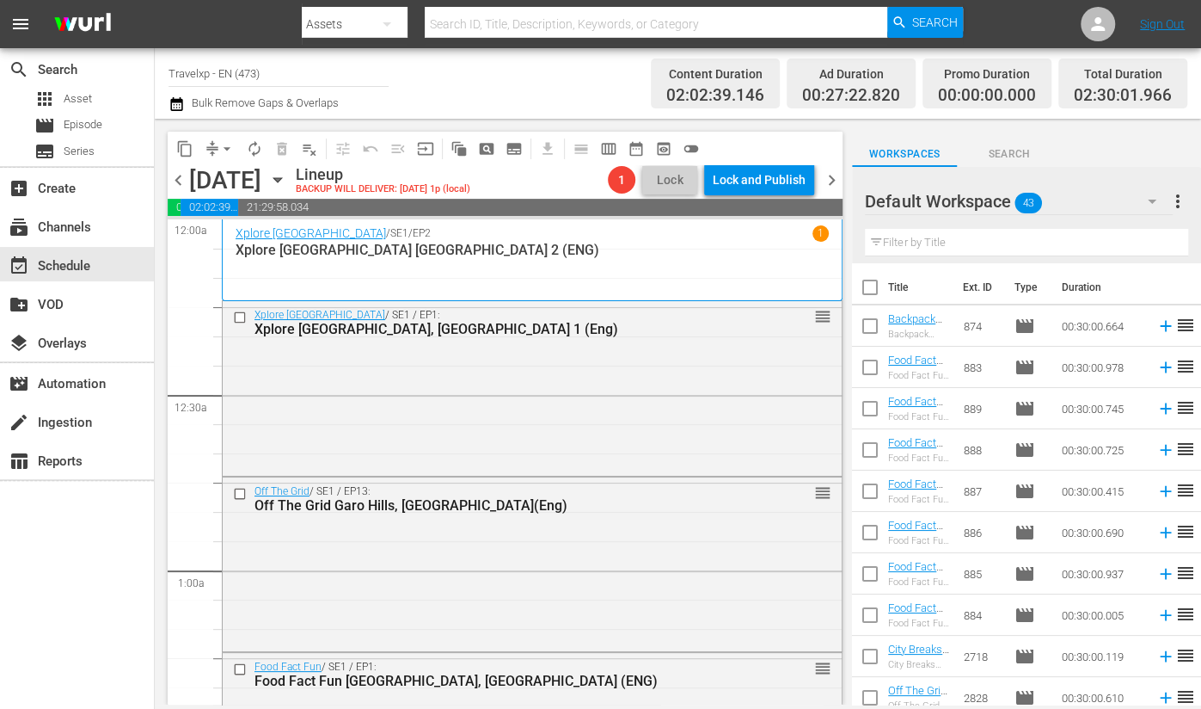
click at [1154, 199] on icon "button" at bounding box center [1152, 201] width 21 height 21
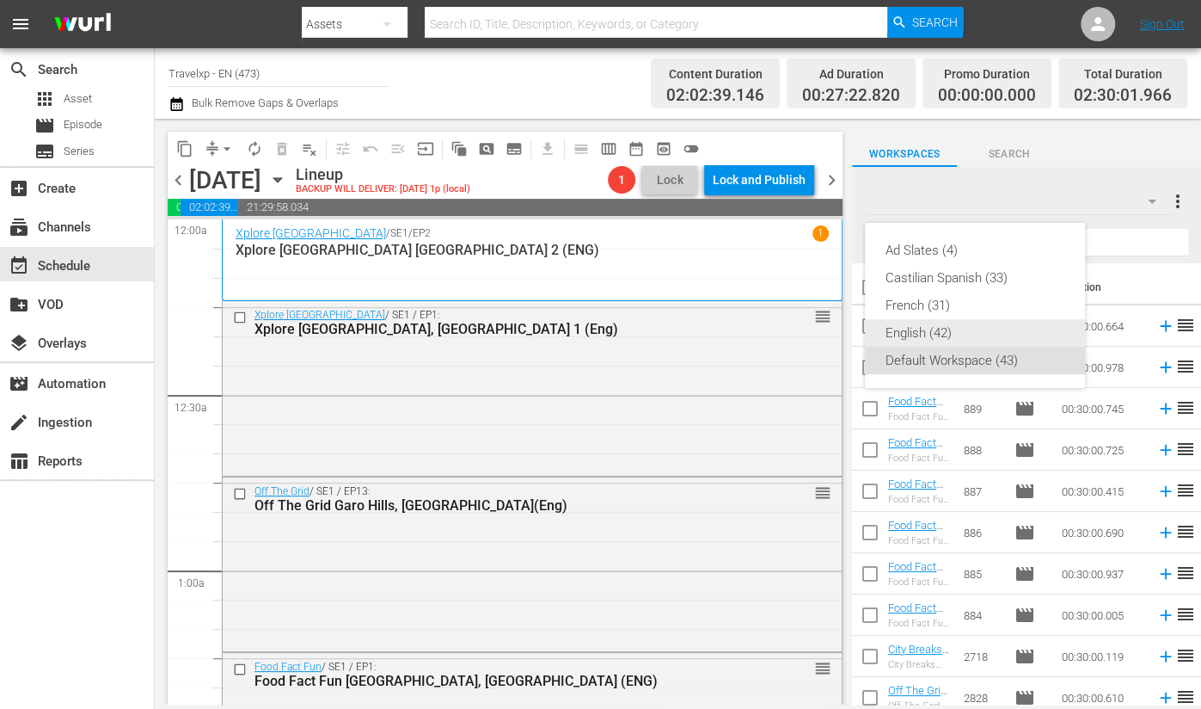
click at [923, 333] on div "English (42)" at bounding box center [975, 333] width 179 height 28
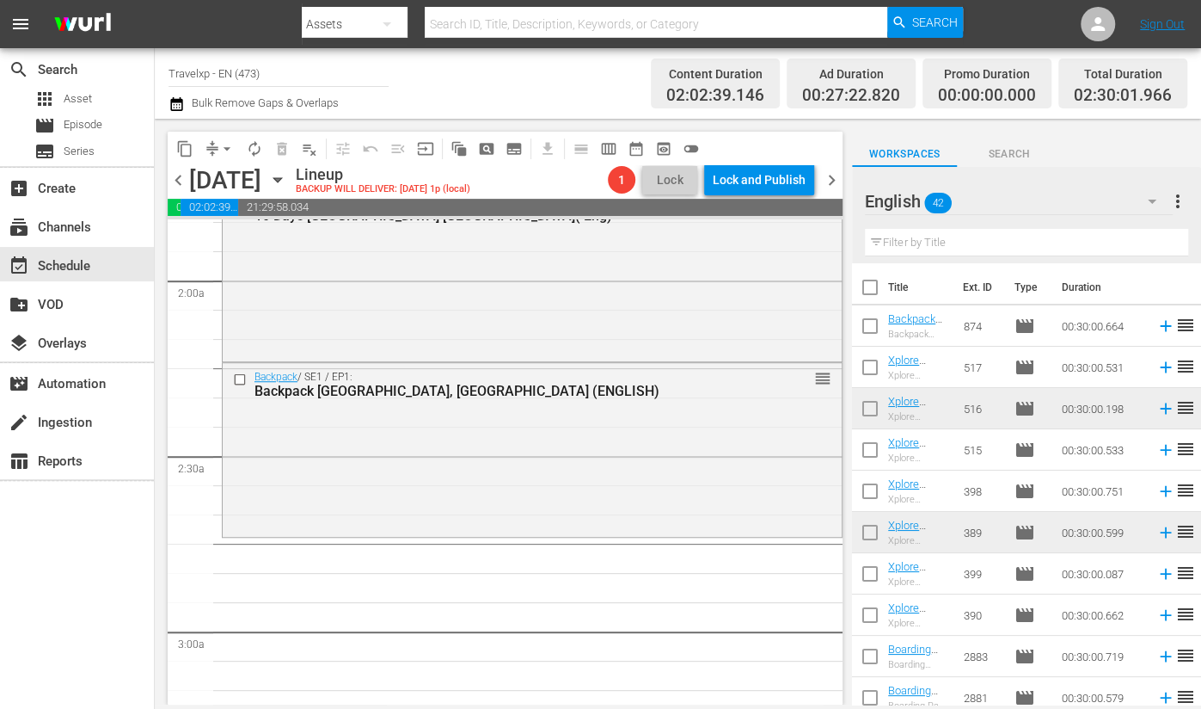
scroll to position [645, 0]
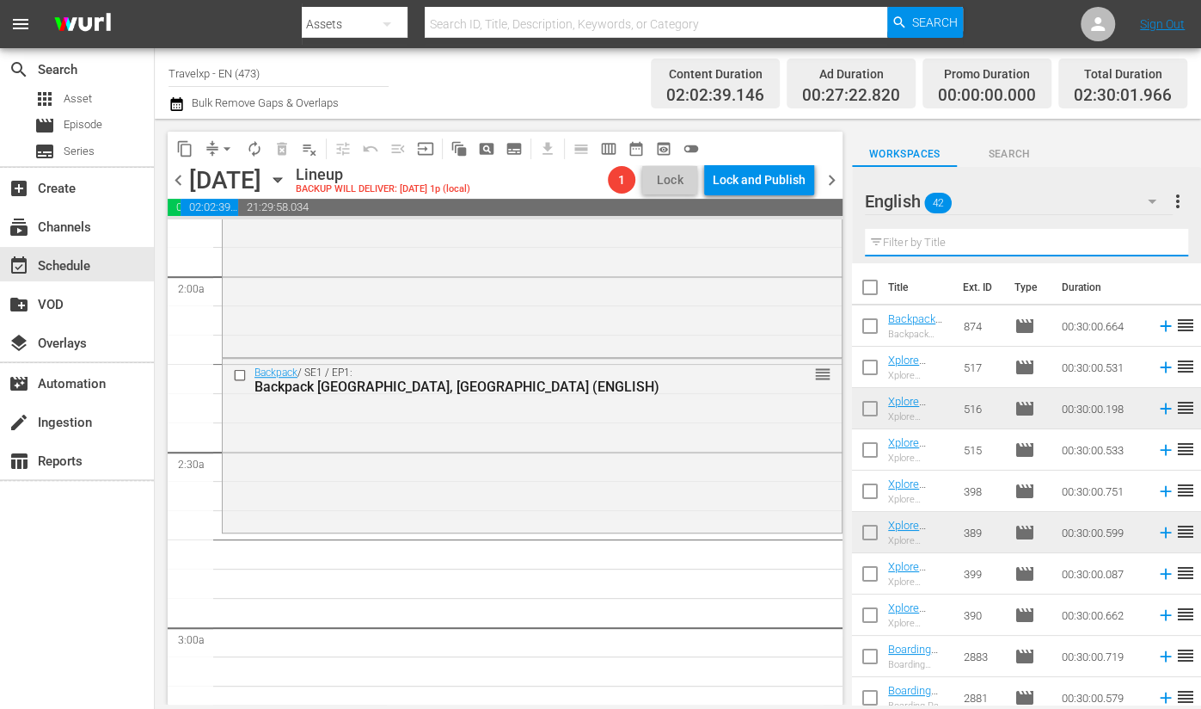
click at [988, 238] on input "text" at bounding box center [1026, 243] width 323 height 28
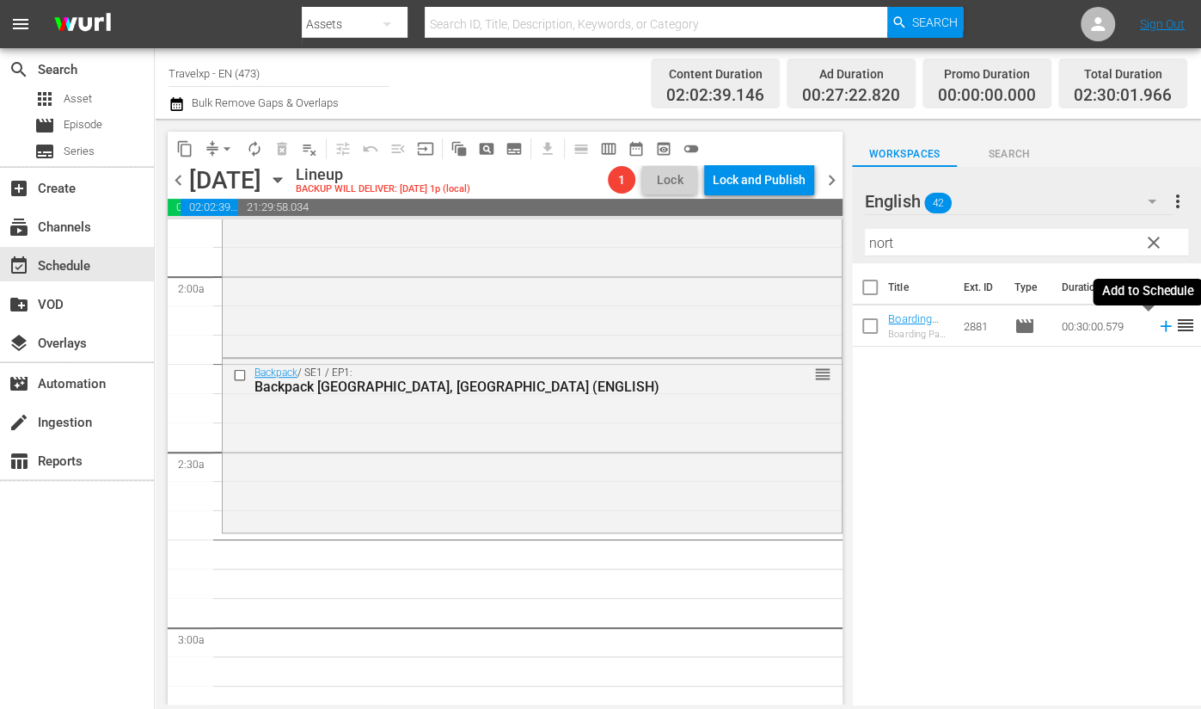
click at [1157, 327] on icon at bounding box center [1166, 325] width 19 height 19
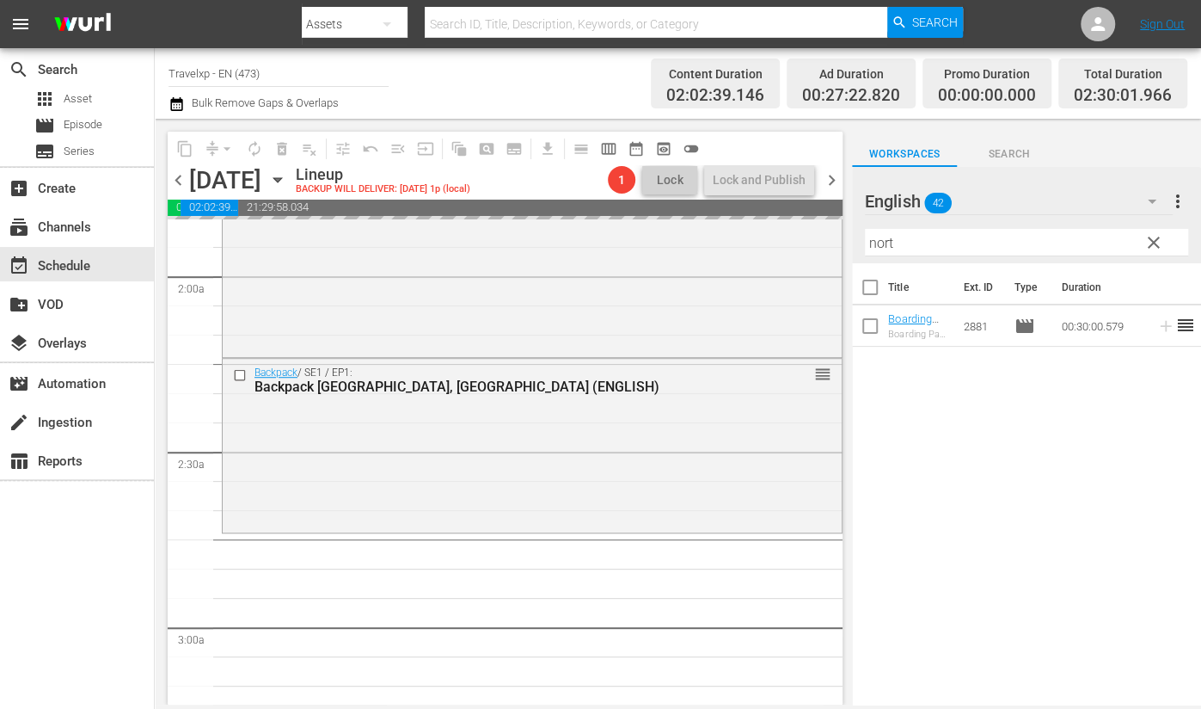
click at [881, 246] on input "nort" at bounding box center [1026, 243] width 323 height 28
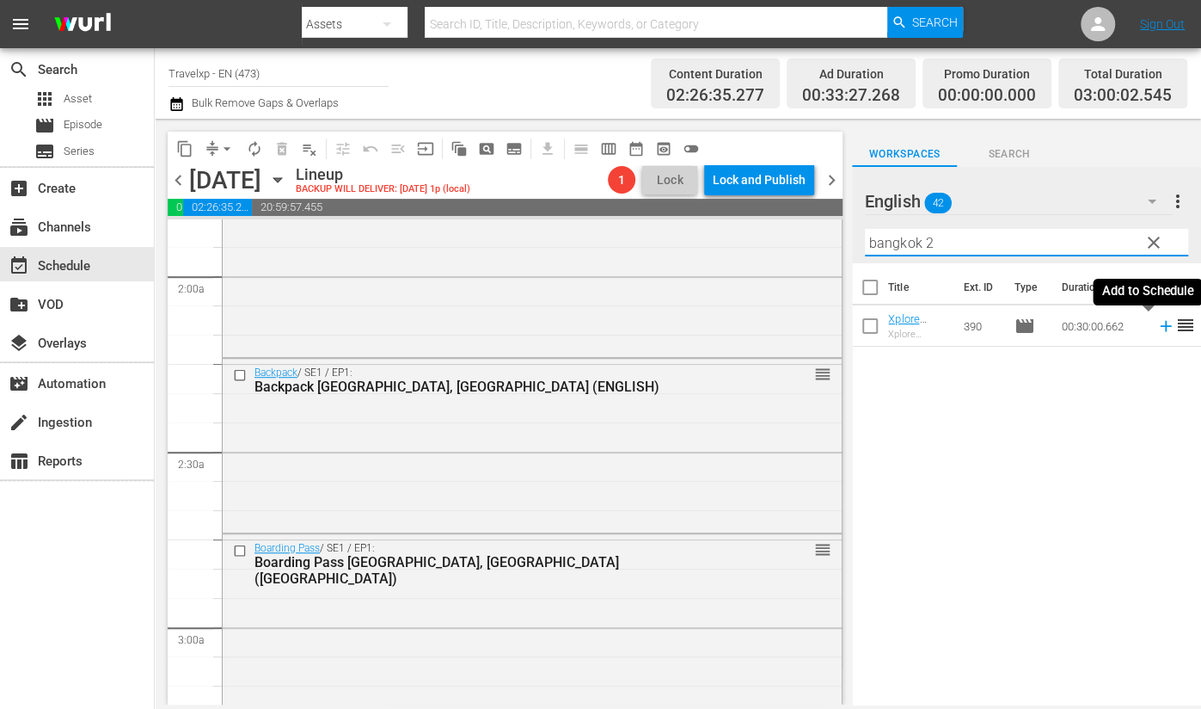
click at [1160, 325] on icon at bounding box center [1165, 326] width 11 height 11
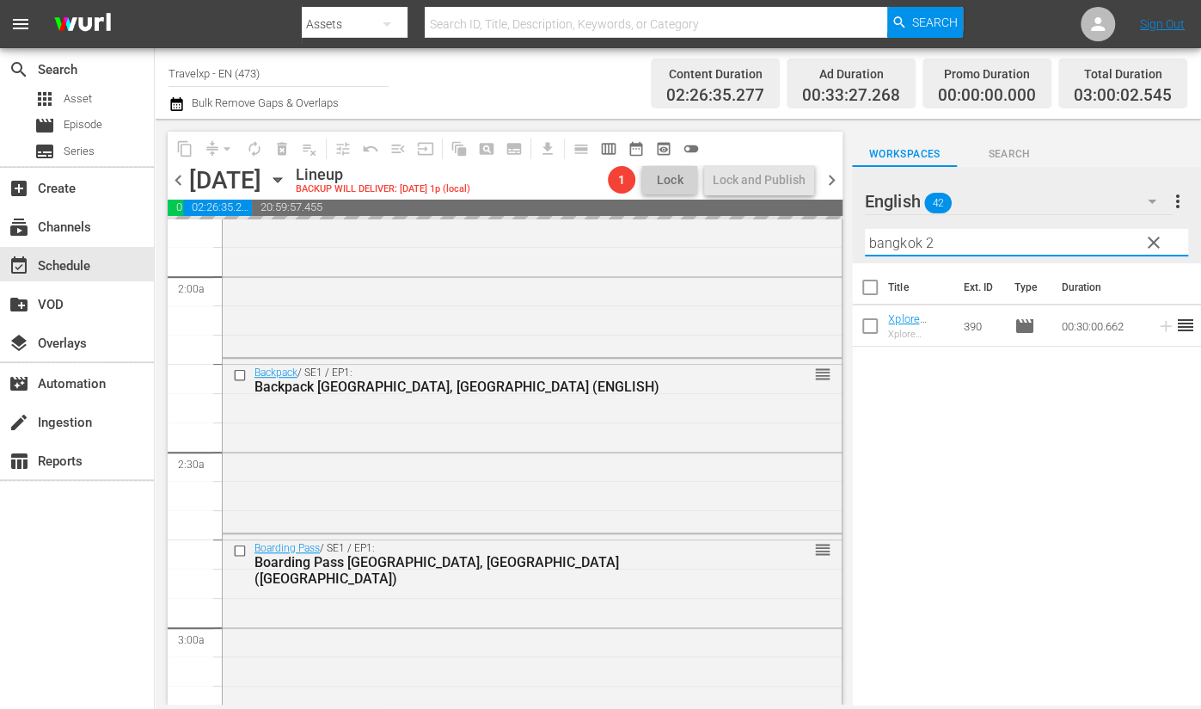
drag, startPoint x: 961, startPoint y: 238, endPoint x: 851, endPoint y: 236, distance: 110.1
click at [852, 236] on div "English 42 English more_vert clear Filter by Title bangkok 2" at bounding box center [1026, 215] width 349 height 96
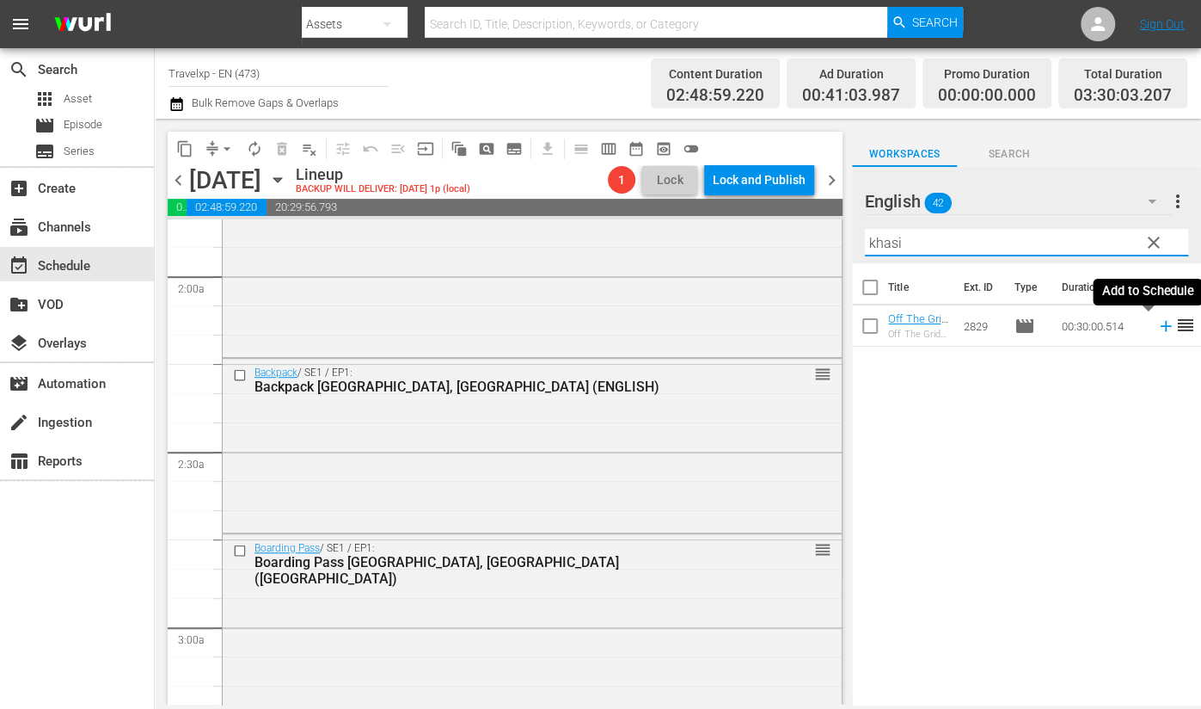
click at [1160, 325] on icon at bounding box center [1165, 326] width 11 height 11
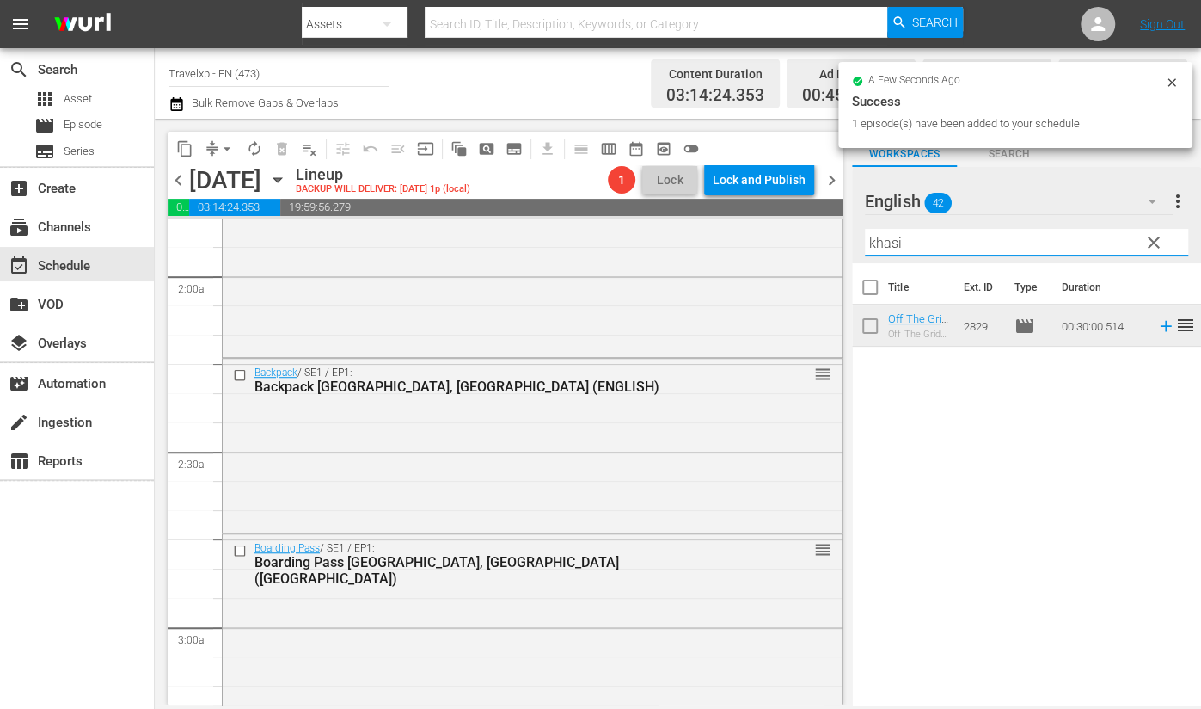
click at [886, 241] on input "khasi" at bounding box center [1026, 243] width 323 height 28
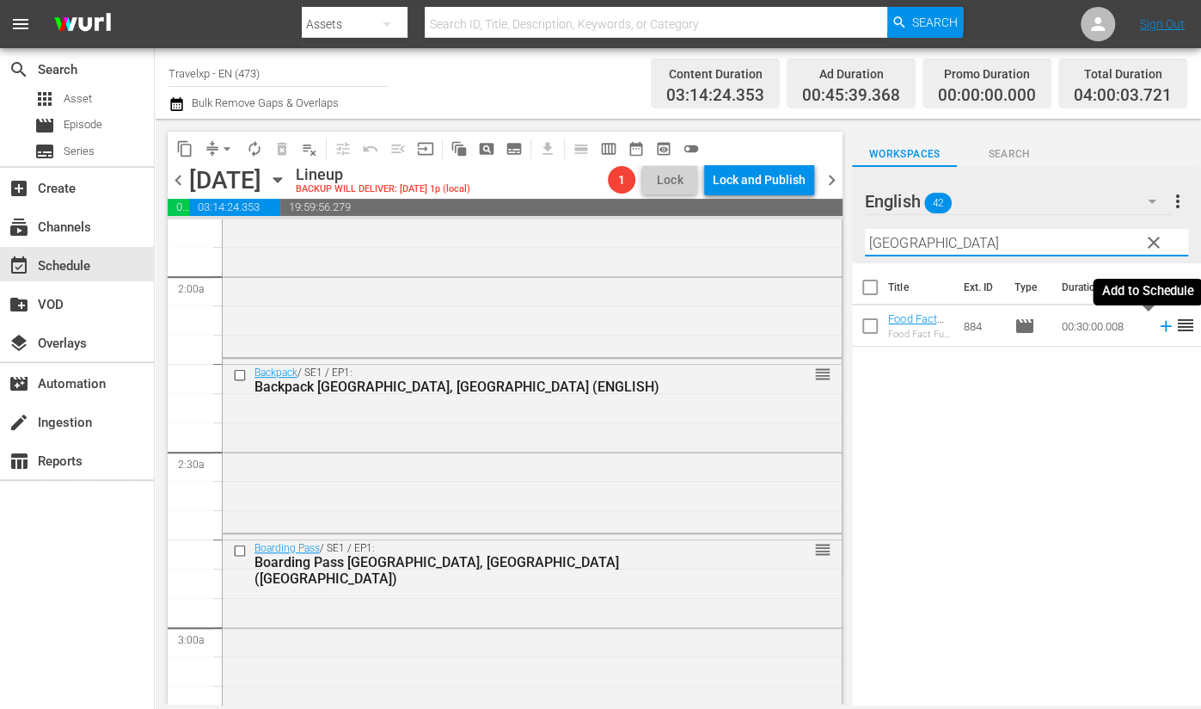
click at [1157, 328] on icon at bounding box center [1166, 325] width 19 height 19
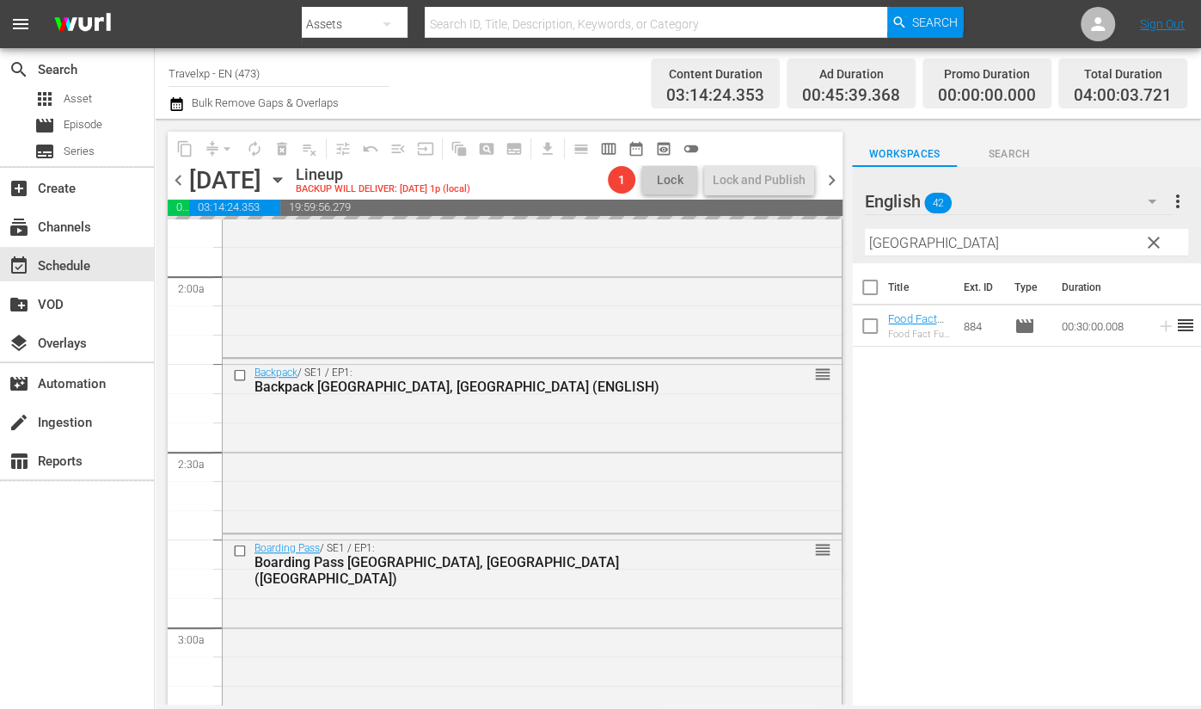
click at [886, 247] on input "quebec" at bounding box center [1026, 243] width 323 height 28
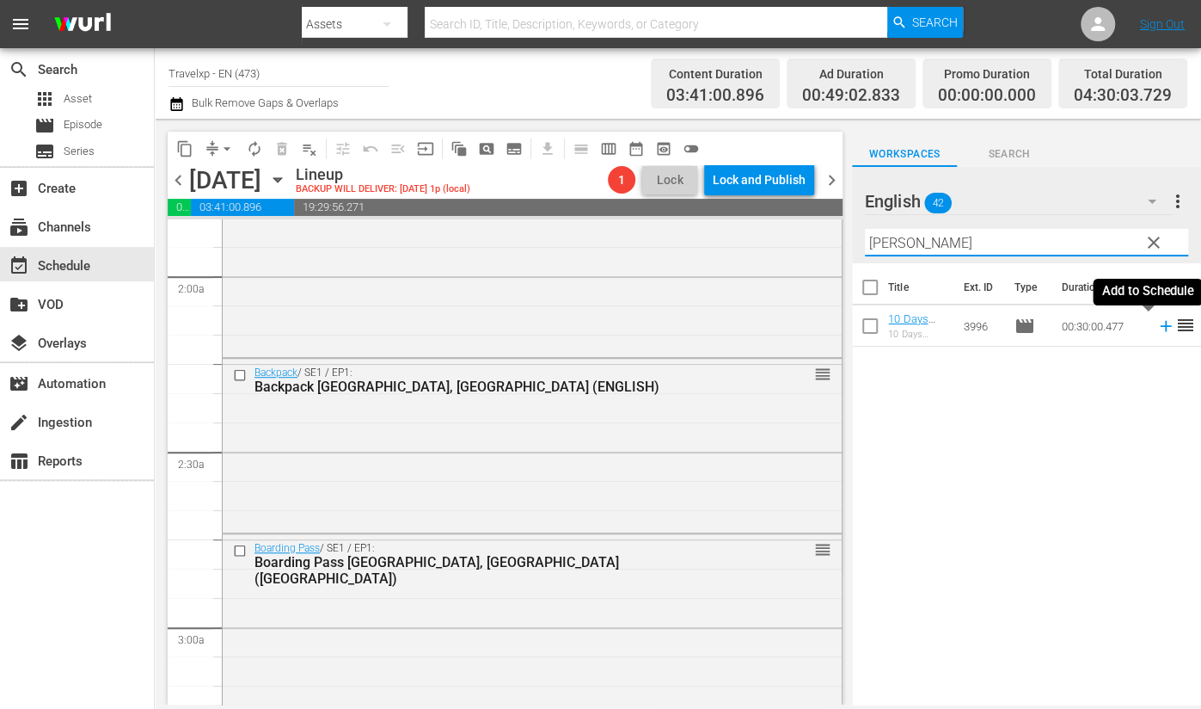
click at [1157, 328] on icon at bounding box center [1166, 325] width 19 height 19
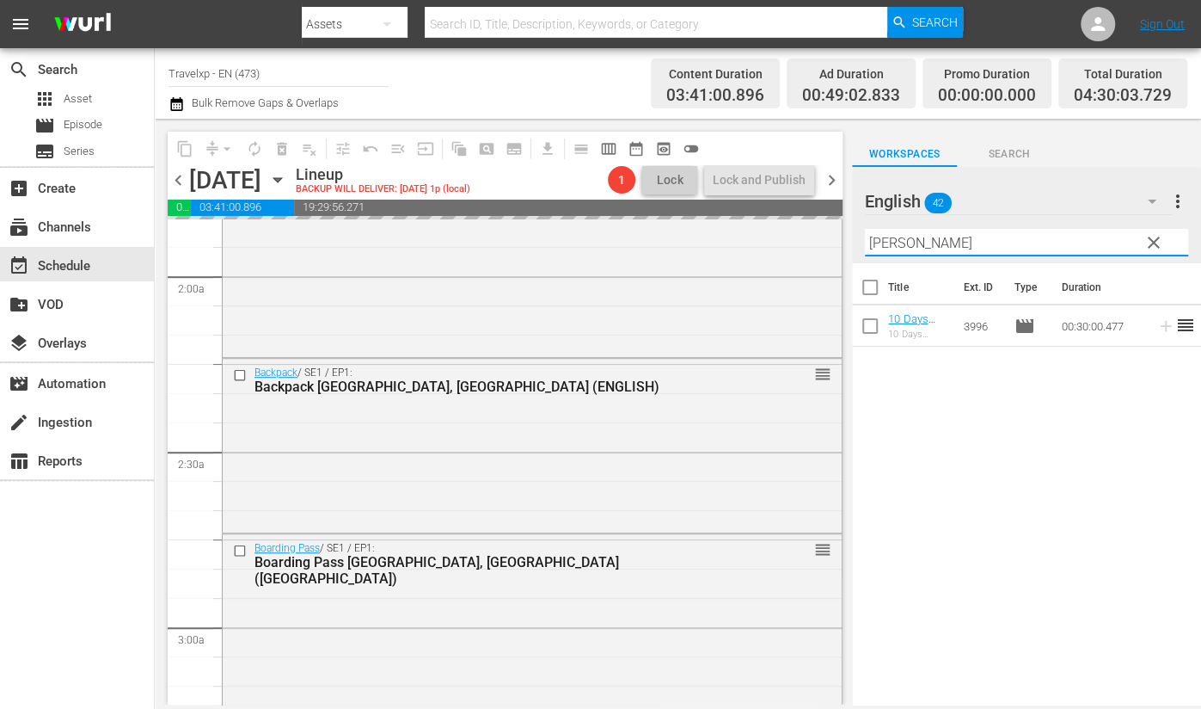
click at [881, 244] on input "durba" at bounding box center [1026, 243] width 323 height 28
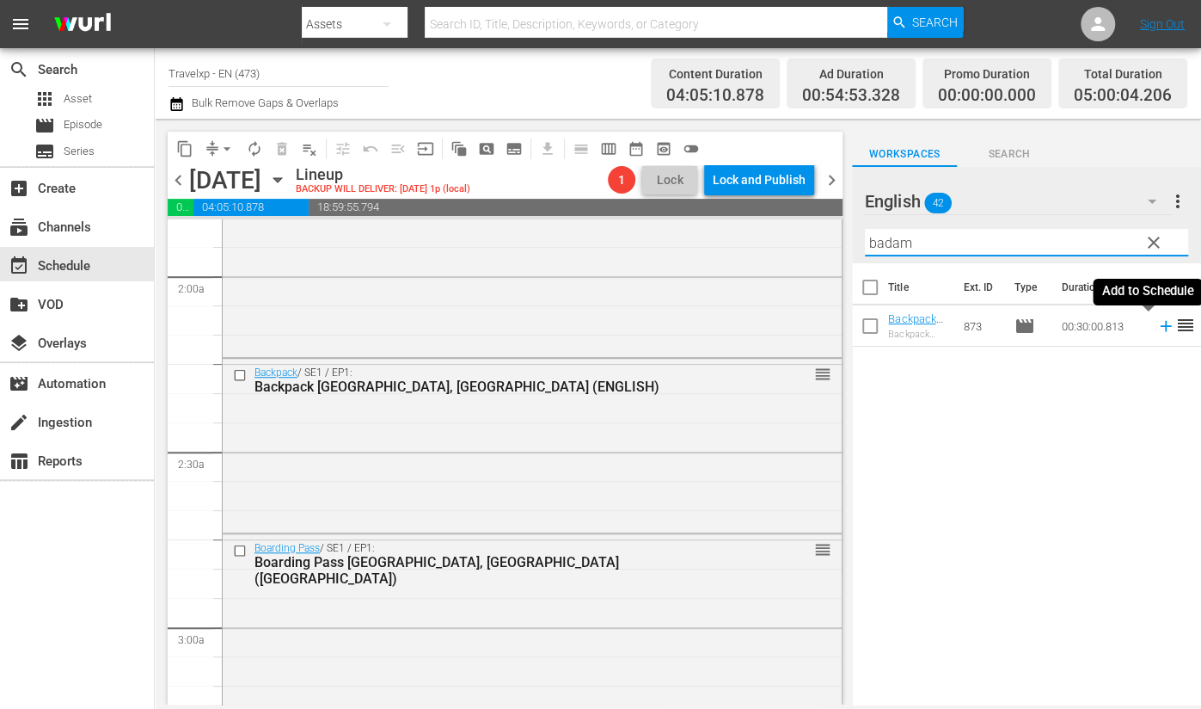
click at [1160, 325] on icon at bounding box center [1165, 326] width 11 height 11
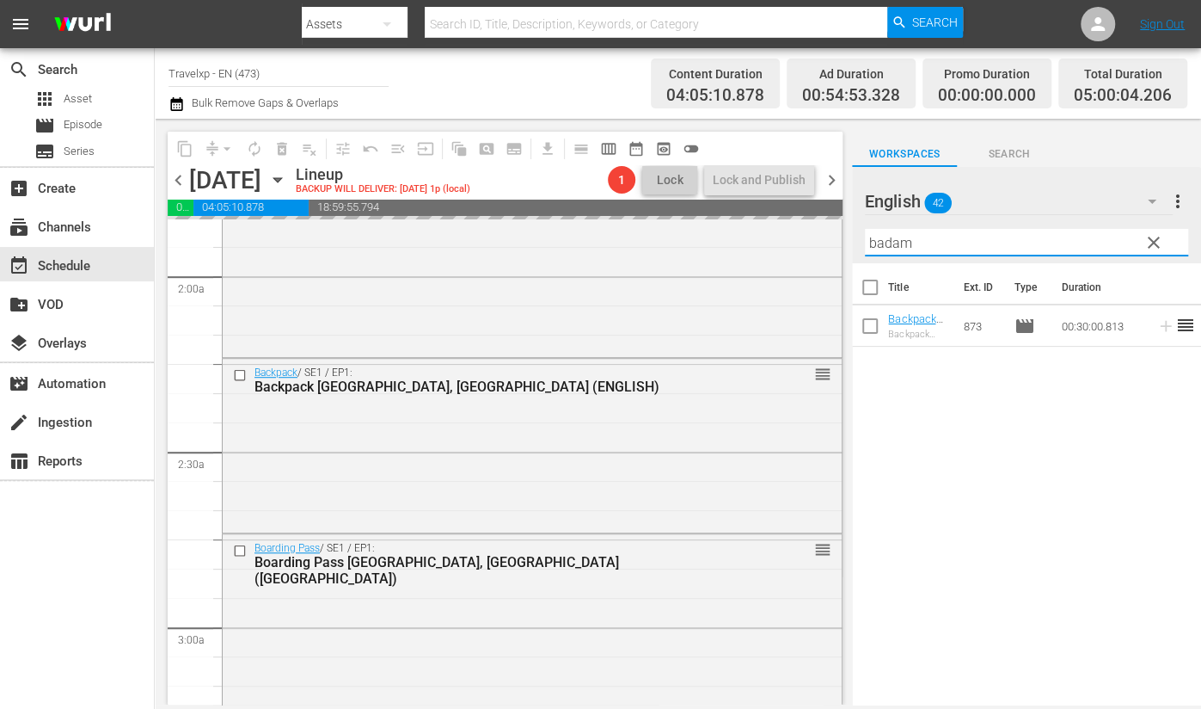
click at [874, 240] on input "badam" at bounding box center [1026, 243] width 323 height 28
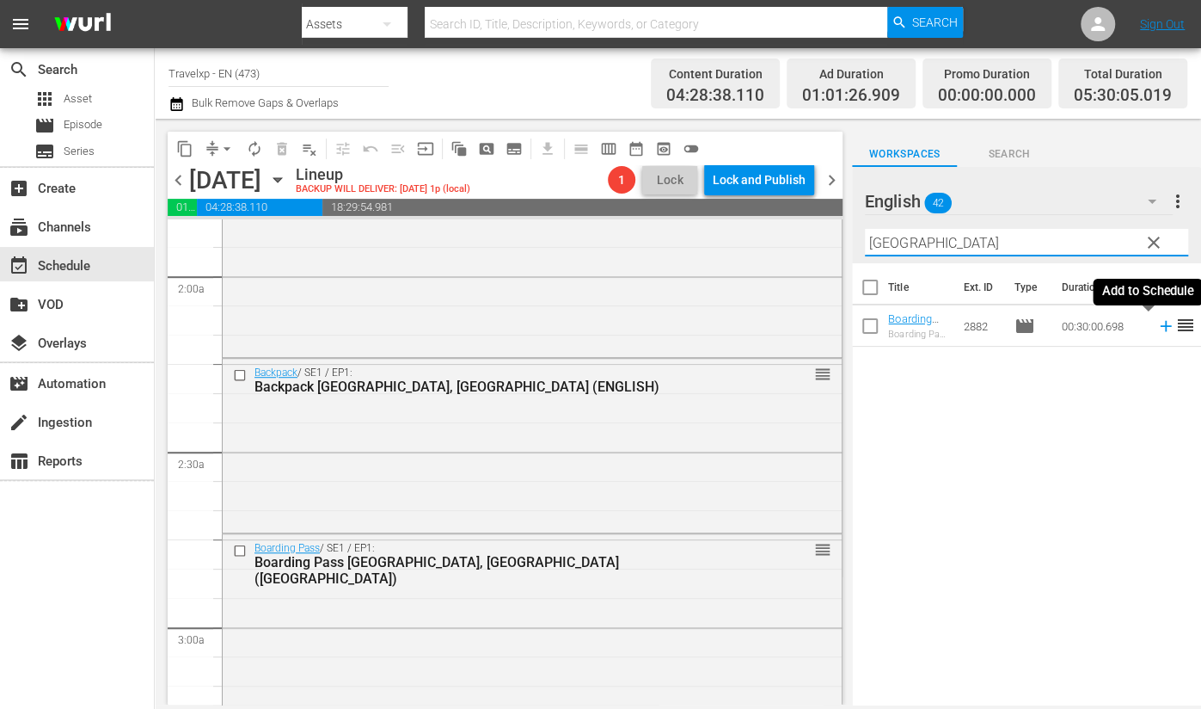
click at [1157, 331] on icon at bounding box center [1166, 325] width 19 height 19
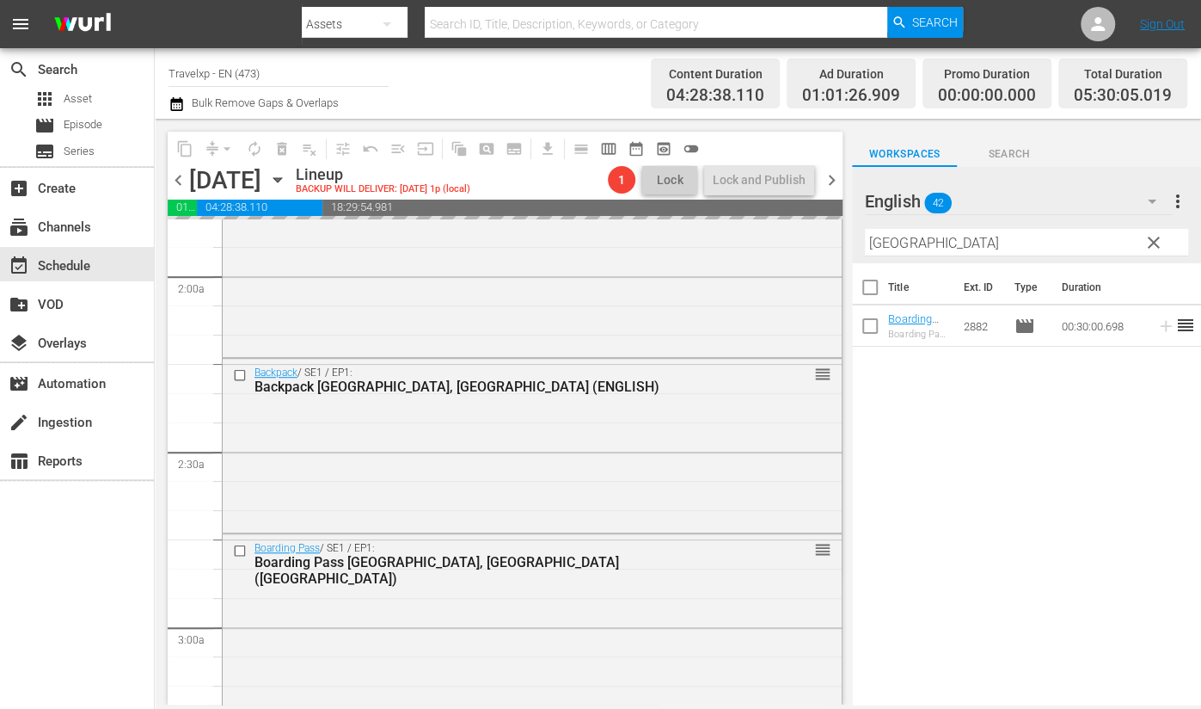
click at [893, 247] on input "troms" at bounding box center [1026, 243] width 323 height 28
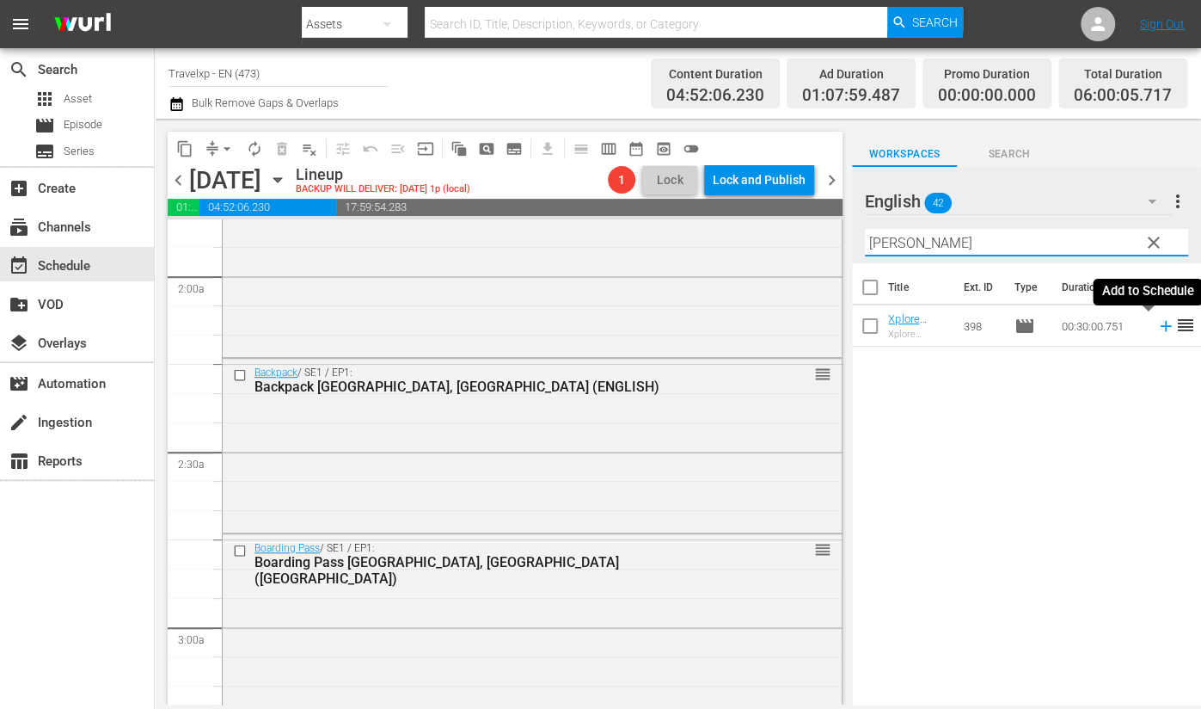
click at [1160, 326] on icon at bounding box center [1165, 326] width 11 height 11
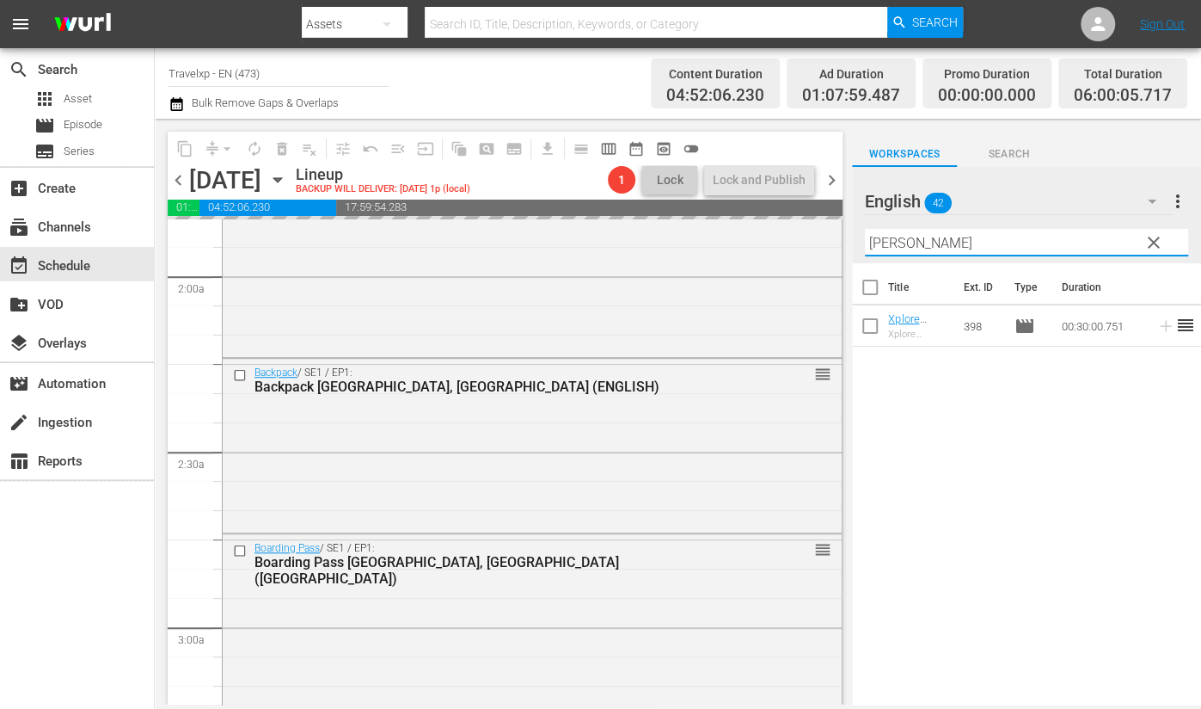
drag, startPoint x: 935, startPoint y: 239, endPoint x: 845, endPoint y: 234, distance: 89.6
click at [845, 234] on div "content_copy compress arrow_drop_down autorenew_outlined delete_forever_outline…" at bounding box center [678, 412] width 1046 height 586
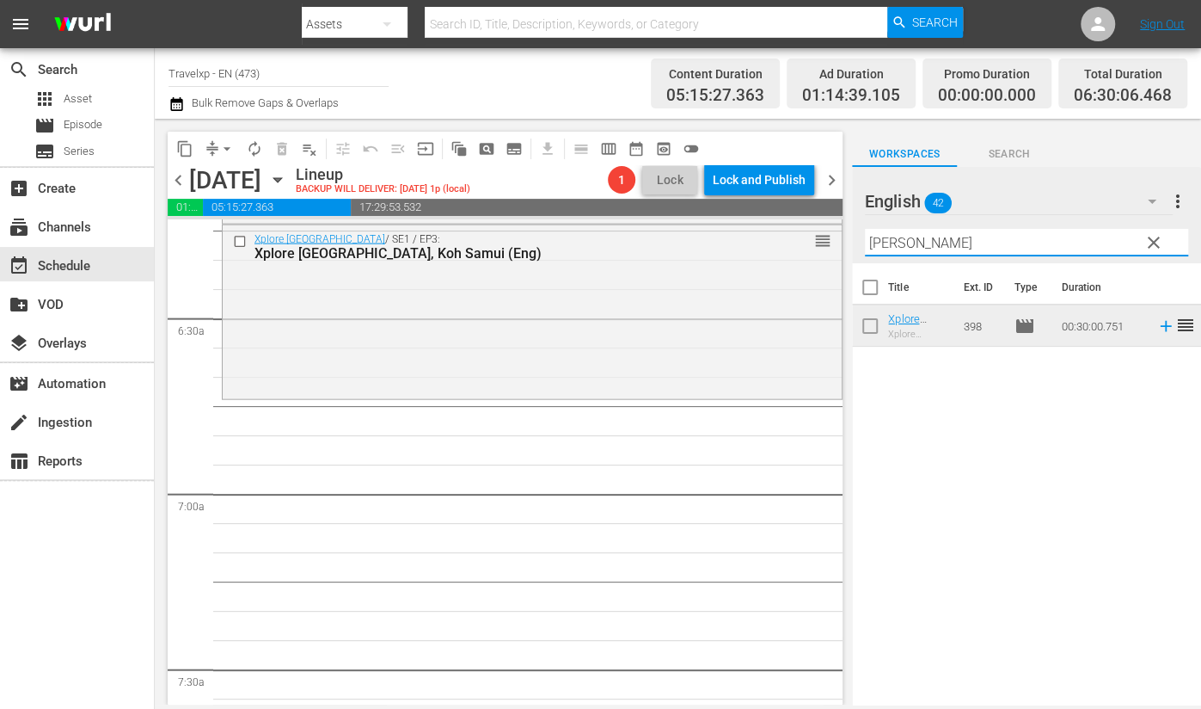
scroll to position [2042, 0]
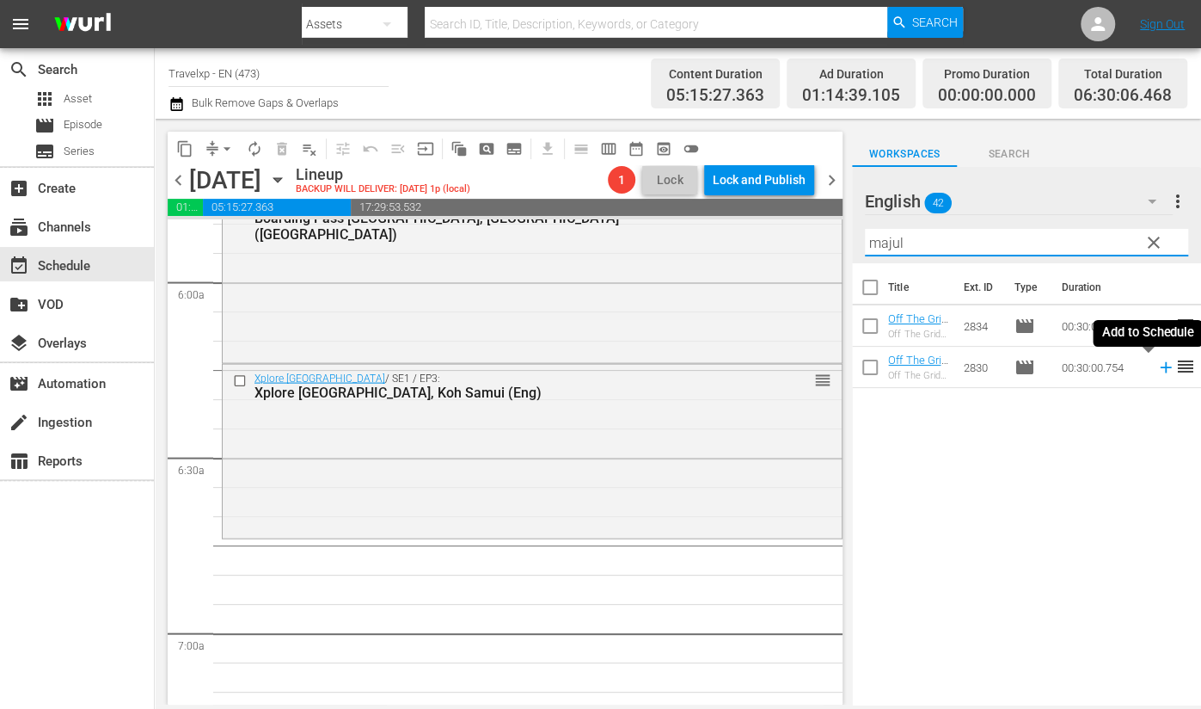
click at [1157, 370] on icon at bounding box center [1166, 367] width 19 height 19
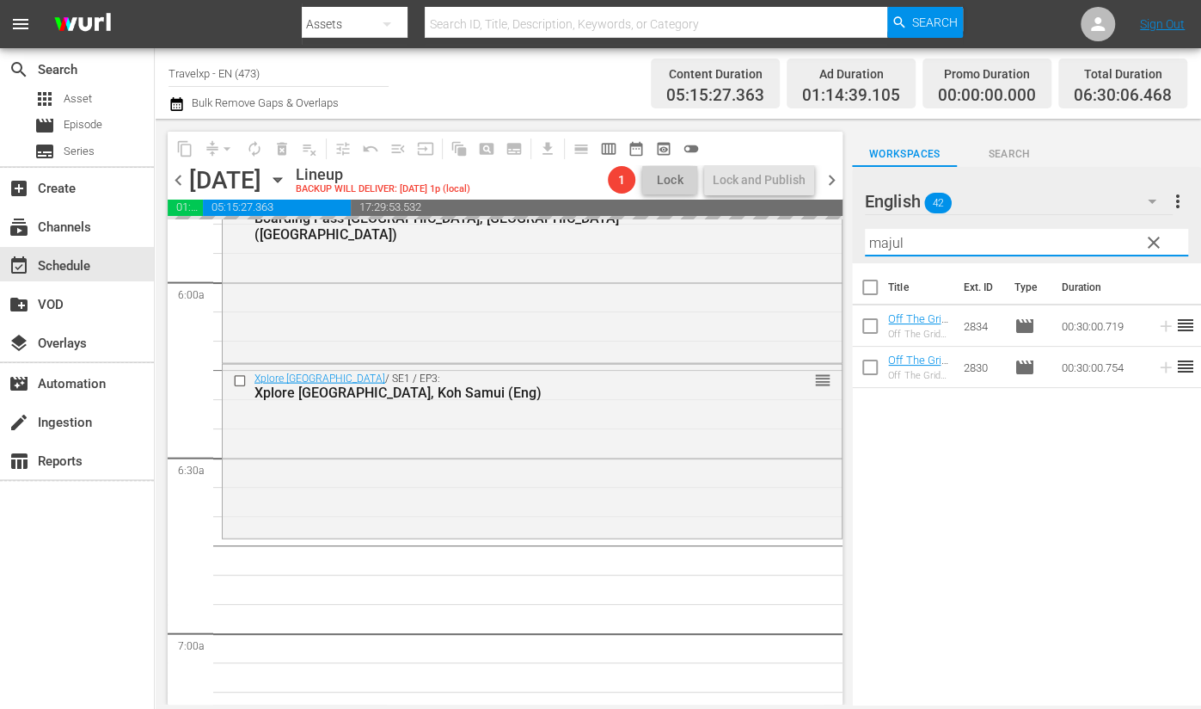
click at [886, 244] on input "majul" at bounding box center [1026, 243] width 323 height 28
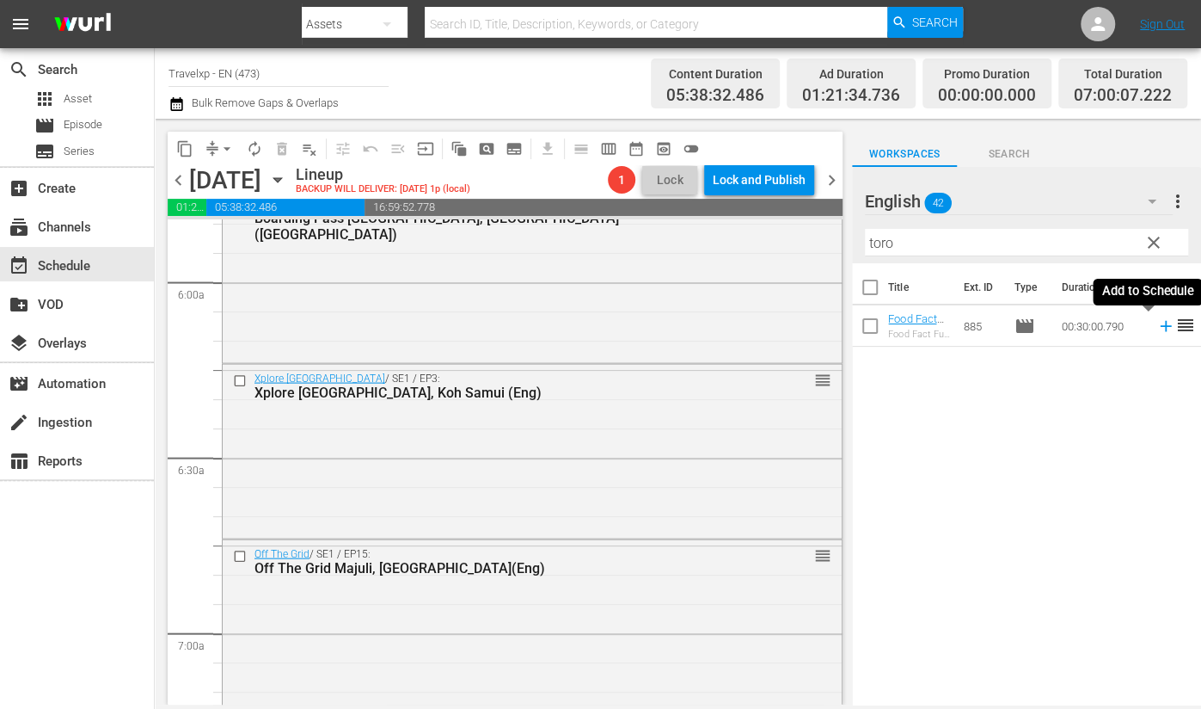
click at [1157, 328] on icon at bounding box center [1166, 325] width 19 height 19
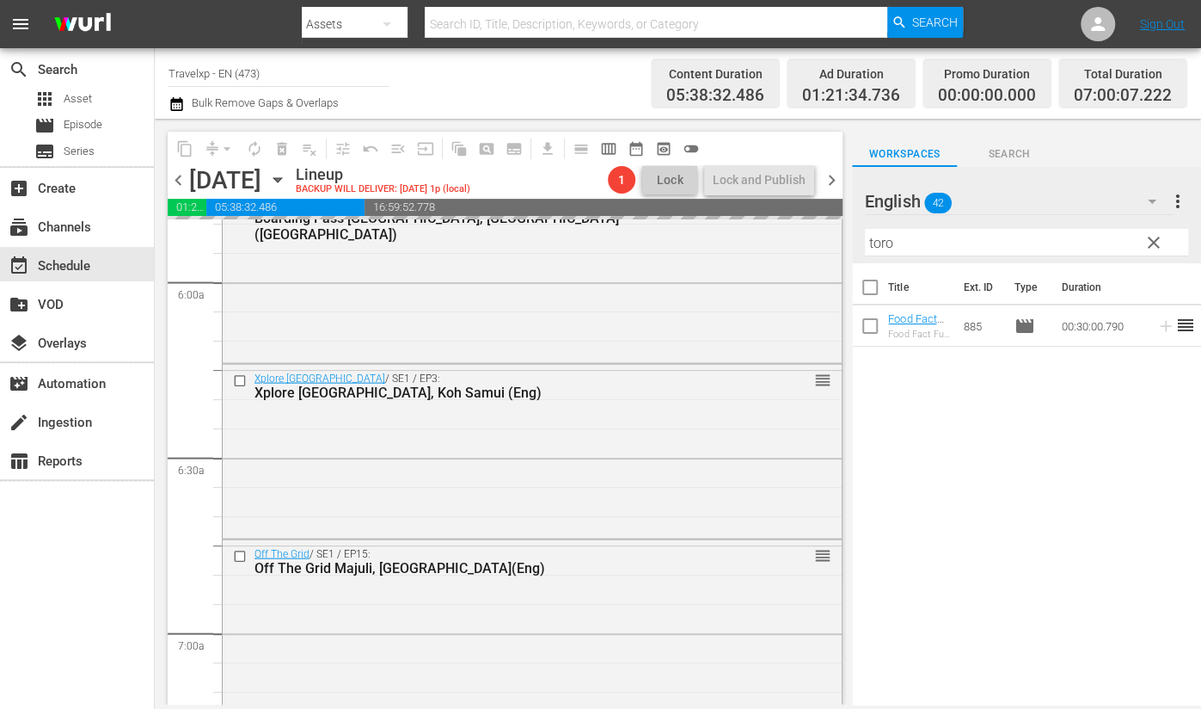
click at [873, 242] on input "toro" at bounding box center [1026, 243] width 323 height 28
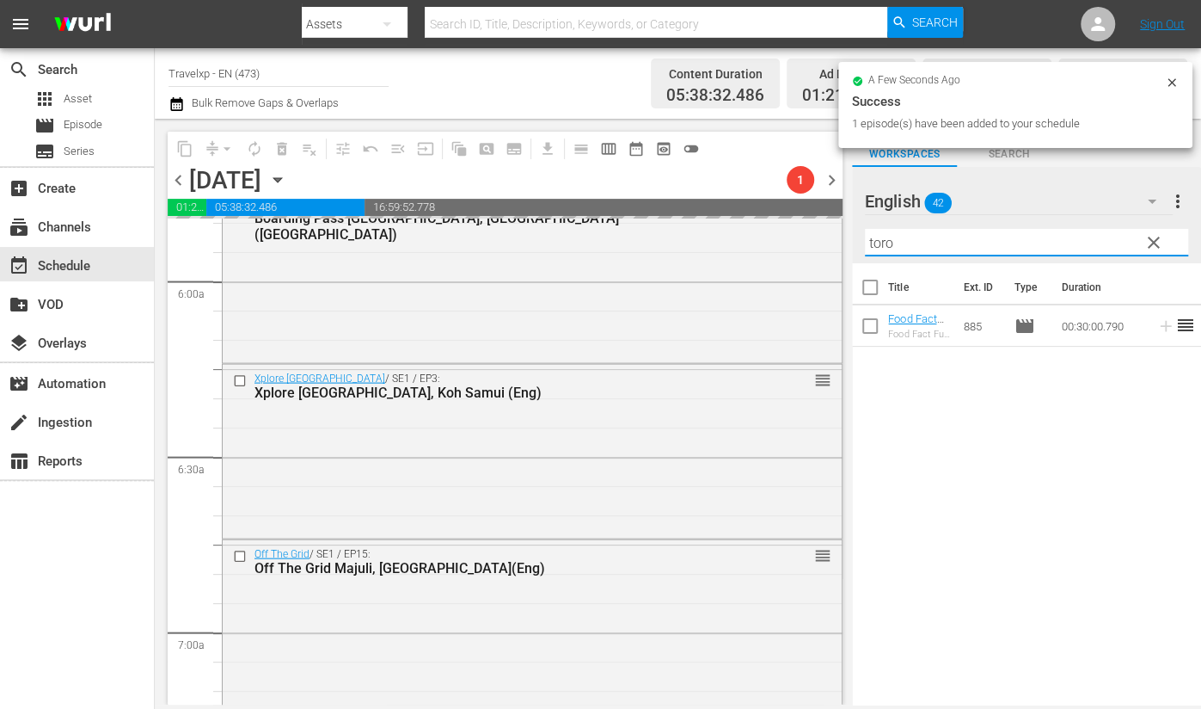
click at [873, 242] on input "toro" at bounding box center [1026, 243] width 323 height 28
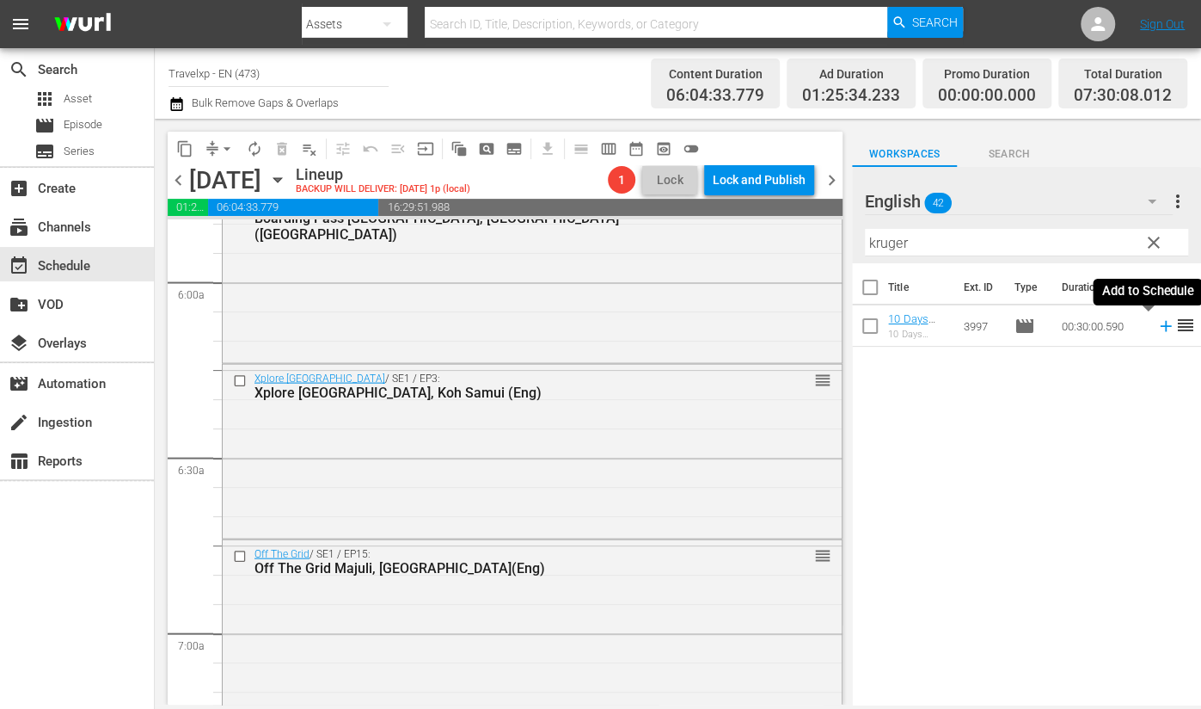
click at [1160, 325] on icon at bounding box center [1165, 326] width 11 height 11
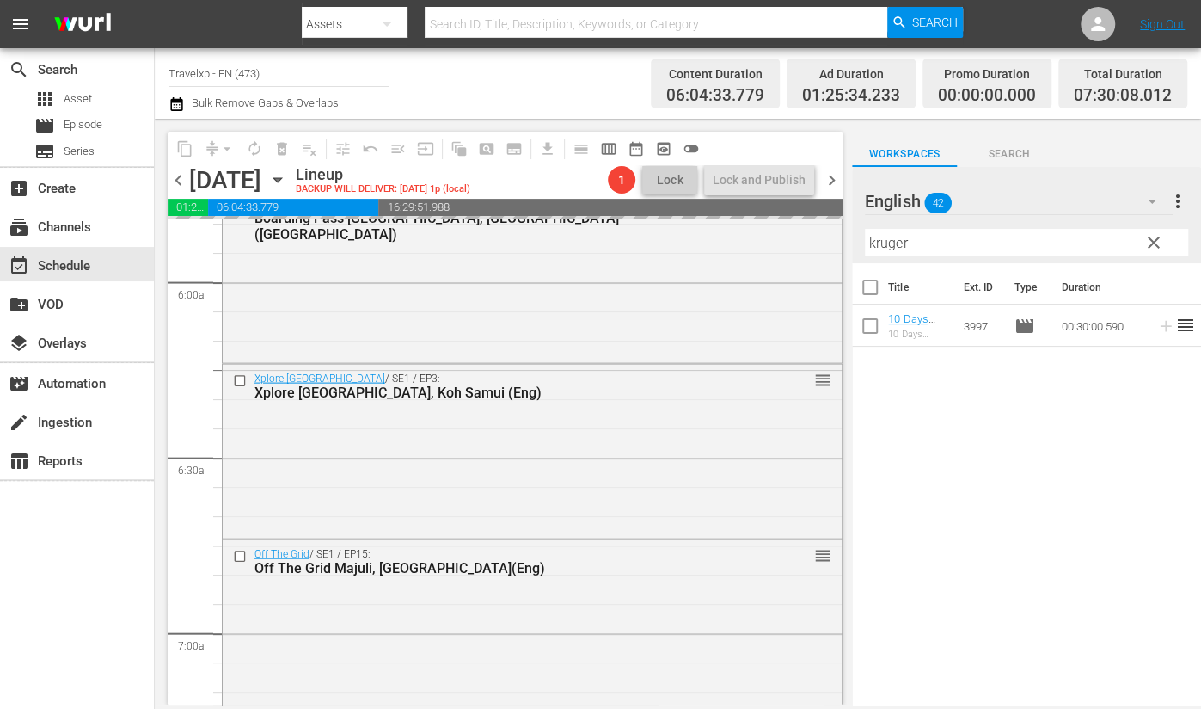
click at [900, 237] on input "kruger" at bounding box center [1026, 243] width 323 height 28
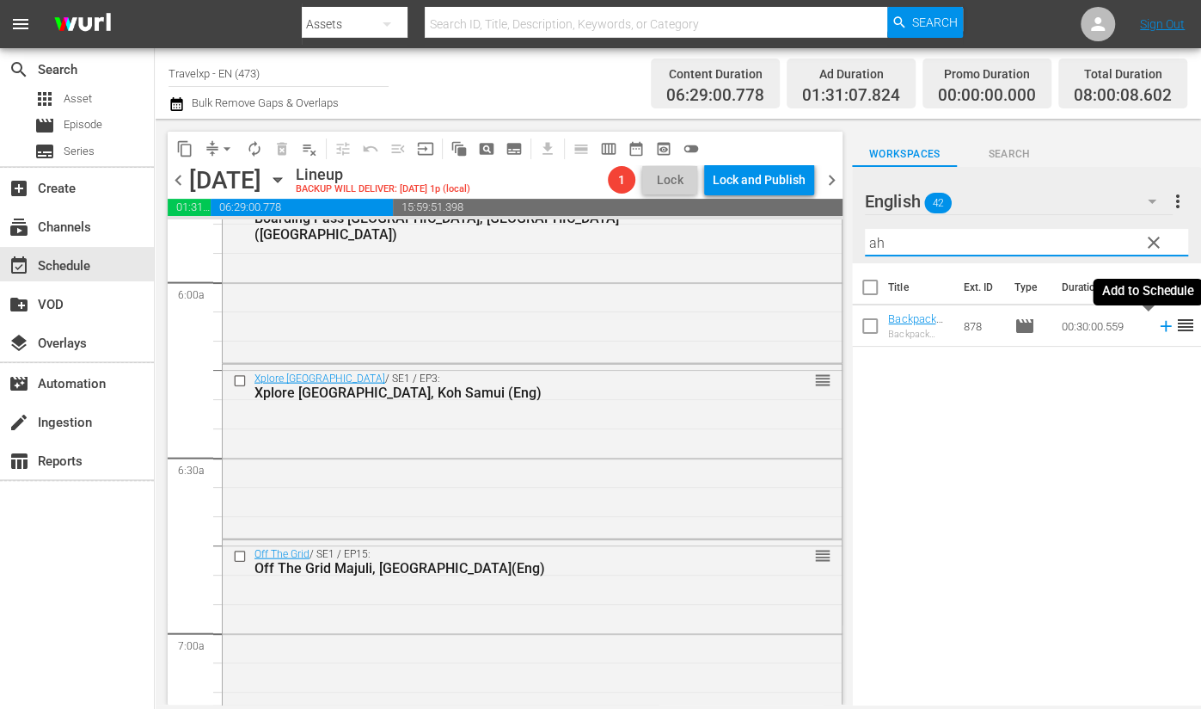
drag, startPoint x: 1148, startPoint y: 329, endPoint x: 1054, endPoint y: 245, distance: 126.0
click at [1160, 329] on icon at bounding box center [1165, 326] width 11 height 11
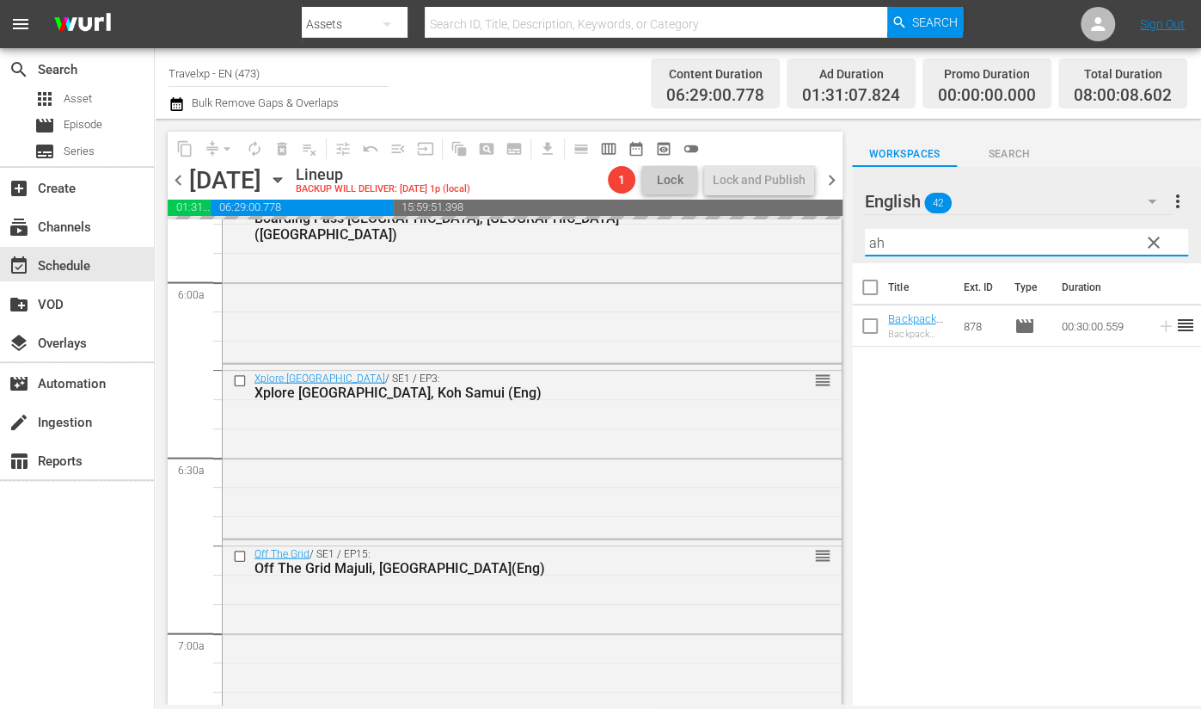
click at [879, 247] on input "ah" at bounding box center [1026, 243] width 323 height 28
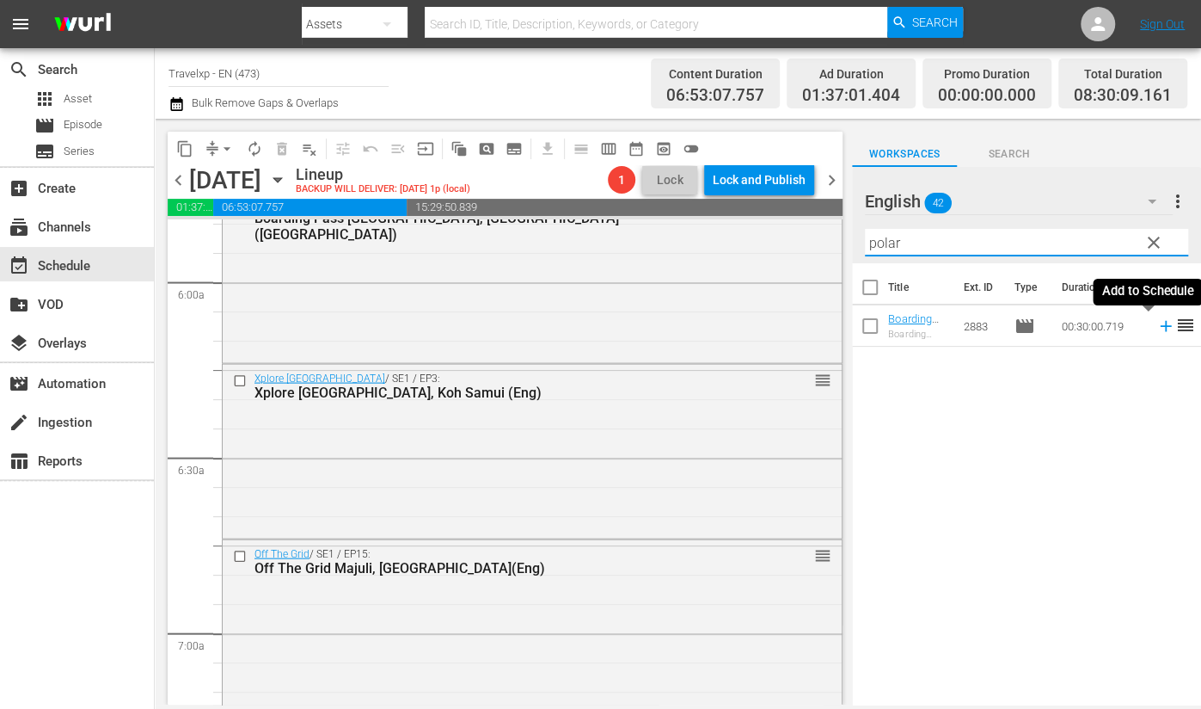
click at [1157, 327] on icon at bounding box center [1166, 325] width 19 height 19
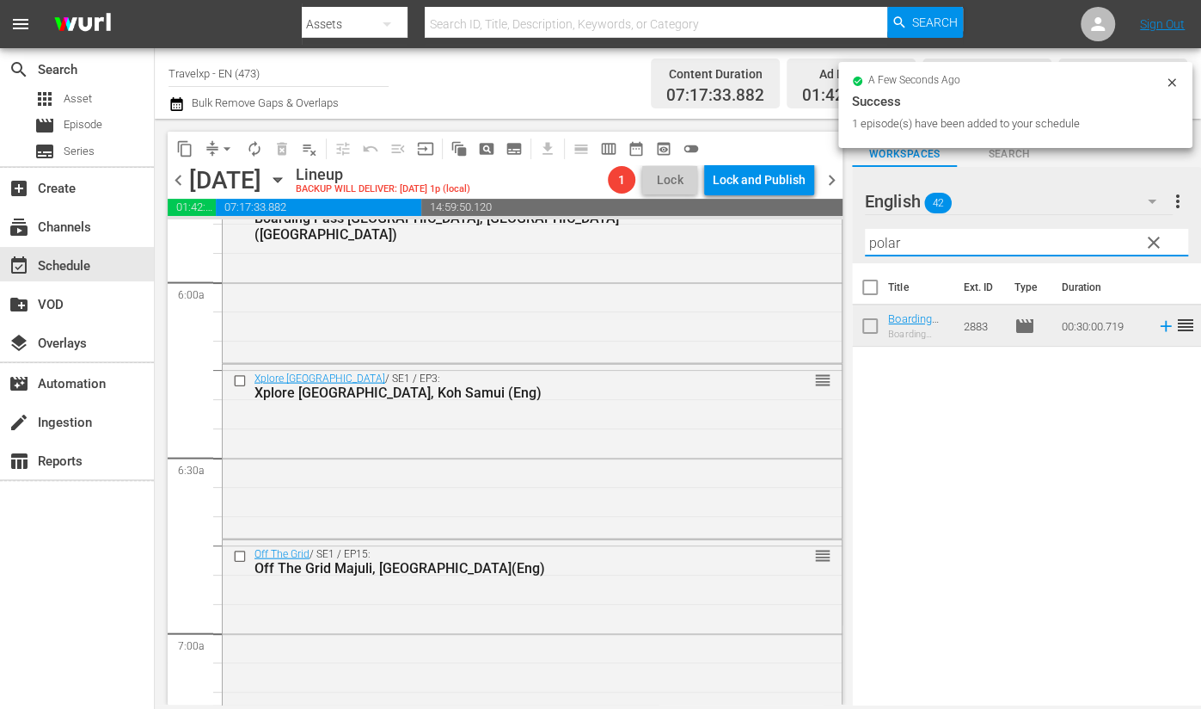
click at [890, 243] on input "polar" at bounding box center [1026, 243] width 323 height 28
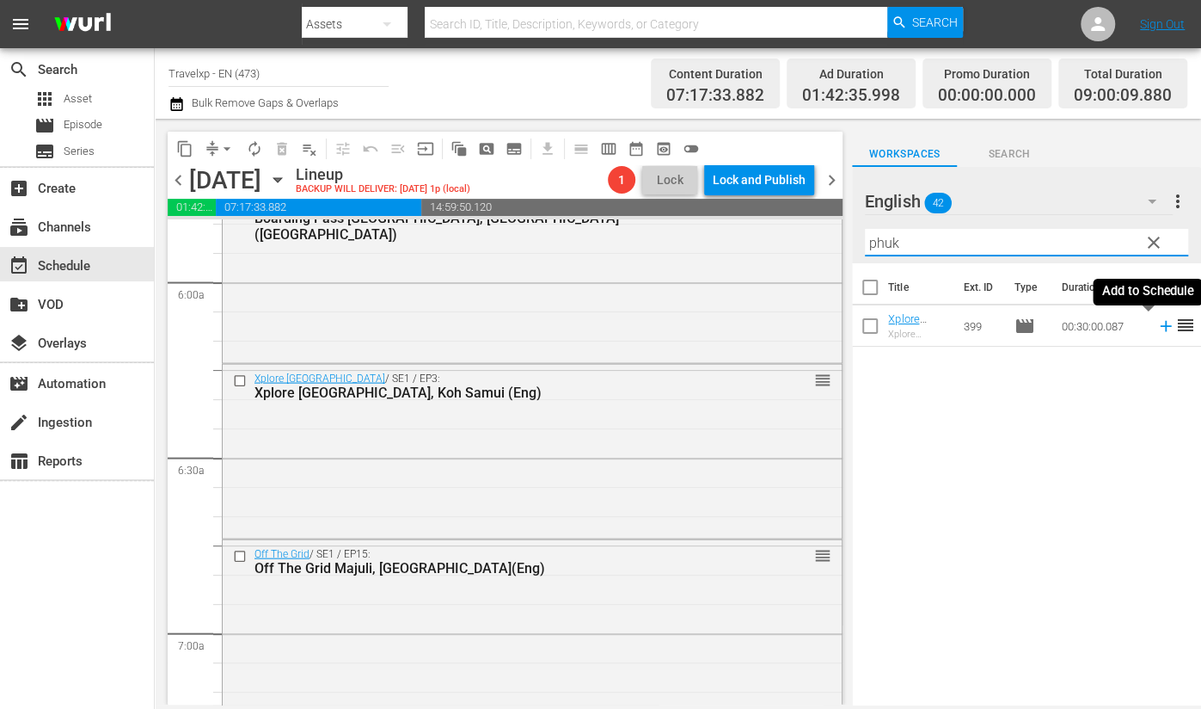
click at [1157, 328] on icon at bounding box center [1166, 325] width 19 height 19
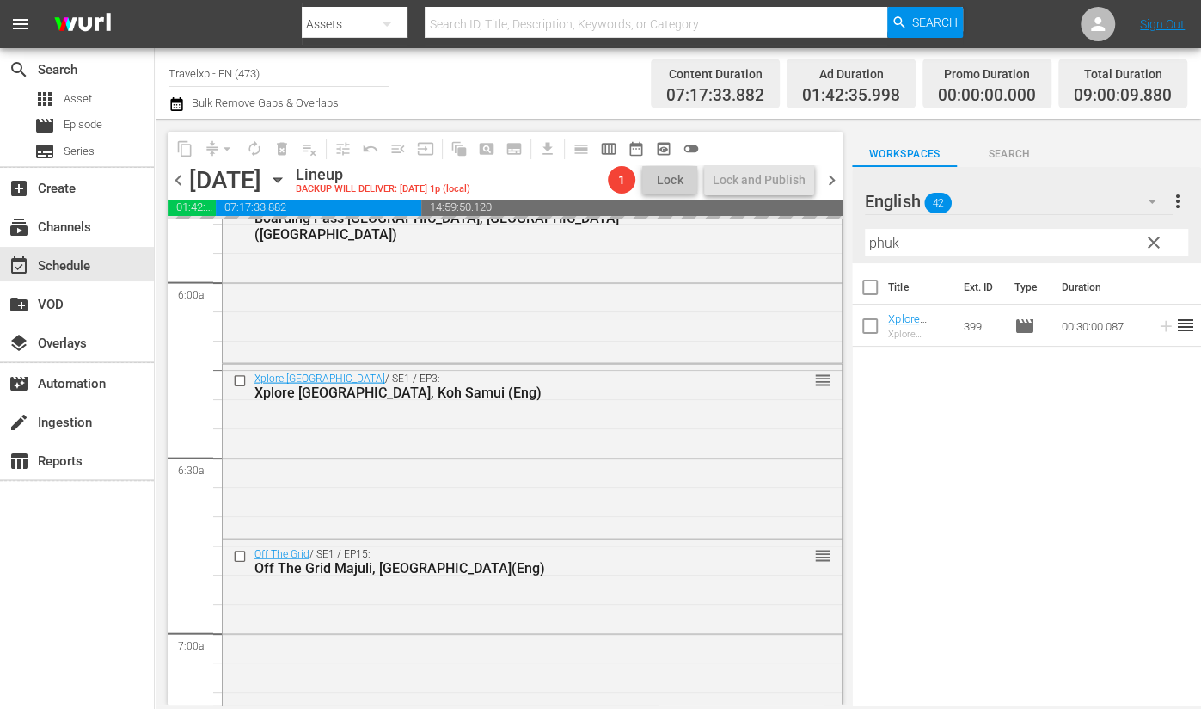
click at [881, 244] on input "phuk" at bounding box center [1026, 243] width 323 height 28
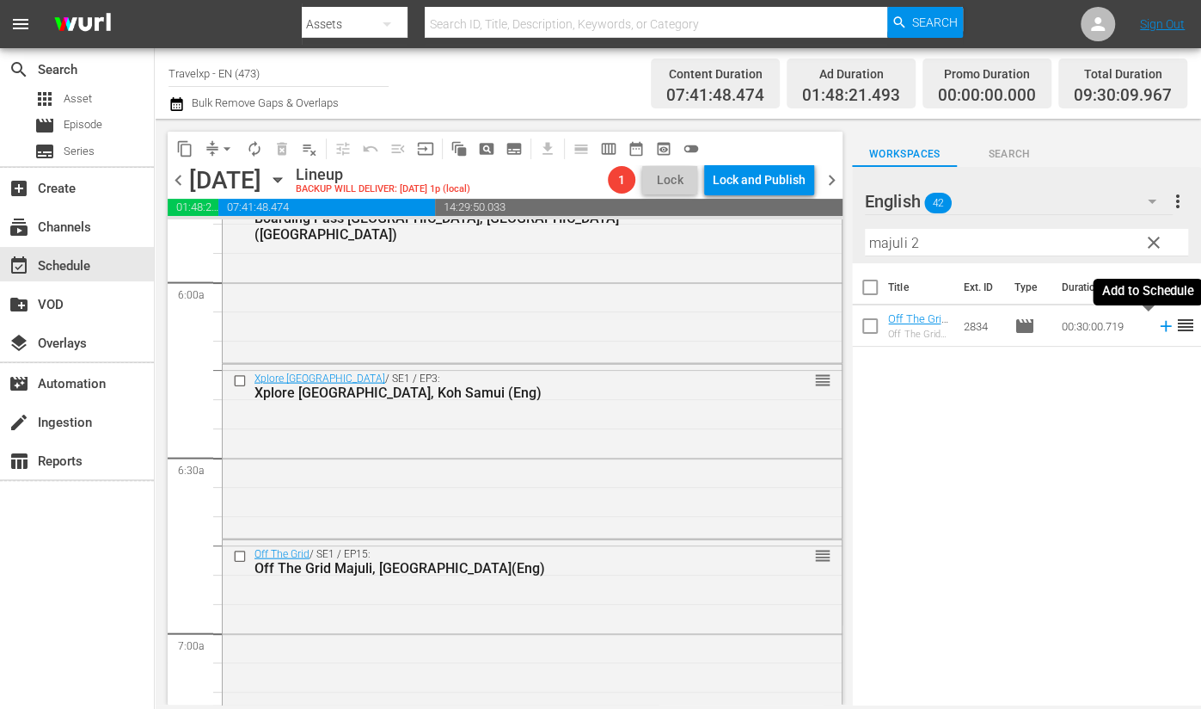
click at [1157, 328] on icon at bounding box center [1166, 325] width 19 height 19
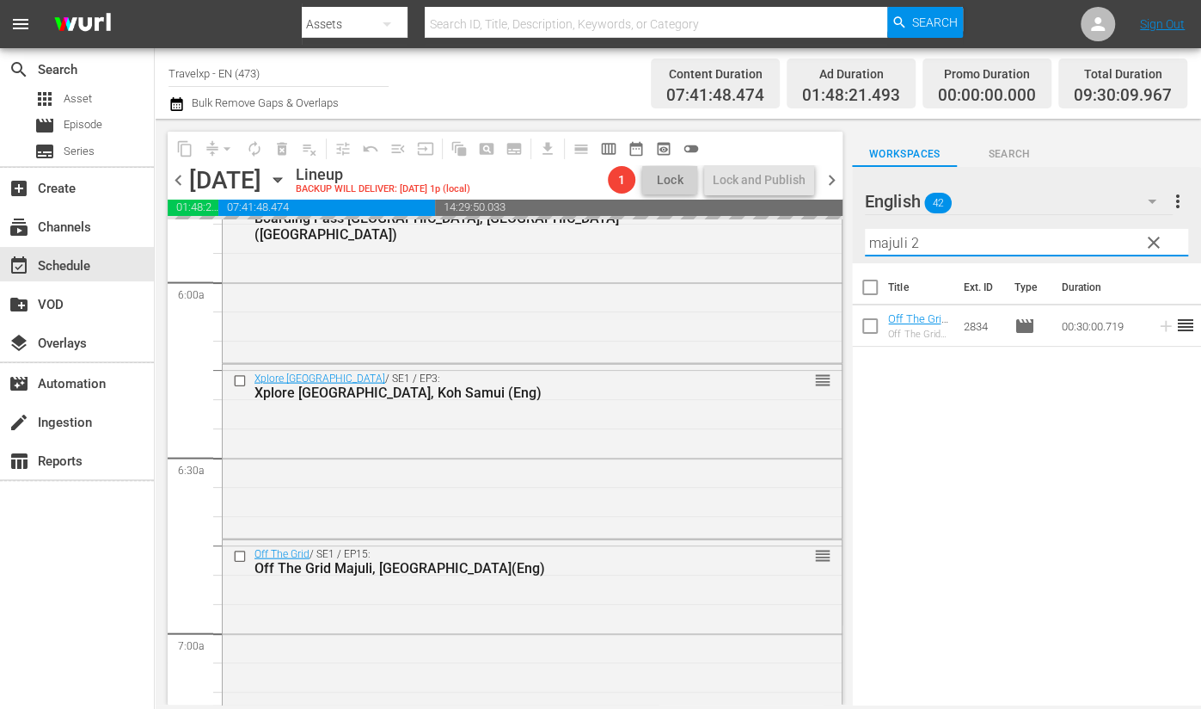
drag, startPoint x: 933, startPoint y: 238, endPoint x: 854, endPoint y: 234, distance: 79.2
click at [854, 234] on div "English 42 English more_vert clear Filter by Title majuli 2" at bounding box center [1026, 215] width 349 height 96
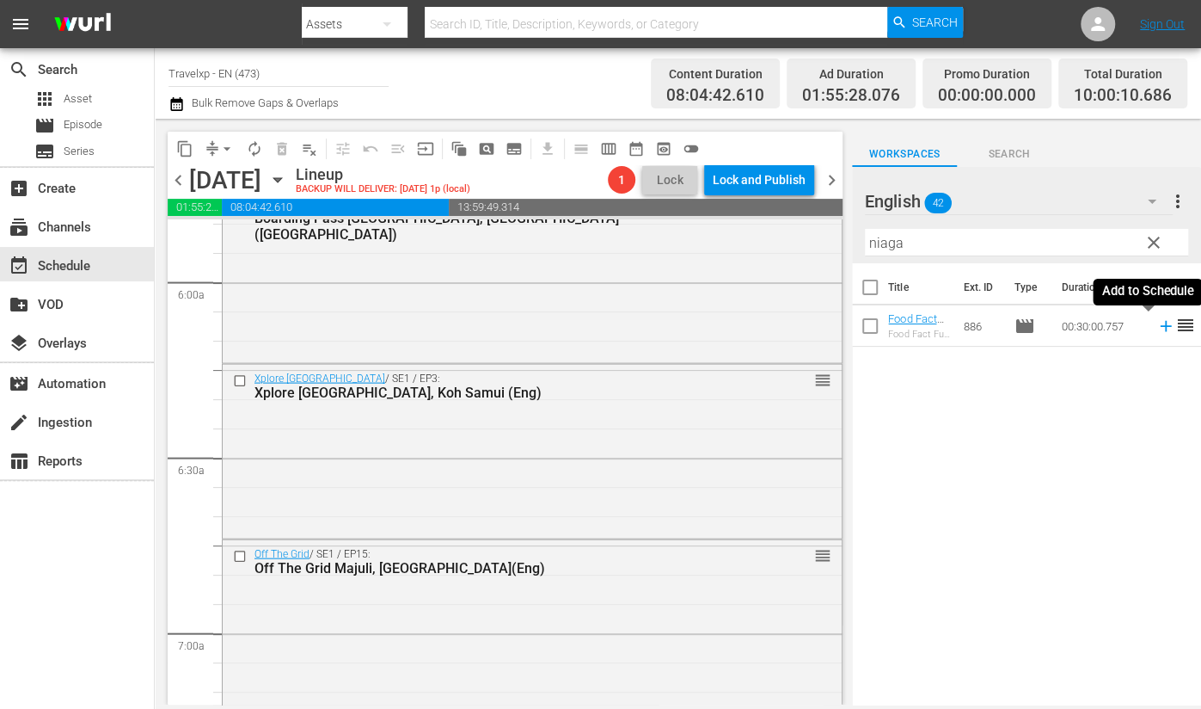
click at [1157, 328] on icon at bounding box center [1166, 325] width 19 height 19
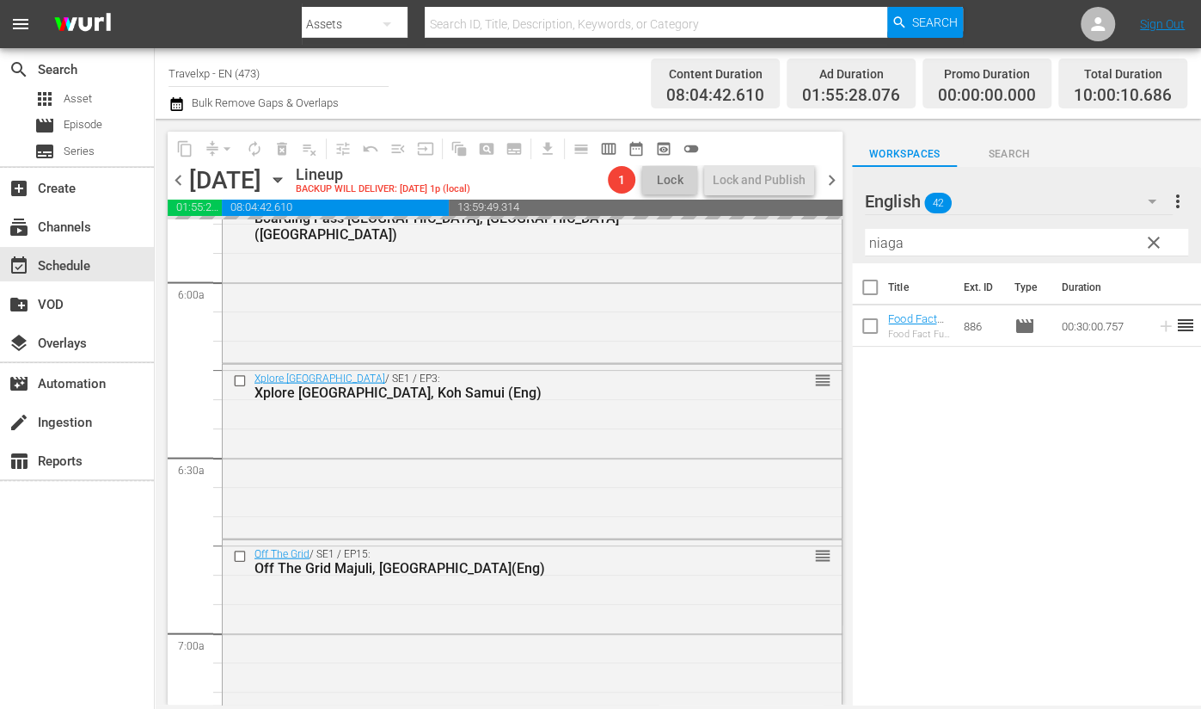
click at [889, 243] on input "niaga" at bounding box center [1026, 243] width 323 height 28
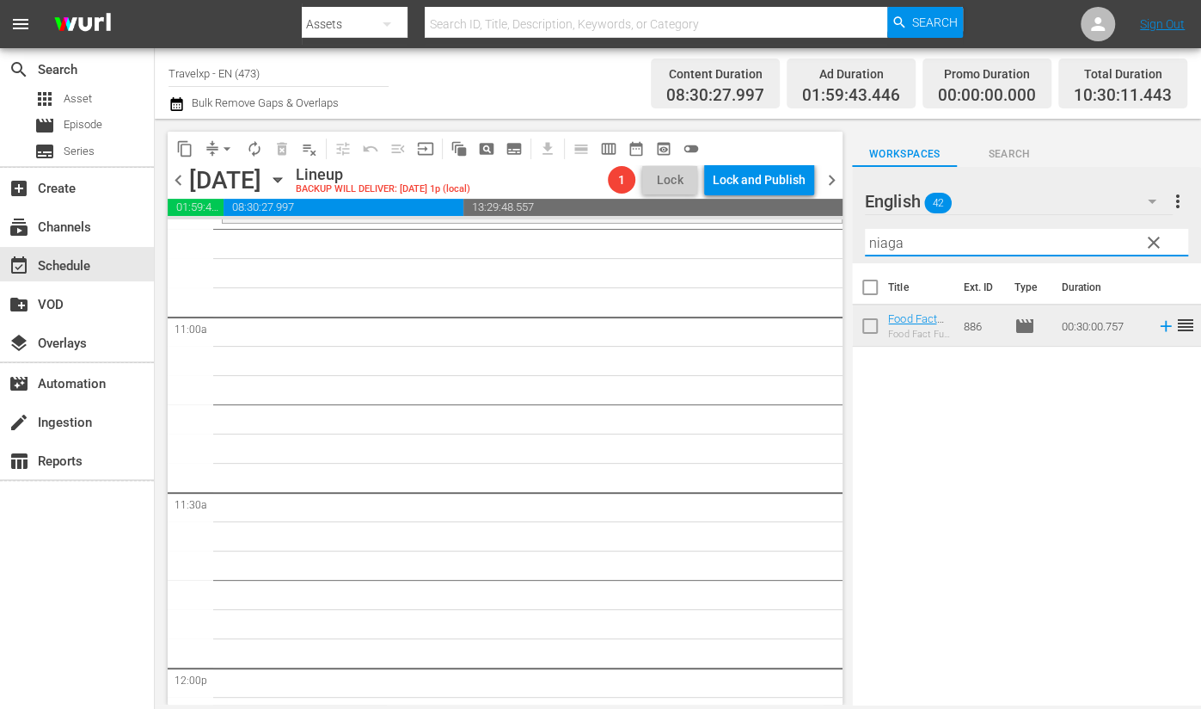
scroll to position [3547, 0]
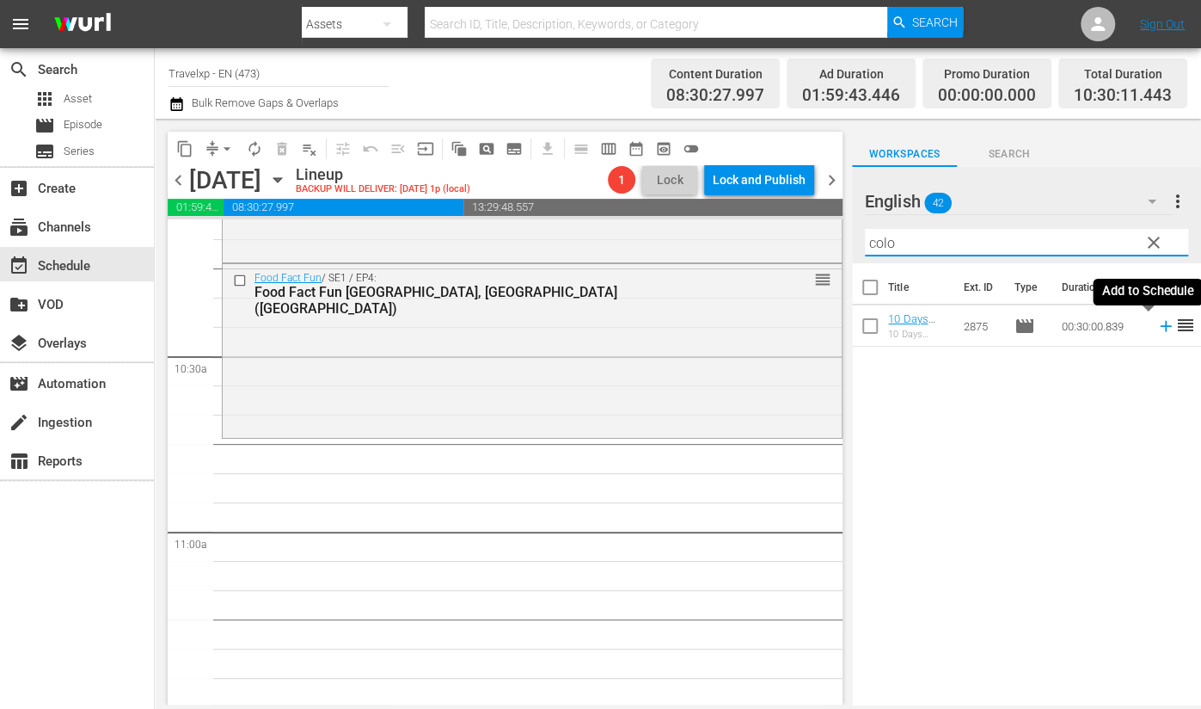
click at [1160, 326] on icon at bounding box center [1165, 326] width 11 height 11
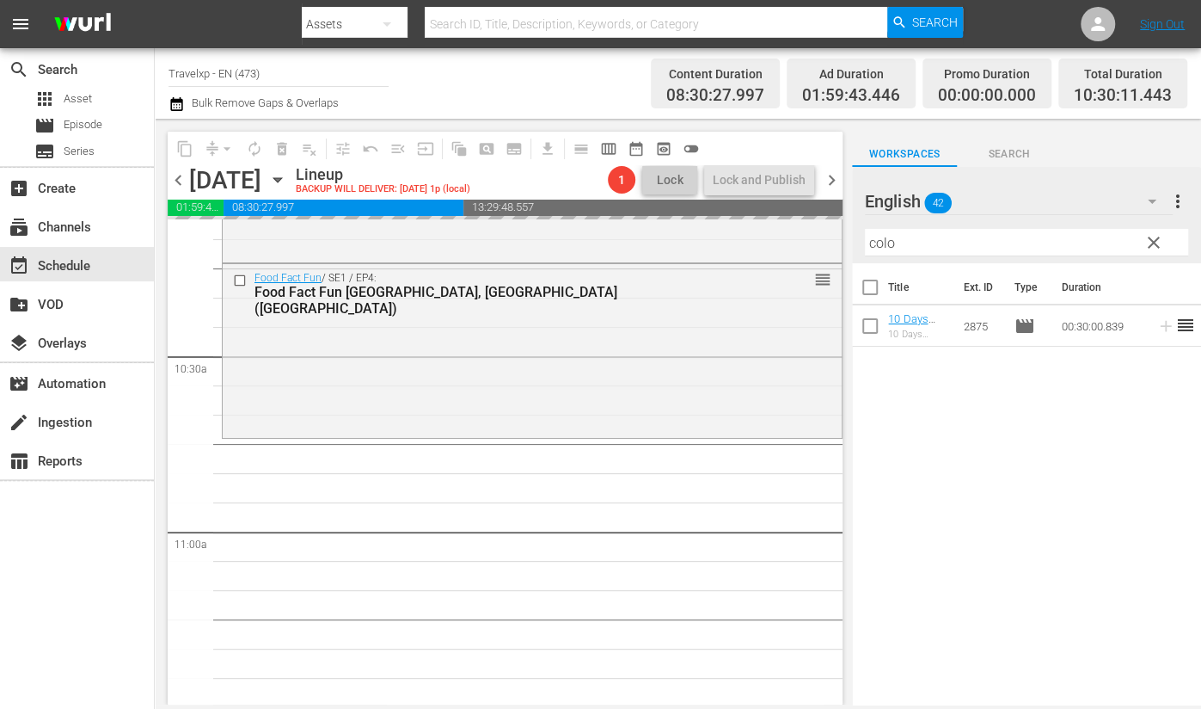
click at [884, 240] on input "colo" at bounding box center [1026, 243] width 323 height 28
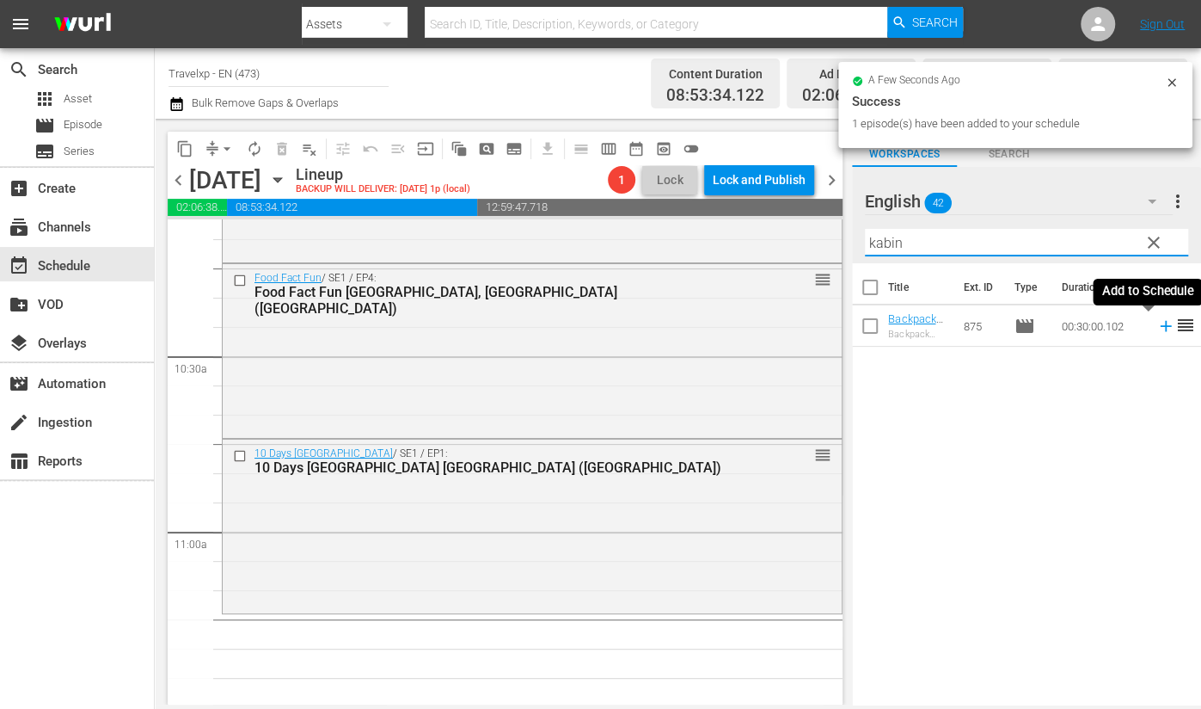
click at [1160, 325] on icon at bounding box center [1165, 326] width 11 height 11
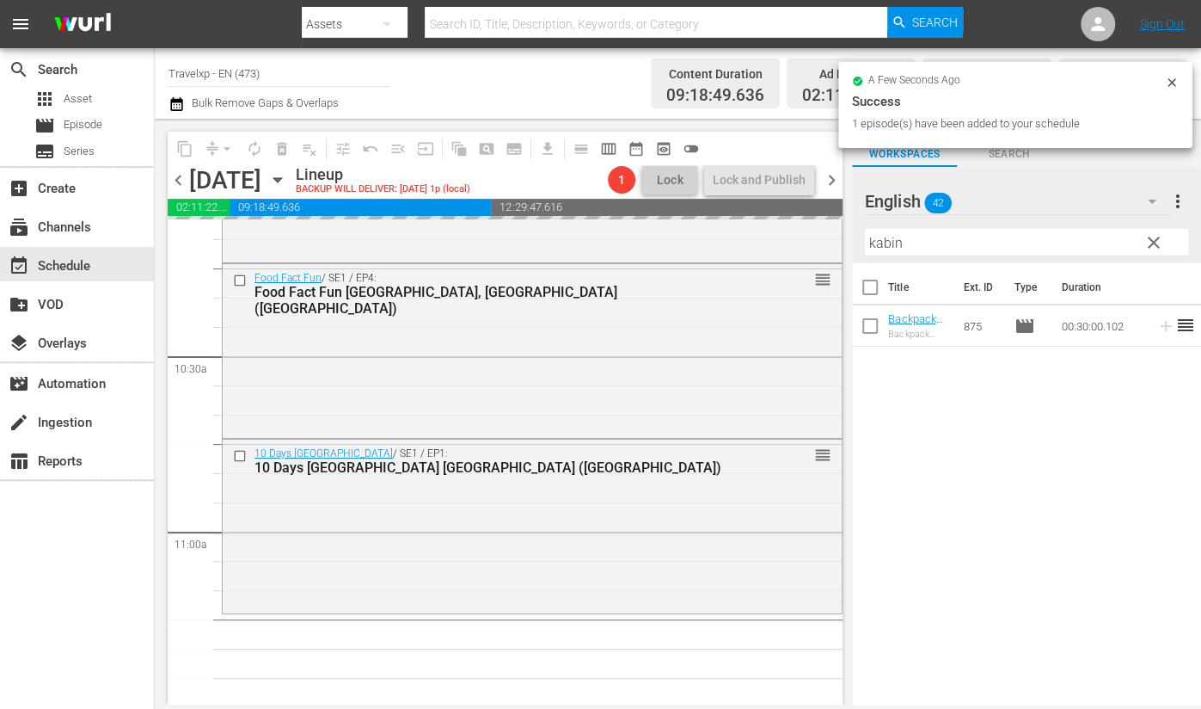
click at [889, 230] on input "kabin" at bounding box center [1026, 243] width 323 height 28
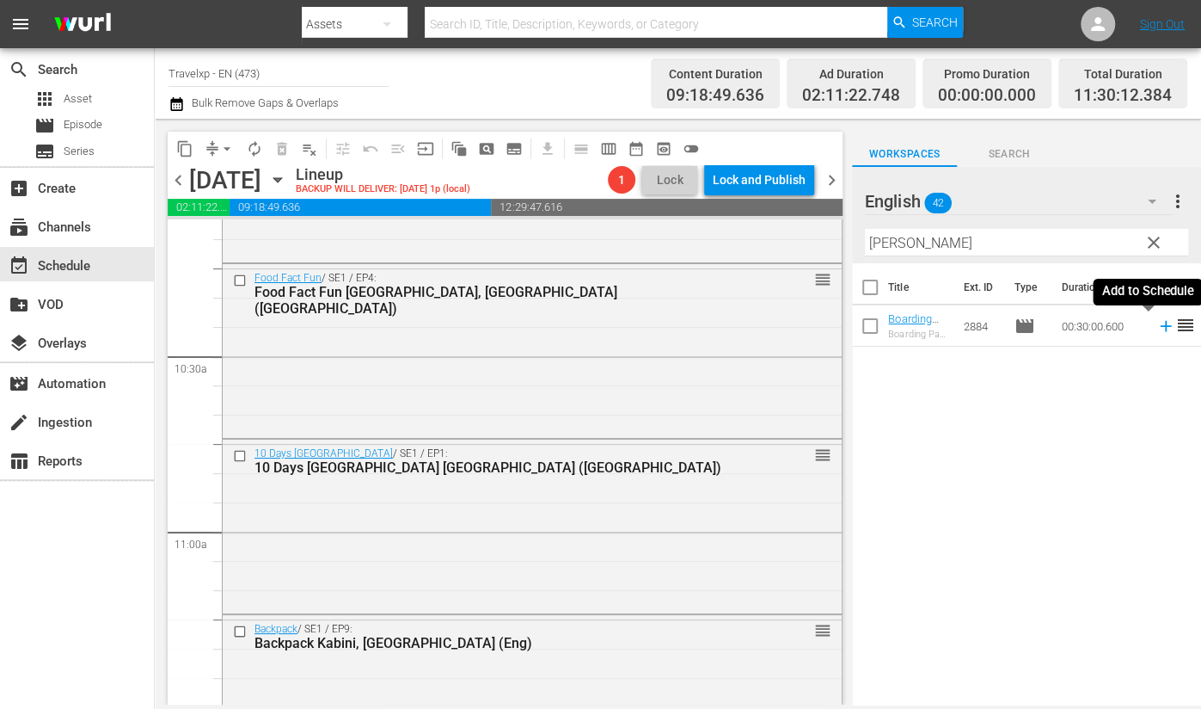
click at [1160, 330] on icon at bounding box center [1165, 326] width 11 height 11
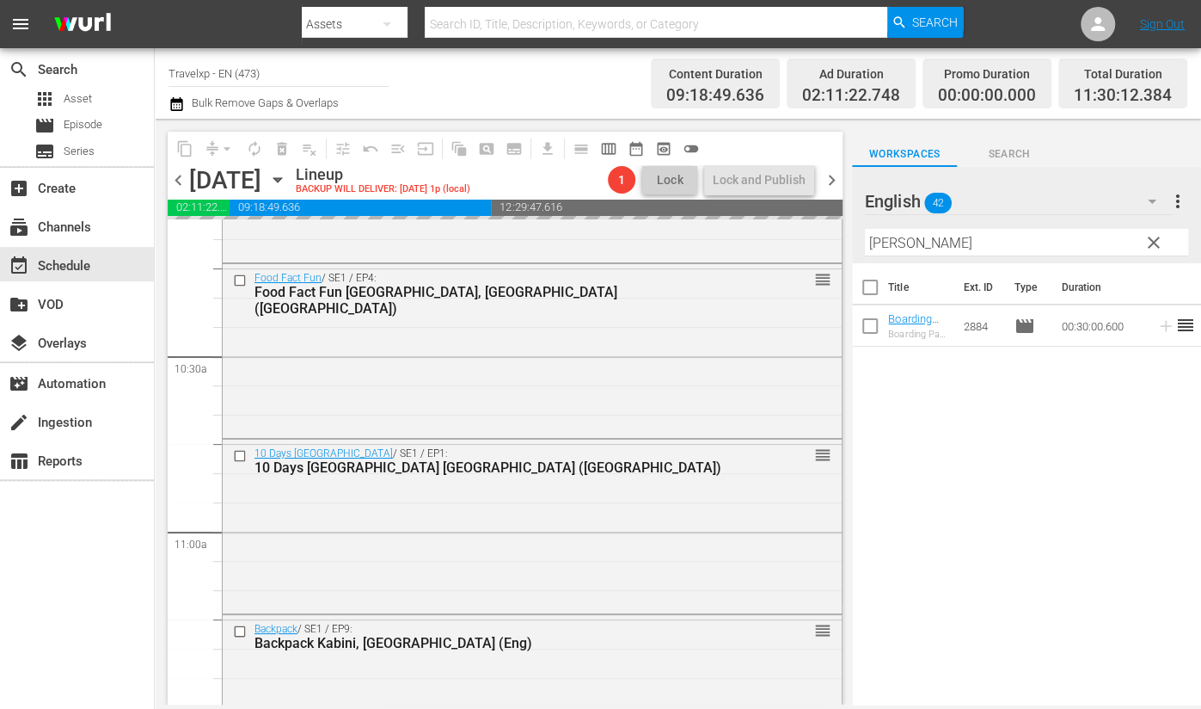
click at [899, 246] on input "bronn" at bounding box center [1026, 243] width 323 height 28
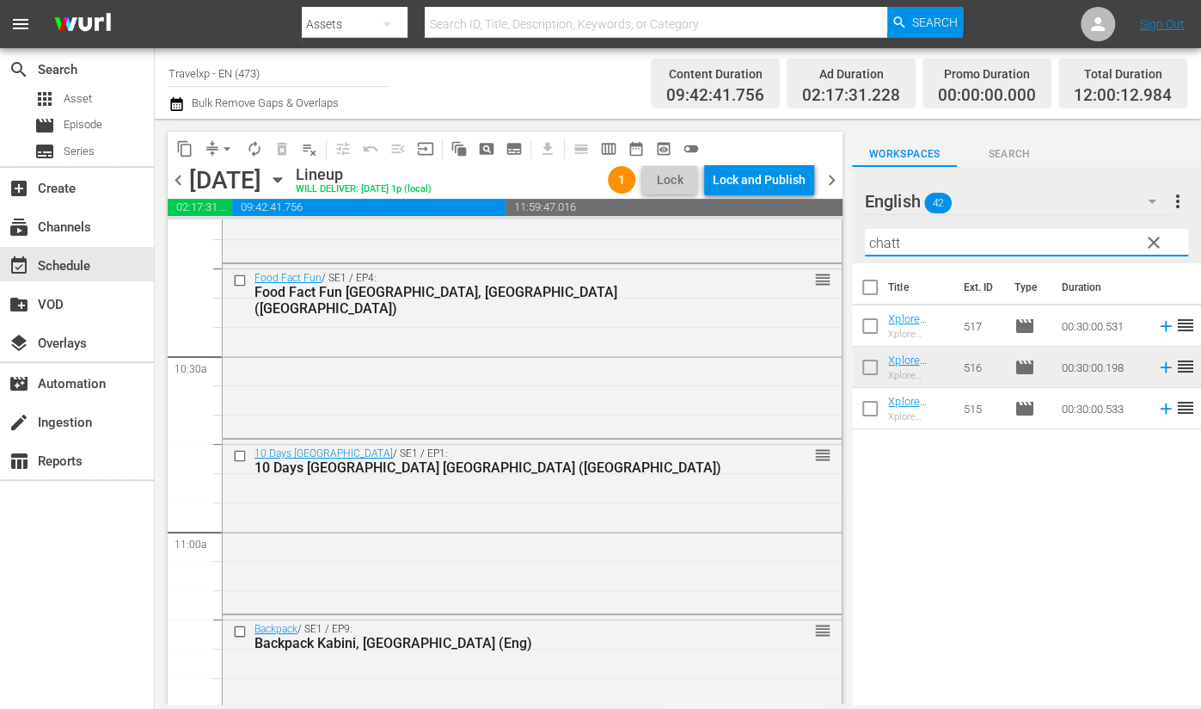
click at [1157, 413] on icon at bounding box center [1166, 408] width 19 height 19
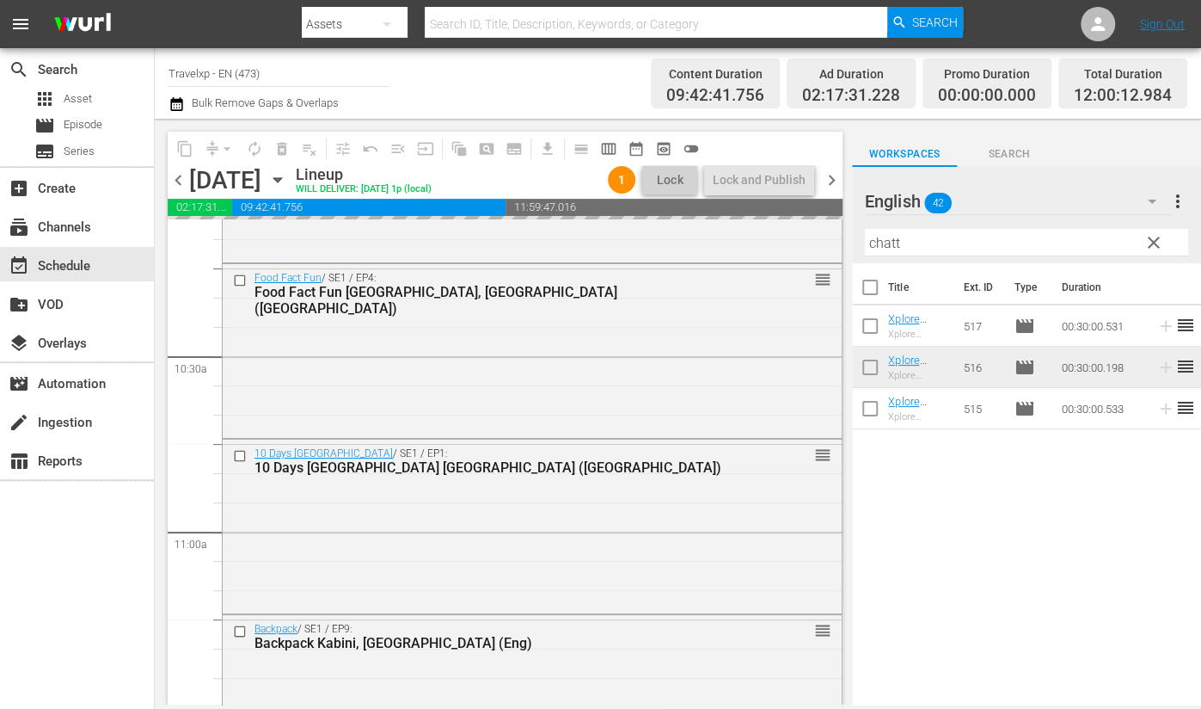
click at [898, 242] on input "chatt" at bounding box center [1026, 243] width 323 height 28
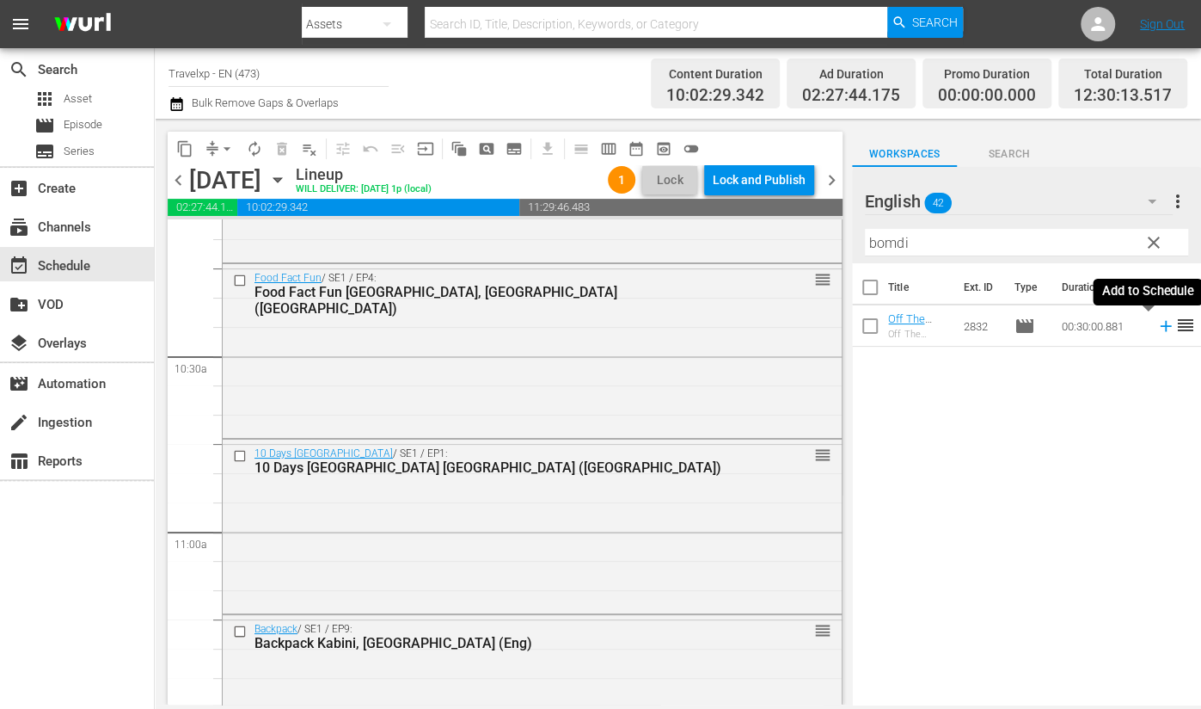
click at [1160, 328] on icon at bounding box center [1165, 326] width 11 height 11
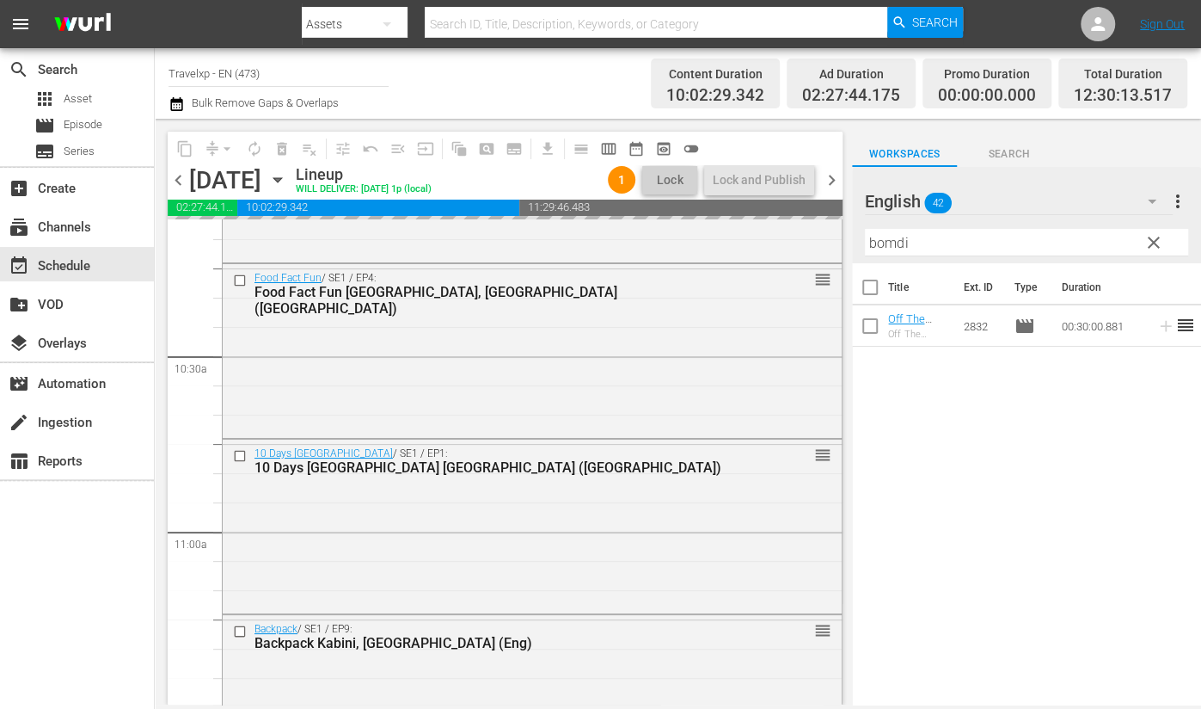
click at [881, 242] on input "bomdi" at bounding box center [1026, 243] width 323 height 28
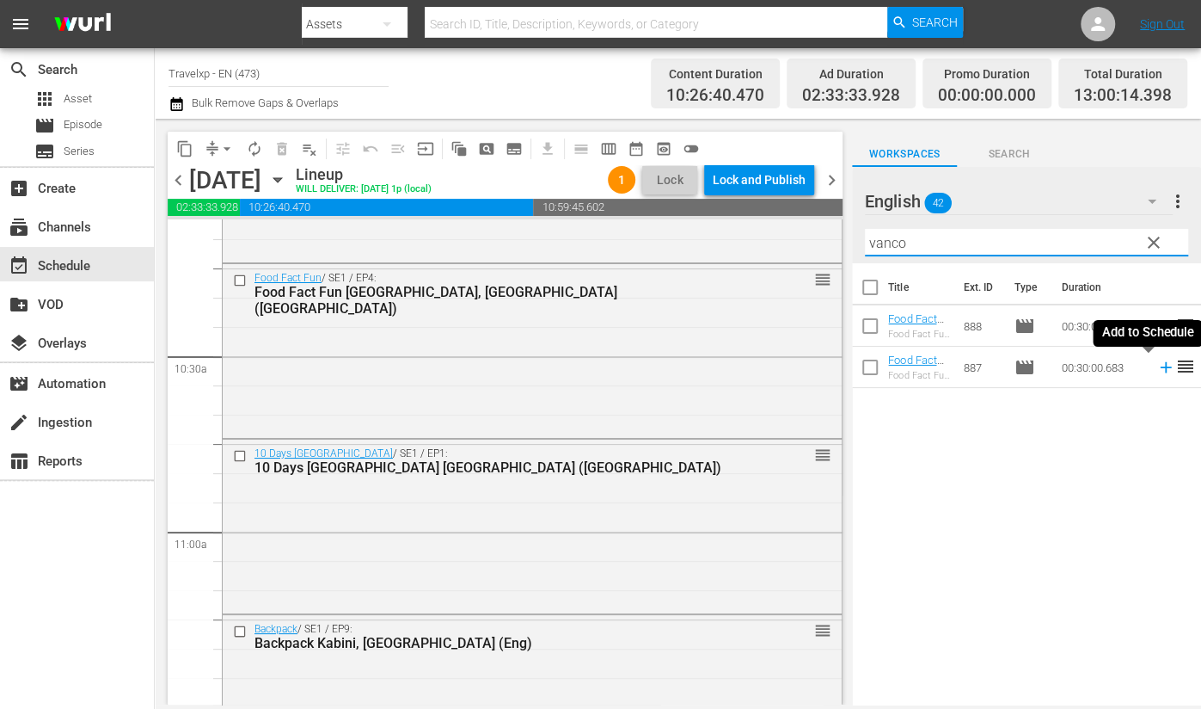
drag, startPoint x: 1148, startPoint y: 371, endPoint x: 836, endPoint y: 248, distance: 335.8
click at [1160, 371] on icon at bounding box center [1165, 367] width 11 height 11
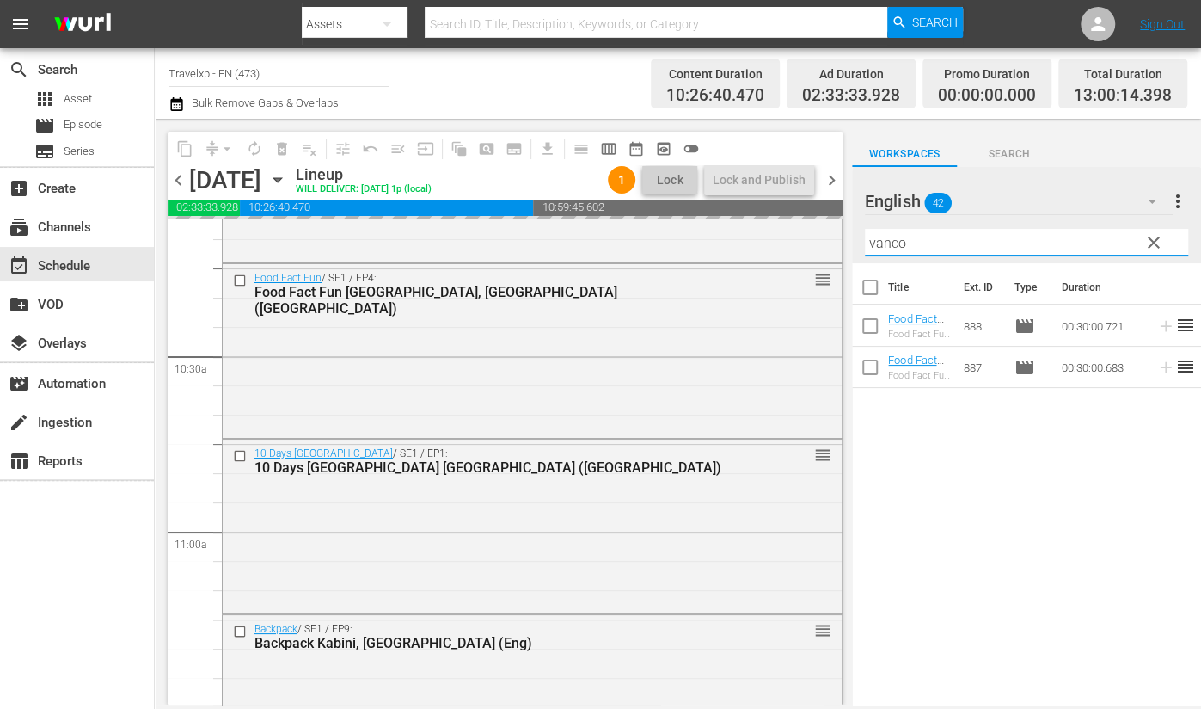
click at [879, 242] on input "vanco" at bounding box center [1026, 243] width 323 height 28
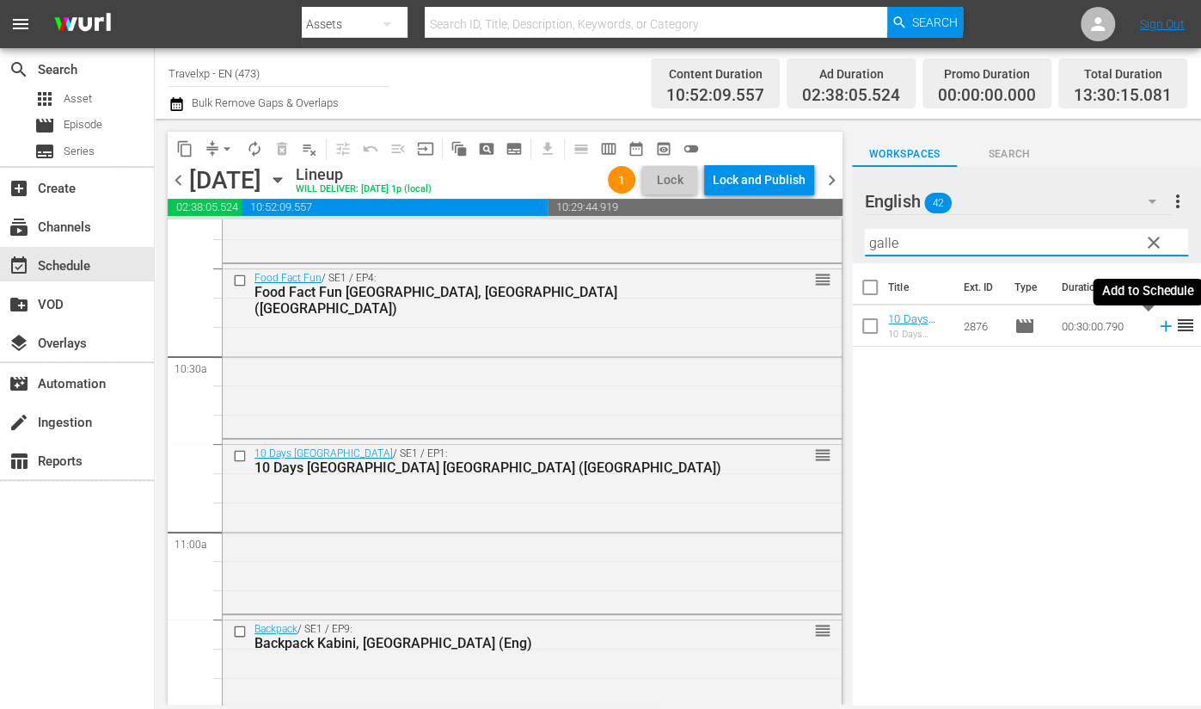
click at [1160, 324] on icon at bounding box center [1165, 326] width 11 height 11
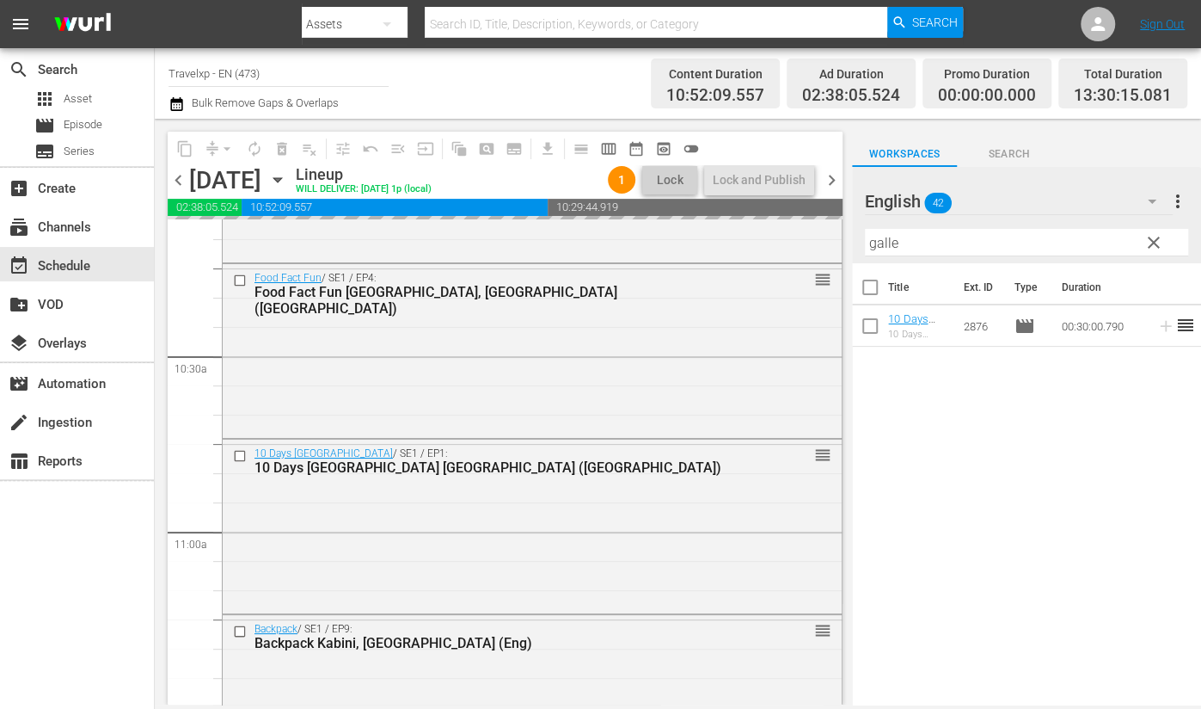
click at [886, 245] on input "galle" at bounding box center [1026, 243] width 323 height 28
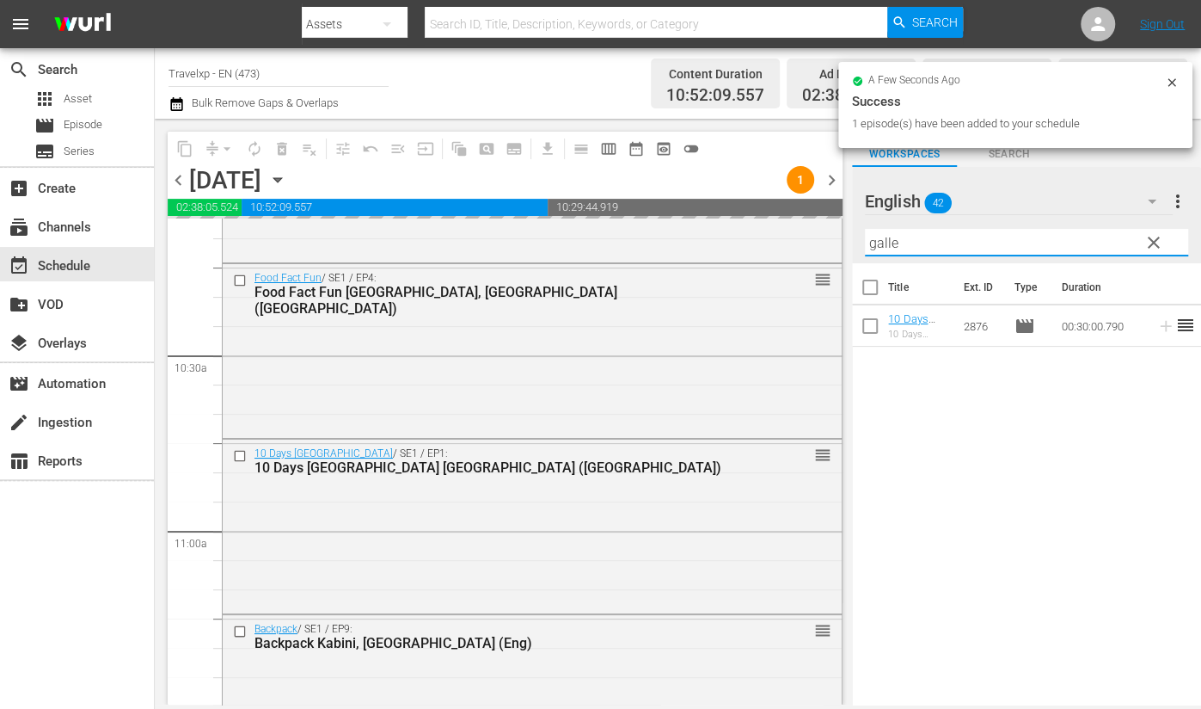
click at [886, 245] on input "galle" at bounding box center [1026, 243] width 323 height 28
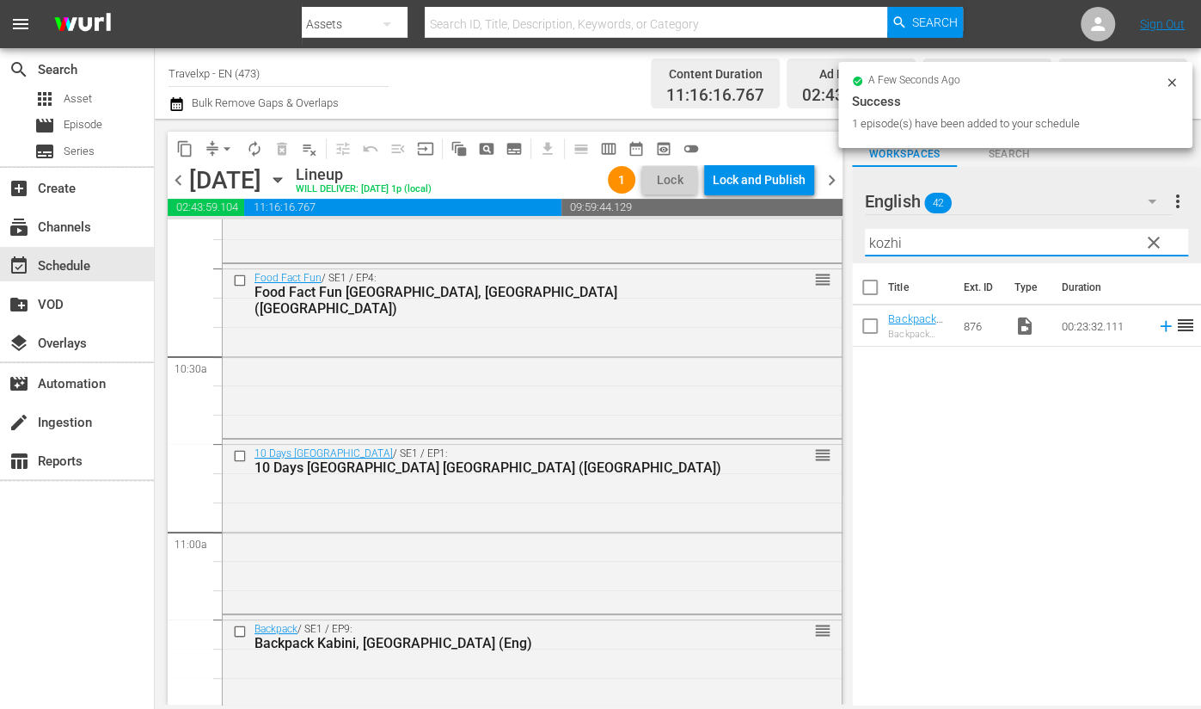
click at [1160, 325] on icon at bounding box center [1165, 326] width 11 height 11
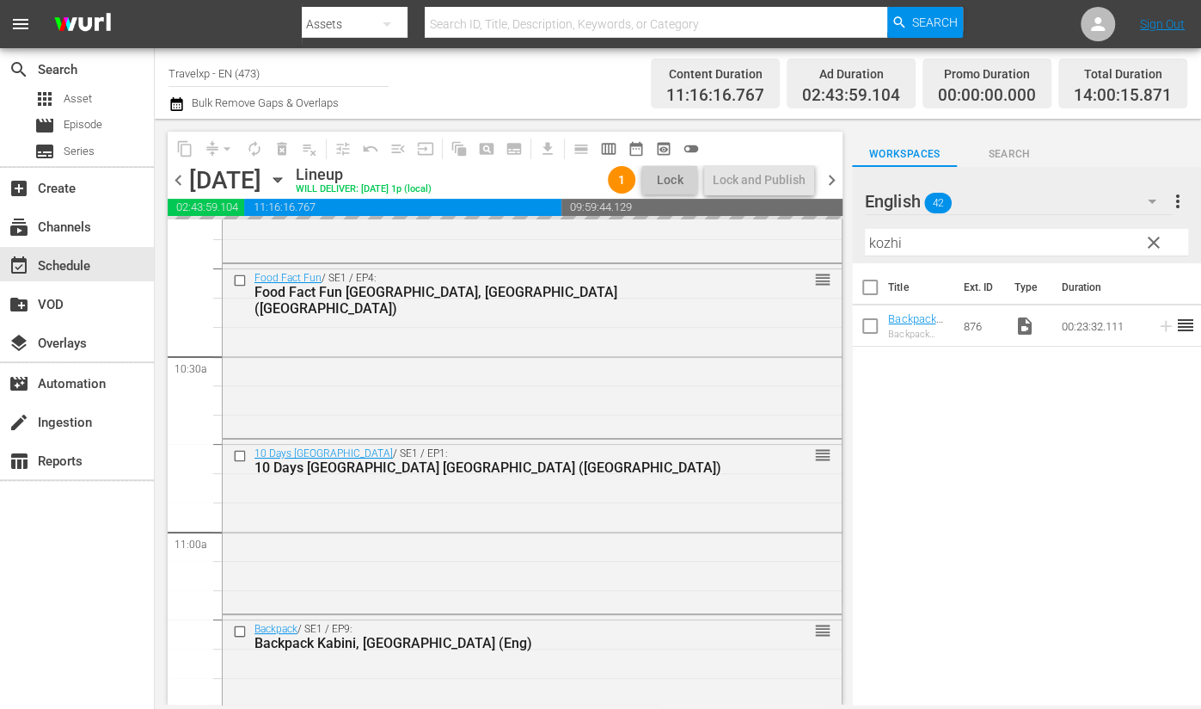
click at [878, 248] on input "kozhi" at bounding box center [1026, 243] width 323 height 28
type input "roro"
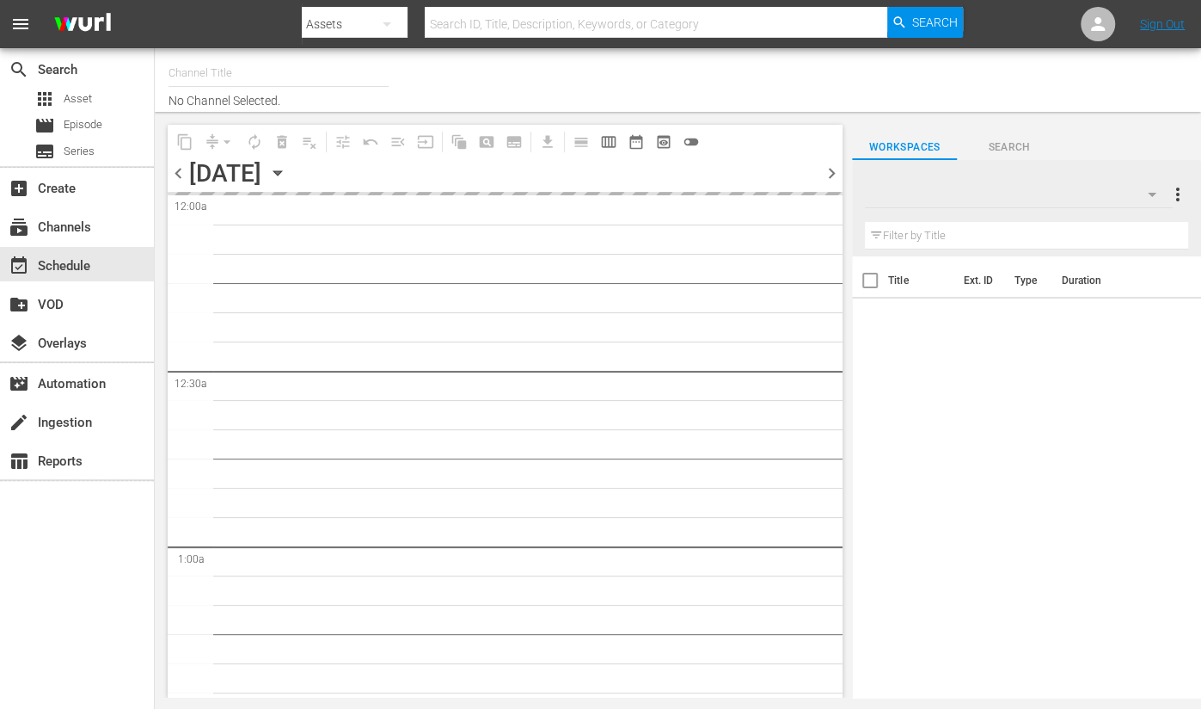
type input "Travelxp - EN (473)"
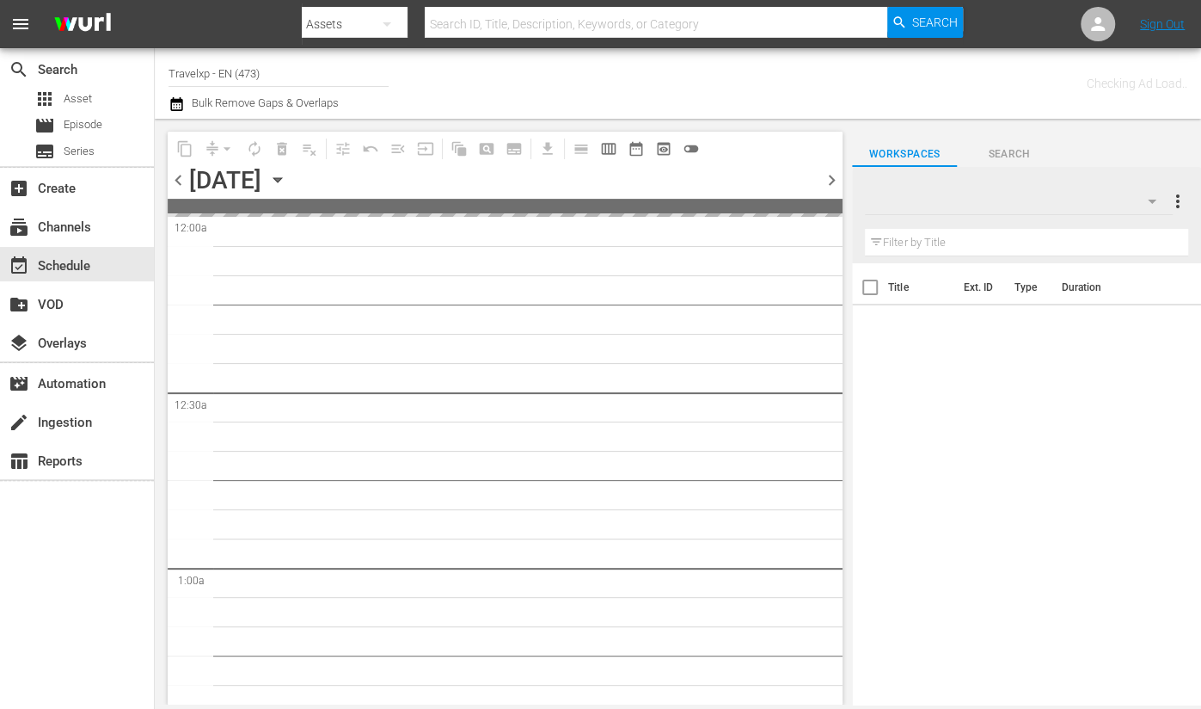
click at [1157, 190] on button "button" at bounding box center [1152, 201] width 41 height 41
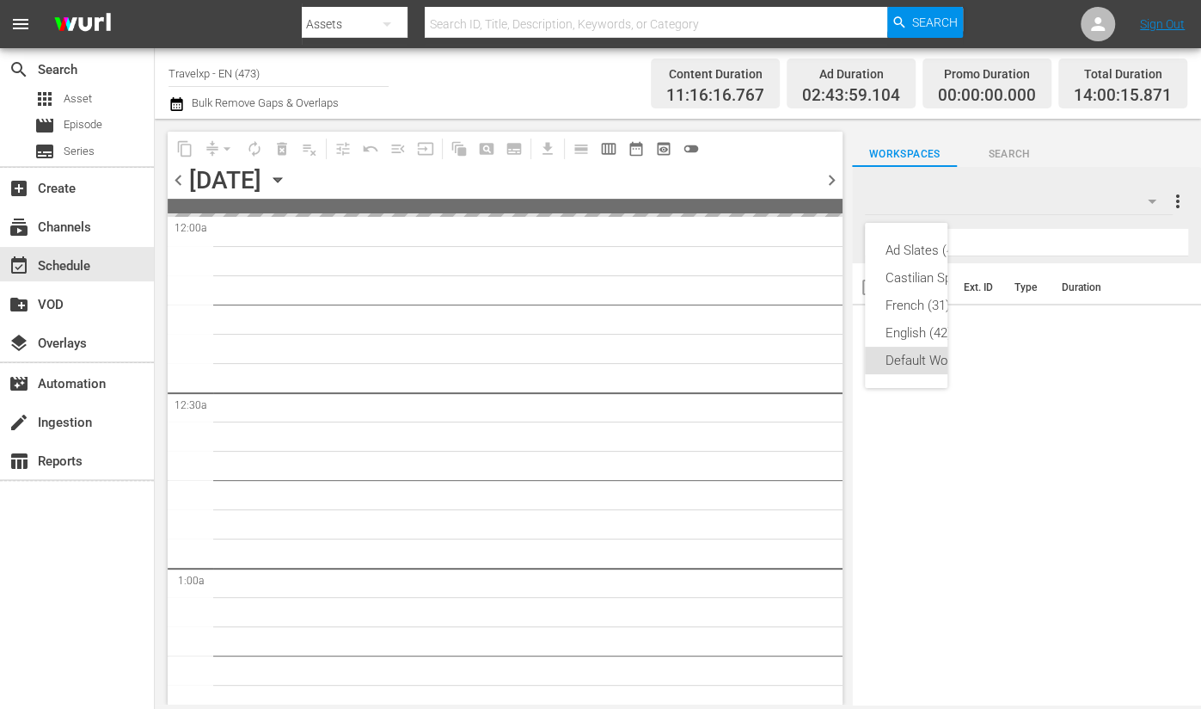
click at [1144, 205] on div "Ad Slates (4) Castilian Spanish (33) [DEMOGRAPHIC_DATA] (31) English (42) Defau…" at bounding box center [600, 354] width 1201 height 709
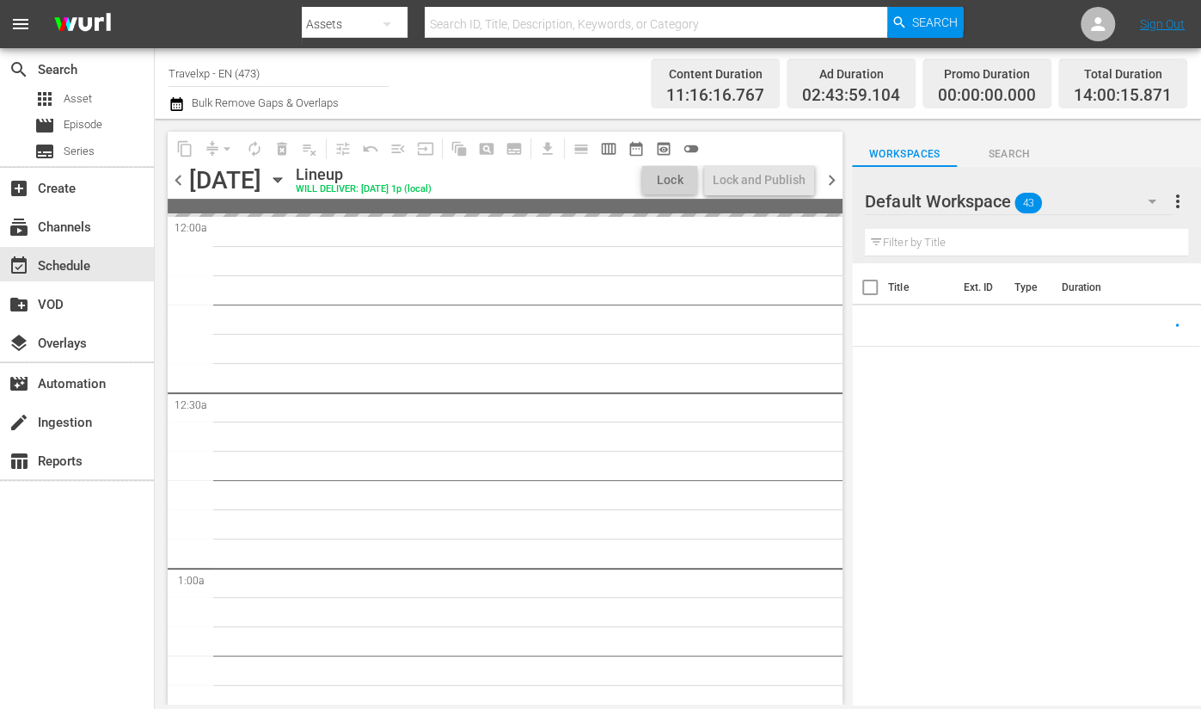
click at [1151, 199] on icon "button" at bounding box center [1152, 201] width 21 height 21
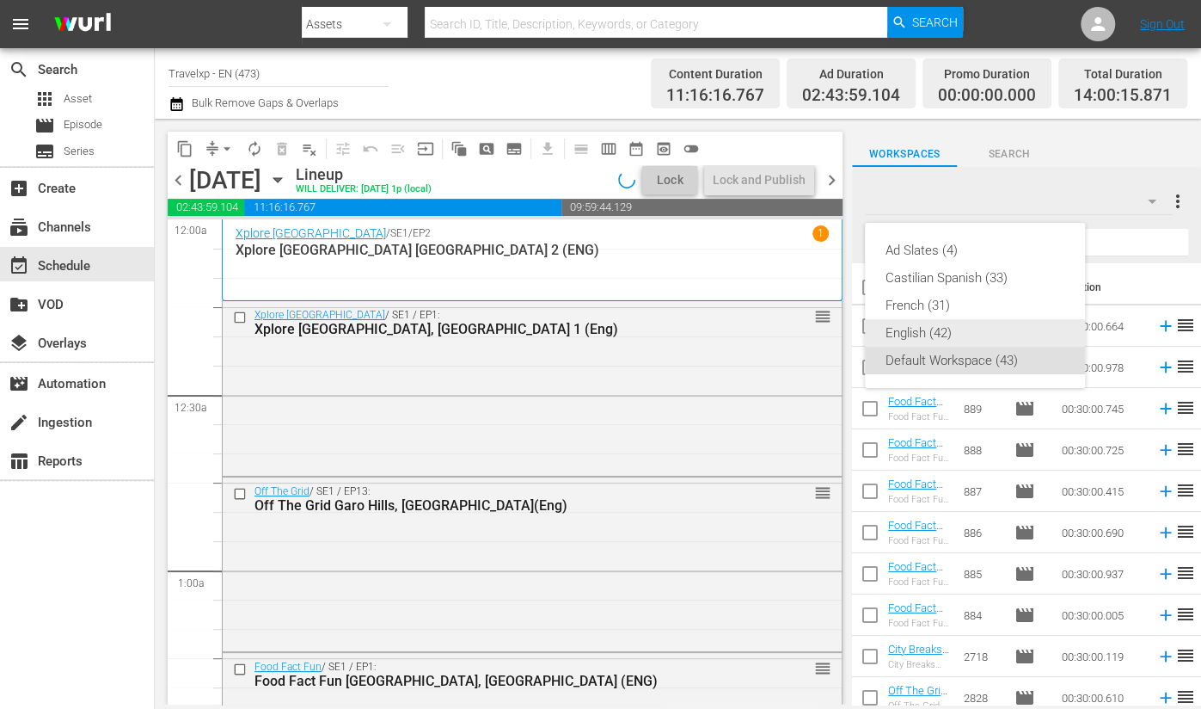
click at [925, 328] on div "English (42)" at bounding box center [975, 333] width 179 height 28
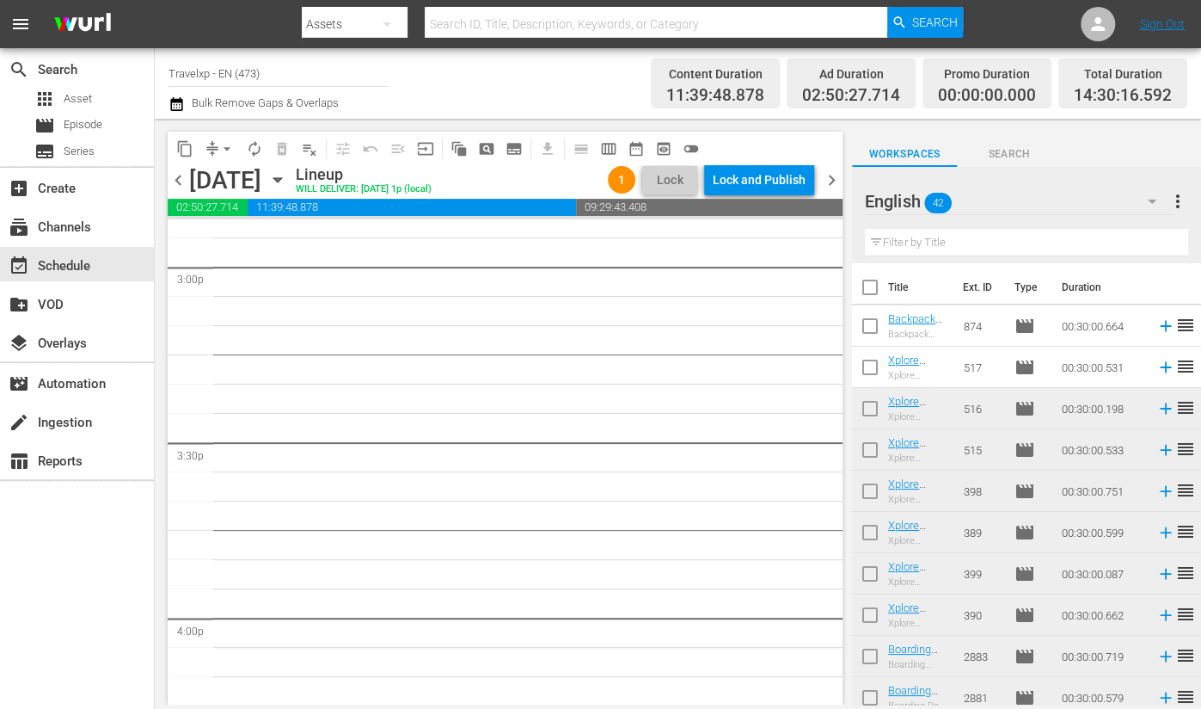
scroll to position [4893, 0]
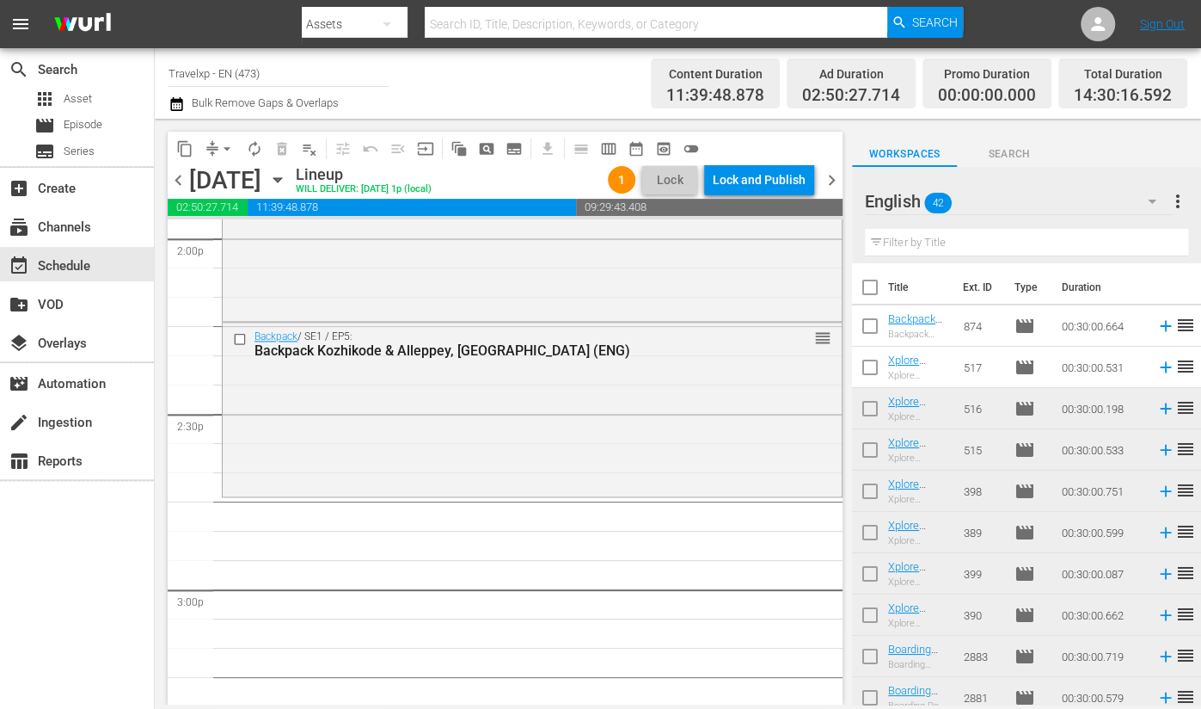
click at [936, 248] on input "text" at bounding box center [1026, 243] width 323 height 28
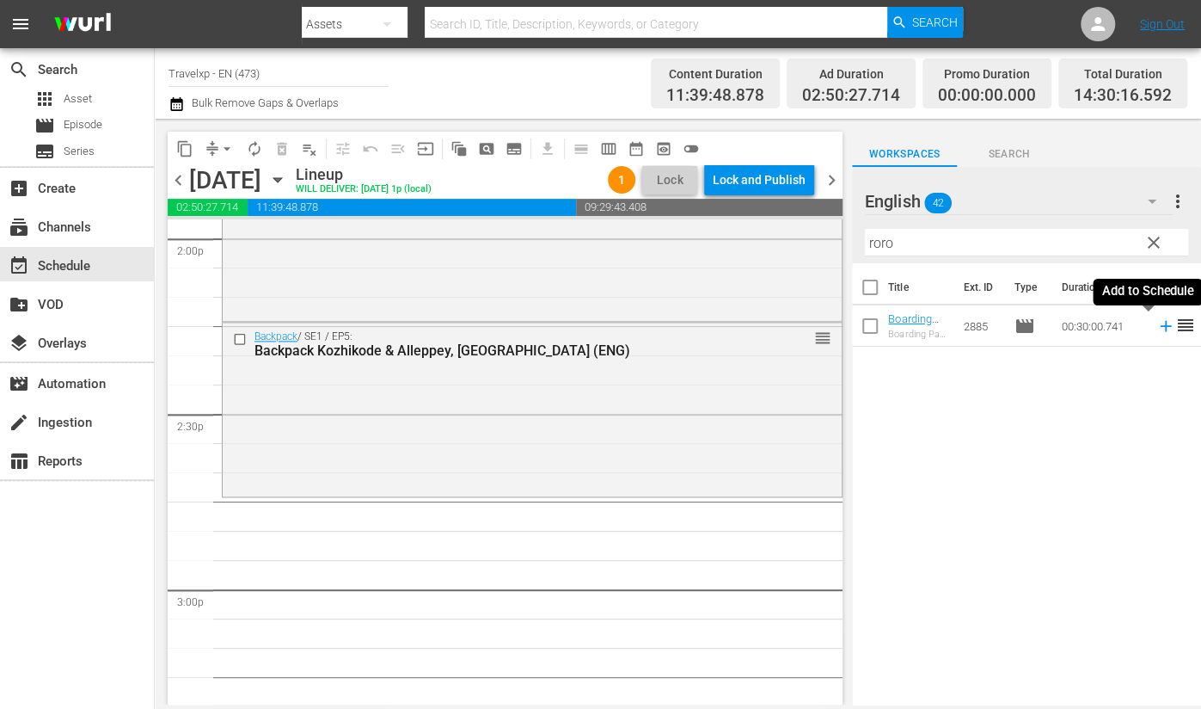
click at [1160, 325] on icon at bounding box center [1165, 326] width 11 height 11
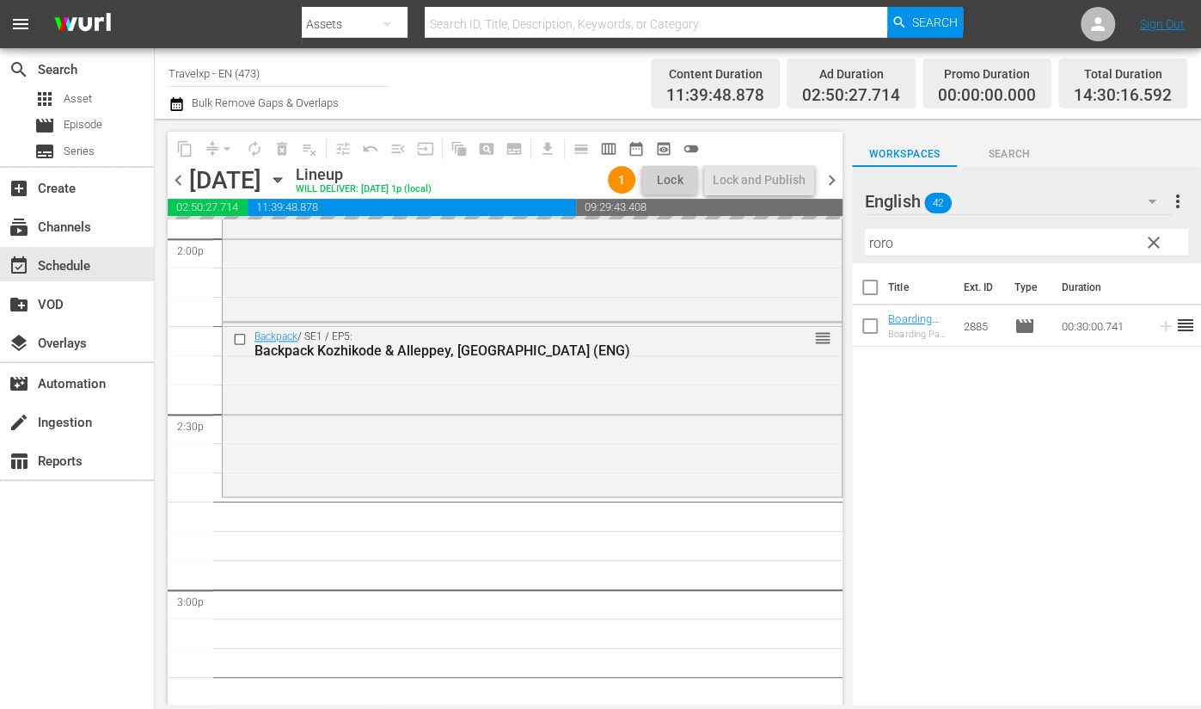
click at [879, 241] on input "roro" at bounding box center [1026, 243] width 323 height 28
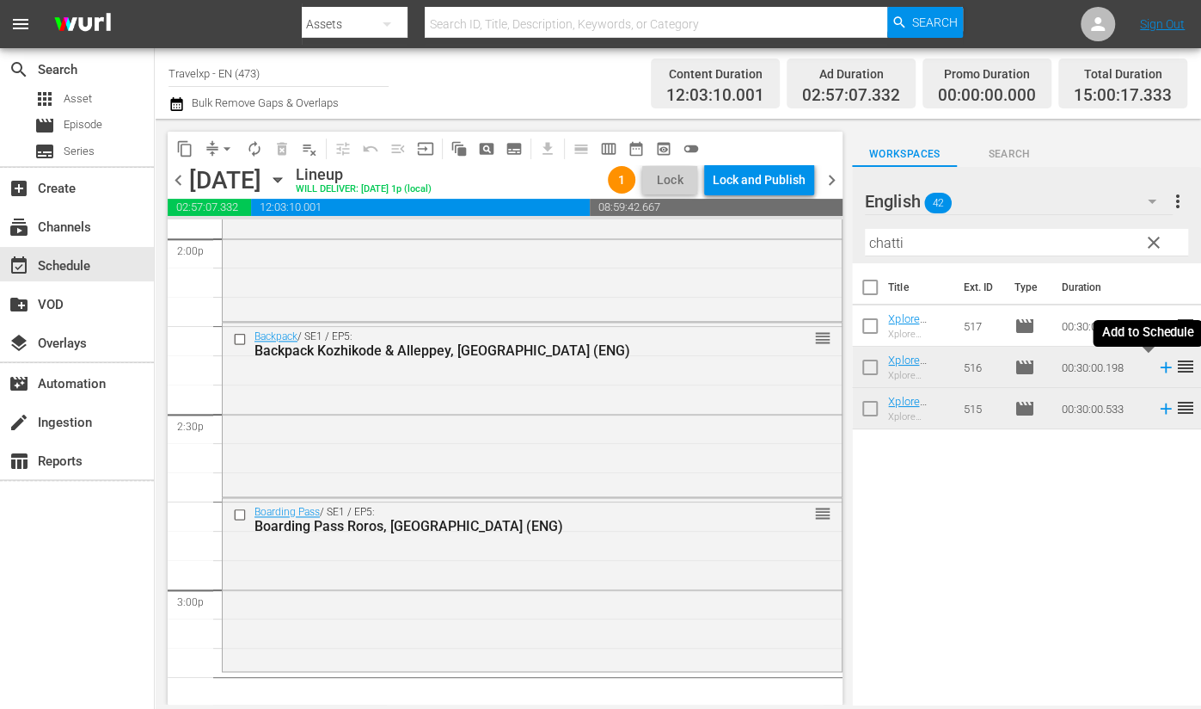
click at [1160, 365] on icon at bounding box center [1165, 367] width 11 height 11
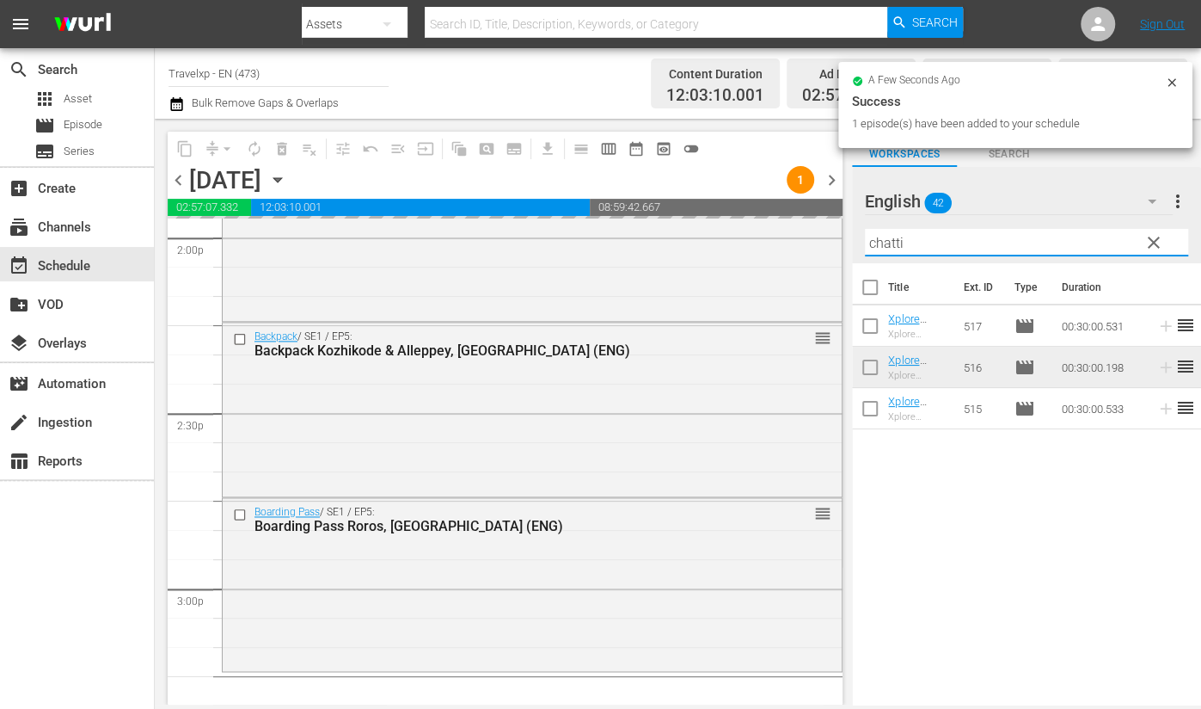
click at [873, 239] on input "chatti" at bounding box center [1026, 243] width 323 height 28
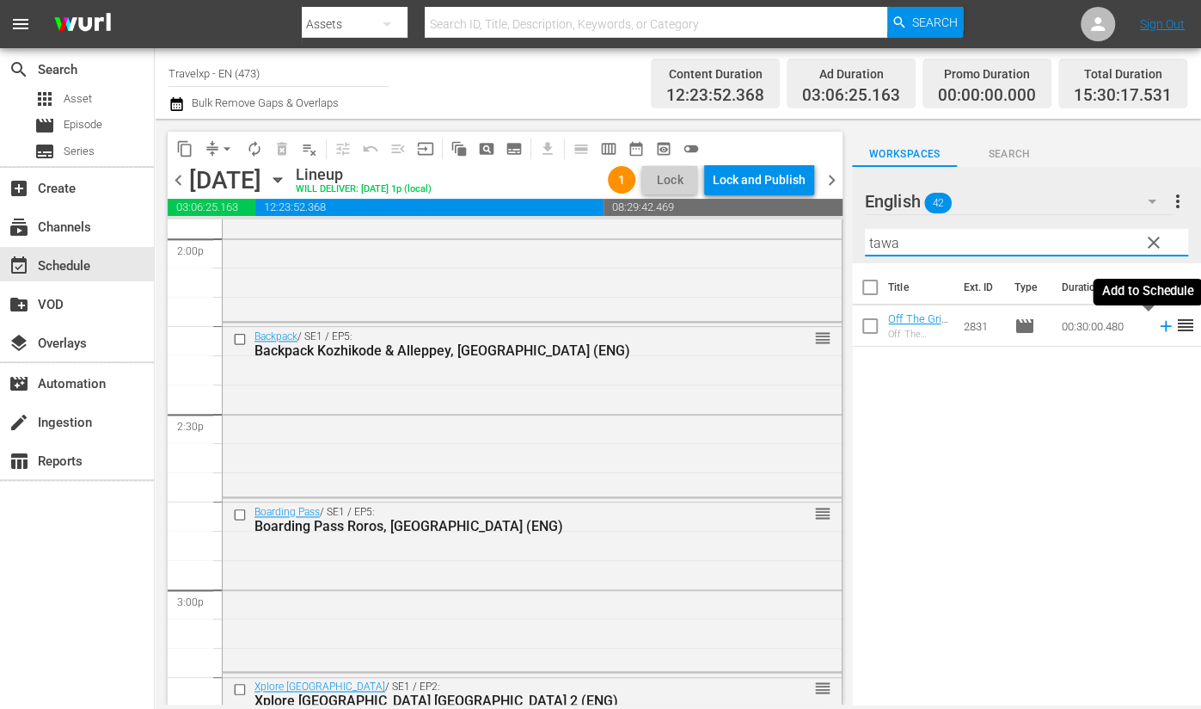
click at [1157, 328] on icon at bounding box center [1166, 325] width 19 height 19
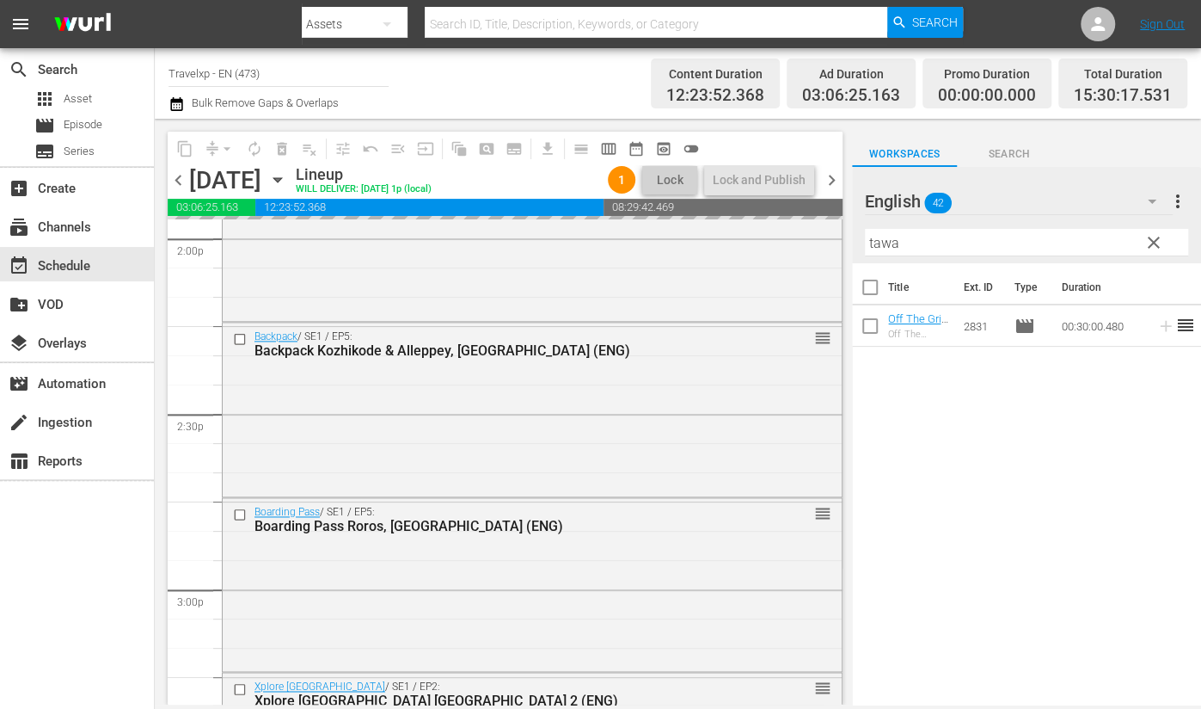
click at [887, 242] on input "tawa" at bounding box center [1026, 243] width 323 height 28
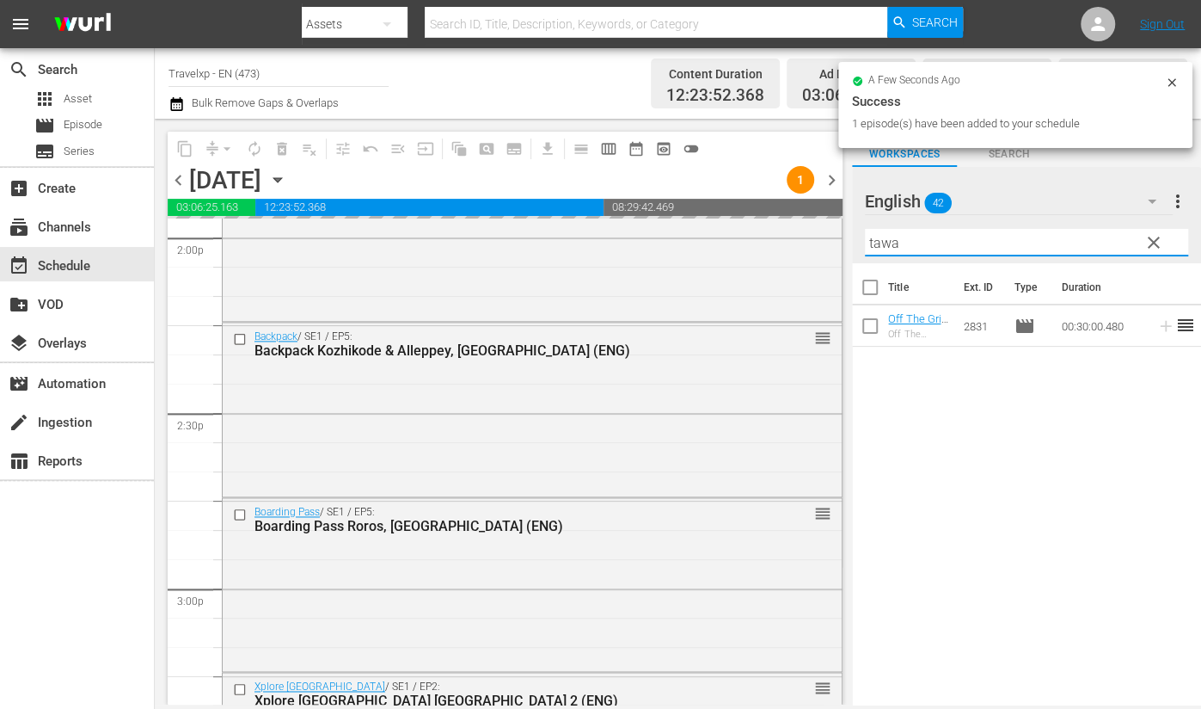
click at [887, 242] on input "tawa" at bounding box center [1026, 243] width 323 height 28
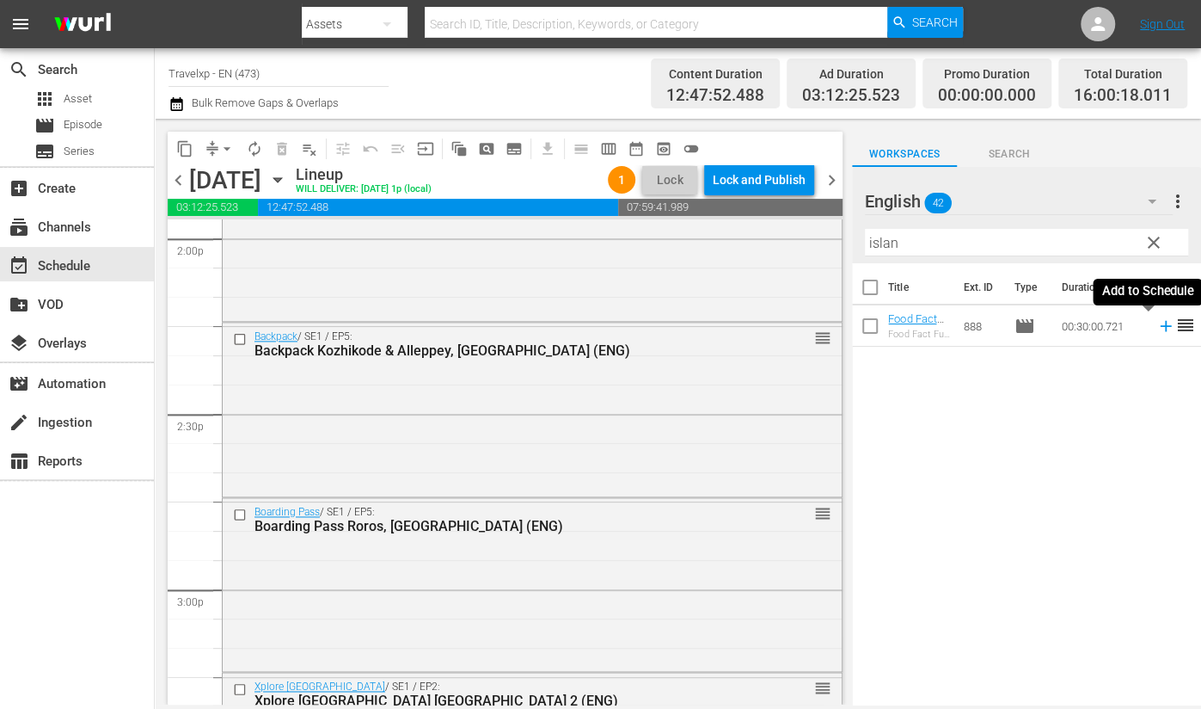
click at [1157, 331] on icon at bounding box center [1166, 325] width 19 height 19
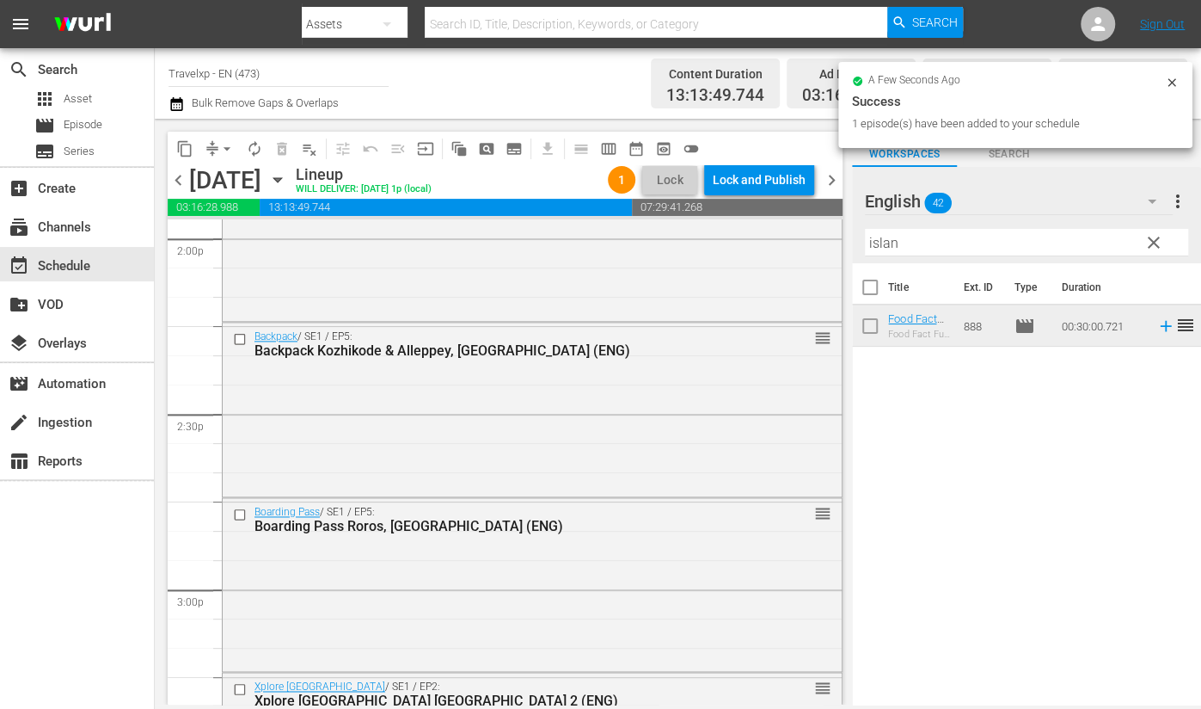
click at [880, 242] on input "islan" at bounding box center [1026, 243] width 323 height 28
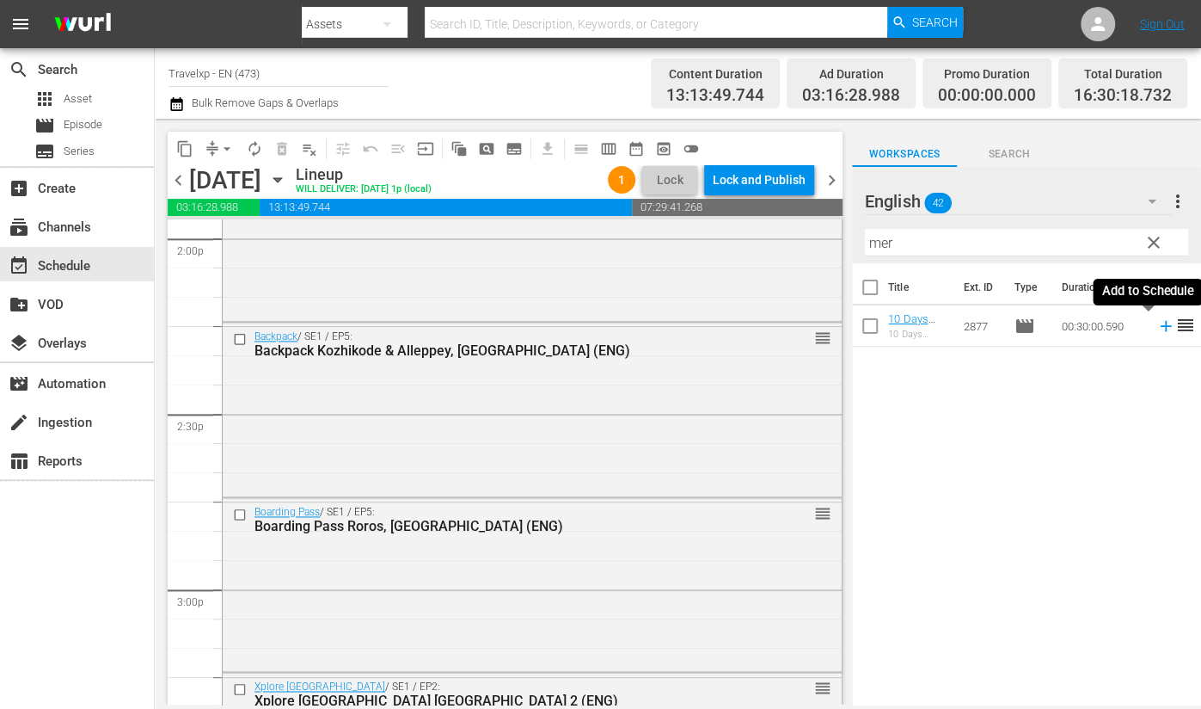
click at [1157, 328] on icon at bounding box center [1166, 325] width 19 height 19
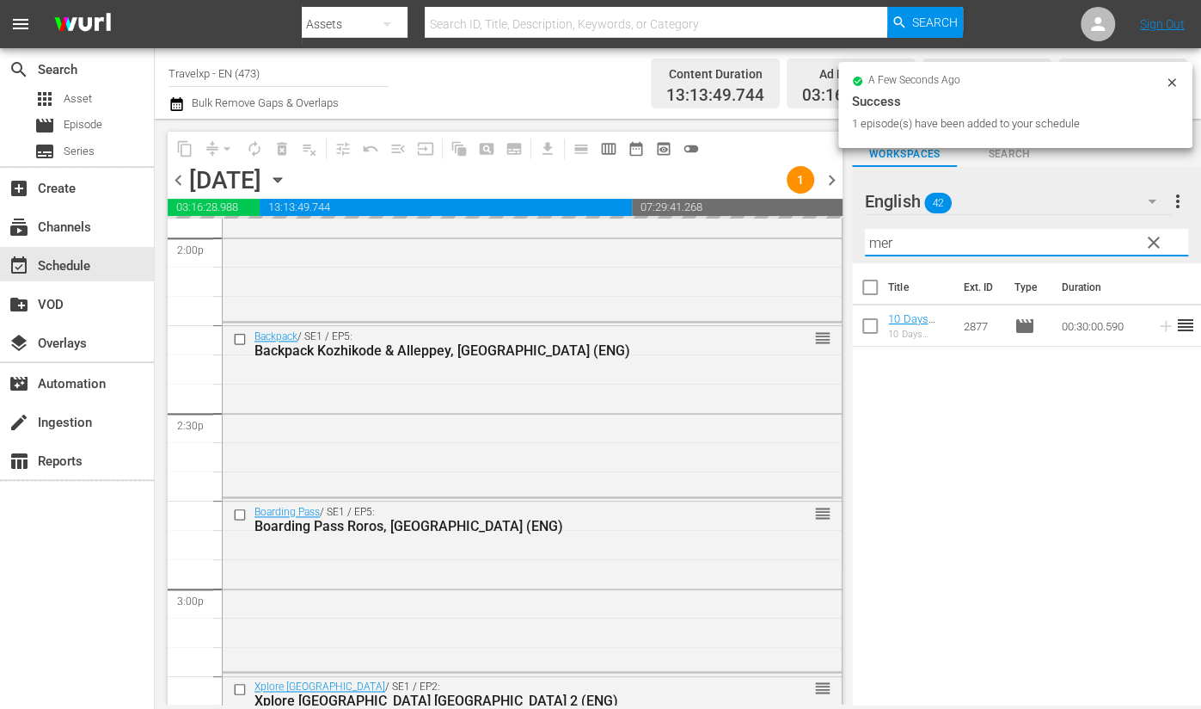
click at [881, 245] on input "mer" at bounding box center [1026, 243] width 323 height 28
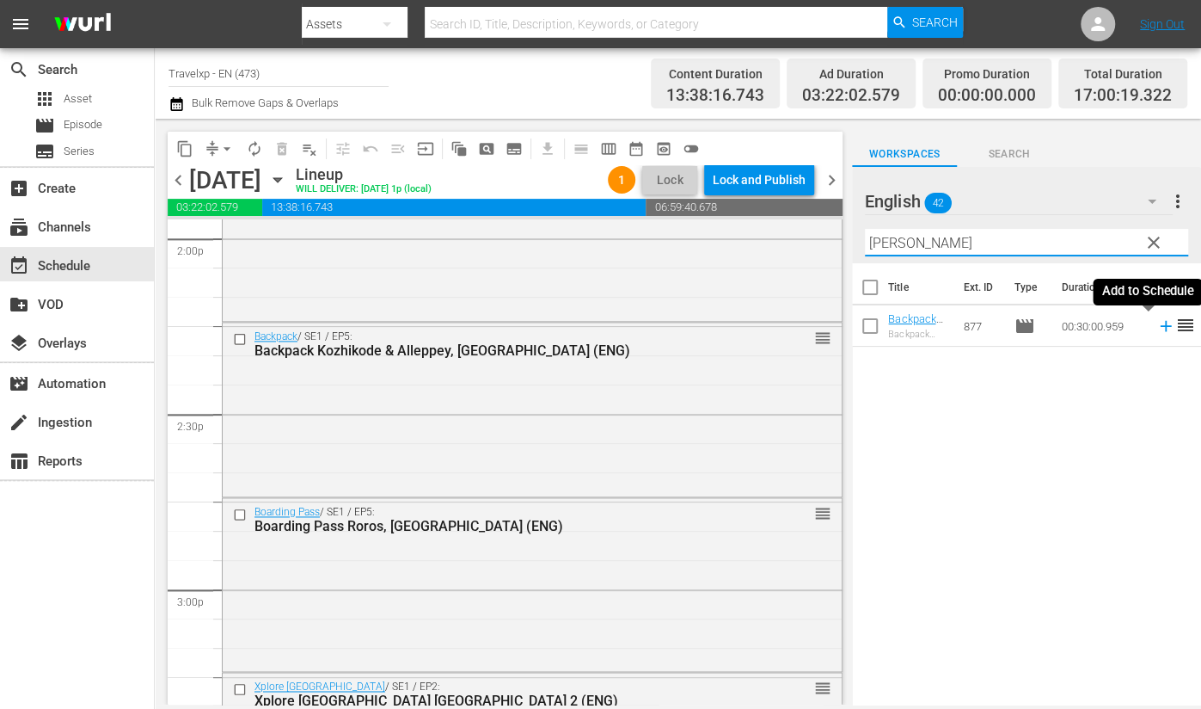
click at [1160, 327] on icon at bounding box center [1165, 326] width 11 height 11
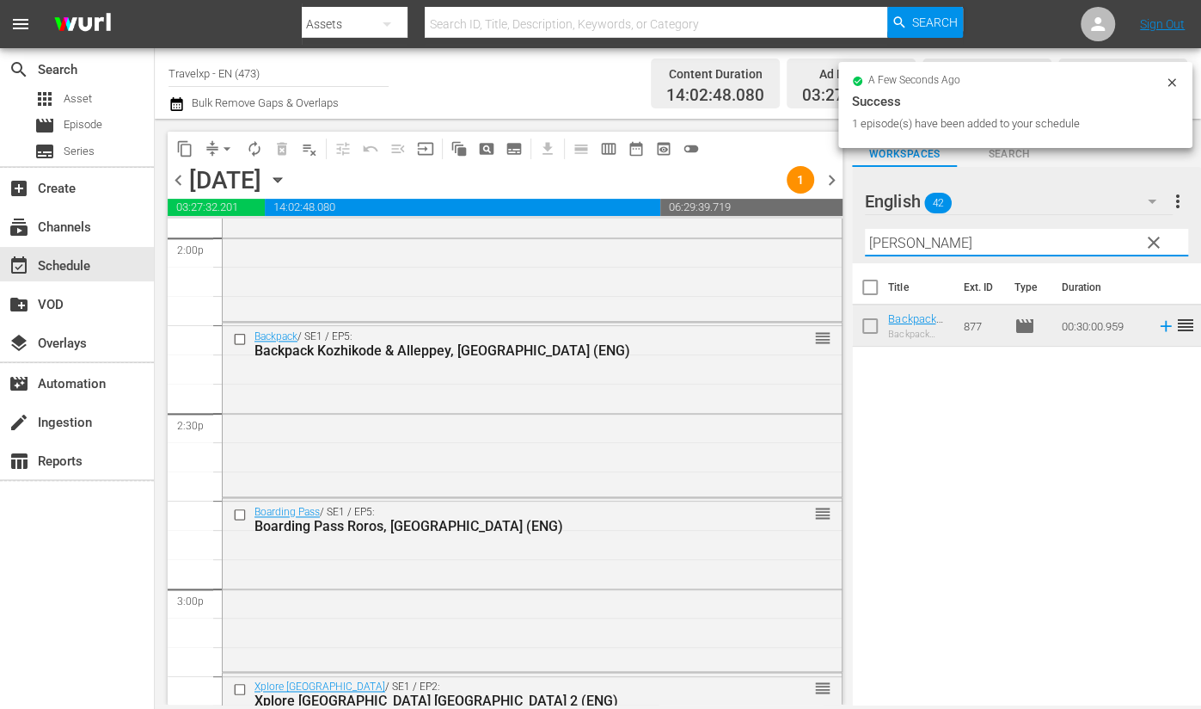
click at [886, 243] on input "[PERSON_NAME]" at bounding box center [1026, 243] width 323 height 28
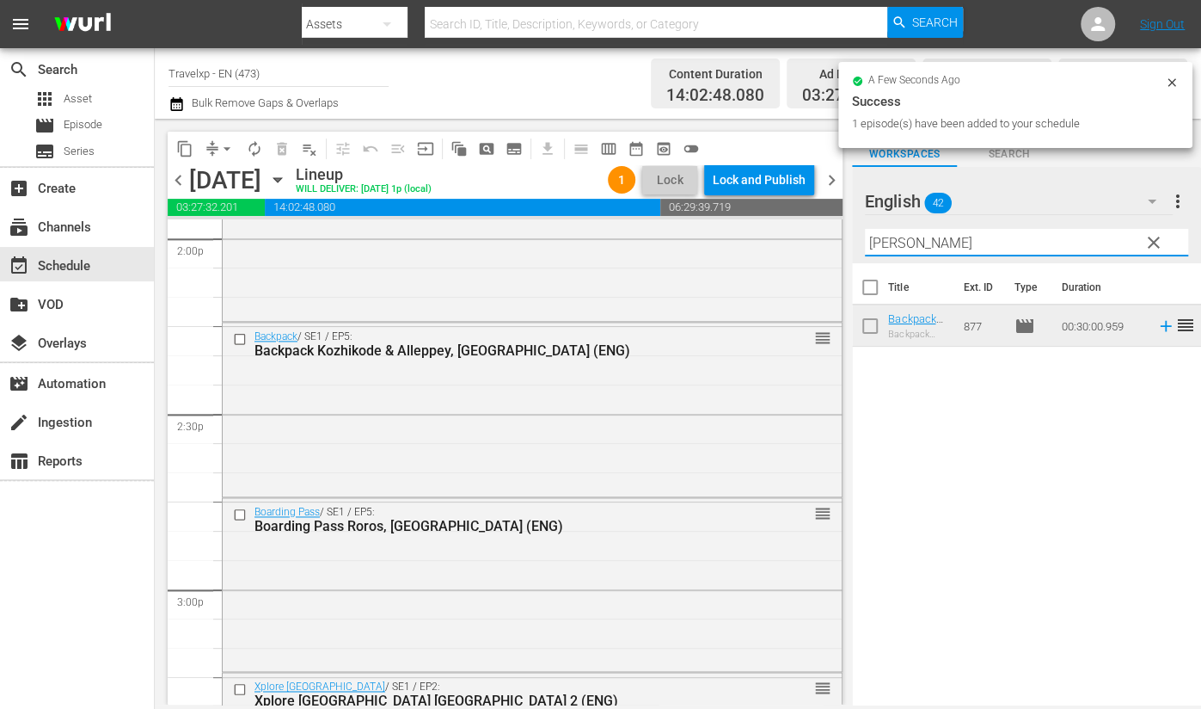
click at [886, 243] on input "[PERSON_NAME]" at bounding box center [1026, 243] width 323 height 28
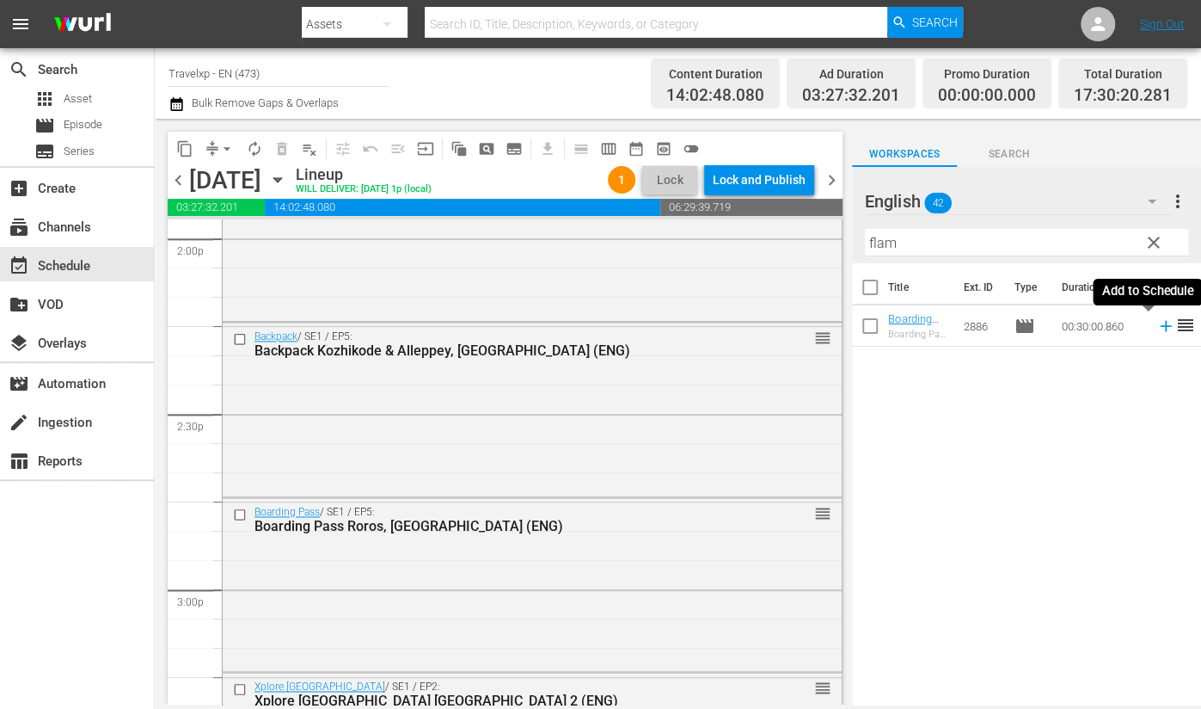
click at [1160, 326] on icon at bounding box center [1165, 326] width 11 height 11
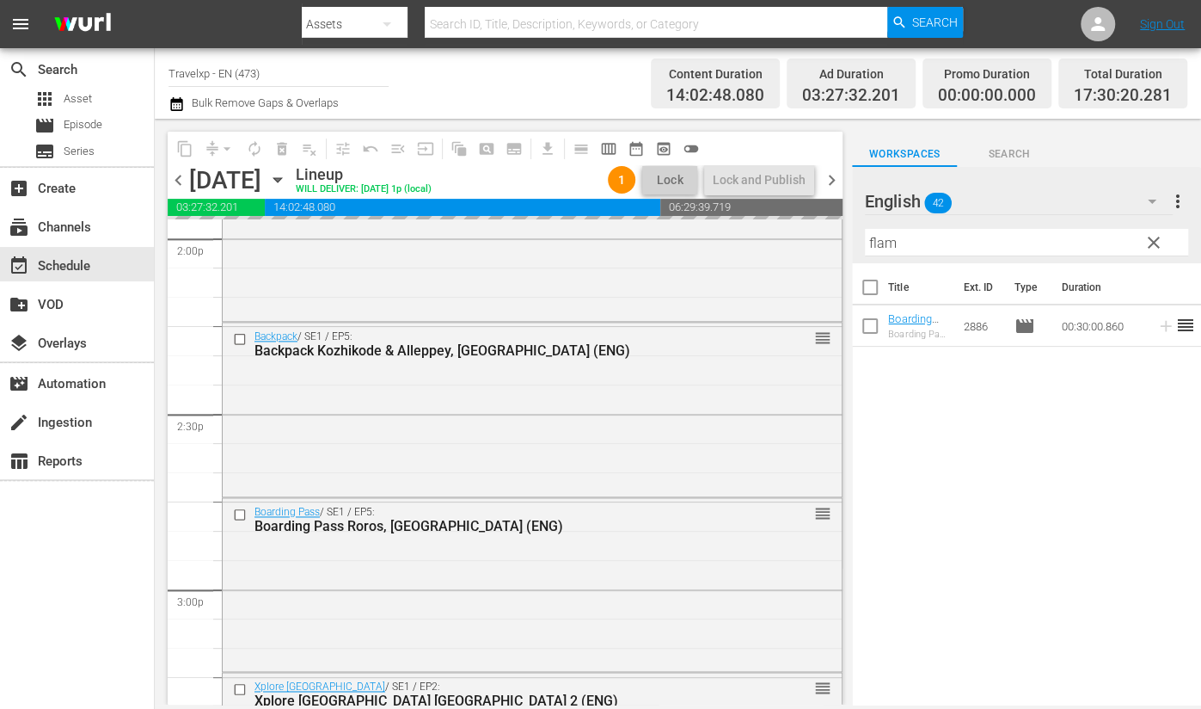
click at [885, 242] on input "flam" at bounding box center [1026, 243] width 323 height 28
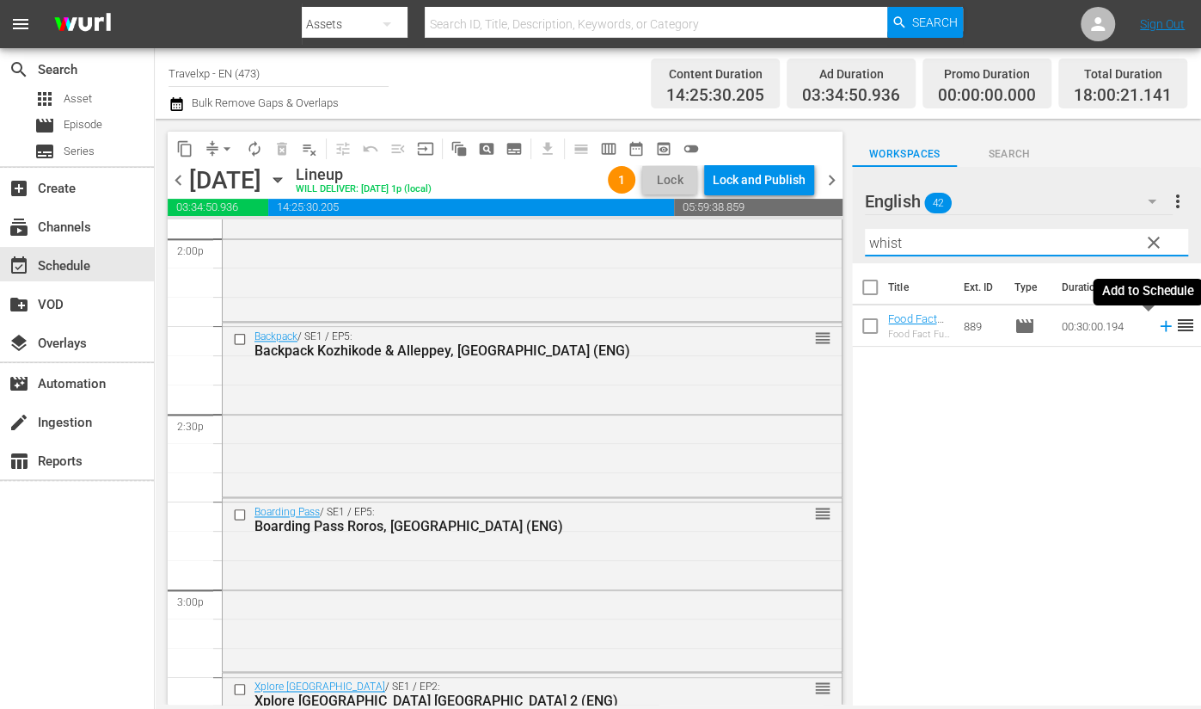
click at [1157, 328] on icon at bounding box center [1166, 325] width 19 height 19
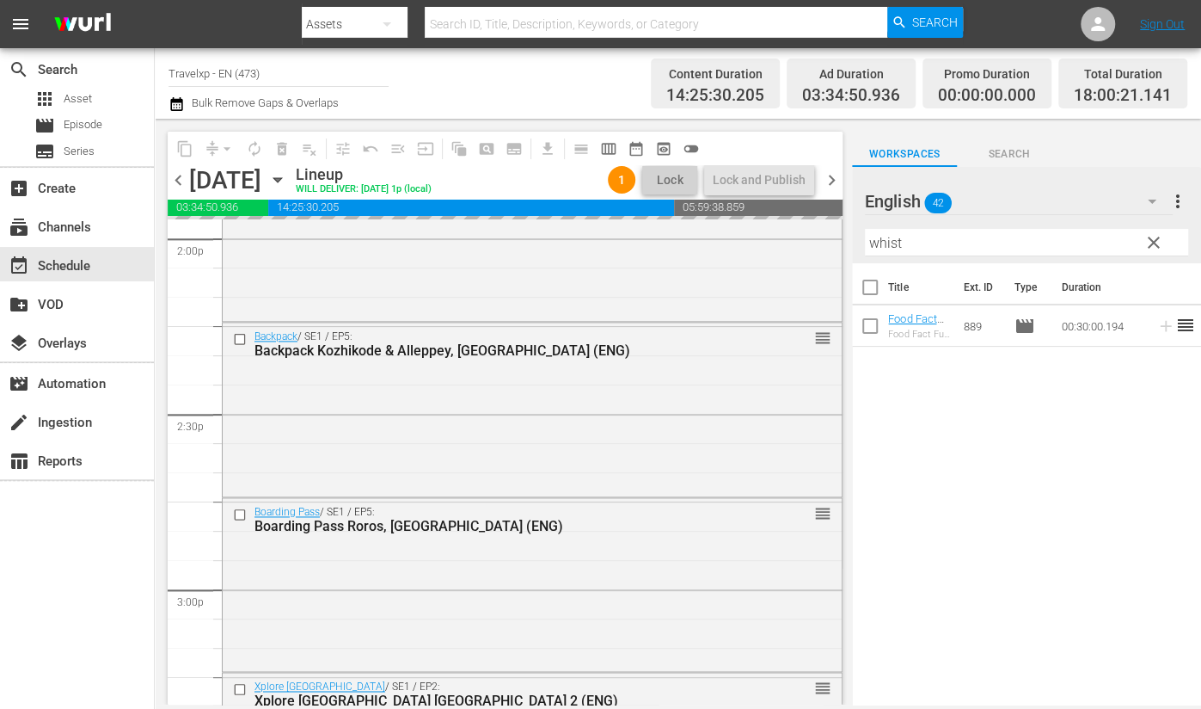
click at [888, 238] on input "whist" at bounding box center [1026, 243] width 323 height 28
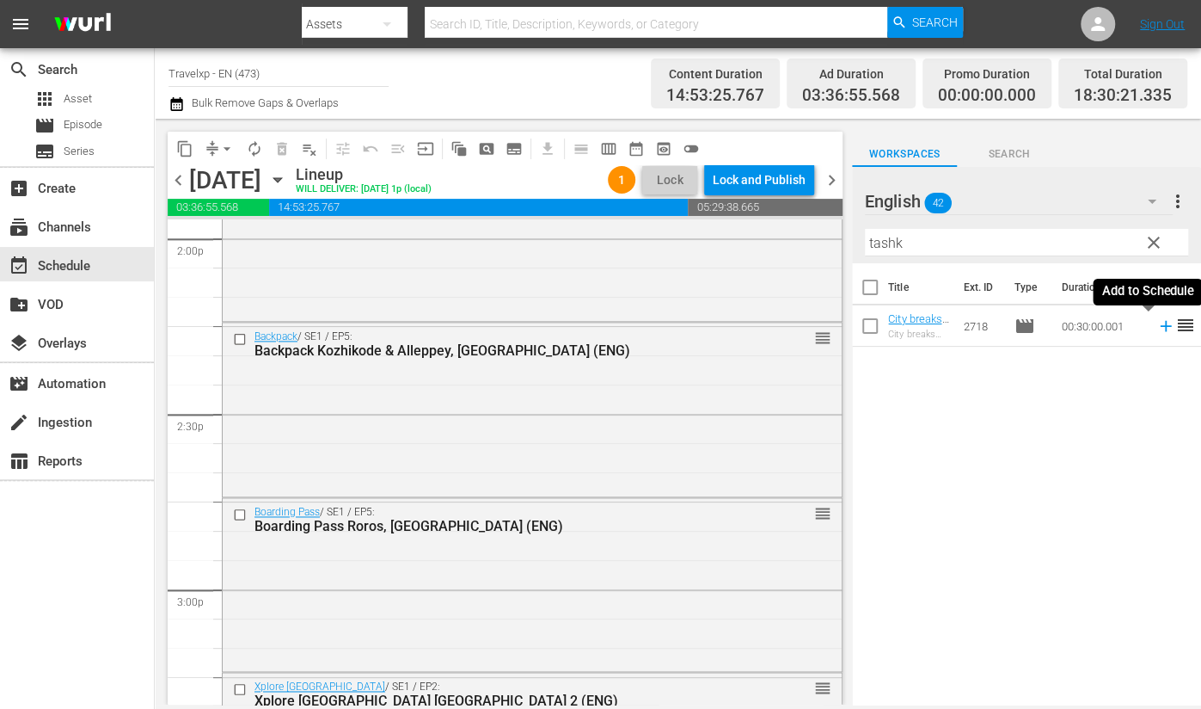
click at [1160, 325] on icon at bounding box center [1165, 326] width 11 height 11
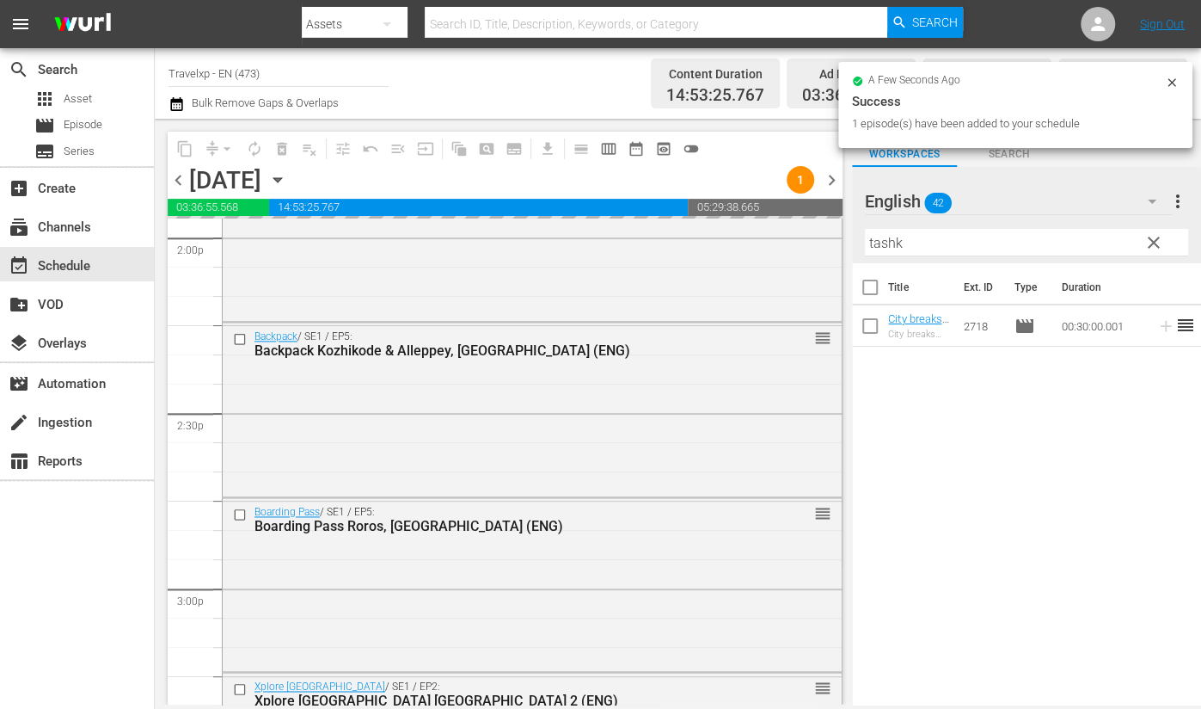
click at [886, 242] on input "tashk" at bounding box center [1026, 243] width 323 height 28
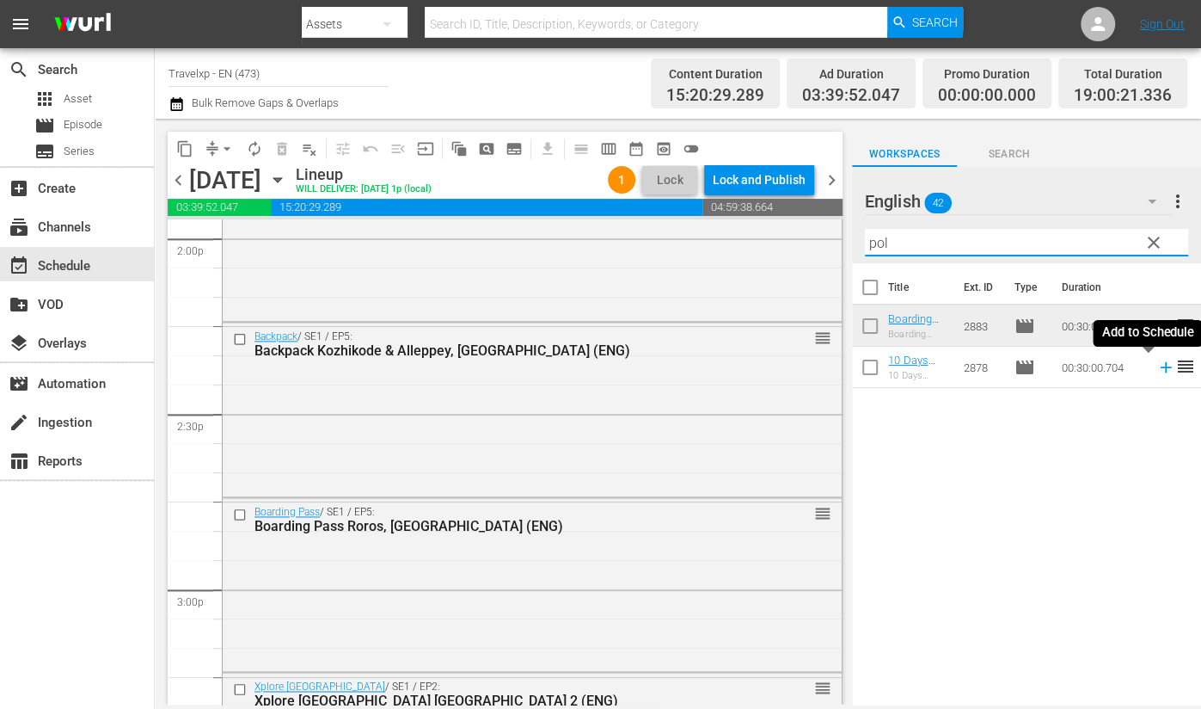
click at [1160, 371] on icon at bounding box center [1165, 367] width 11 height 11
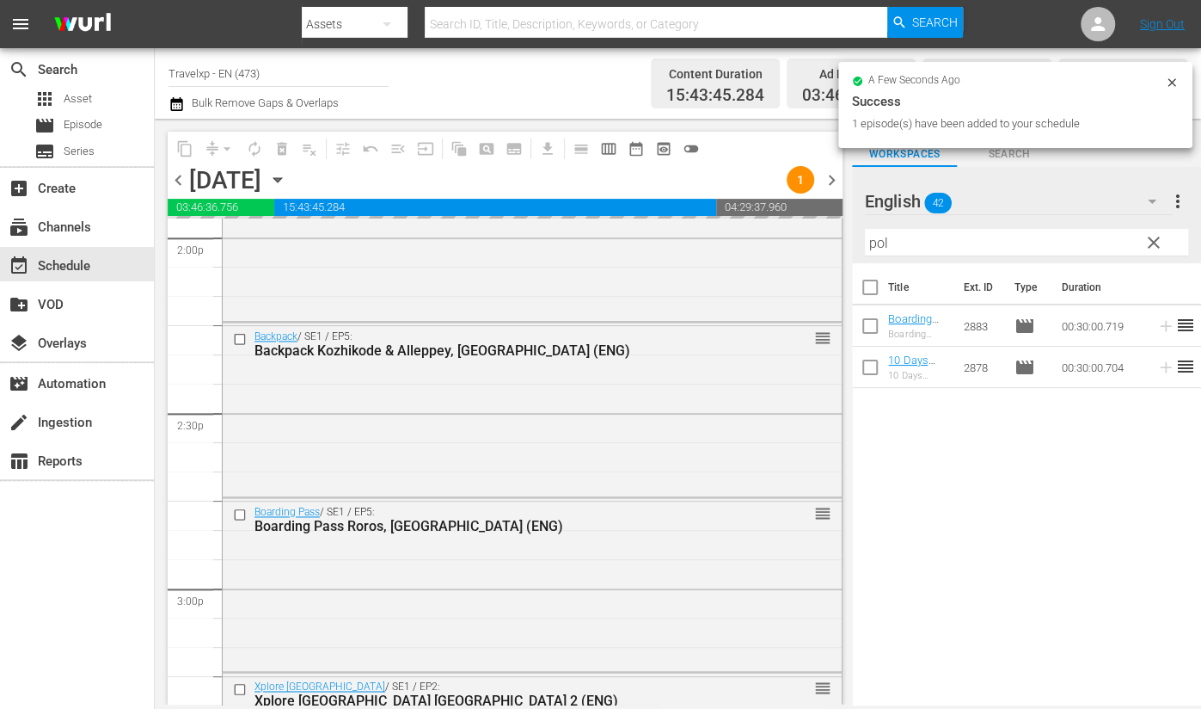
click at [877, 243] on input "pol" at bounding box center [1026, 243] width 323 height 28
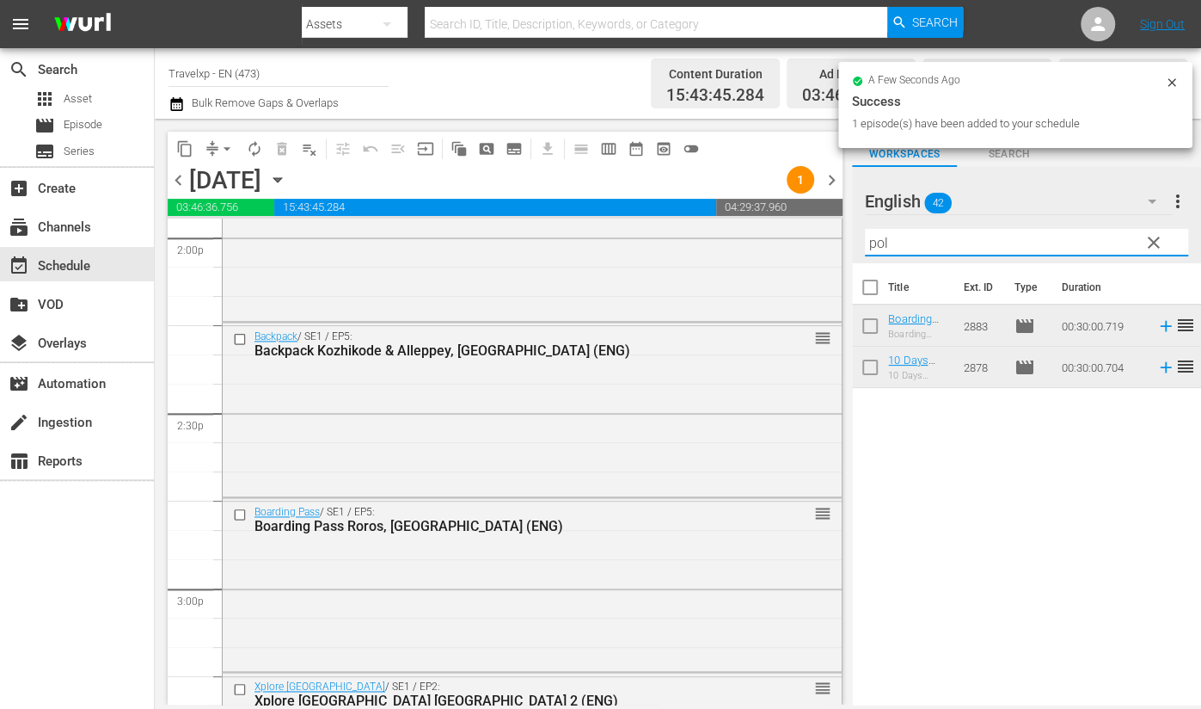
click at [877, 243] on input "pol" at bounding box center [1026, 243] width 323 height 28
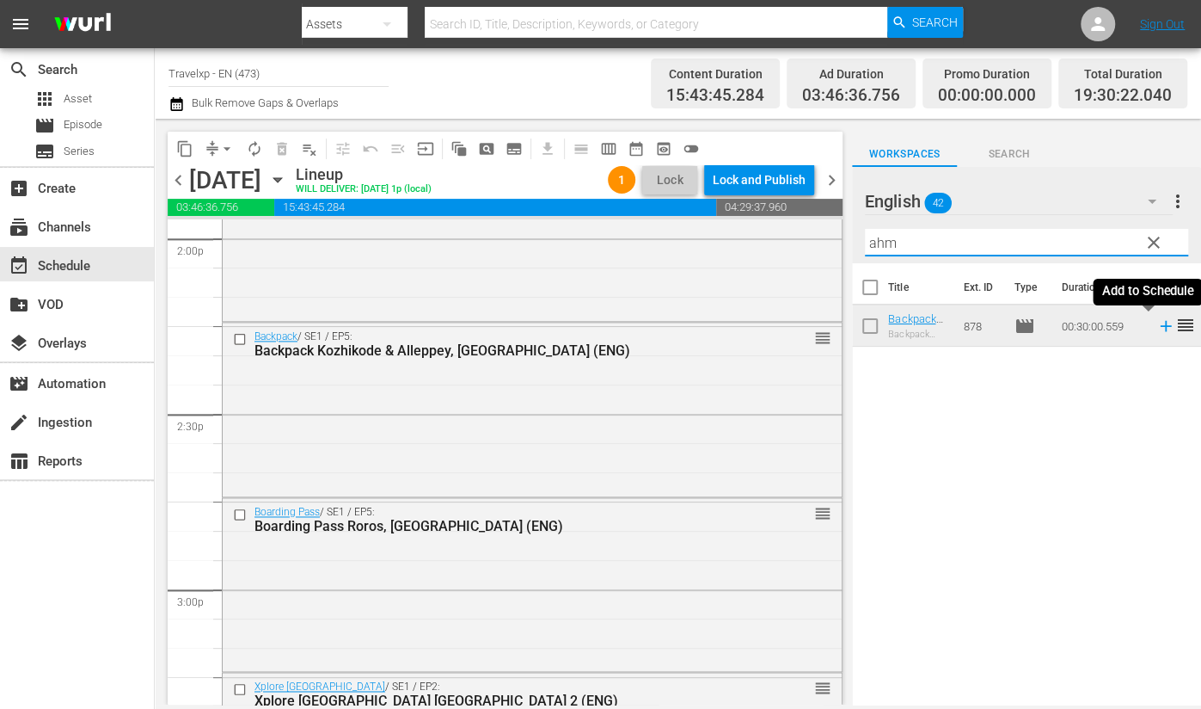
drag, startPoint x: 1150, startPoint y: 328, endPoint x: 925, endPoint y: 237, distance: 242.2
click at [1157, 328] on icon at bounding box center [1166, 325] width 19 height 19
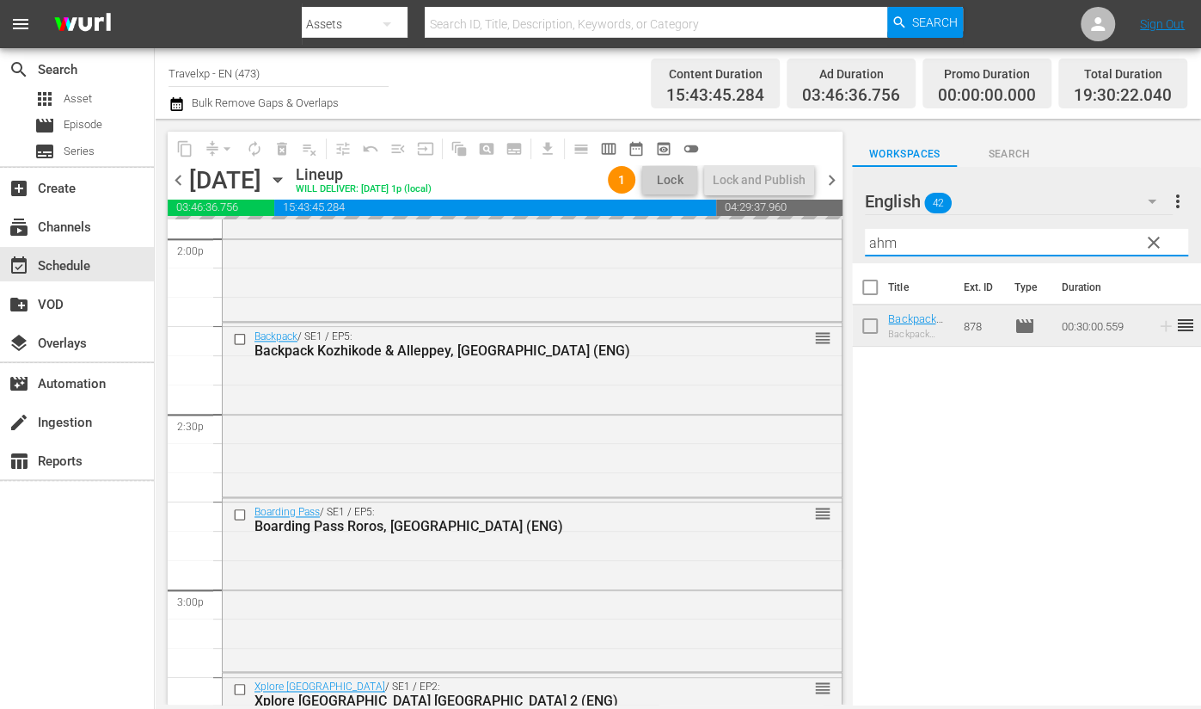
click at [886, 247] on input "ahm" at bounding box center [1026, 243] width 323 height 28
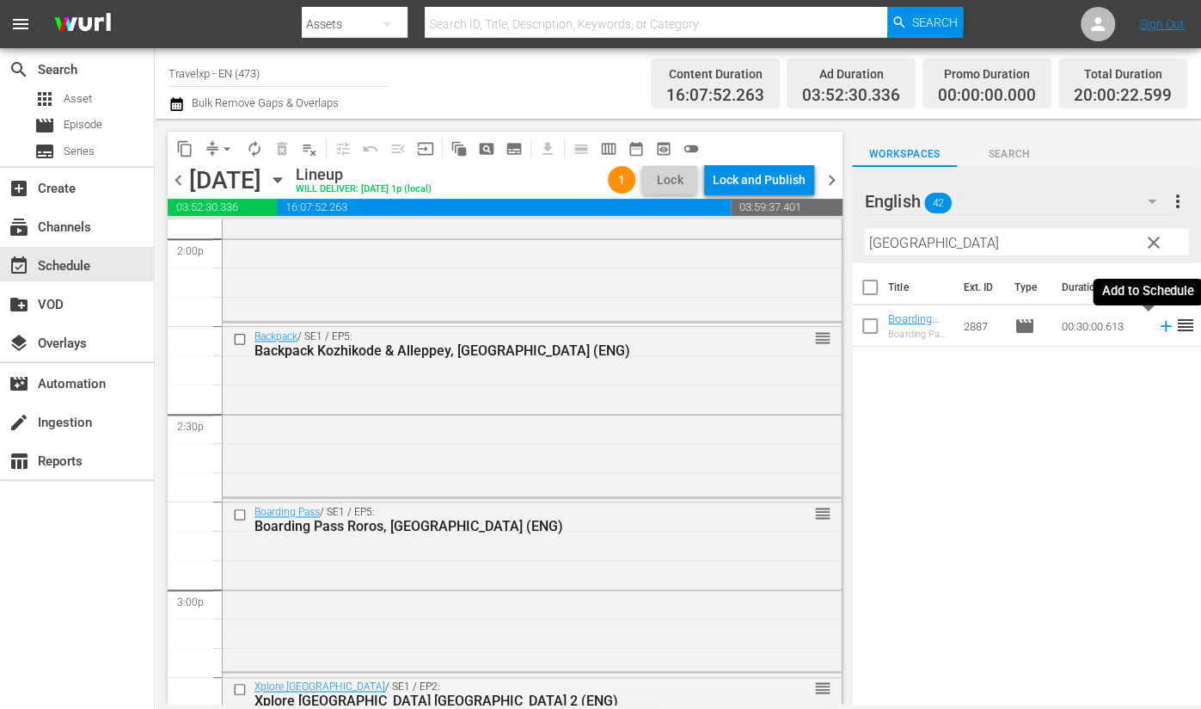
click at [1157, 328] on icon at bounding box center [1166, 325] width 19 height 19
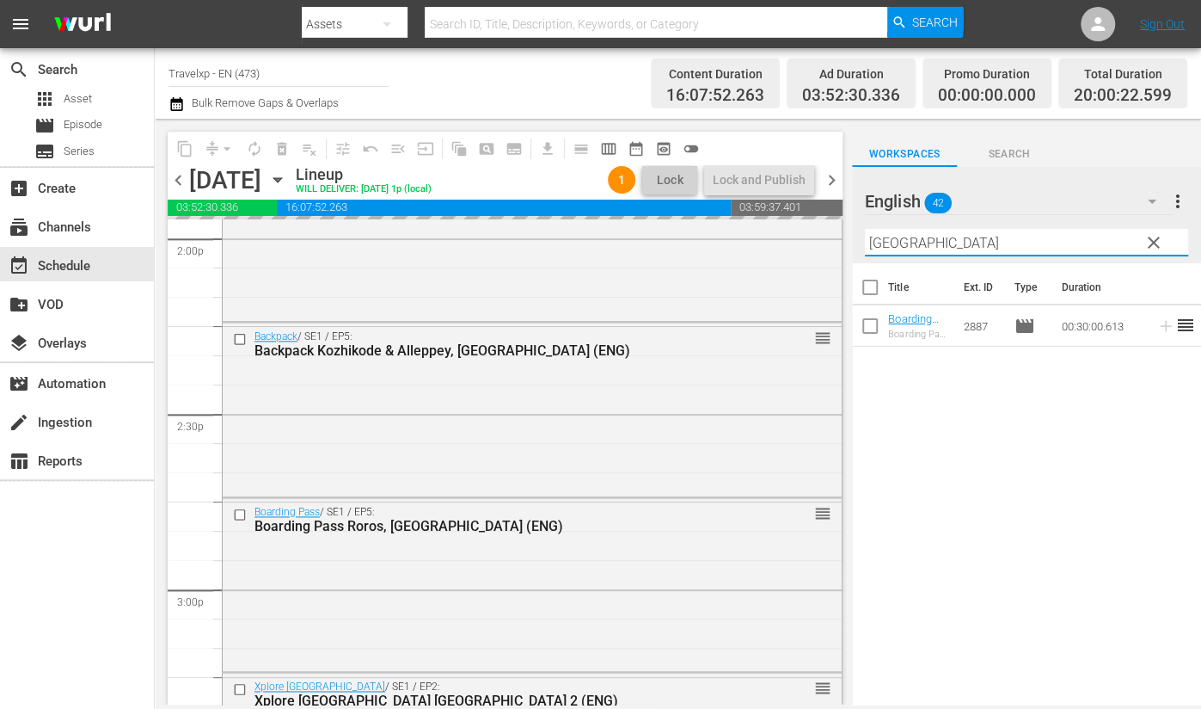
click at [883, 238] on input "[GEOGRAPHIC_DATA]" at bounding box center [1026, 243] width 323 height 28
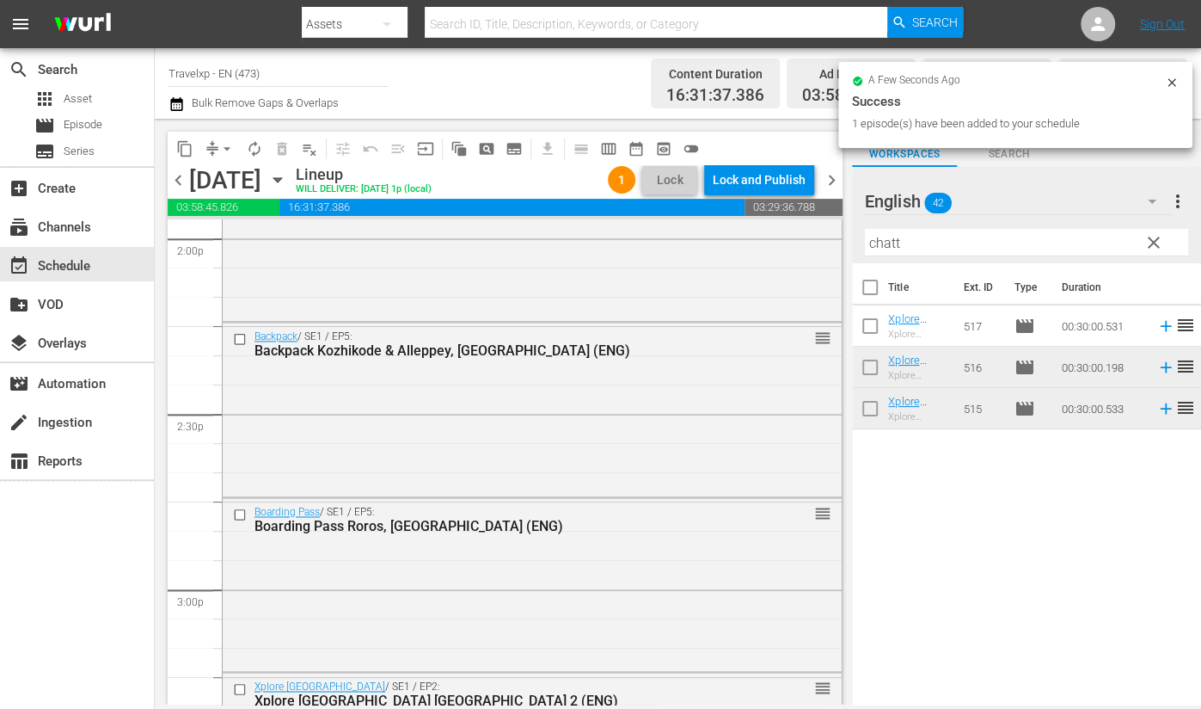
click at [1102, 563] on div "Title Ext. ID Type Duration Xplore [GEOGRAPHIC_DATA] [GEOGRAPHIC_DATA] 3 ([GEOG…" at bounding box center [1026, 485] width 349 height 444
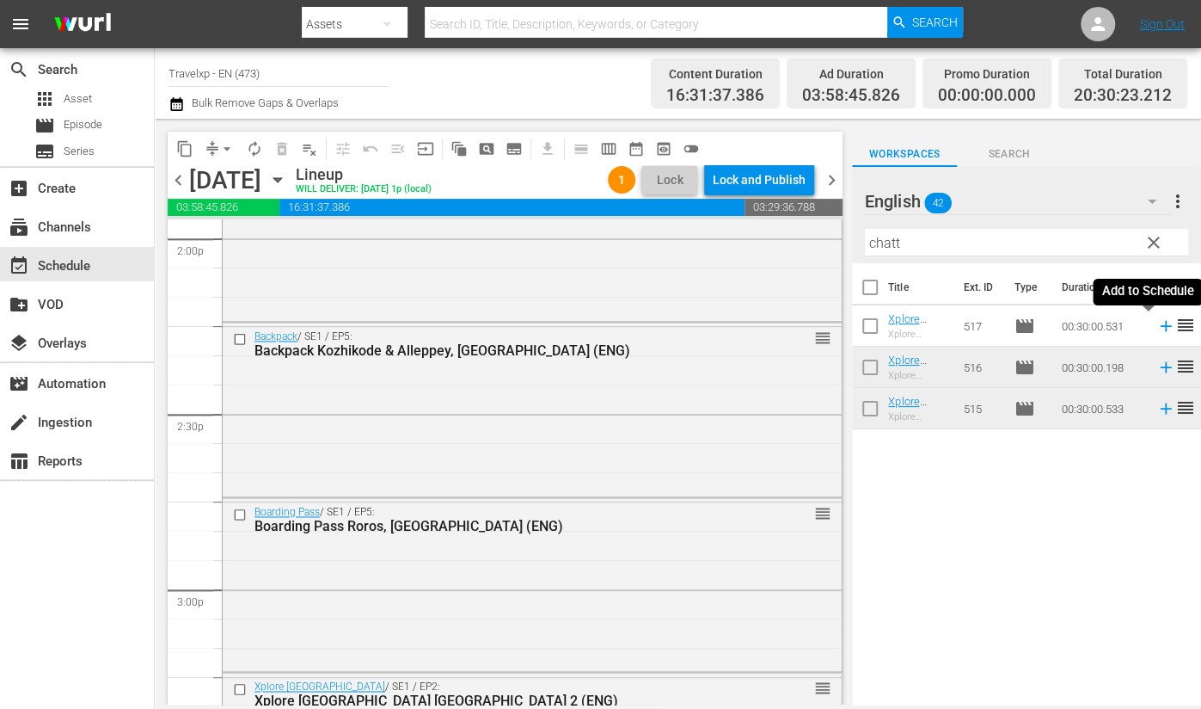
click at [1160, 326] on icon at bounding box center [1165, 326] width 11 height 11
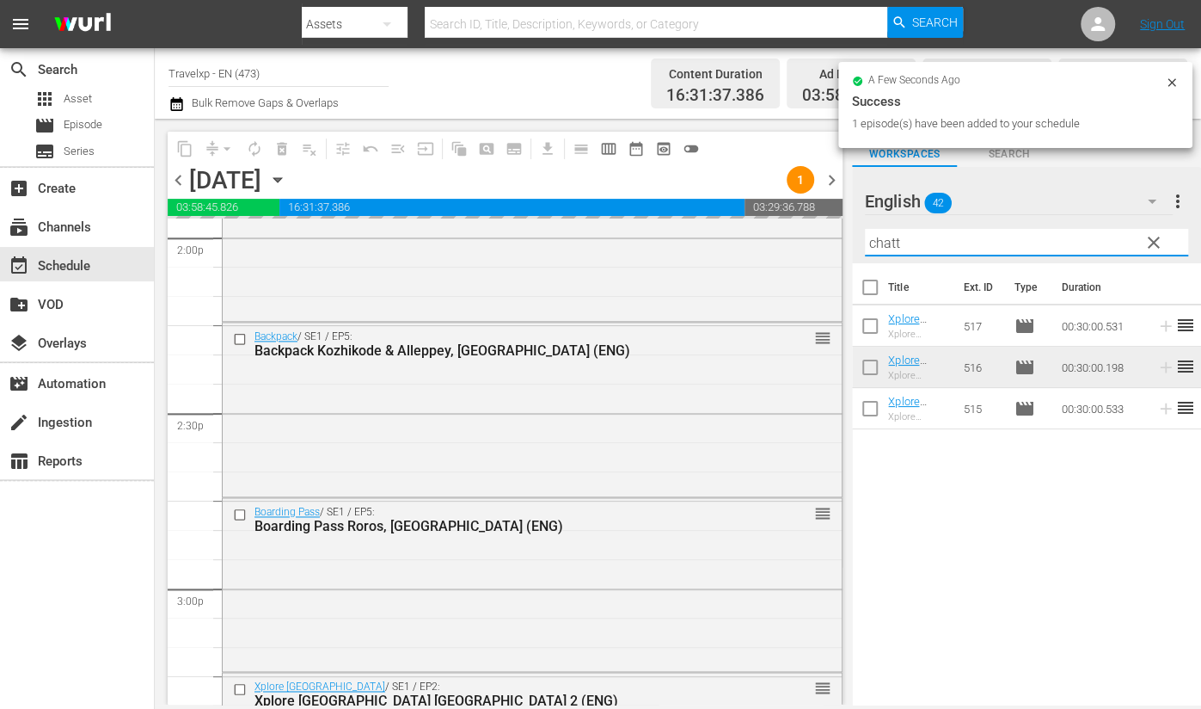
click at [886, 244] on input "chatt" at bounding box center [1026, 243] width 323 height 28
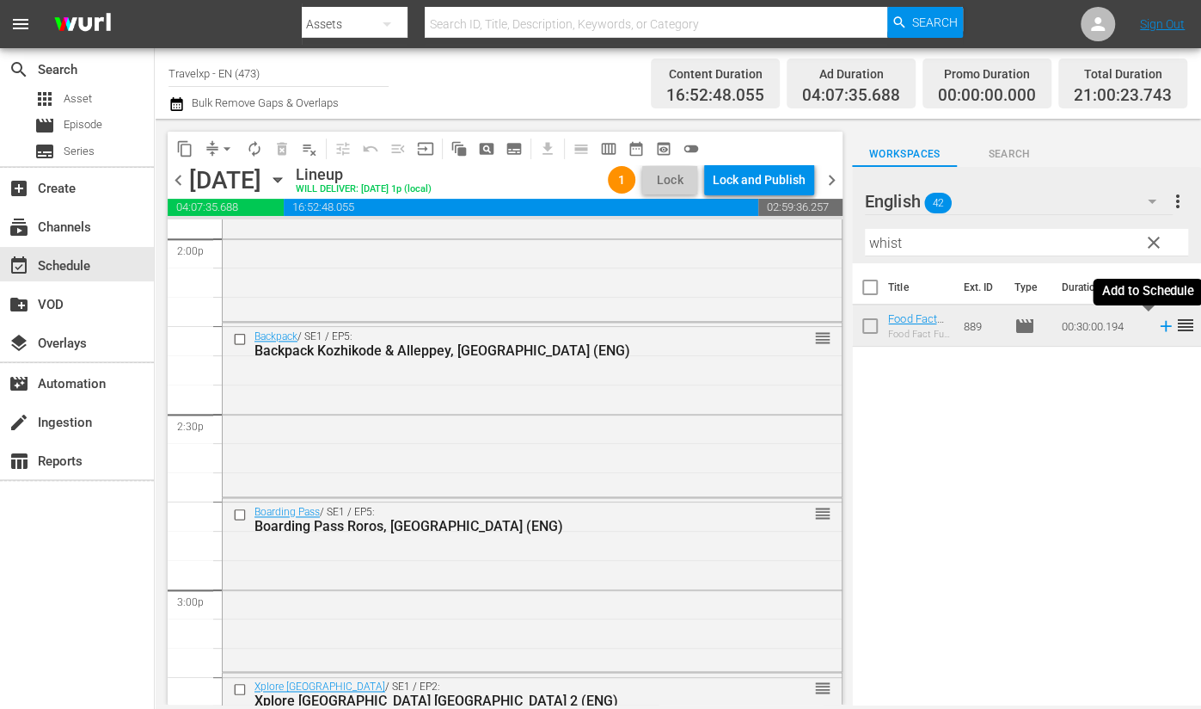
click at [1157, 327] on icon at bounding box center [1166, 325] width 19 height 19
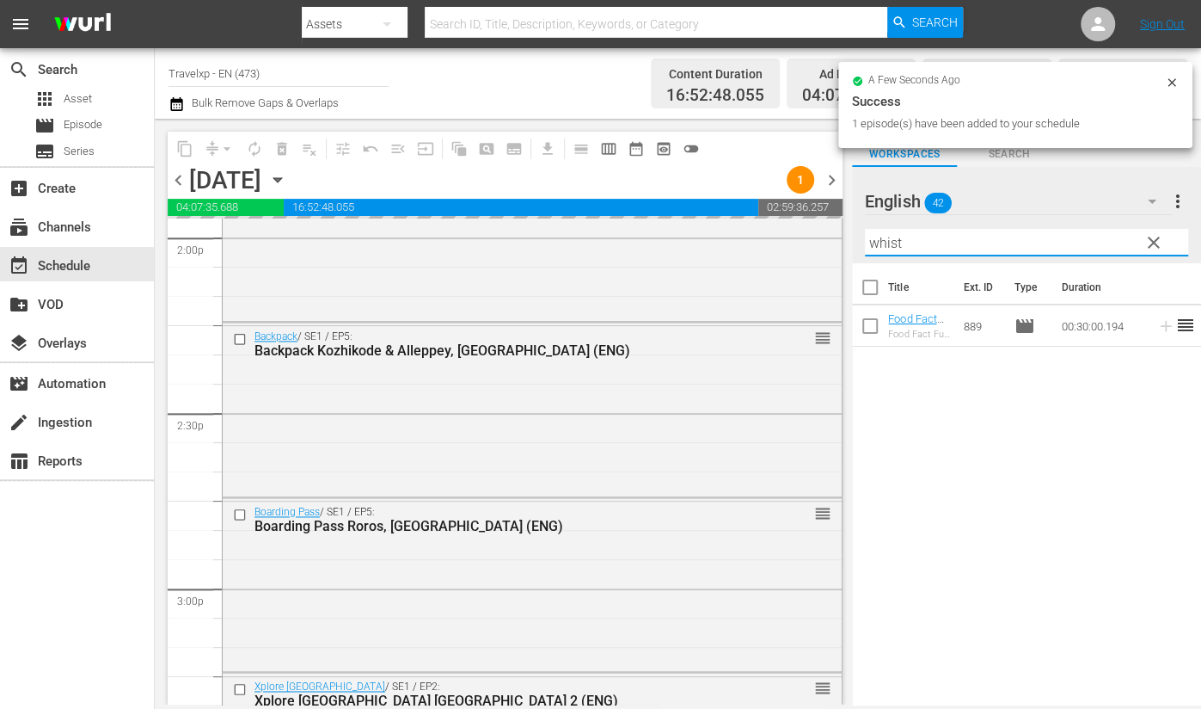
click at [881, 241] on input "whist" at bounding box center [1026, 243] width 323 height 28
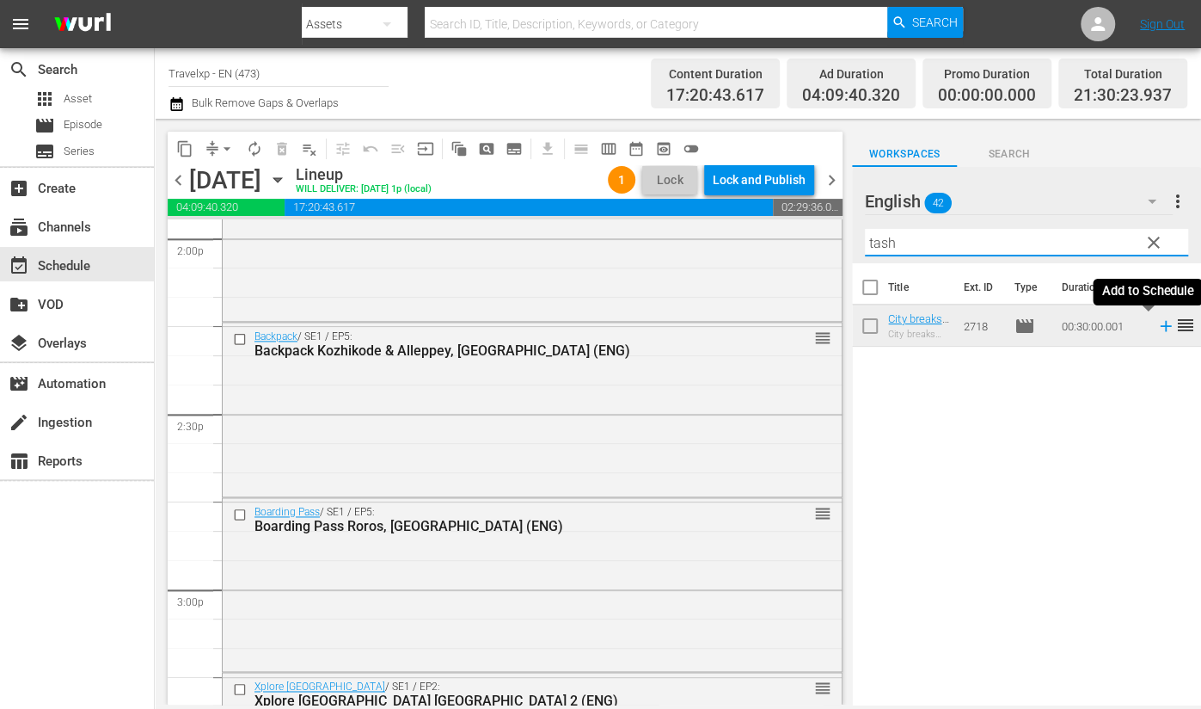
click at [1157, 328] on icon at bounding box center [1166, 325] width 19 height 19
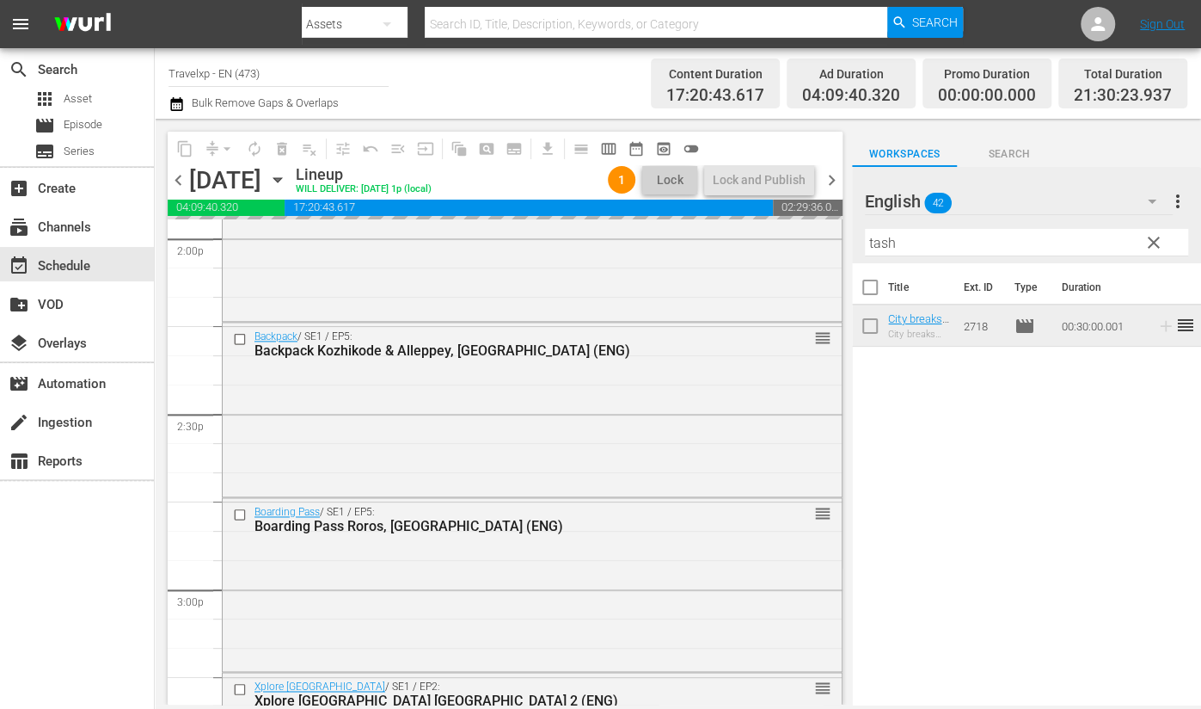
click at [880, 241] on input "tash" at bounding box center [1026, 243] width 323 height 28
click at [878, 240] on input "tash" at bounding box center [1026, 243] width 323 height 28
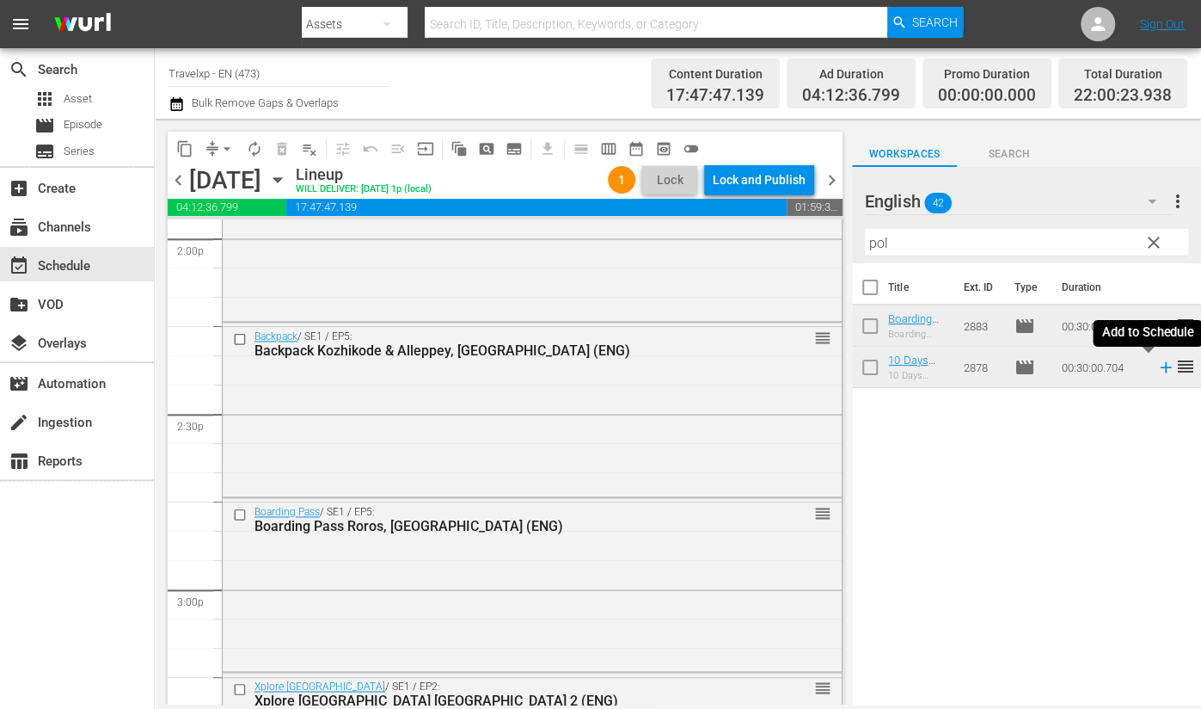
click at [1157, 369] on icon at bounding box center [1166, 367] width 19 height 19
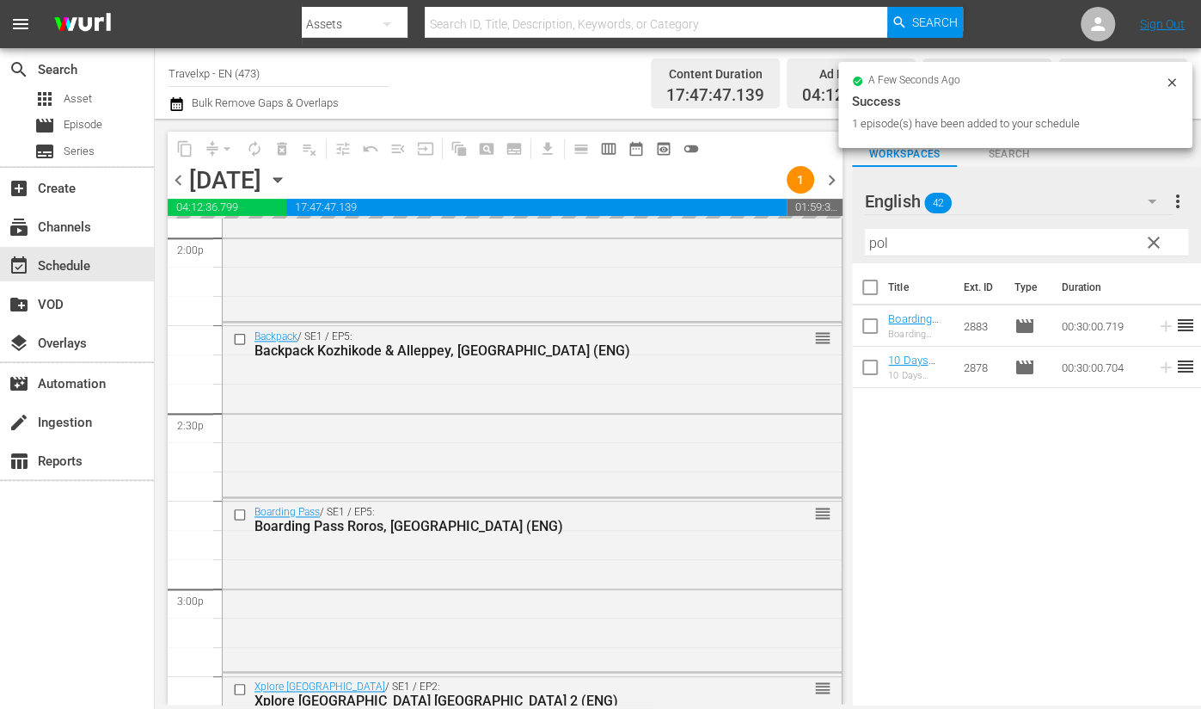
click at [881, 243] on input "pol" at bounding box center [1026, 243] width 323 height 28
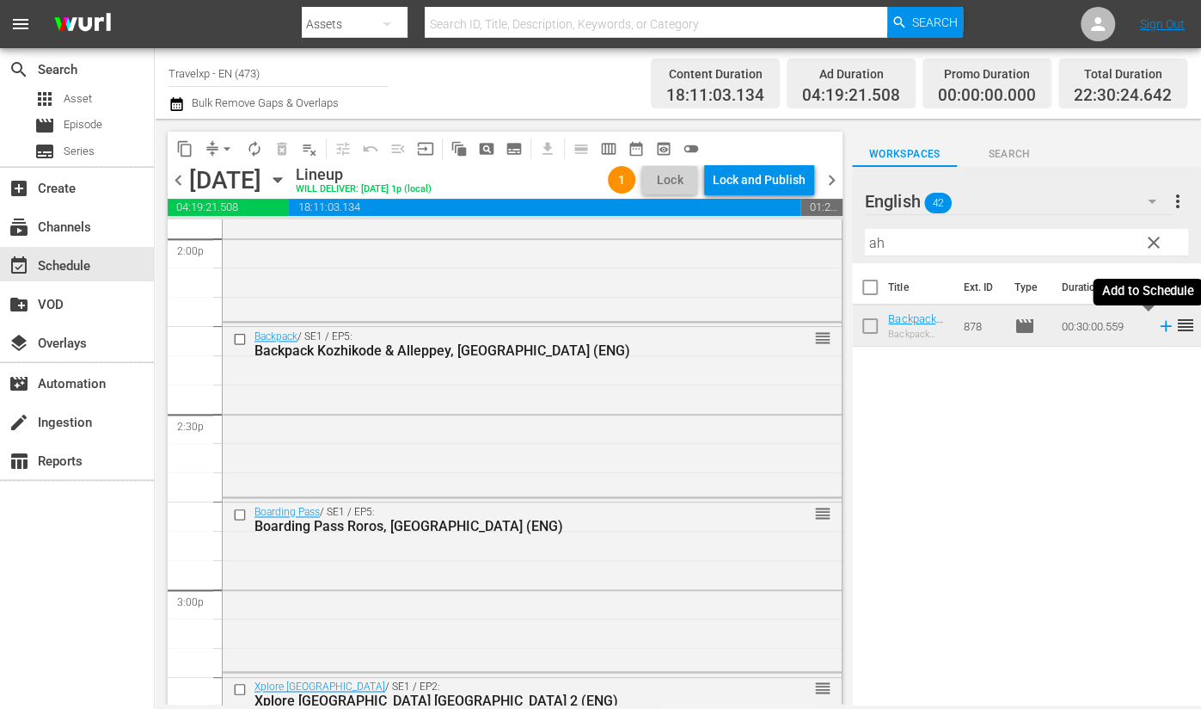
click at [1157, 327] on icon at bounding box center [1166, 325] width 19 height 19
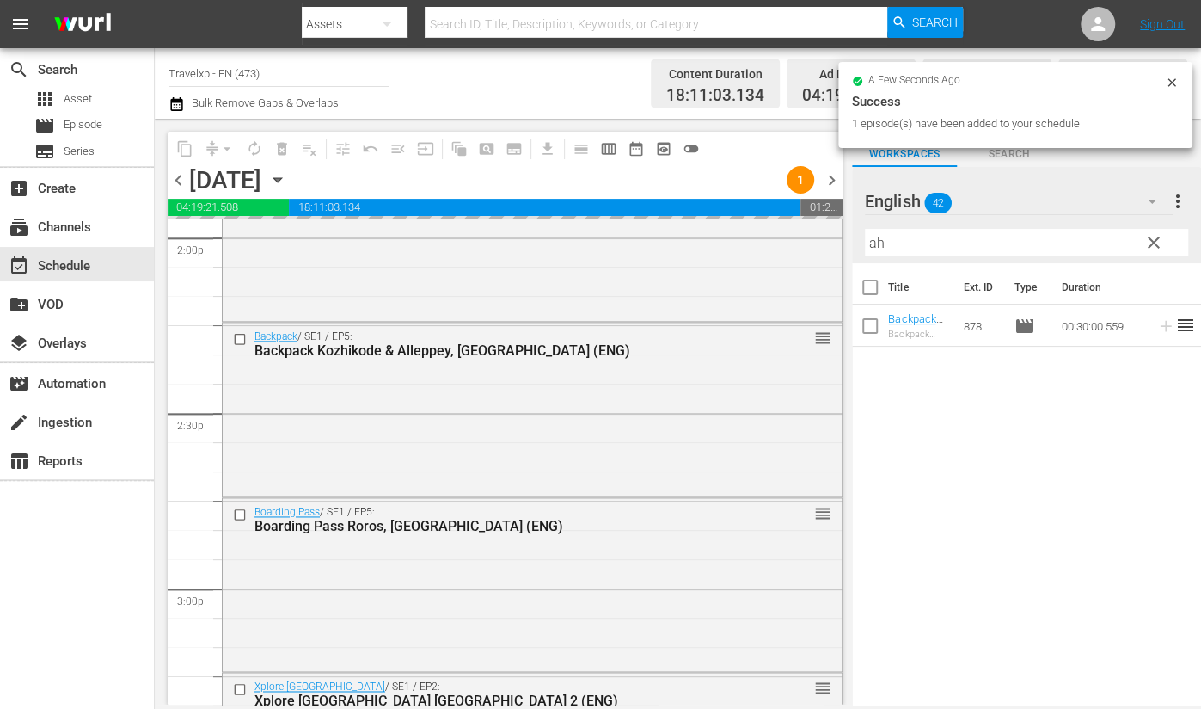
click at [874, 242] on input "ah" at bounding box center [1026, 243] width 323 height 28
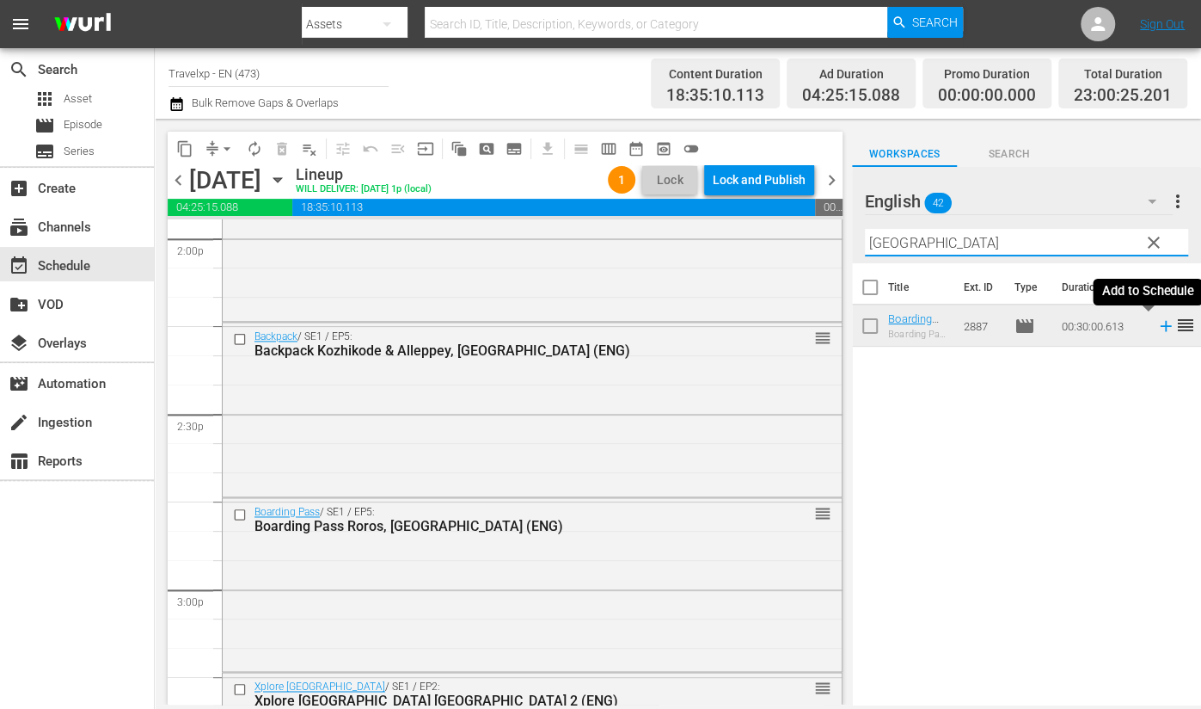
click at [1160, 328] on icon at bounding box center [1165, 326] width 11 height 11
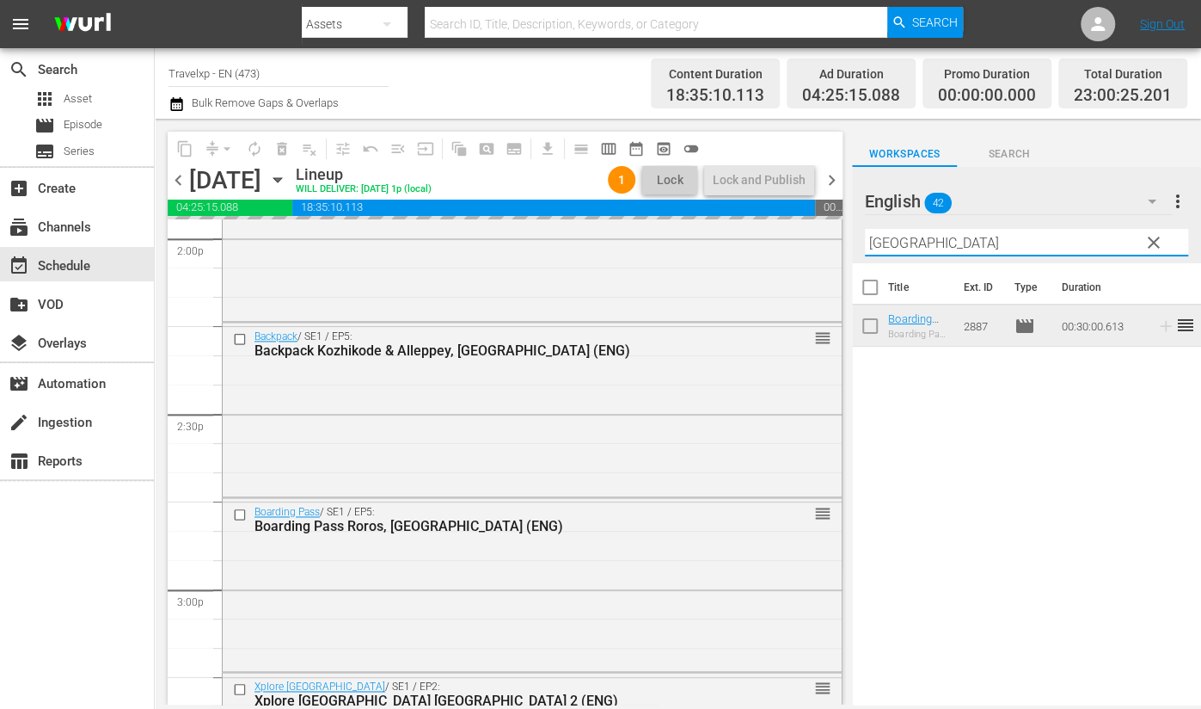
click at [876, 239] on input "[GEOGRAPHIC_DATA]" at bounding box center [1026, 243] width 323 height 28
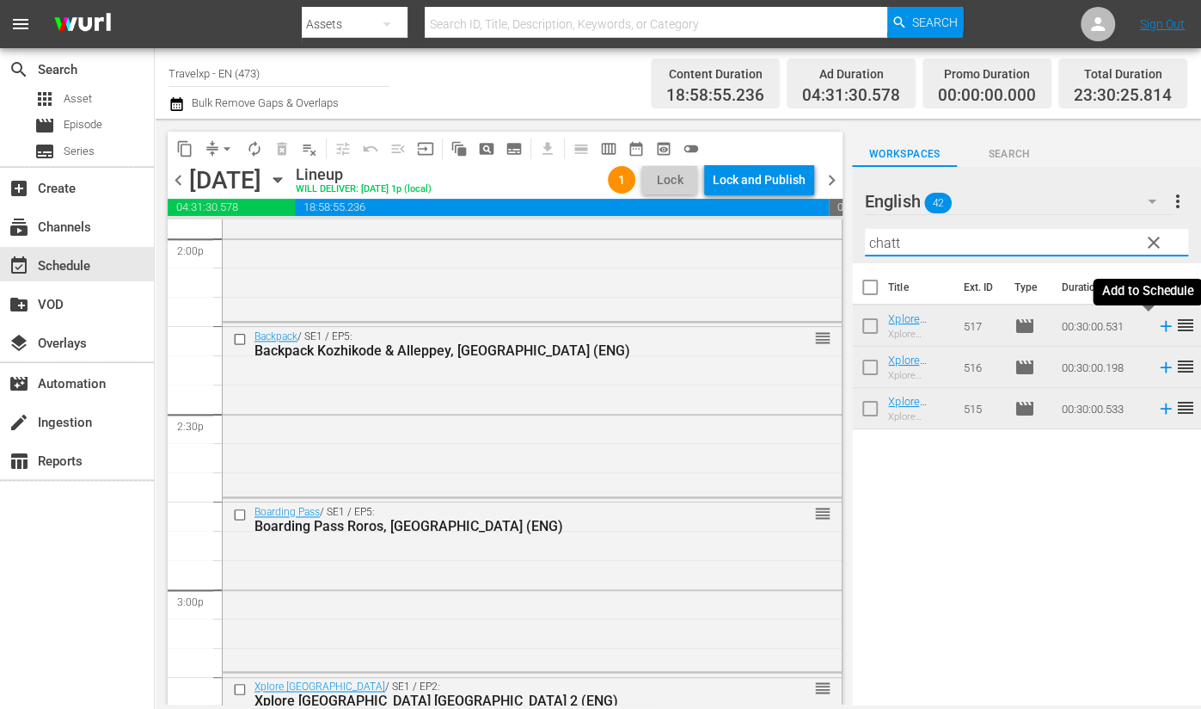
type input "chatt"
drag, startPoint x: 1152, startPoint y: 328, endPoint x: 861, endPoint y: 535, distance: 357.7
click at [1157, 328] on icon at bounding box center [1166, 325] width 19 height 19
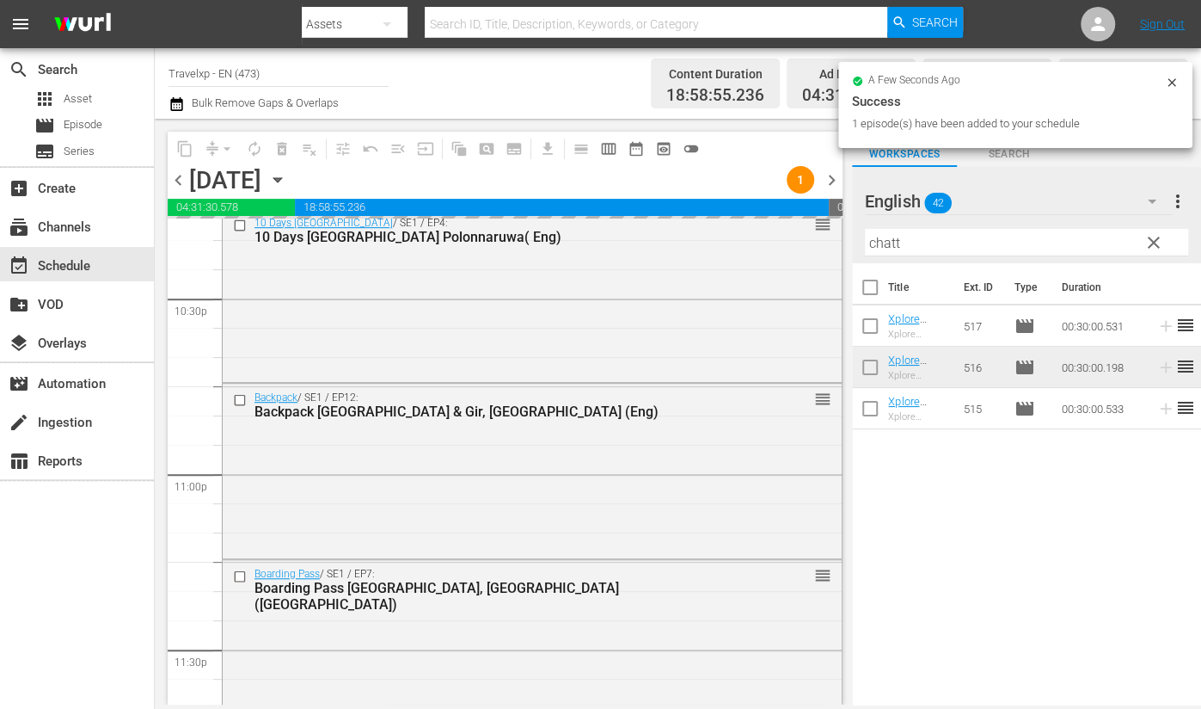
scroll to position [7933, 0]
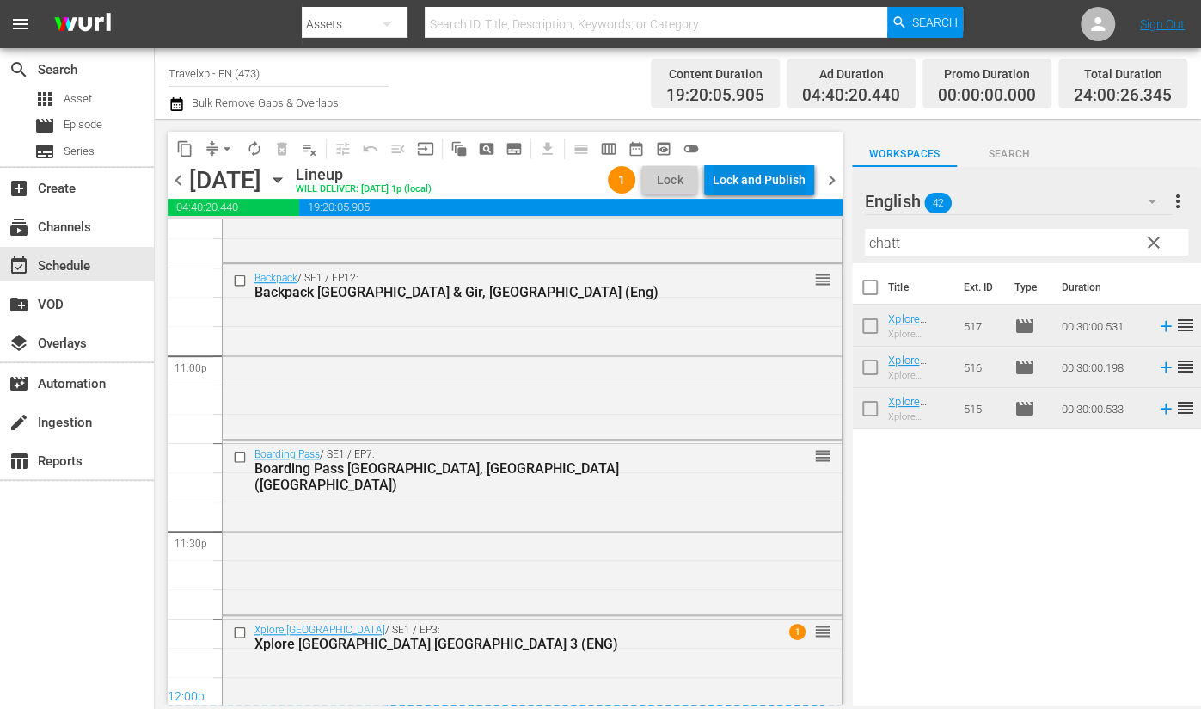
click at [758, 177] on div "Lock and Publish" at bounding box center [759, 179] width 93 height 31
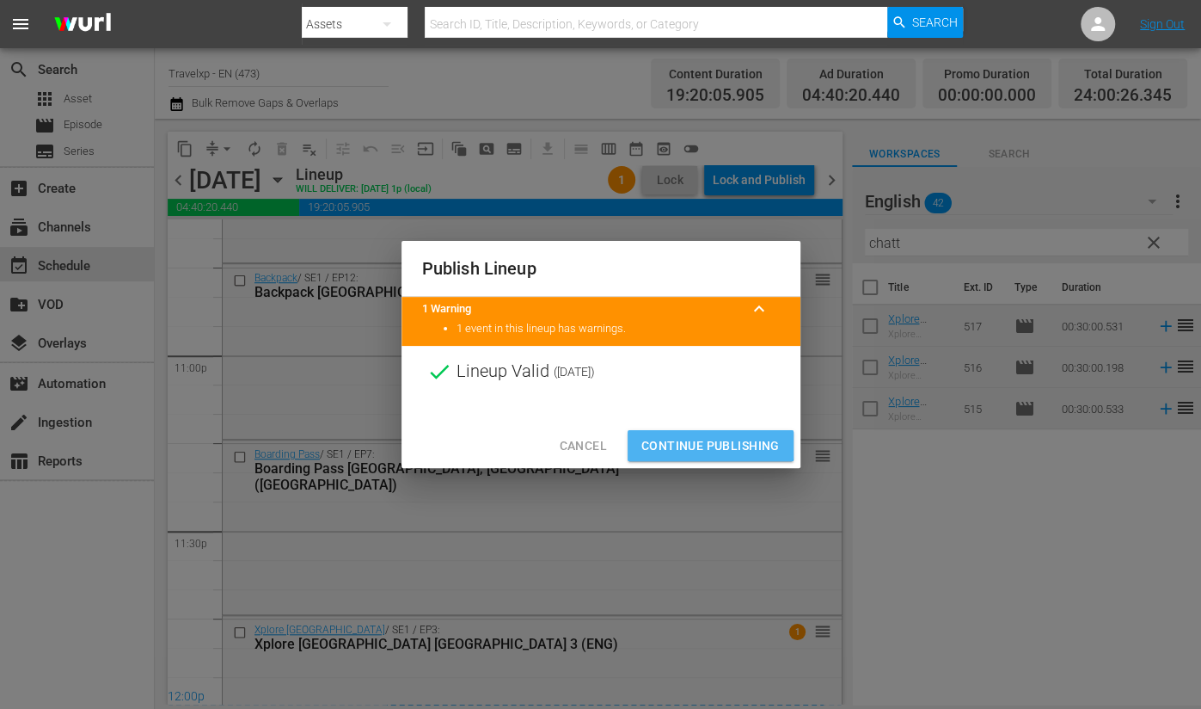
click at [707, 445] on span "Continue Publishing" at bounding box center [710, 445] width 138 height 21
